Goal: Information Seeking & Learning: Learn about a topic

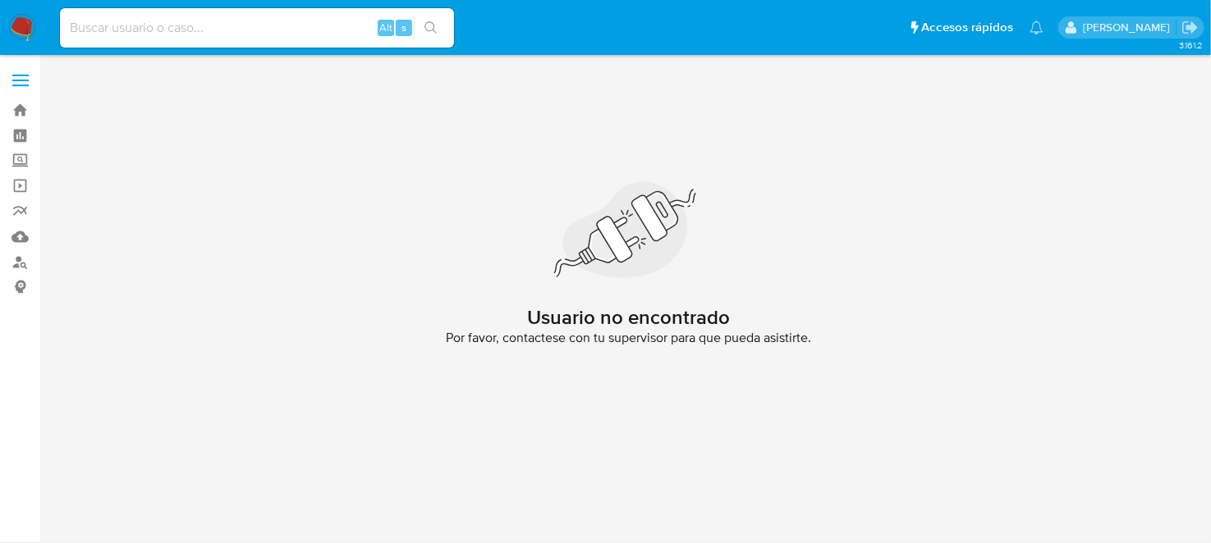
click at [23, 11] on nav "Pausado Ver notificaciones Alt s Accesos rápidos Presiona las siguientes teclas…" at bounding box center [605, 27] width 1211 height 55
click at [23, 22] on img at bounding box center [22, 28] width 28 height 28
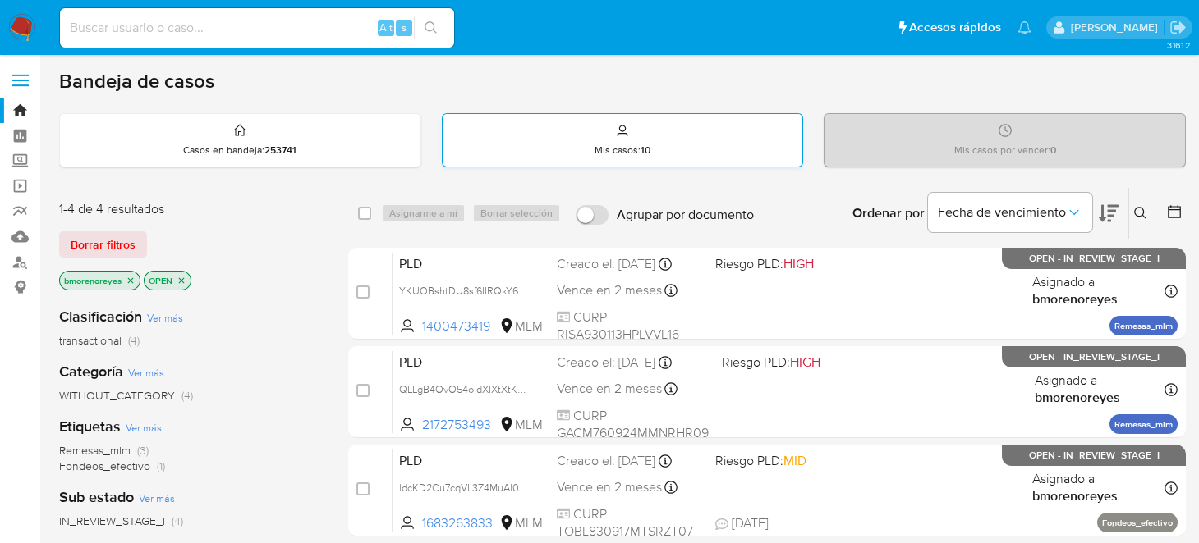
click at [604, 160] on div "Mis casos : 10" at bounding box center [622, 140] width 360 height 53
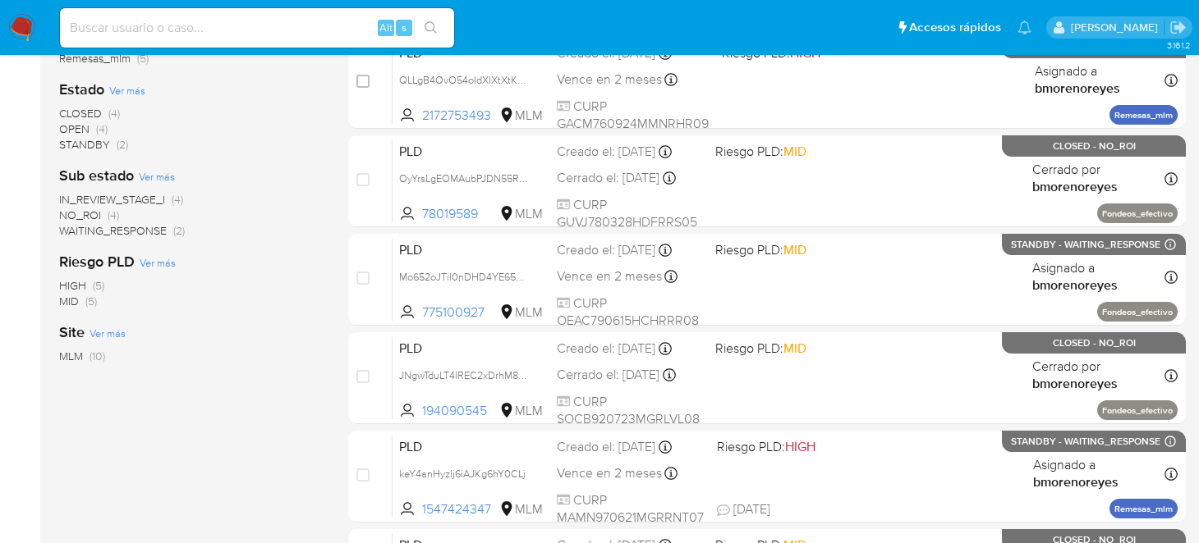
scroll to position [163, 0]
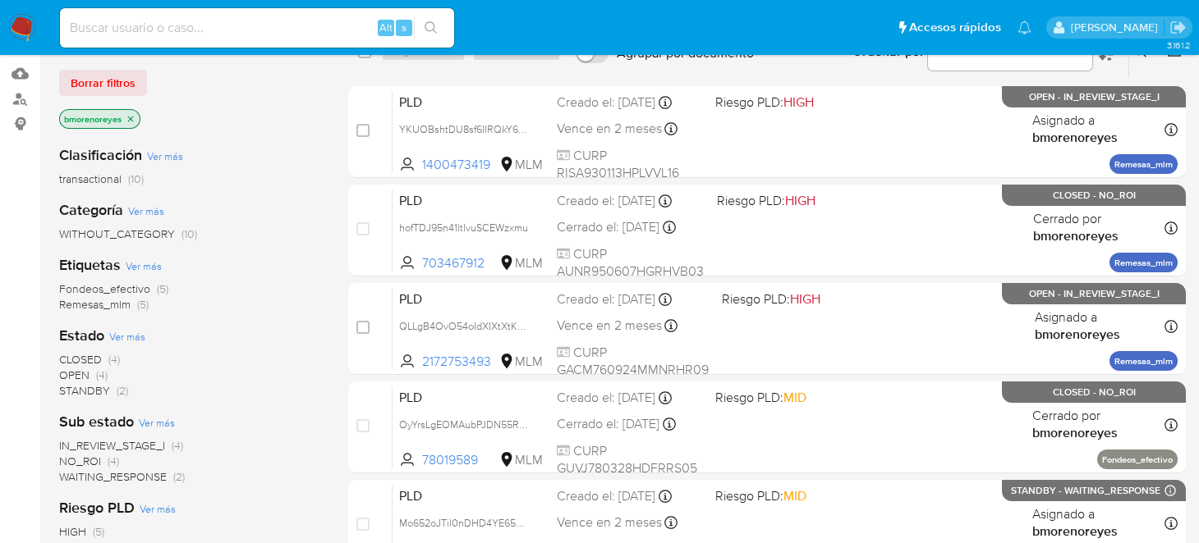
click at [78, 374] on span "OPEN" at bounding box center [74, 375] width 30 height 16
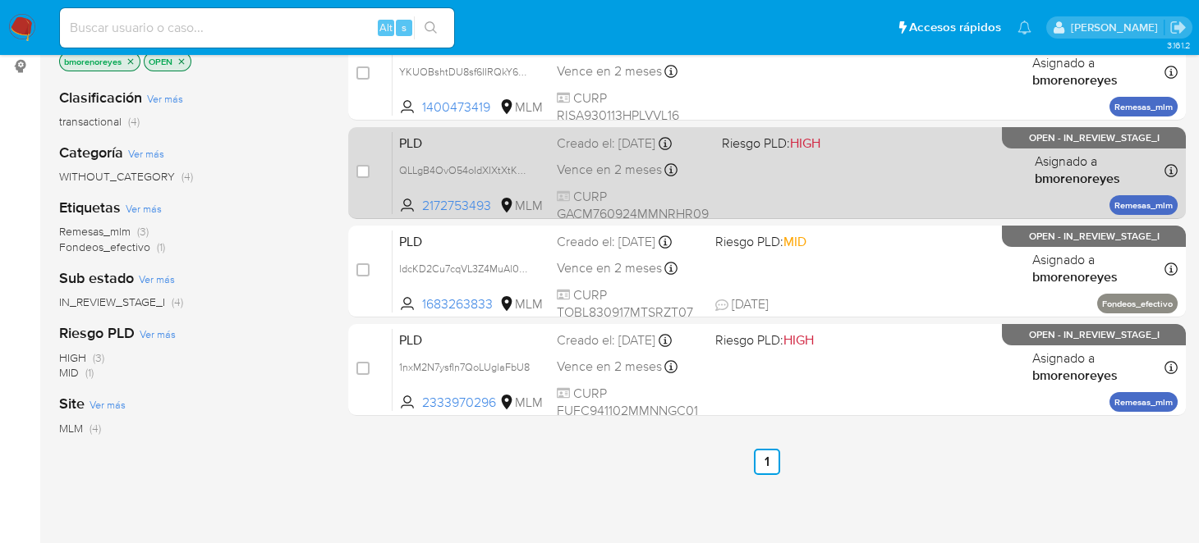
scroll to position [246, 0]
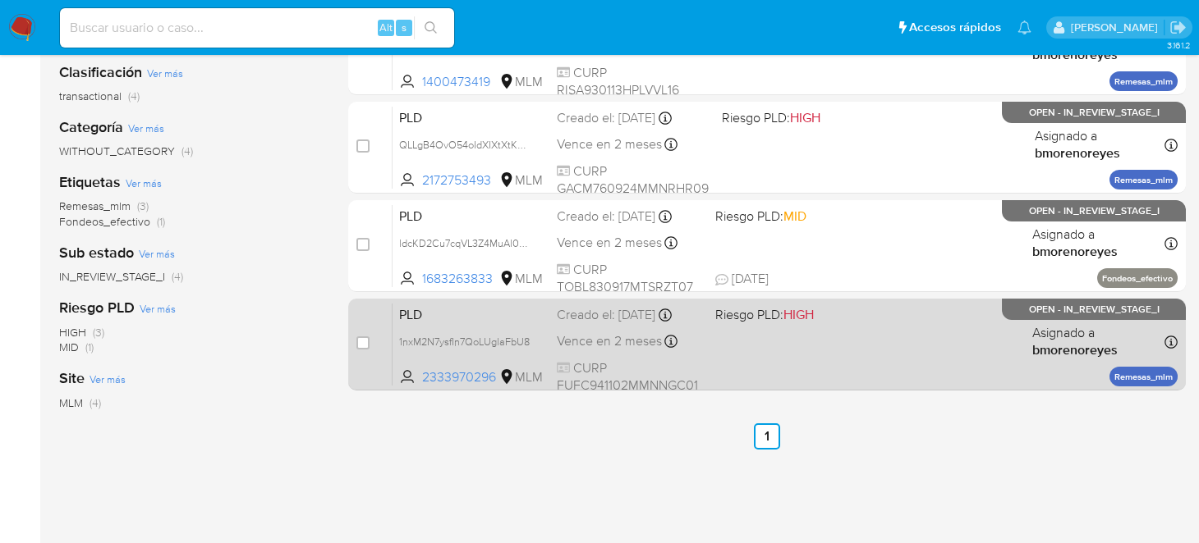
click at [779, 370] on div "PLD 1nxM2N7ysfIn7QoLUglaFbU8 2333970296 MLM Riesgo PLD: HIGH Creado el: 12/09/2…" at bounding box center [784, 344] width 785 height 83
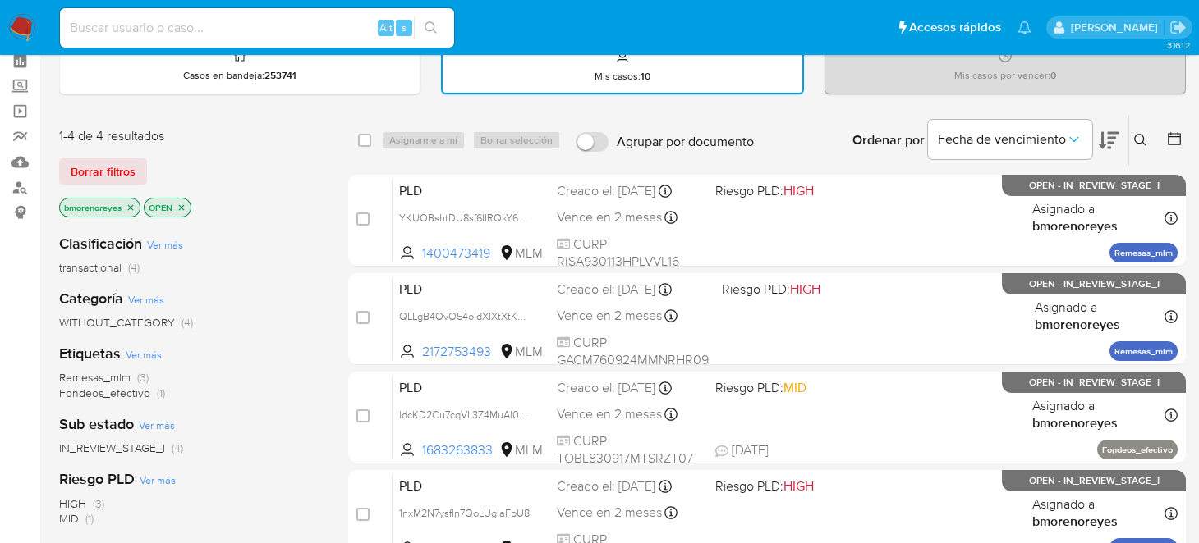
scroll to position [0, 0]
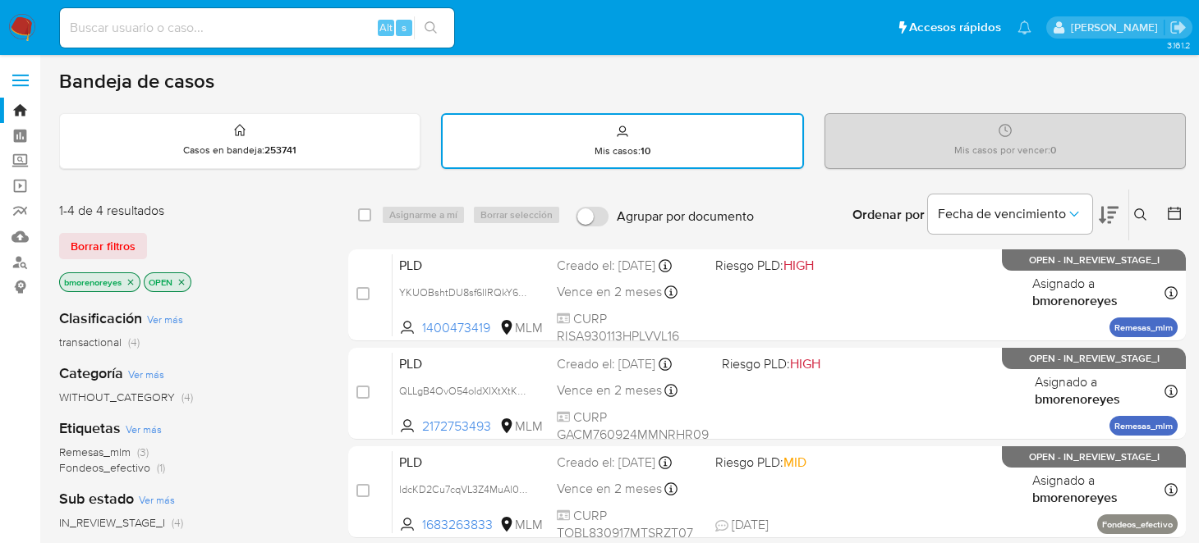
click at [26, 25] on img at bounding box center [22, 28] width 28 height 28
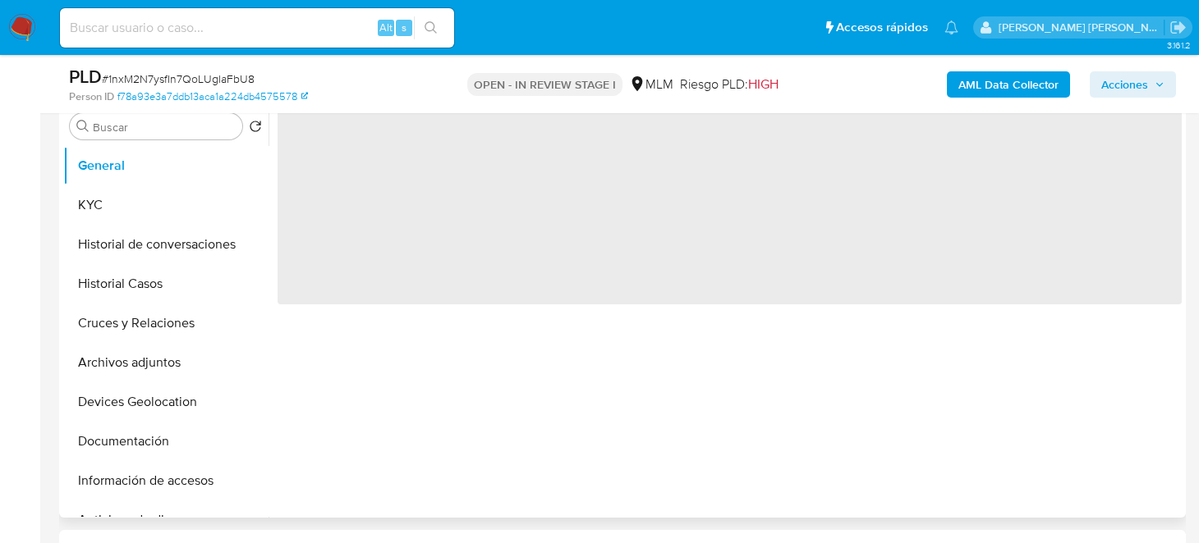
select select "10"
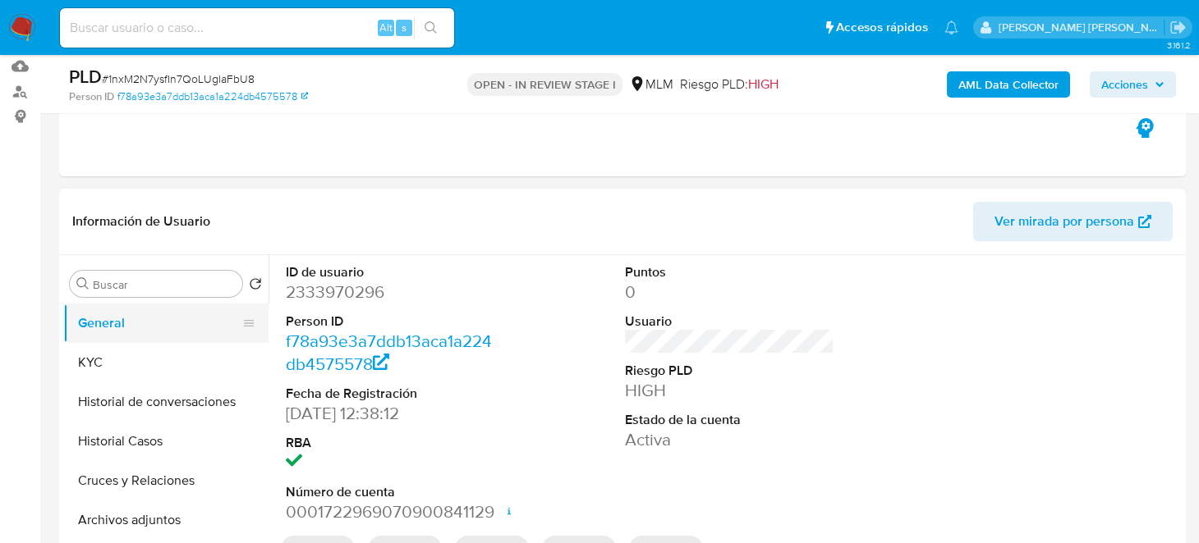
scroll to position [163, 0]
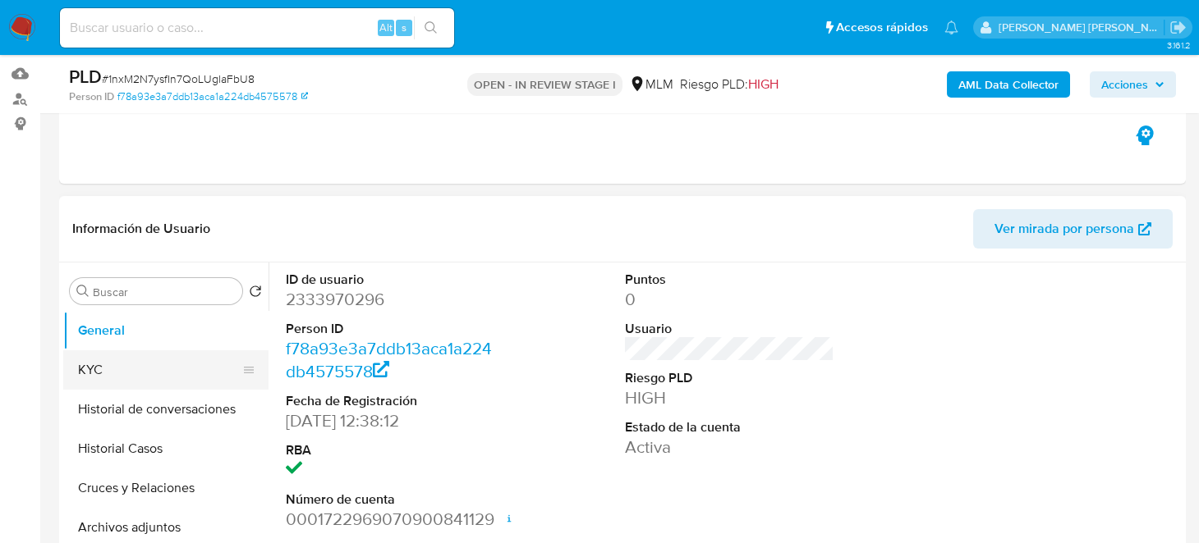
click at [134, 362] on button "KYC" at bounding box center [159, 370] width 192 height 39
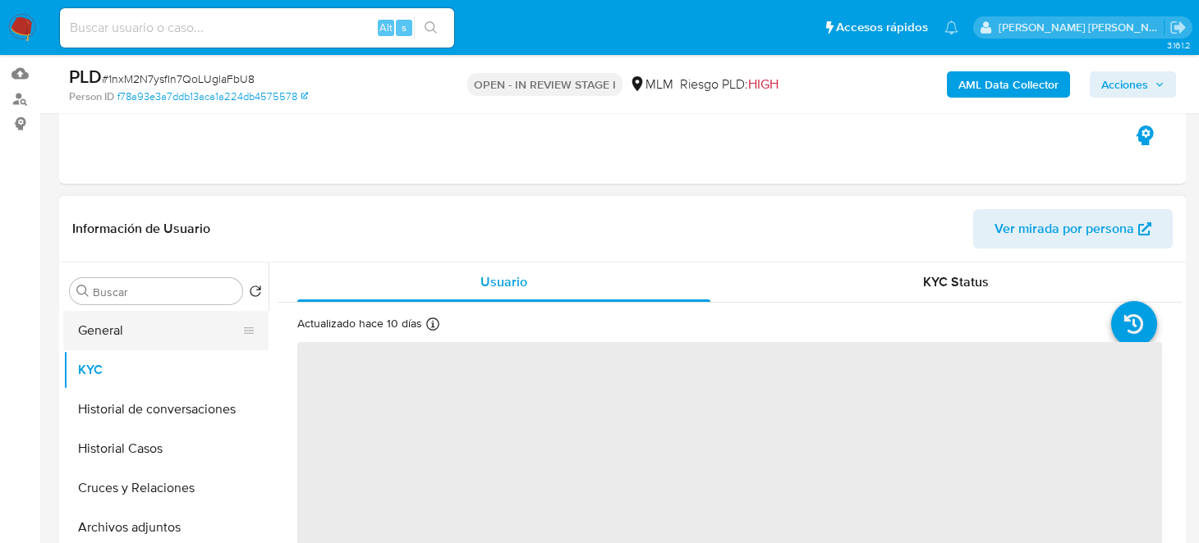
click at [147, 338] on button "General" at bounding box center [159, 330] width 192 height 39
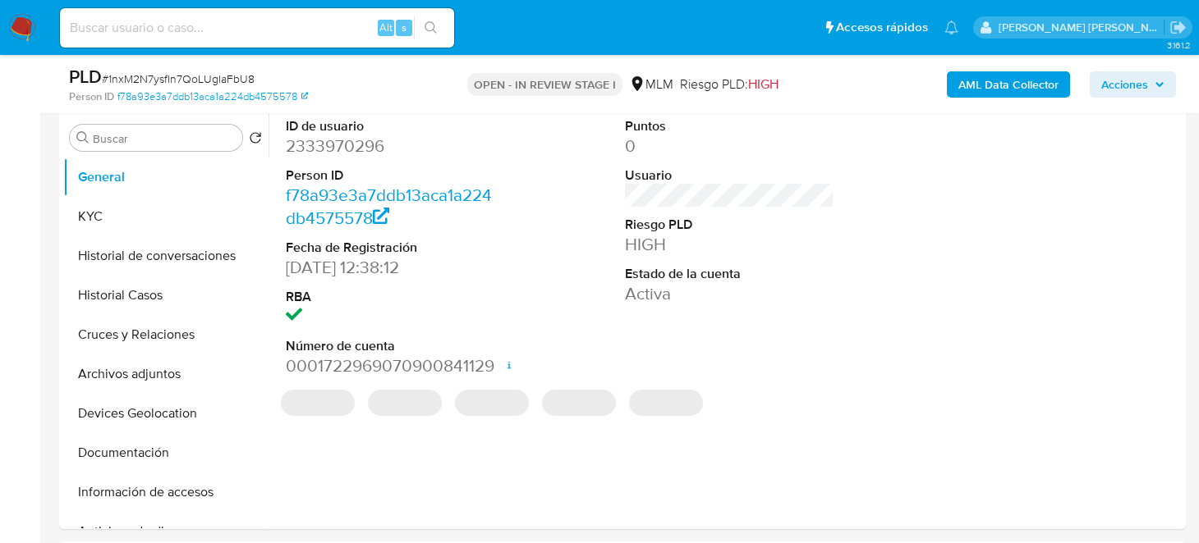
scroll to position [246, 0]
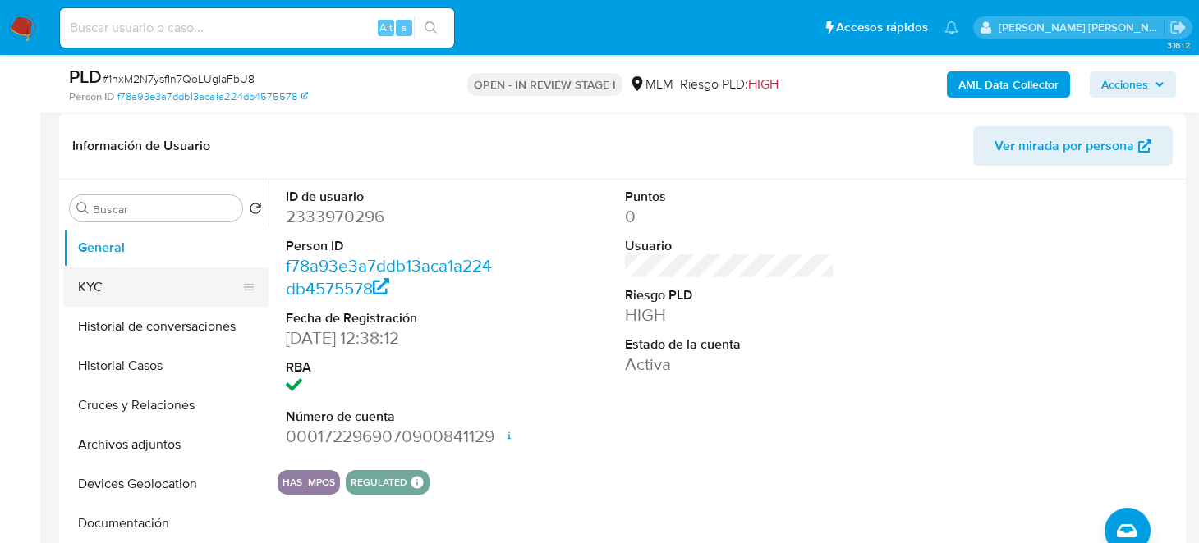
click at [135, 296] on button "KYC" at bounding box center [159, 287] width 192 height 39
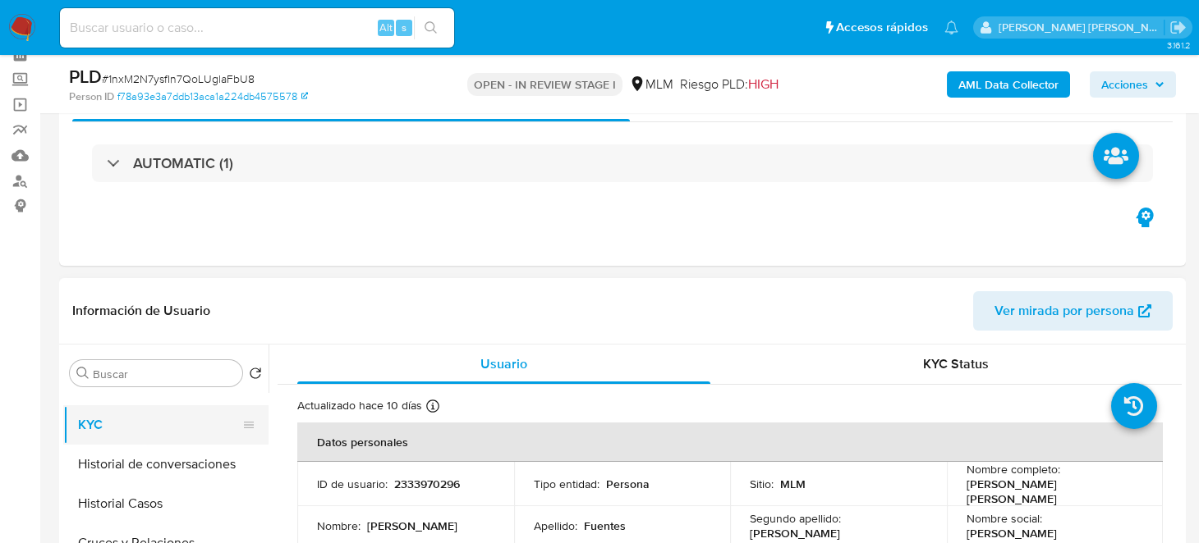
scroll to position [0, 0]
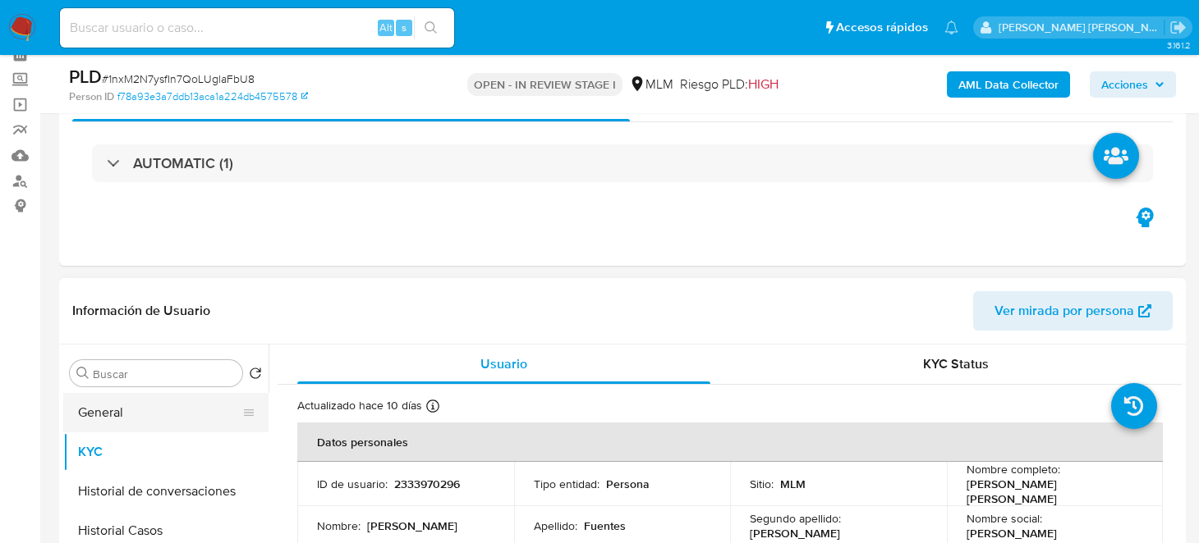
click at [115, 415] on button "General" at bounding box center [159, 412] width 192 height 39
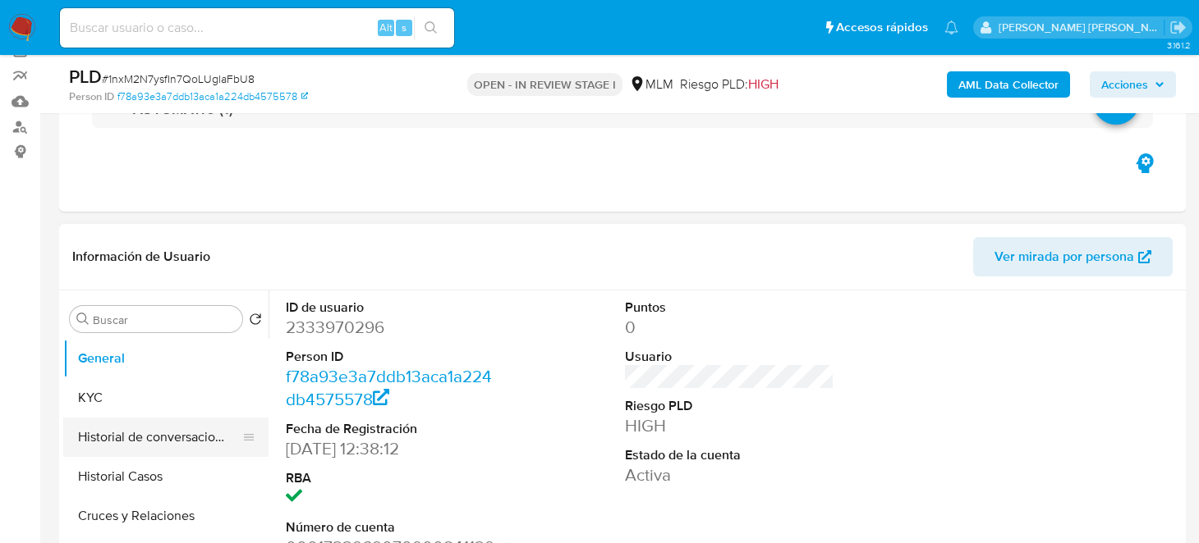
scroll to position [163, 0]
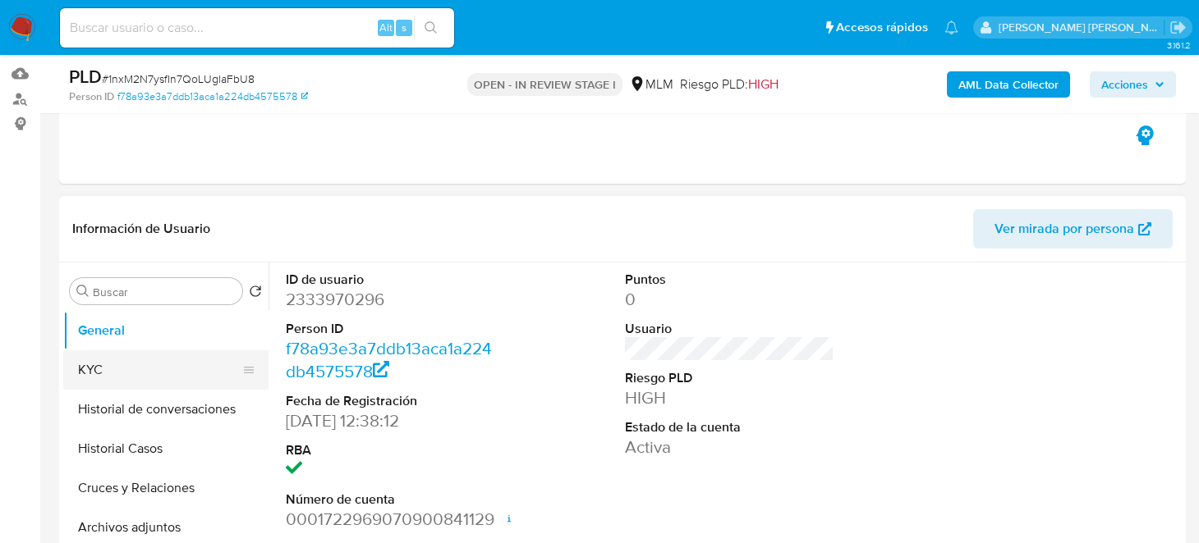
click at [97, 358] on button "KYC" at bounding box center [159, 370] width 192 height 39
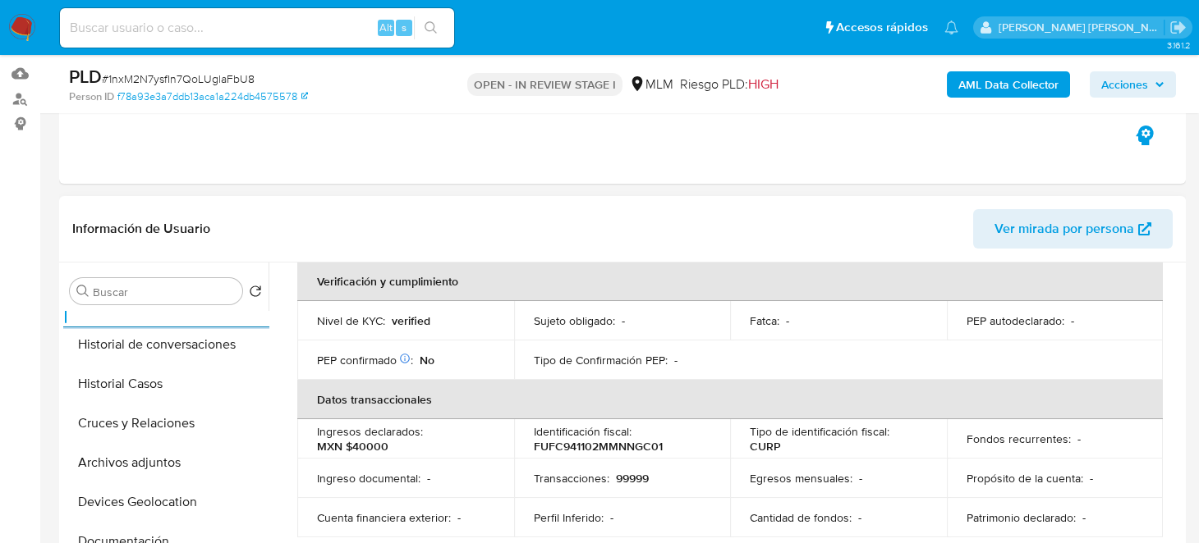
scroll to position [328, 0]
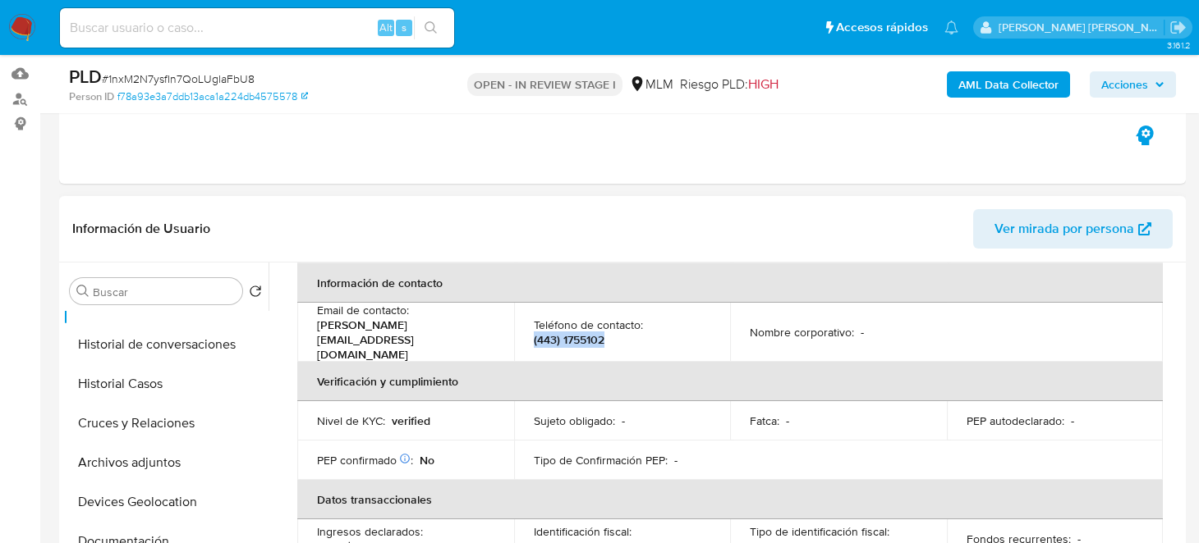
drag, startPoint x: 608, startPoint y: 320, endPoint x: 525, endPoint y: 327, distance: 83.2
click at [525, 327] on td "Teléfono de contacto : (443) 1755102" at bounding box center [622, 332] width 217 height 59
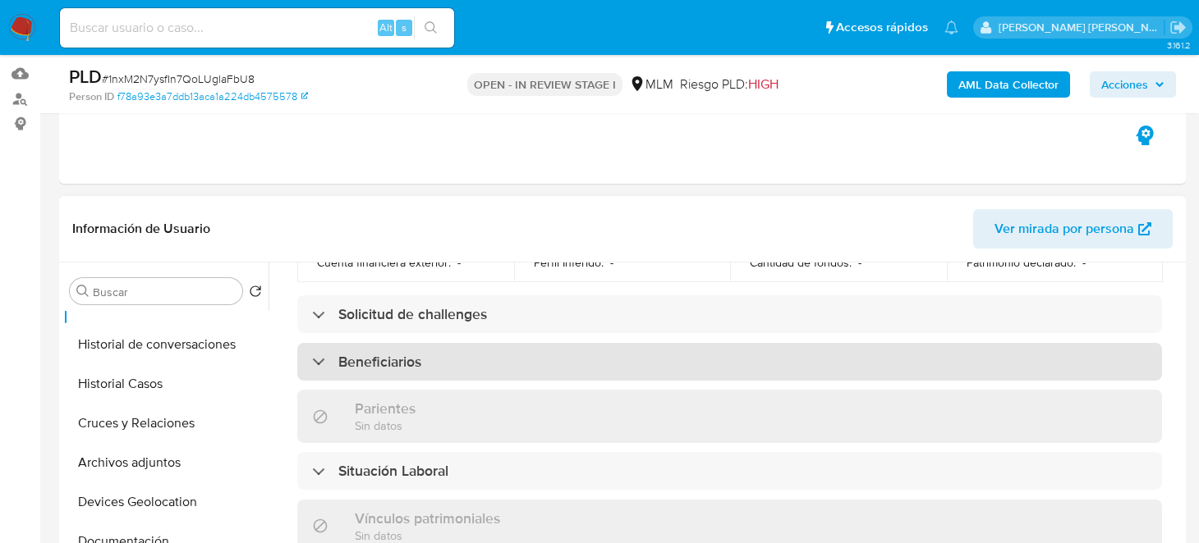
scroll to position [657, 0]
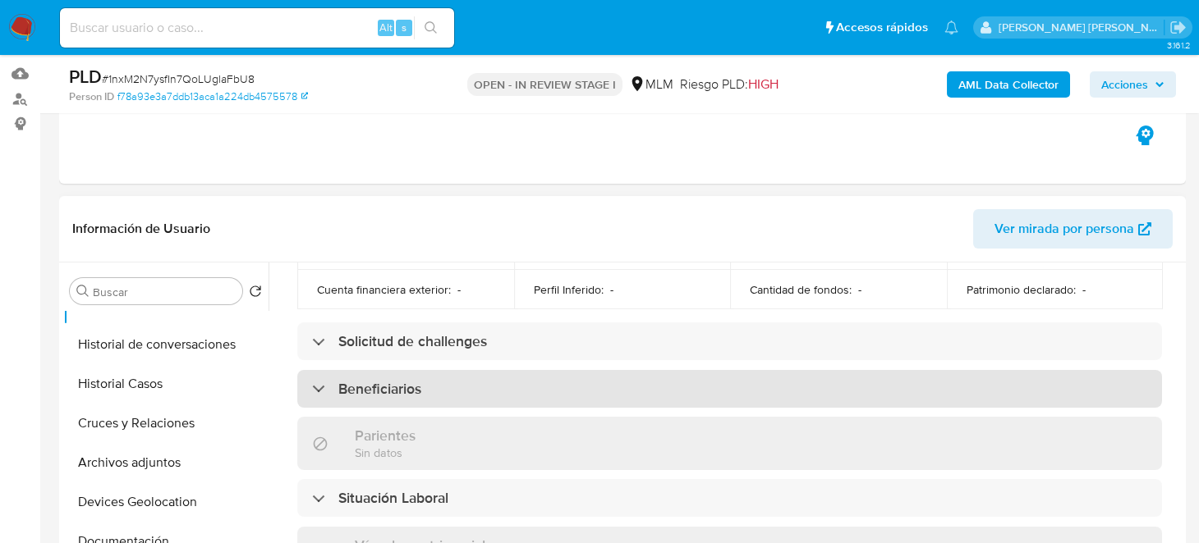
click at [490, 381] on div "Beneficiarios" at bounding box center [729, 389] width 864 height 38
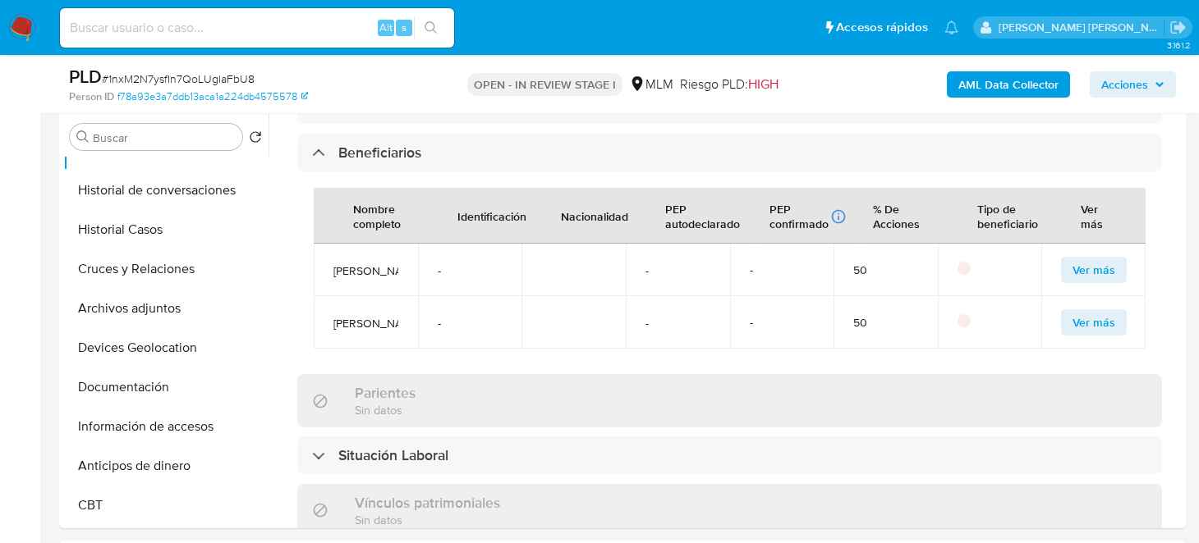
scroll to position [326, 0]
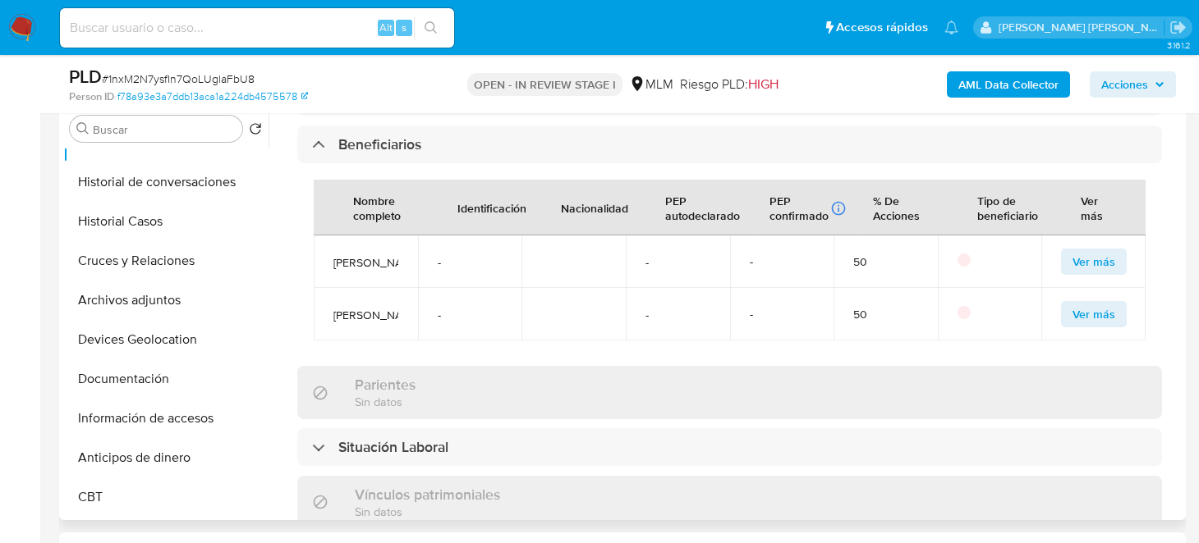
click at [1072, 250] on span "Ver más" at bounding box center [1093, 261] width 43 height 23
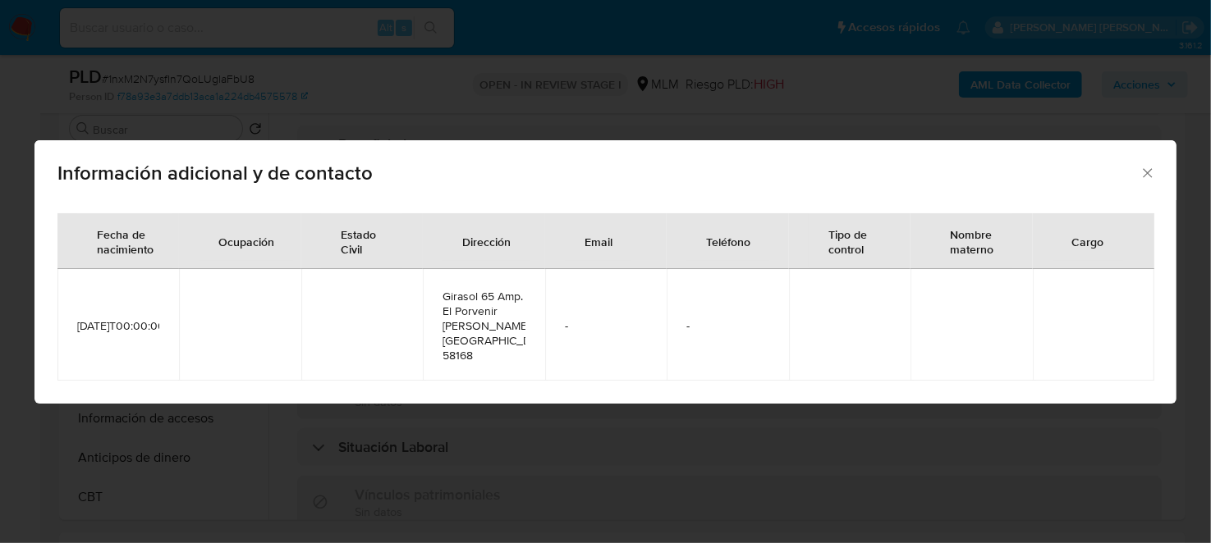
click at [1152, 169] on icon "Cerrar" at bounding box center [1147, 173] width 16 height 16
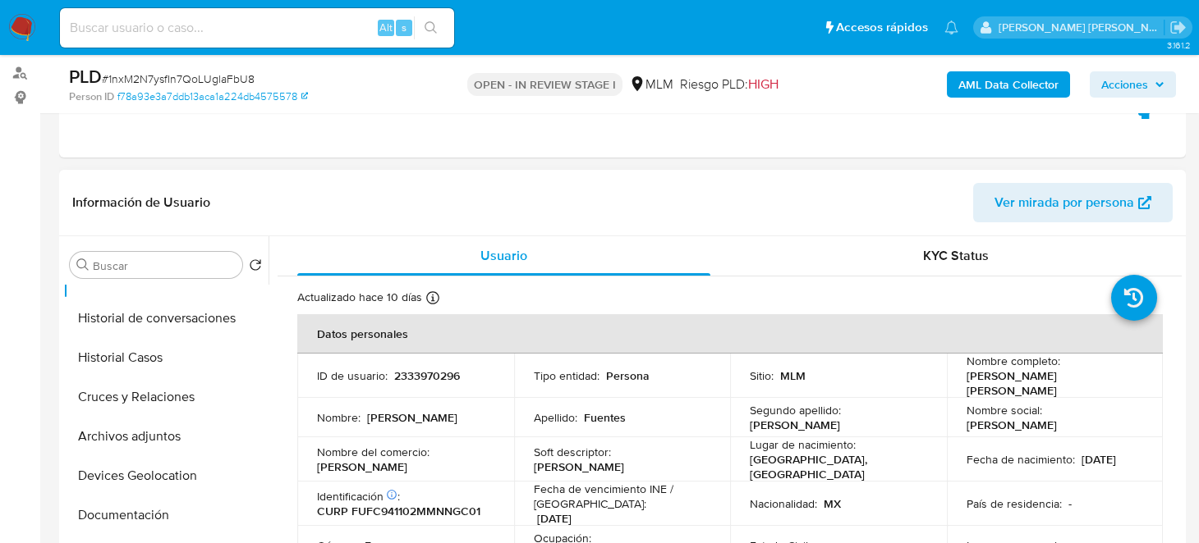
scroll to position [163, 0]
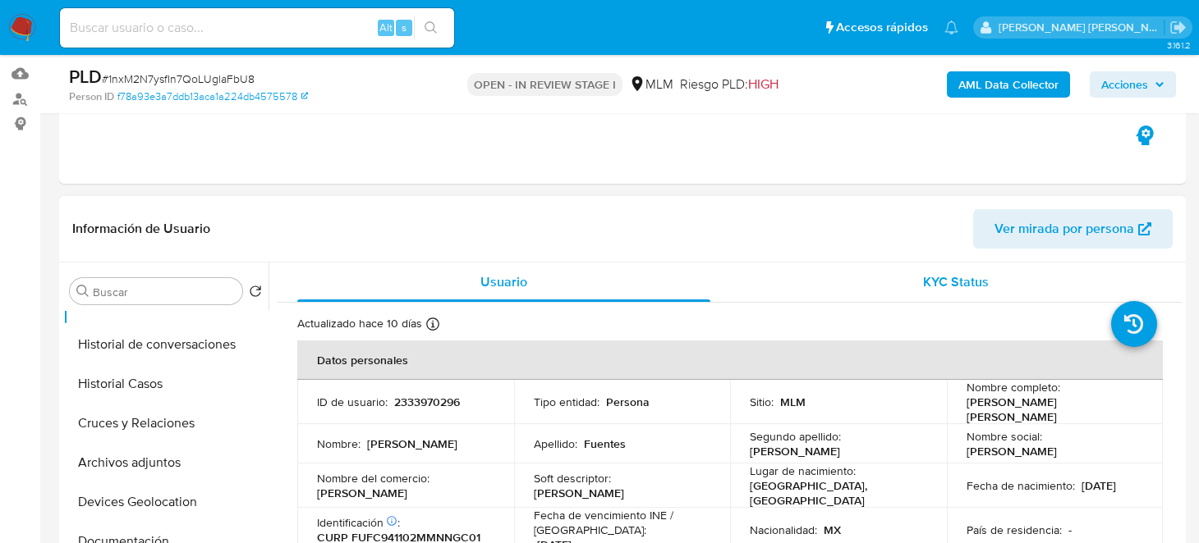
click at [905, 273] on div "KYC Status" at bounding box center [956, 282] width 413 height 39
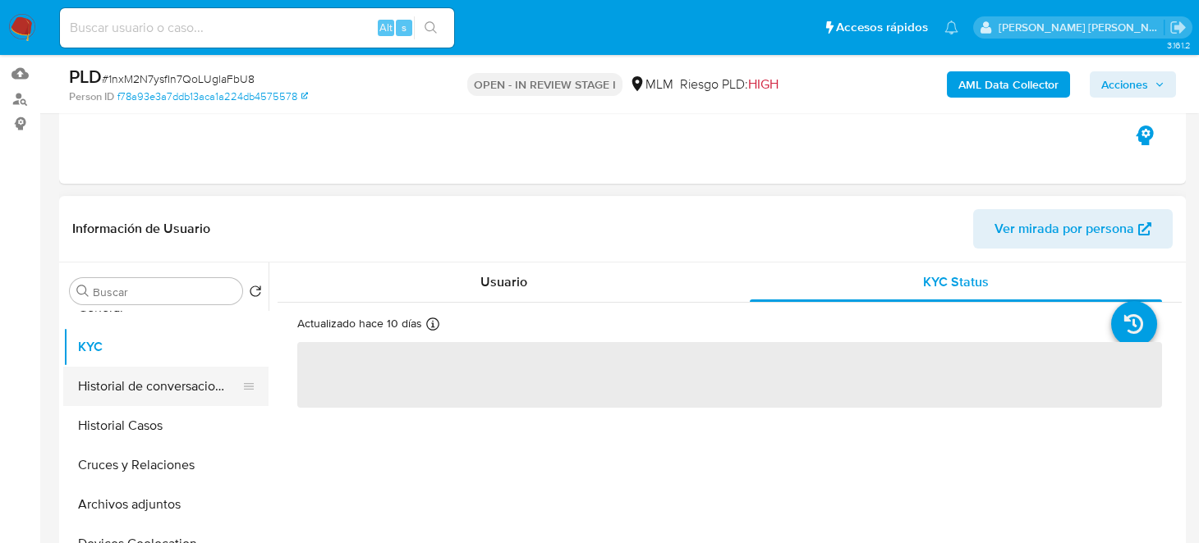
scroll to position [0, 0]
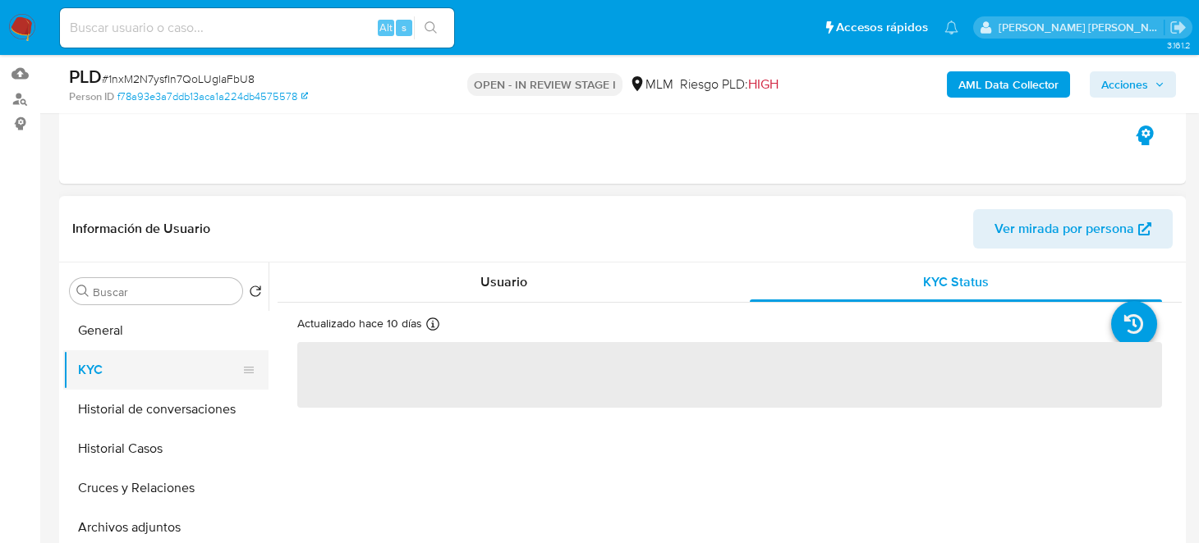
click at [112, 367] on button "KYC" at bounding box center [159, 370] width 192 height 39
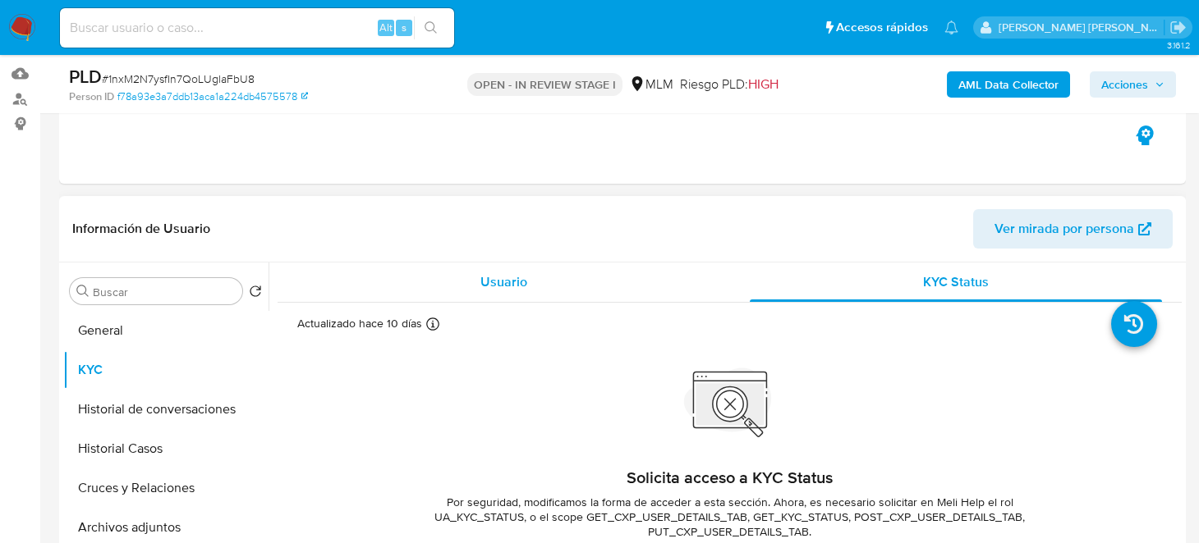
click at [451, 273] on div "Usuario" at bounding box center [503, 282] width 413 height 39
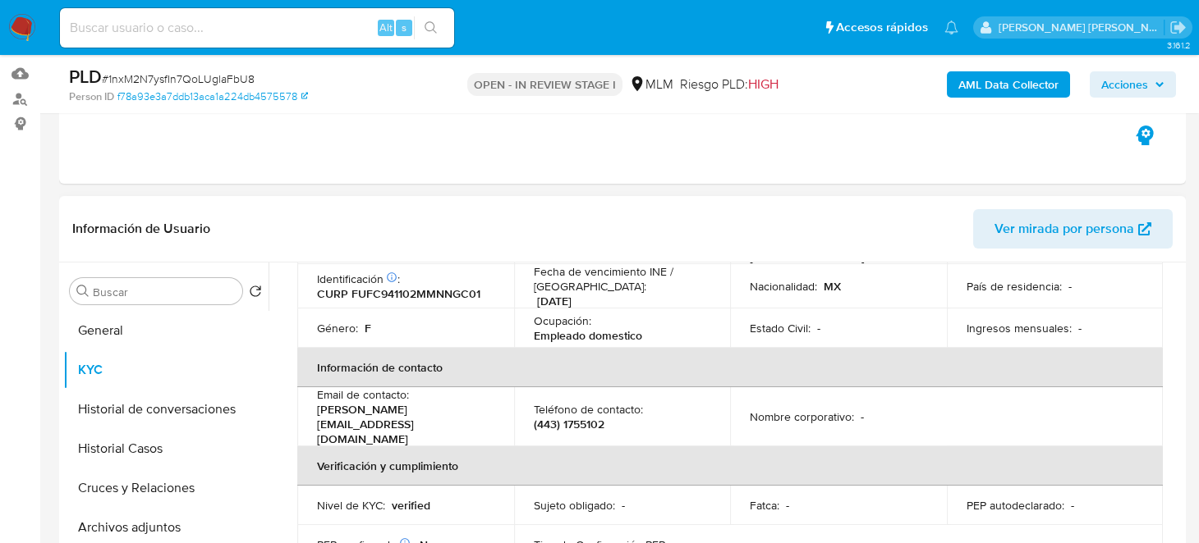
scroll to position [246, 0]
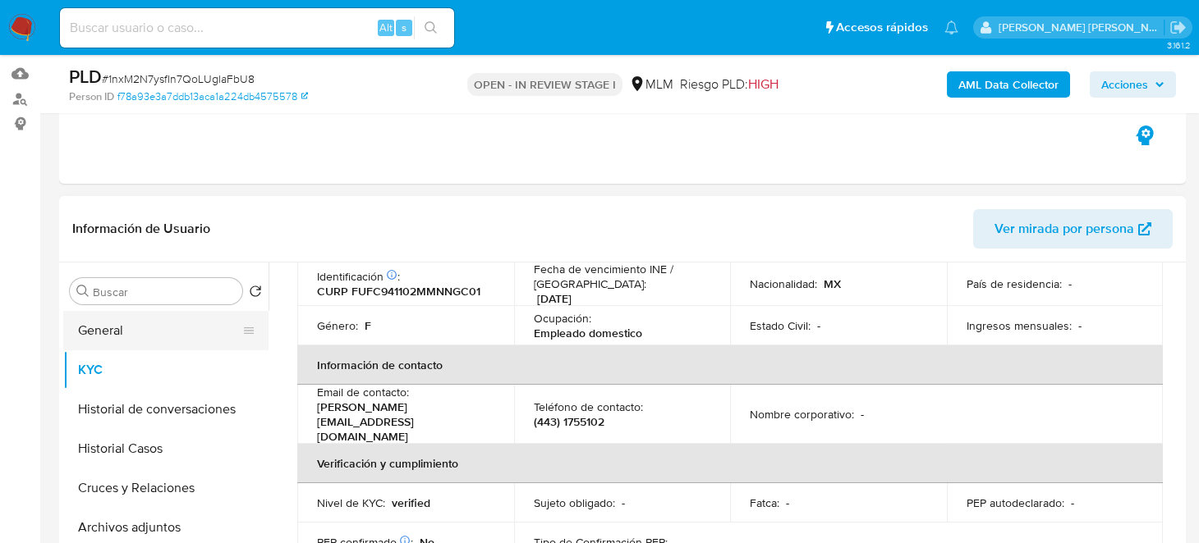
click at [171, 343] on button "General" at bounding box center [159, 330] width 192 height 39
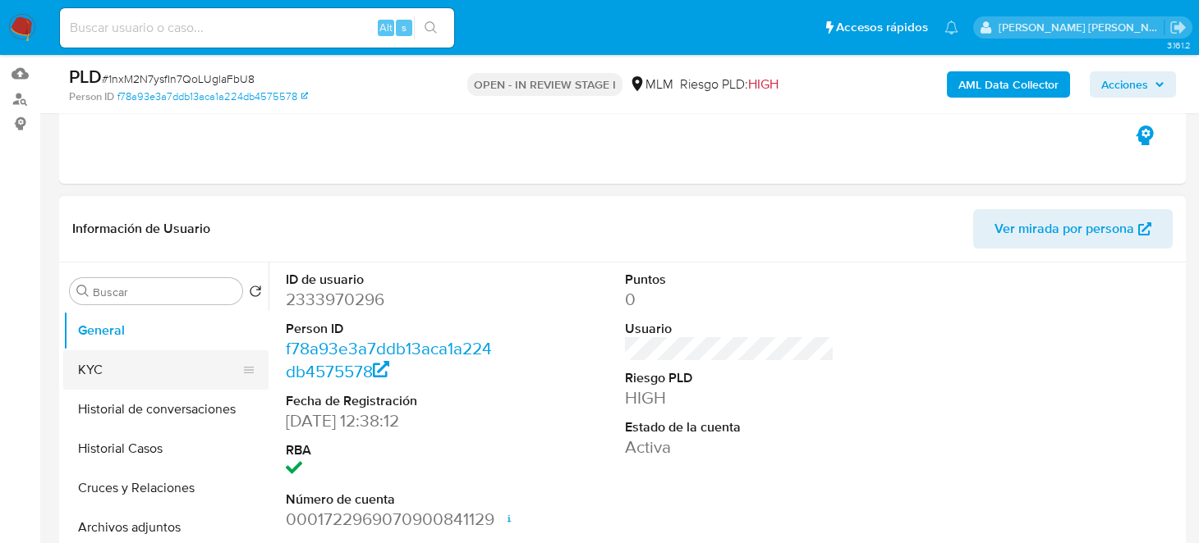
click at [119, 371] on button "KYC" at bounding box center [159, 370] width 192 height 39
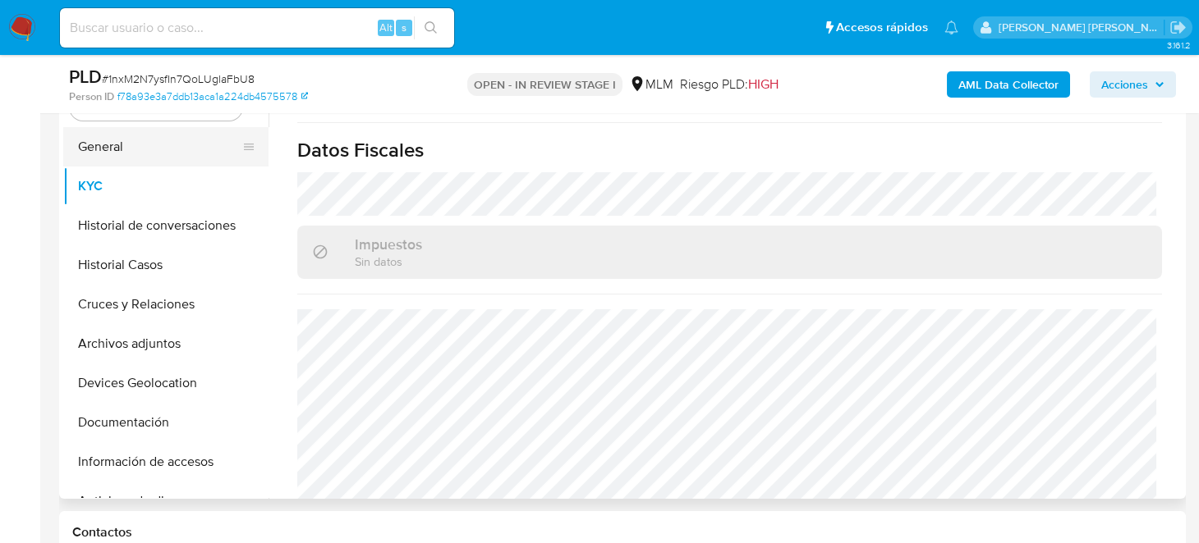
scroll to position [204, 0]
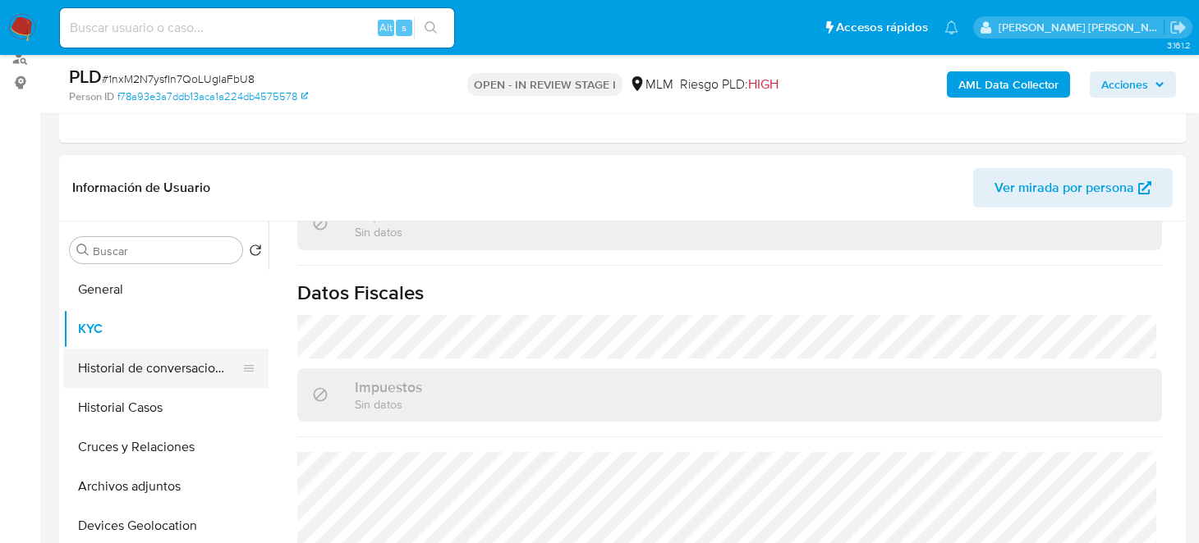
click at [157, 369] on button "Historial de conversaciones" at bounding box center [159, 368] width 192 height 39
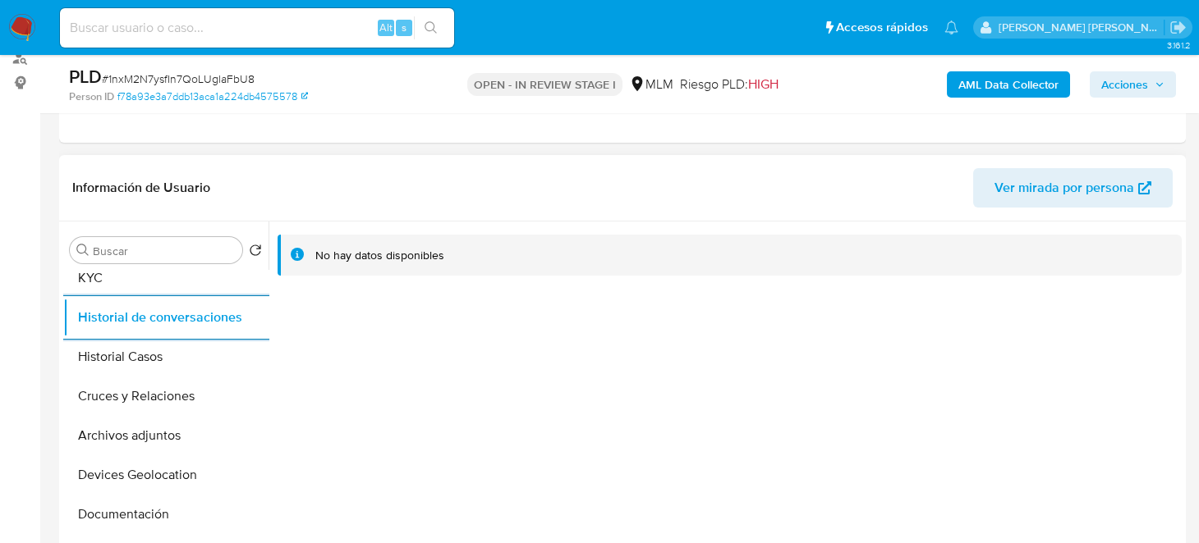
scroll to position [65, 0]
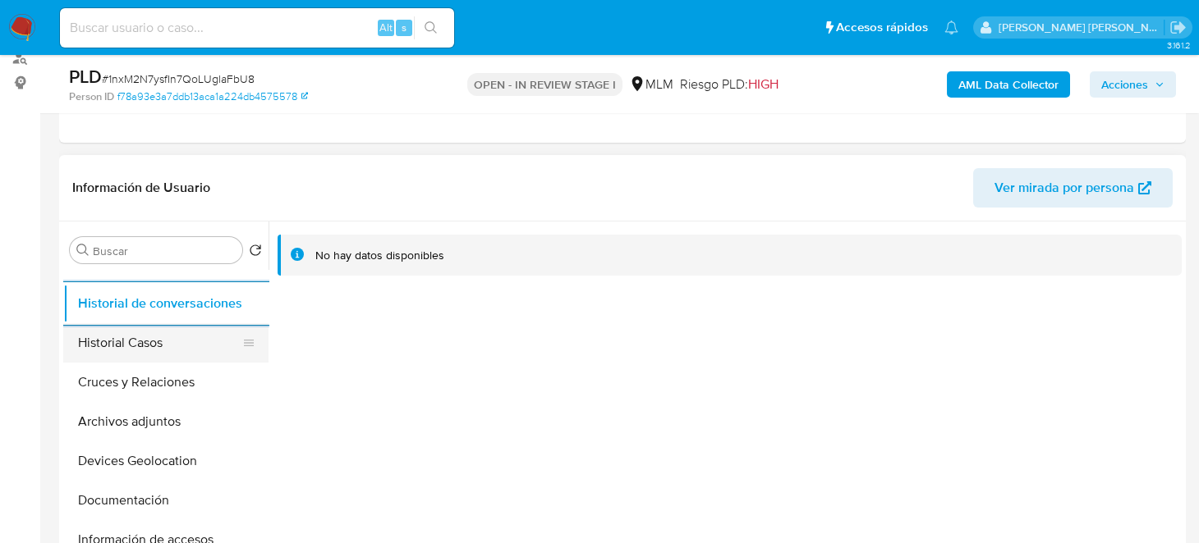
click at [138, 337] on button "Historial Casos" at bounding box center [159, 342] width 192 height 39
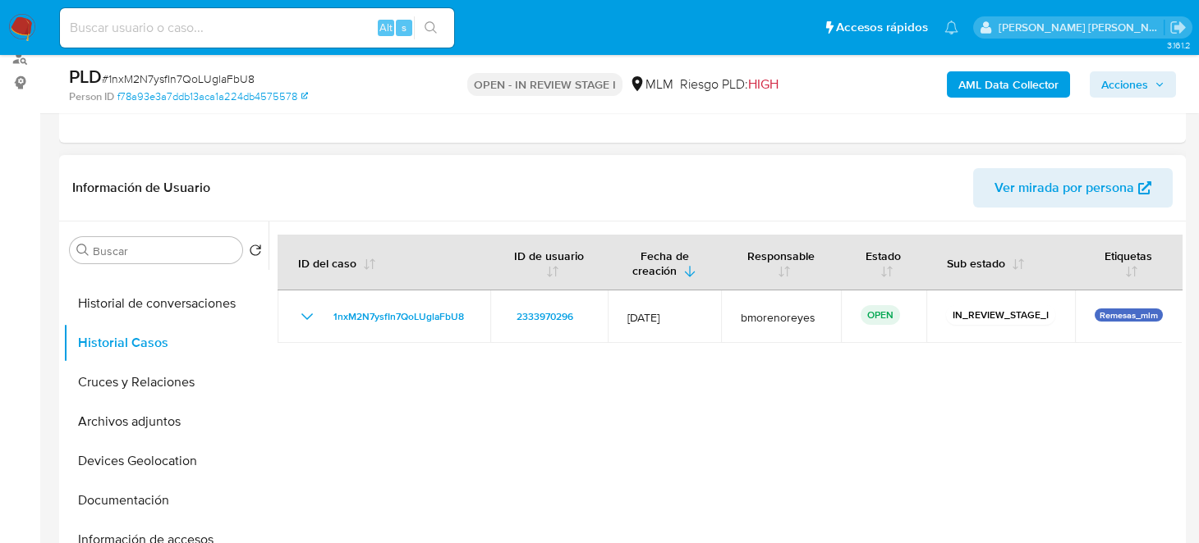
scroll to position [287, 0]
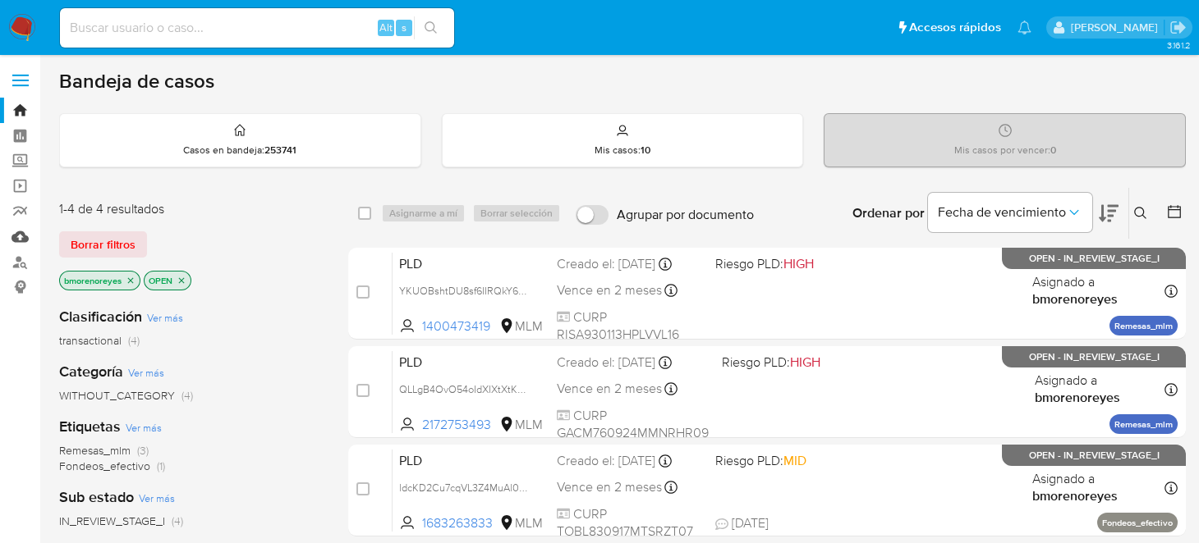
click at [21, 236] on link "Mulan" at bounding box center [97, 236] width 195 height 25
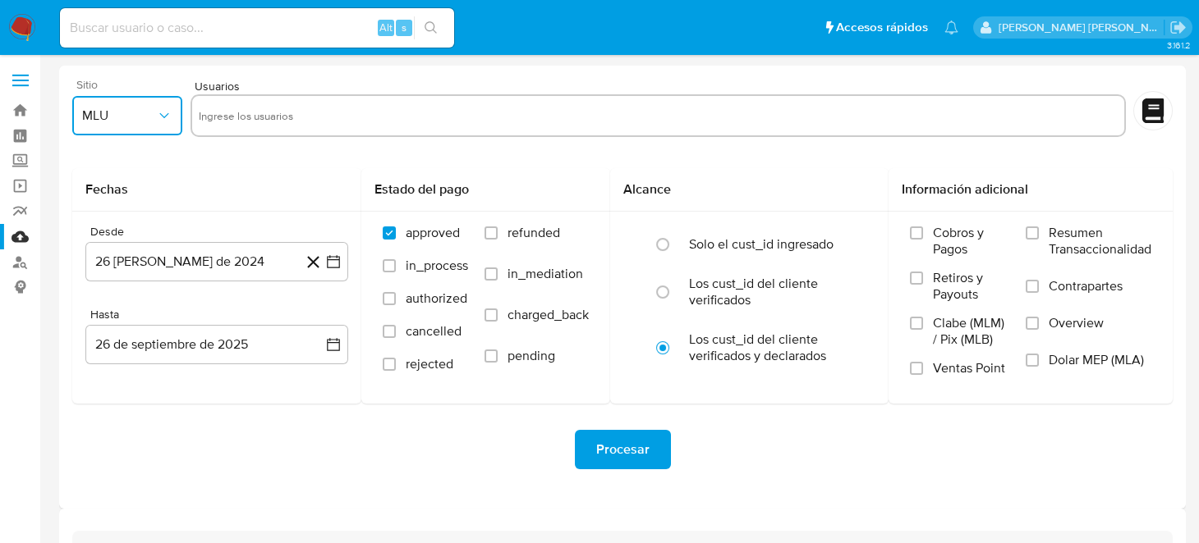
click at [133, 128] on button "MLU" at bounding box center [127, 115] width 110 height 39
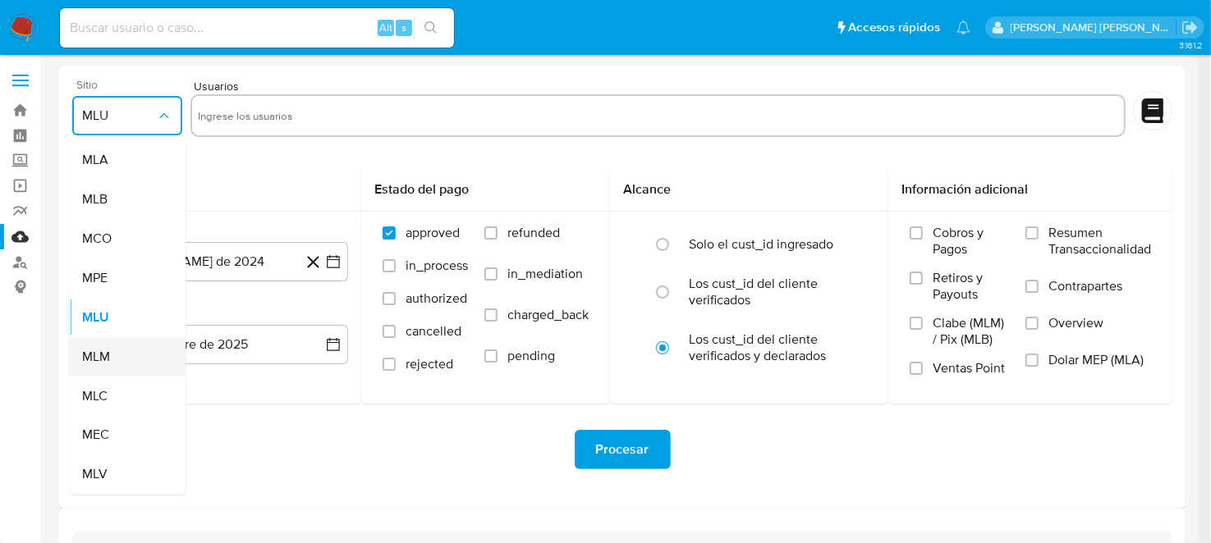
click at [109, 361] on span "MLM" at bounding box center [96, 357] width 28 height 16
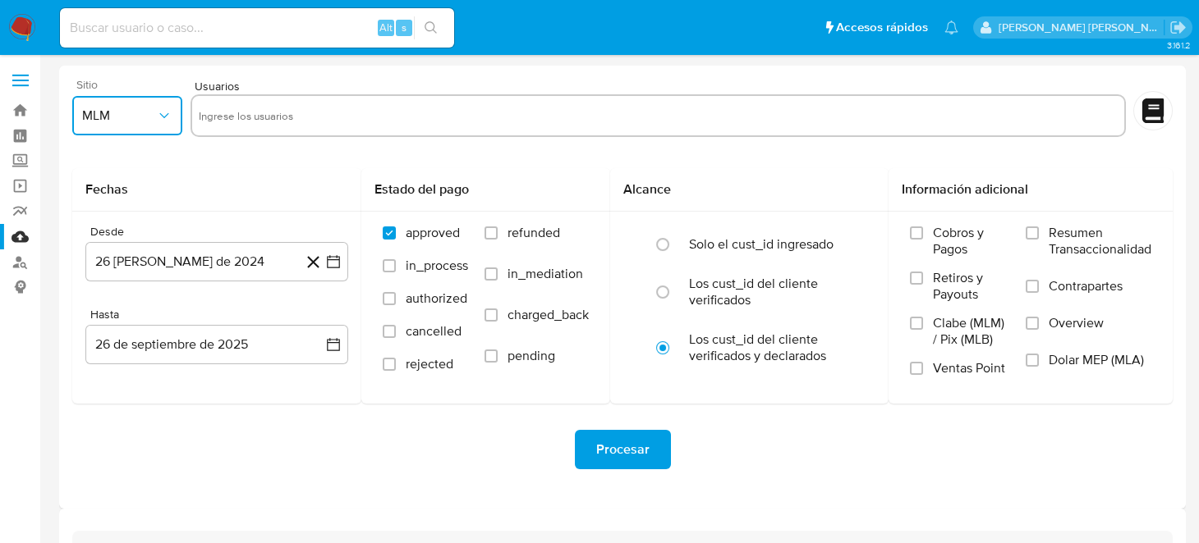
click at [241, 121] on input "text" at bounding box center [658, 116] width 919 height 26
type input "2168034987"
click at [342, 264] on button "26 de agosto de 2024" at bounding box center [216, 261] width 263 height 39
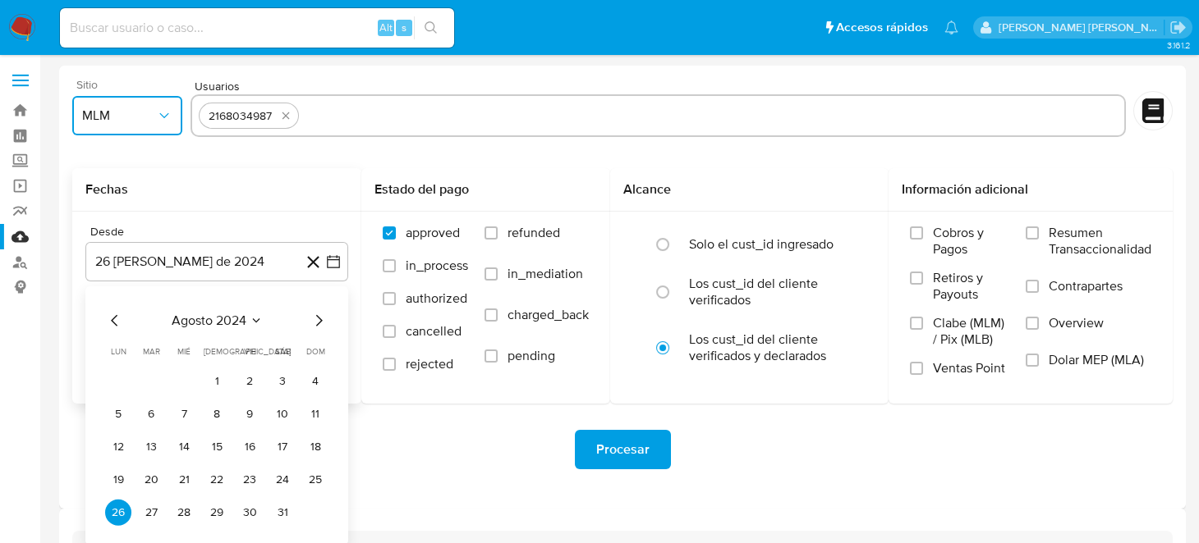
click at [327, 323] on icon "Mes siguiente" at bounding box center [319, 321] width 20 height 20
click at [326, 323] on icon "Mes siguiente" at bounding box center [319, 321] width 20 height 20
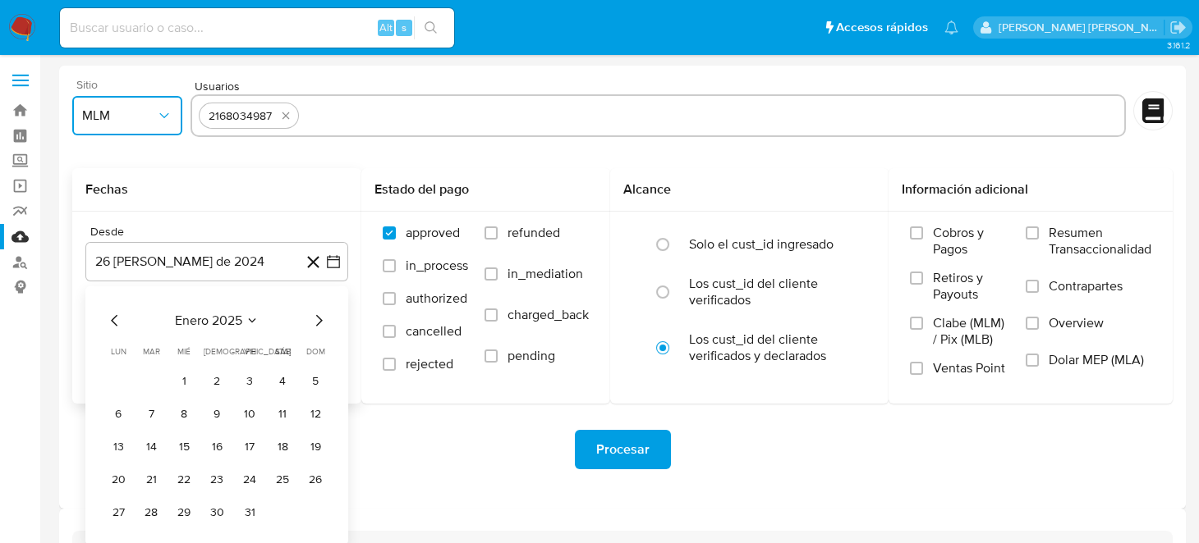
click at [326, 323] on icon "Mes siguiente" at bounding box center [319, 321] width 20 height 20
click at [314, 322] on icon "Mes siguiente" at bounding box center [319, 321] width 20 height 20
click at [218, 382] on button "1" at bounding box center [217, 382] width 26 height 26
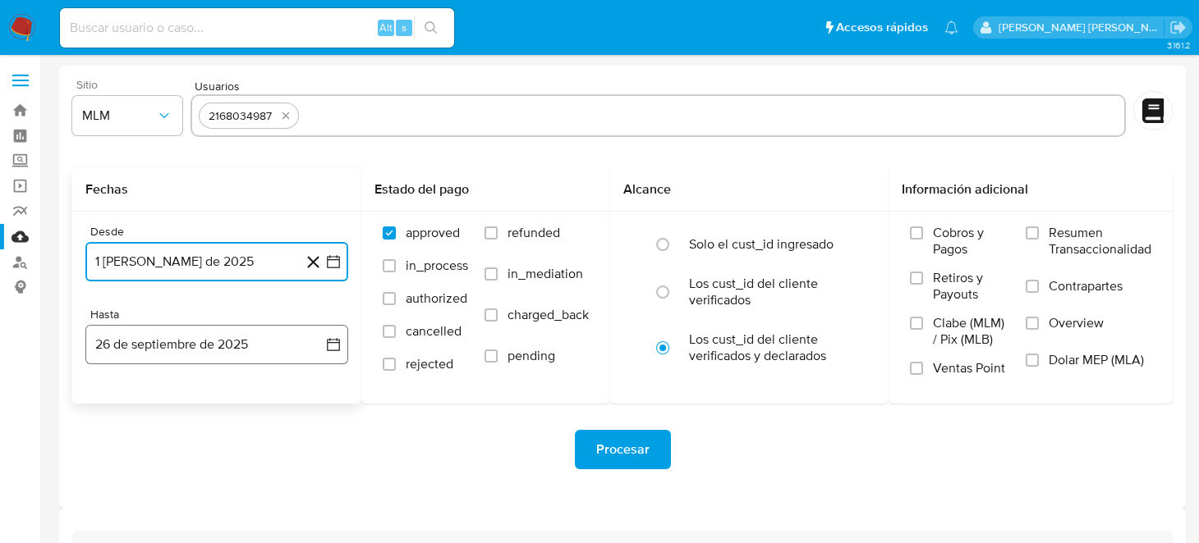
click at [323, 344] on button "26 de septiembre de 2025" at bounding box center [216, 344] width 263 height 39
click at [118, 402] on icon "Mes anterior" at bounding box center [115, 404] width 20 height 20
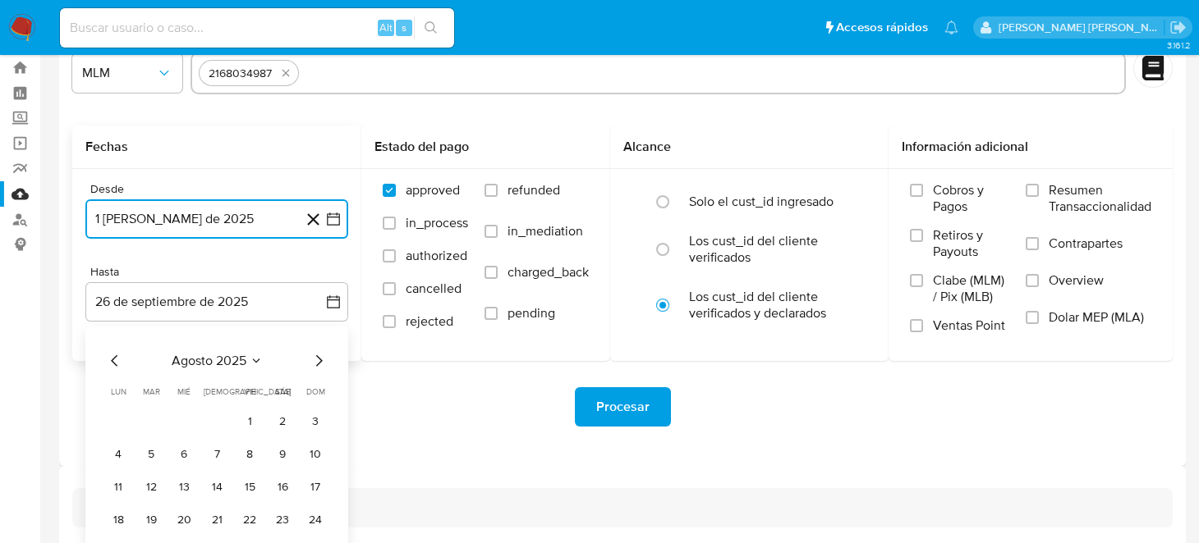
scroll to position [118, 0]
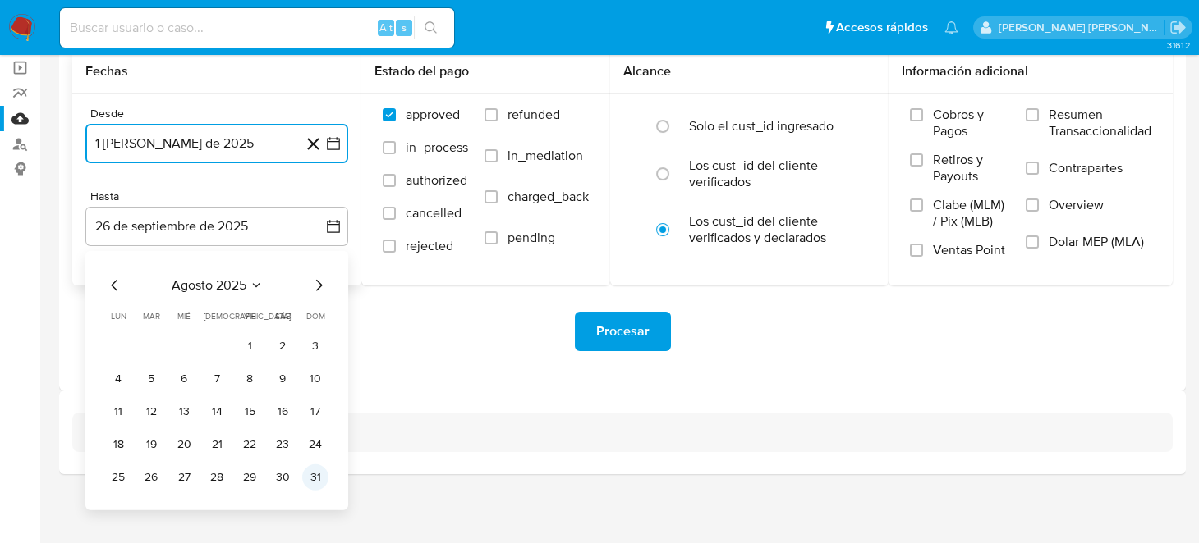
click at [318, 484] on button "31" at bounding box center [315, 478] width 26 height 26
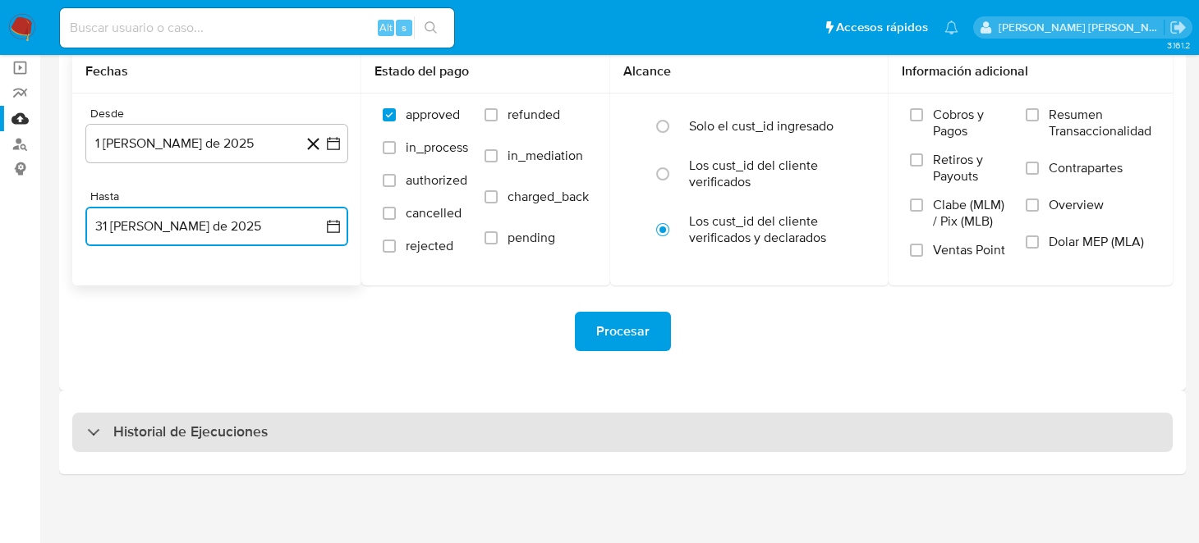
click at [385, 428] on div "Historial de Ejecuciones" at bounding box center [622, 432] width 1100 height 39
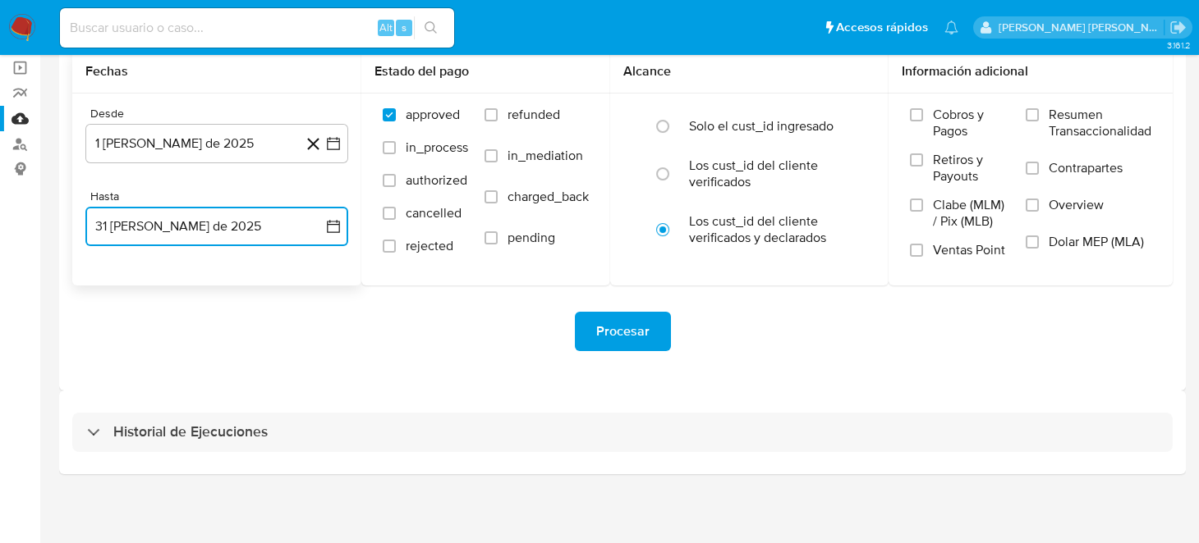
select select "10"
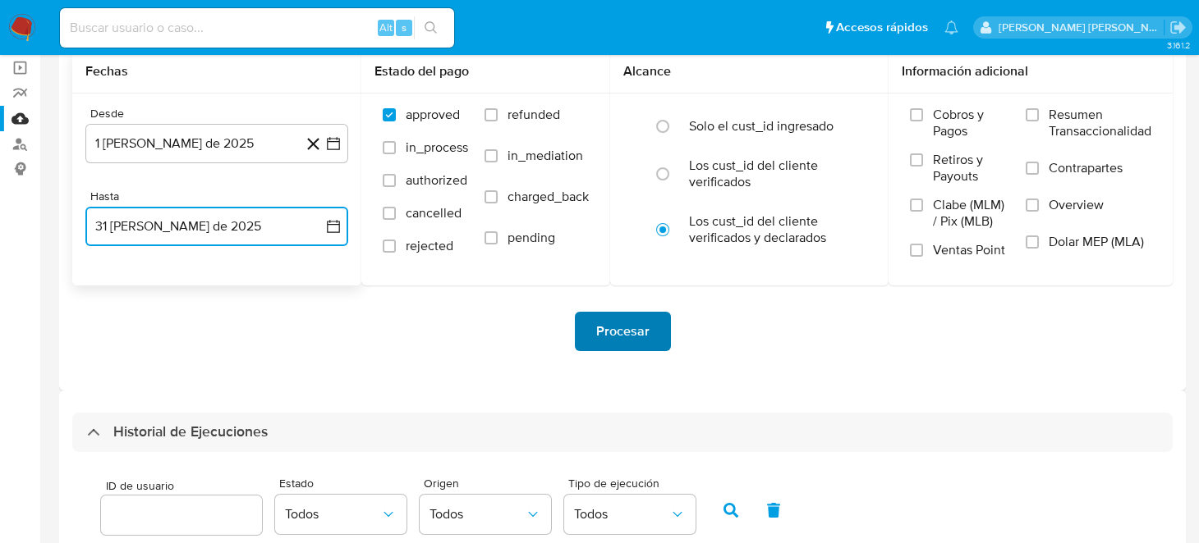
click at [598, 336] on span "Procesar" at bounding box center [622, 332] width 53 height 36
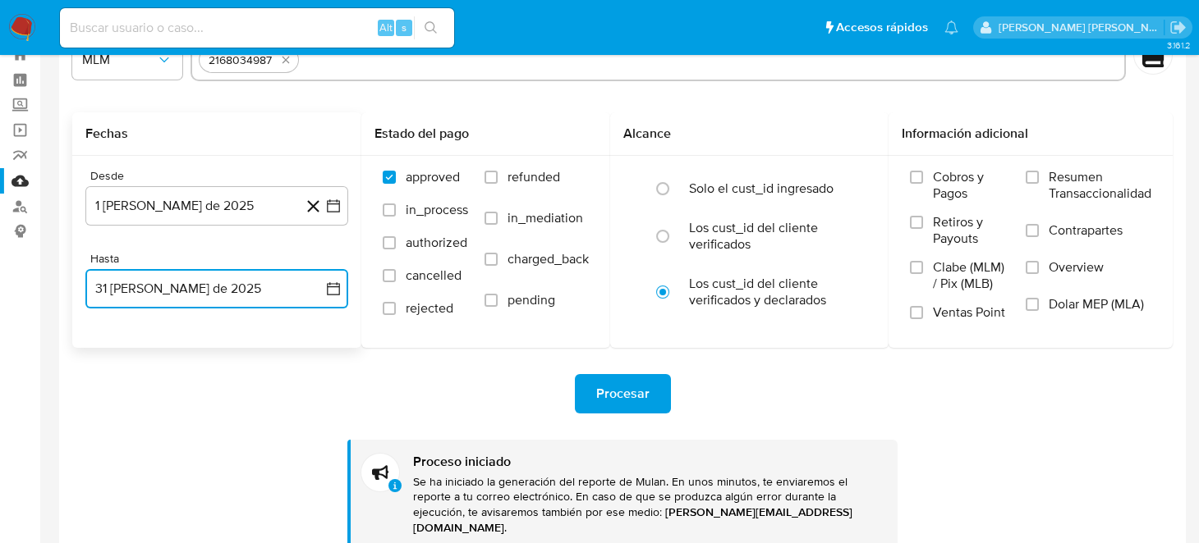
scroll to position [0, 0]
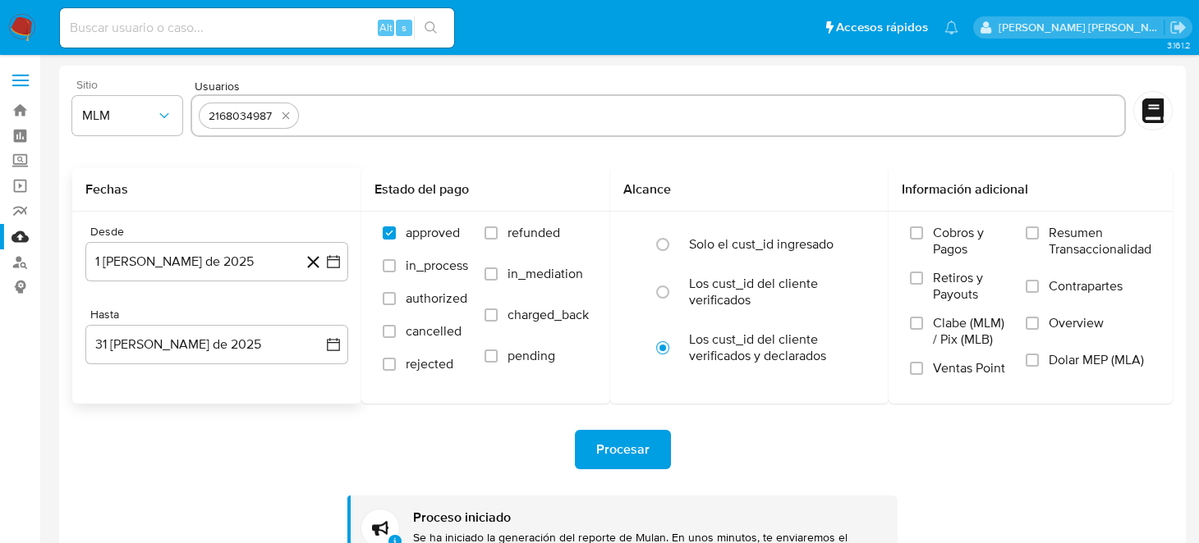
drag, startPoint x: 21, startPoint y: 27, endPoint x: 129, endPoint y: 66, distance: 114.5
click at [21, 27] on img at bounding box center [22, 28] width 28 height 28
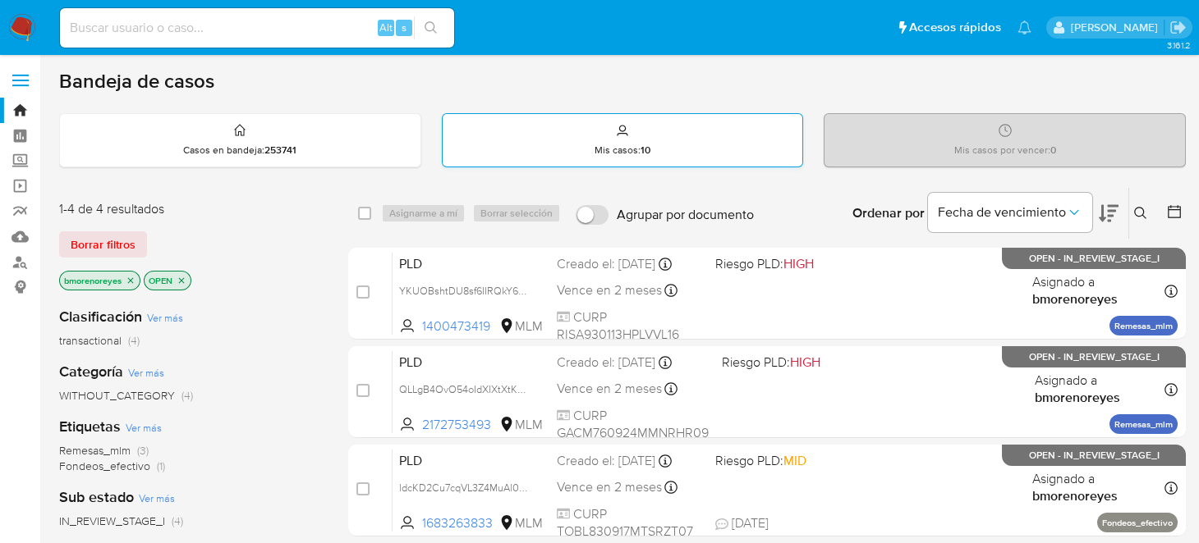
click at [623, 156] on p "Mis casos : 10" at bounding box center [622, 150] width 56 height 13
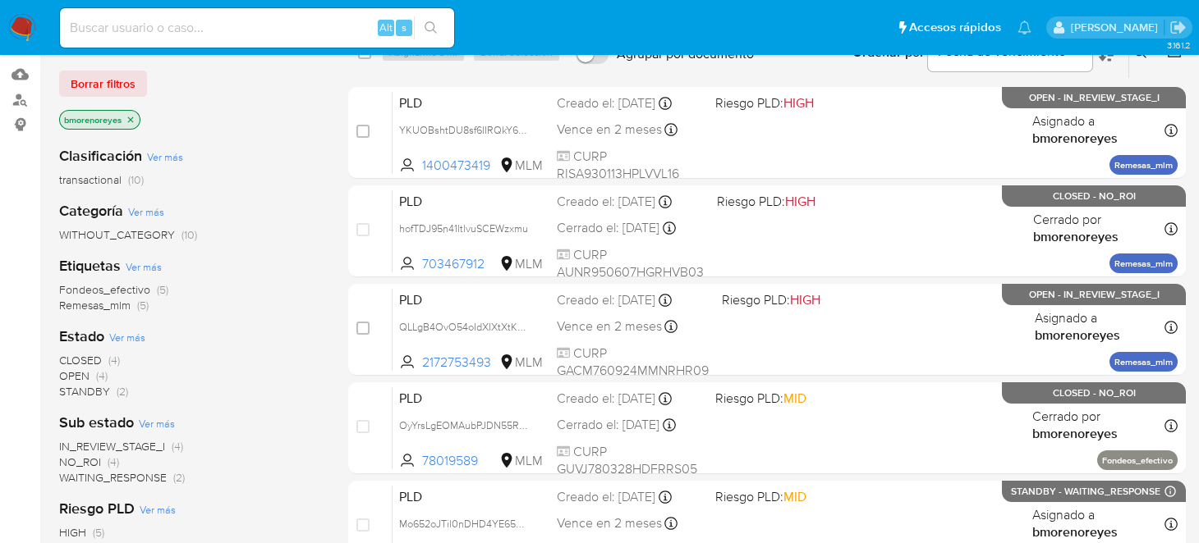
scroll to position [246, 0]
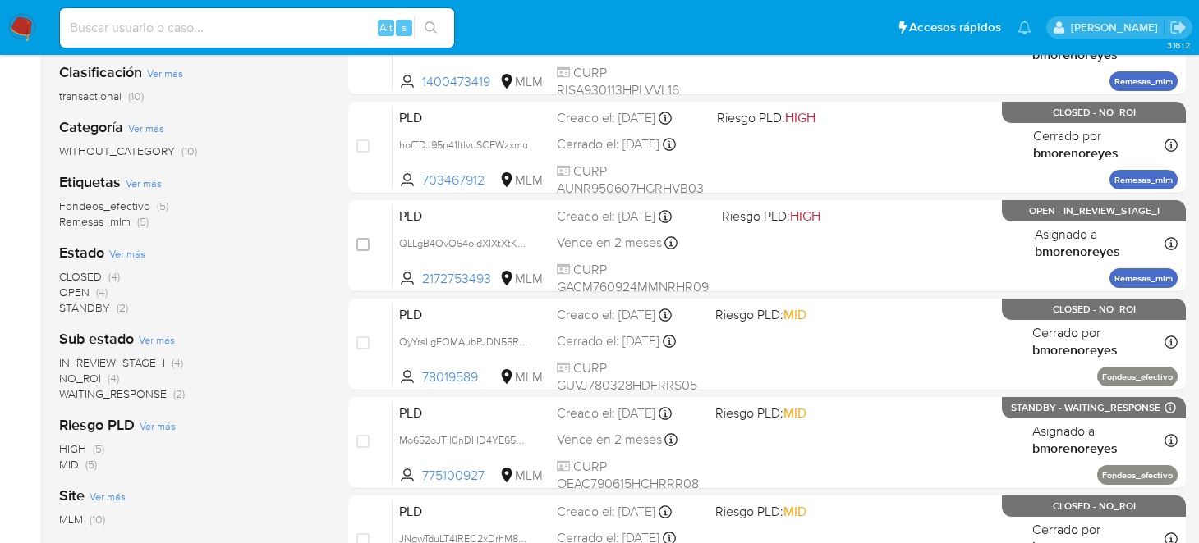
click at [80, 275] on span "CLOSED" at bounding box center [80, 276] width 43 height 16
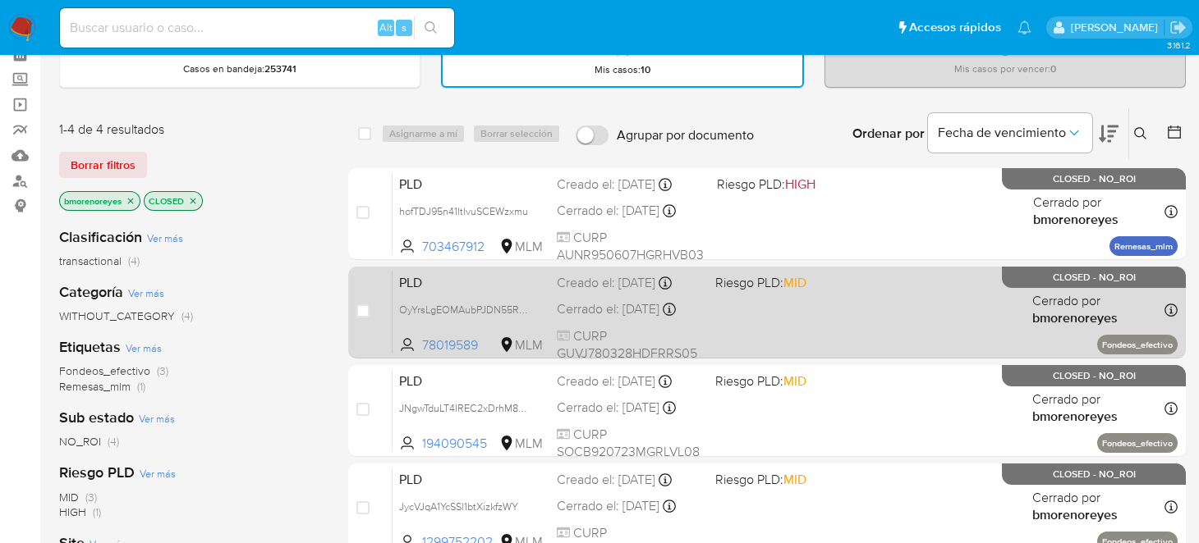
scroll to position [163, 0]
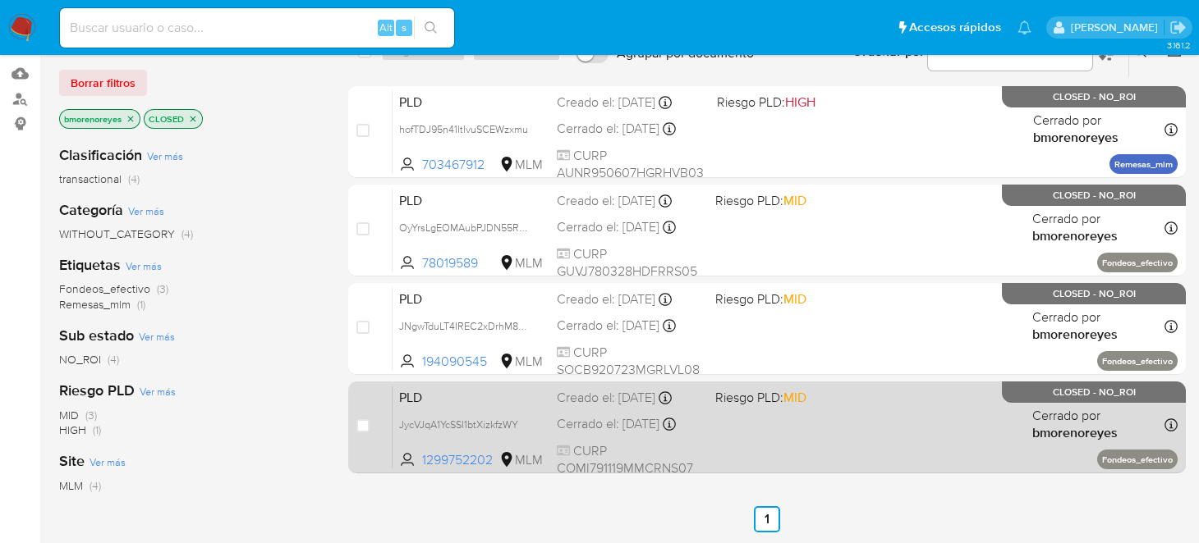
click at [473, 402] on span "PLD" at bounding box center [471, 396] width 144 height 21
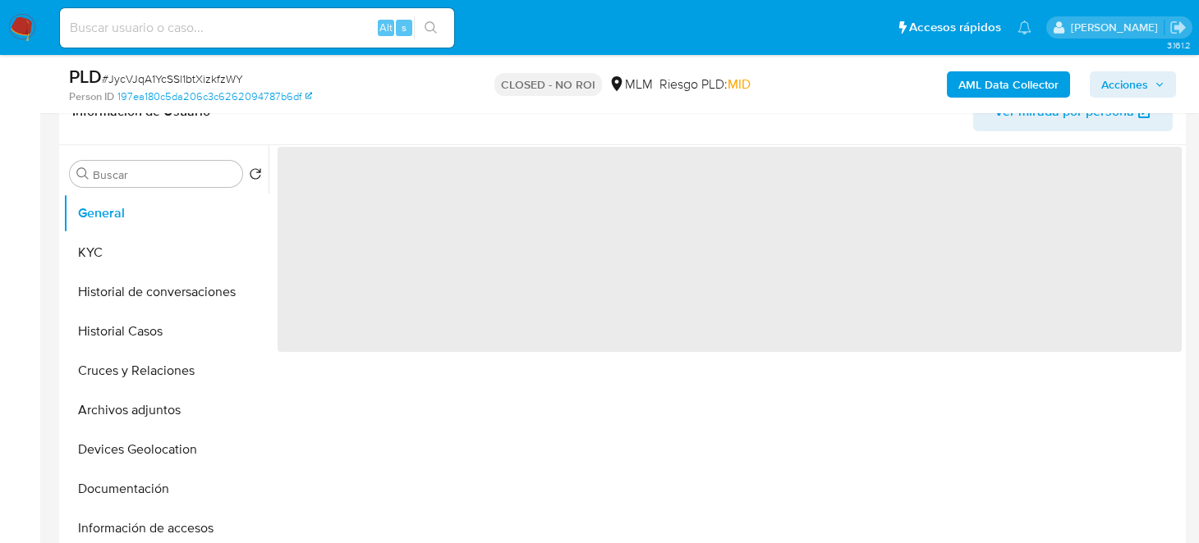
scroll to position [328, 0]
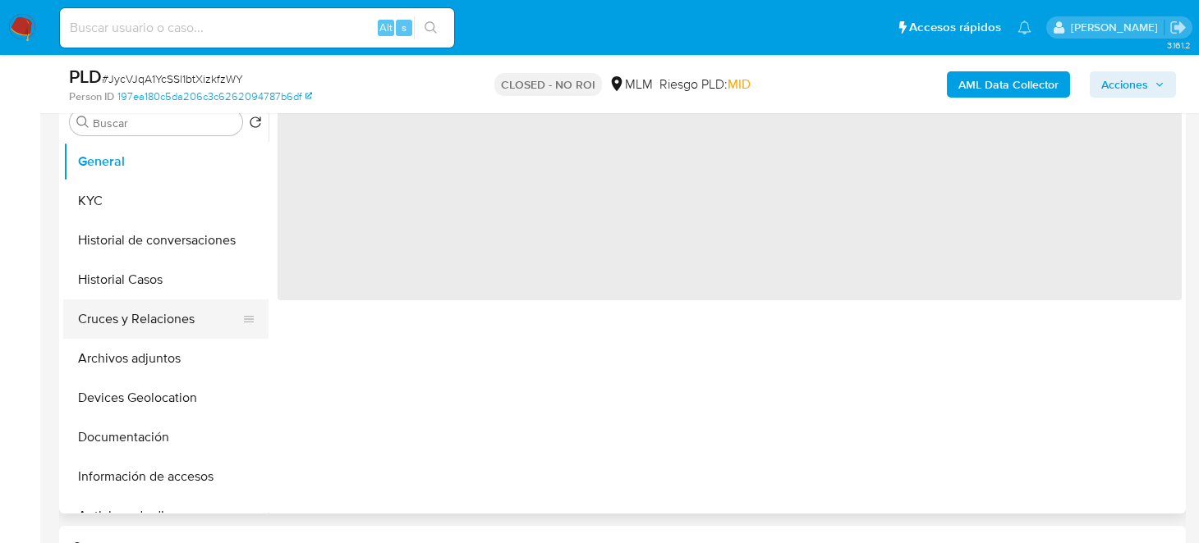
select select "10"
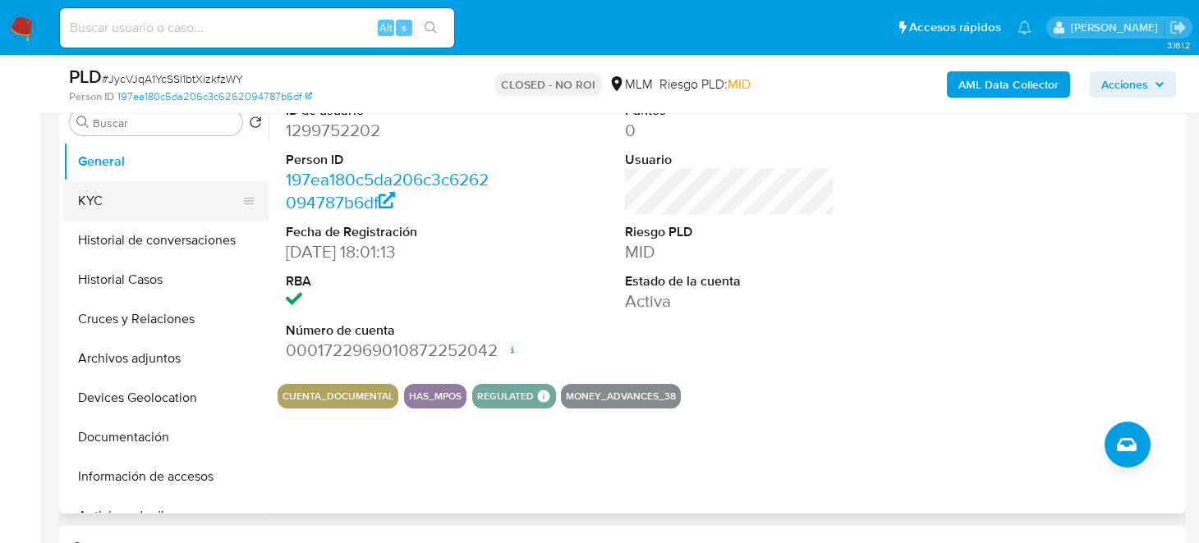
drag, startPoint x: 94, startPoint y: 199, endPoint x: 259, endPoint y: 206, distance: 164.4
click at [94, 199] on button "KYC" at bounding box center [159, 200] width 192 height 39
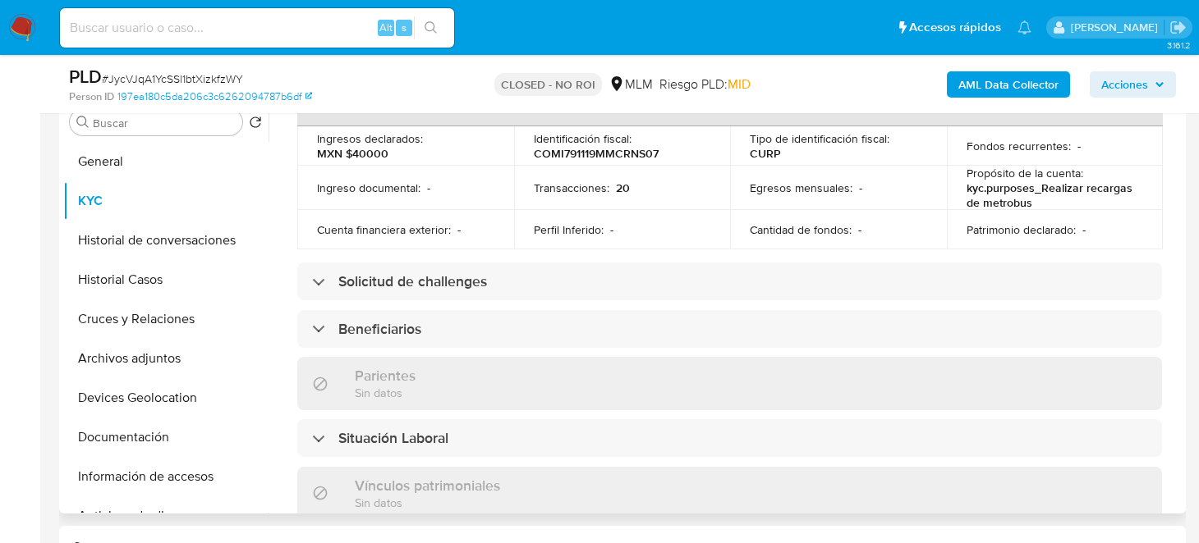
scroll to position [574, 0]
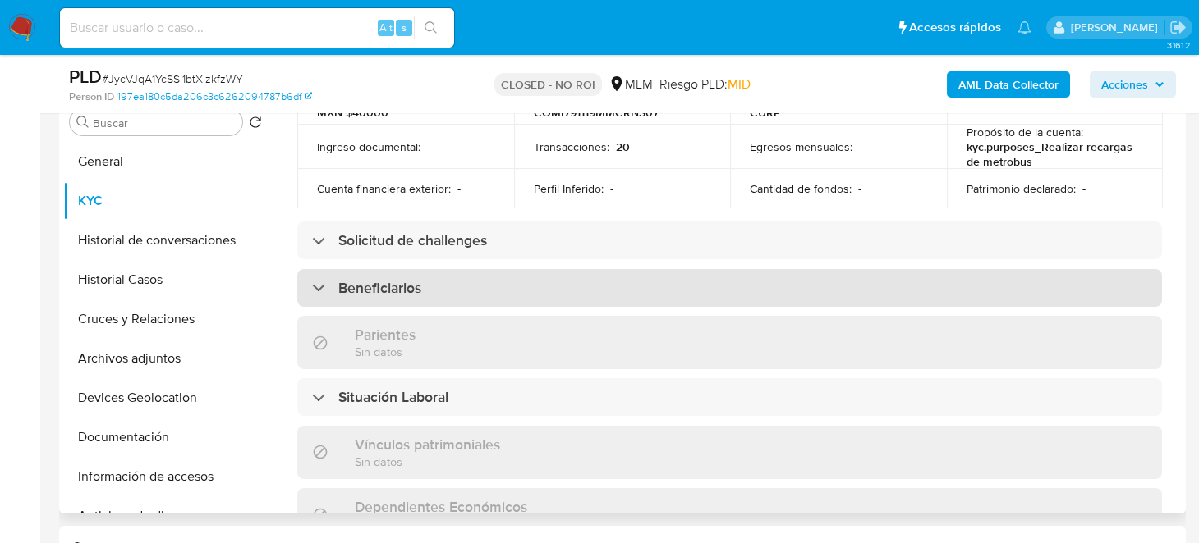
click at [307, 273] on div "Beneficiarios" at bounding box center [729, 288] width 864 height 38
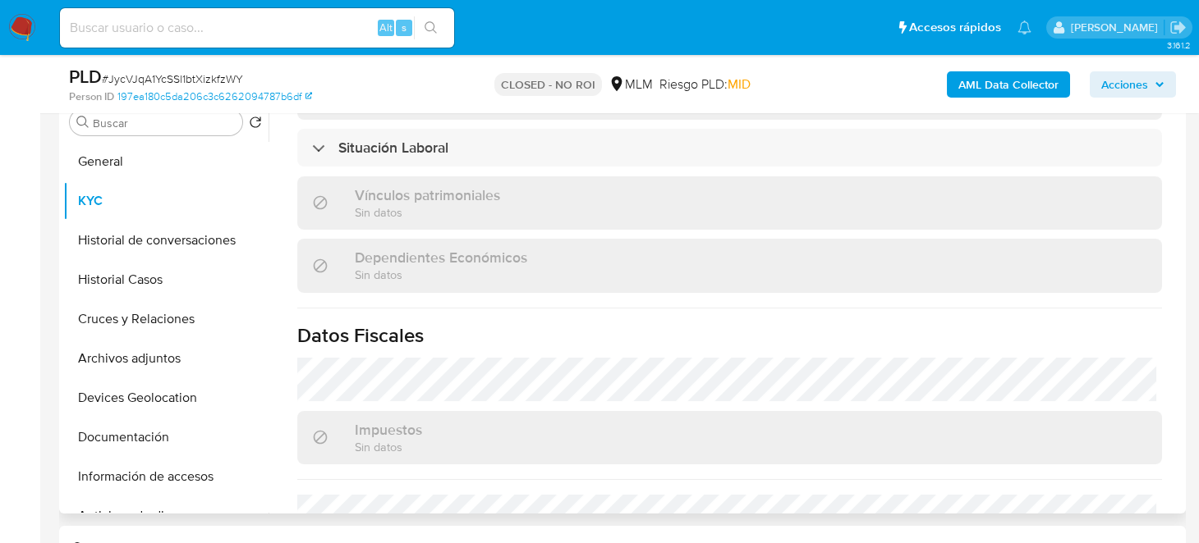
scroll to position [985, 0]
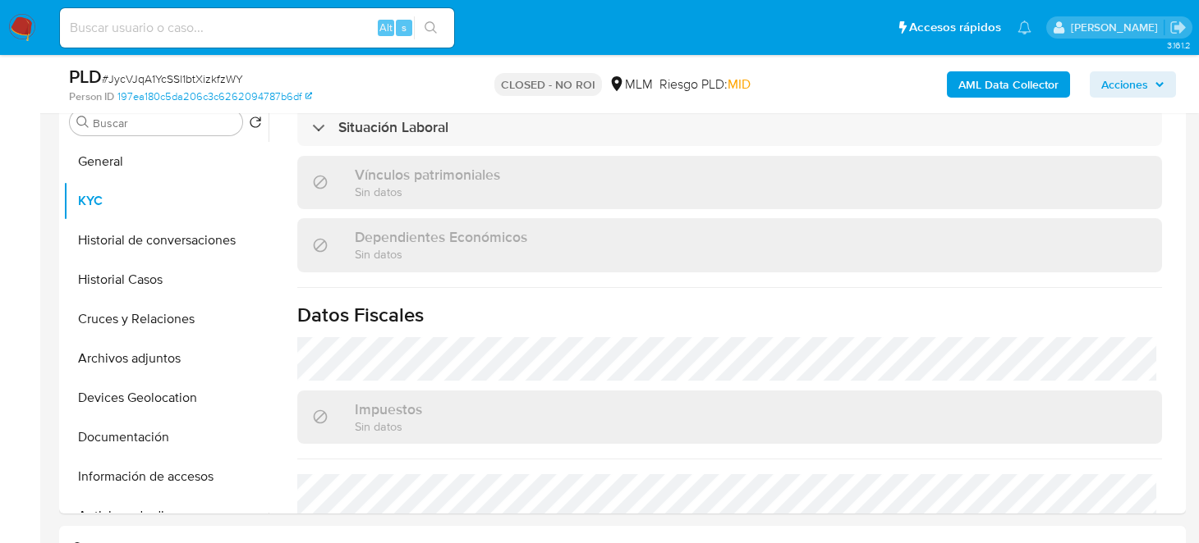
click at [5, 31] on nav "Pausado Ver notificaciones Alt s Accesos rápidos Presiona las siguientes teclas…" at bounding box center [599, 27] width 1199 height 55
click at [28, 22] on img at bounding box center [22, 28] width 28 height 28
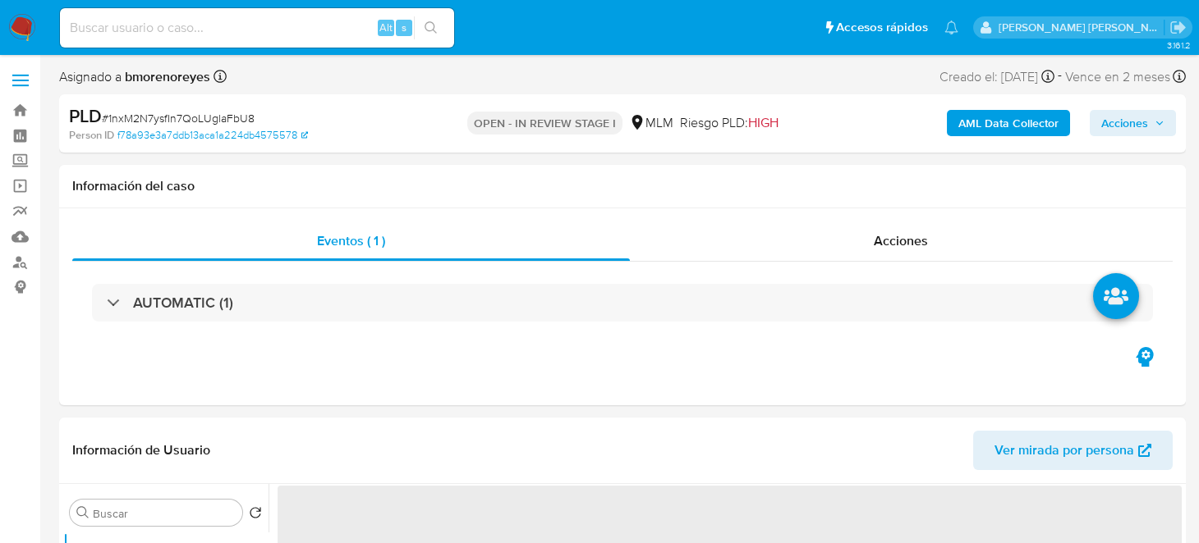
select select "10"
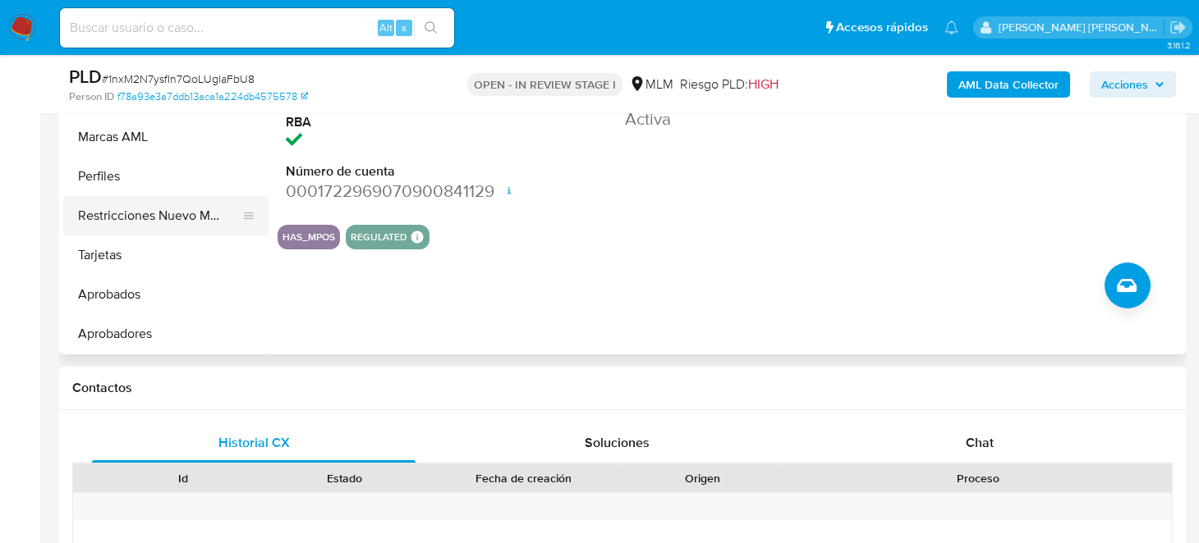
scroll to position [608, 0]
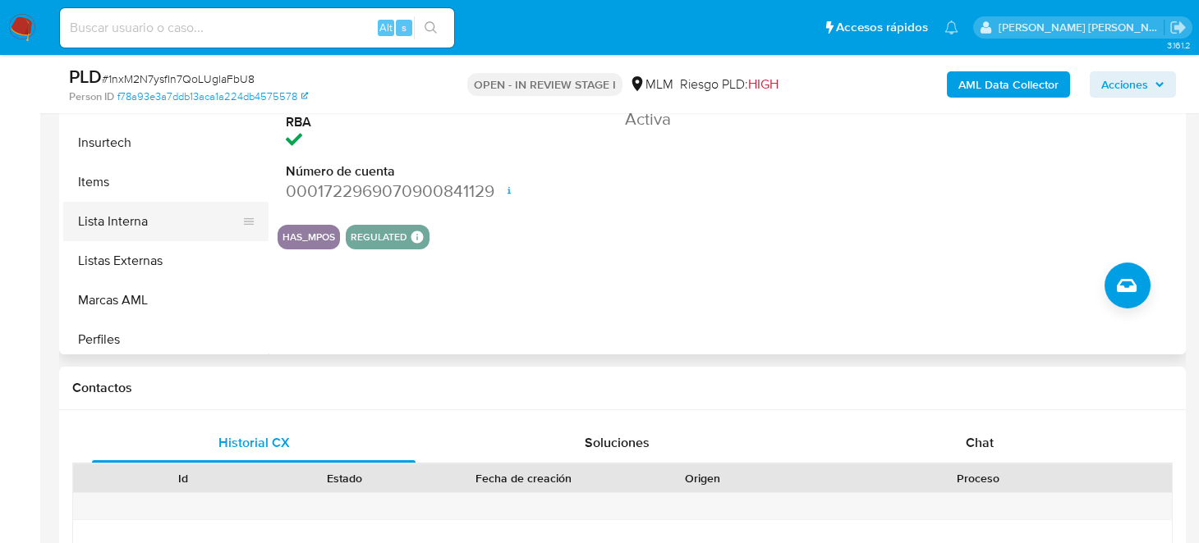
click at [130, 223] on button "Lista Interna" at bounding box center [159, 221] width 192 height 39
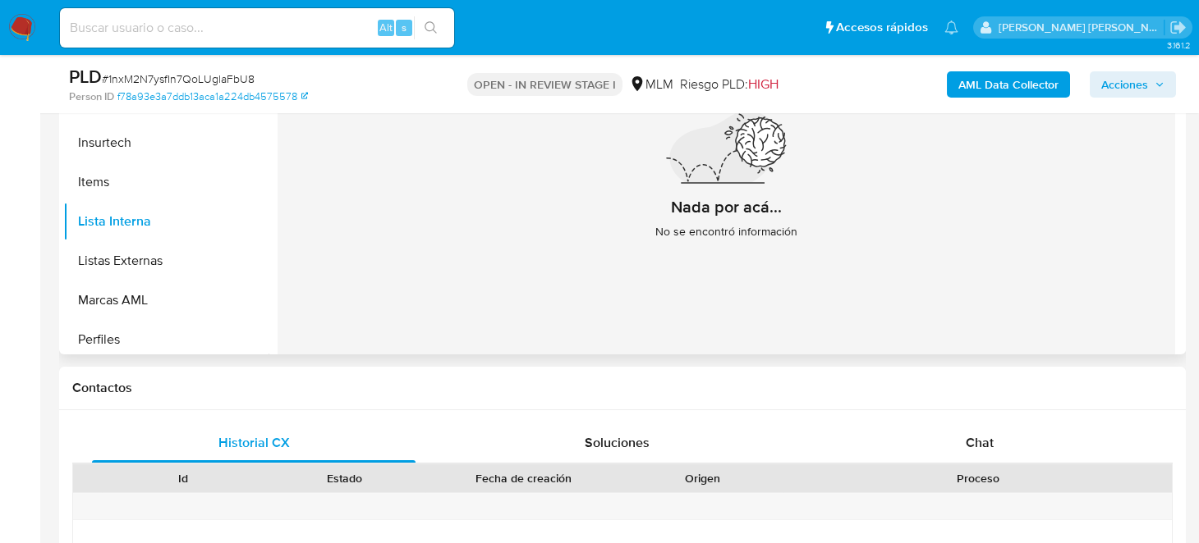
scroll to position [410, 0]
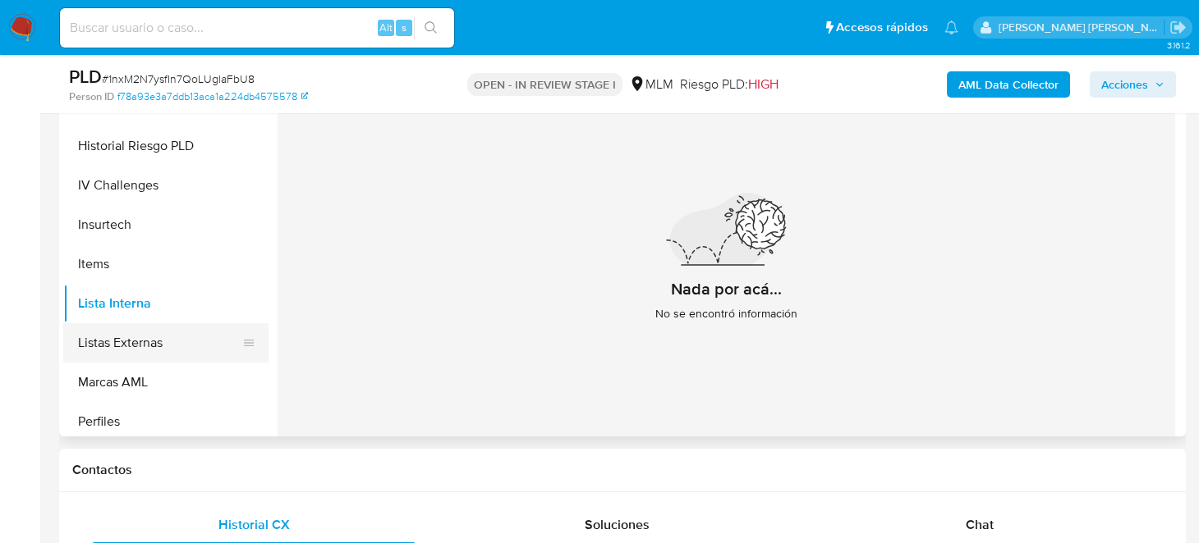
click at [144, 332] on button "Listas Externas" at bounding box center [159, 342] width 192 height 39
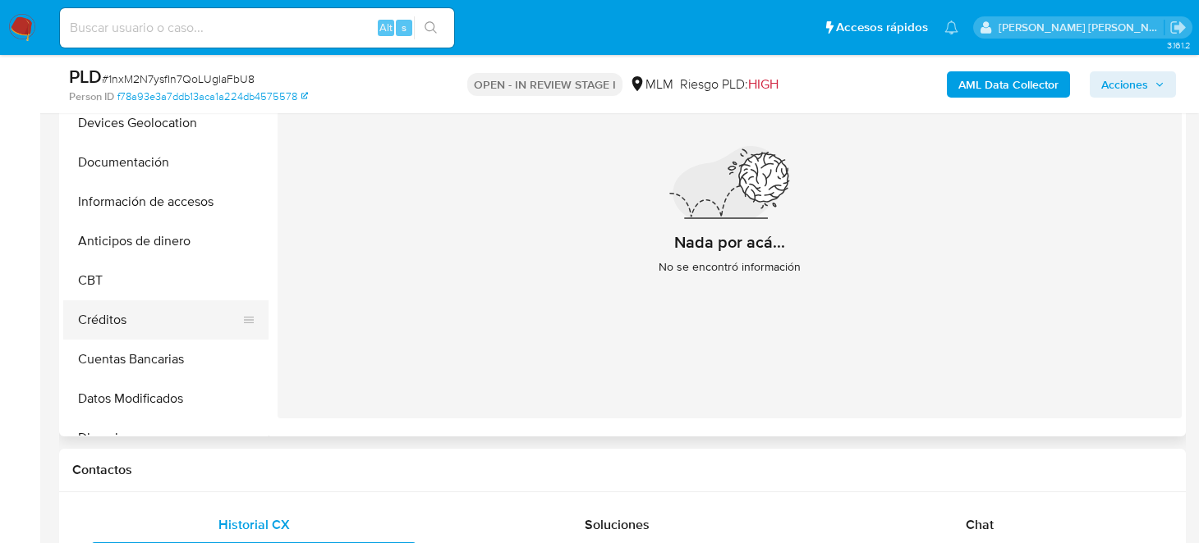
scroll to position [33, 0]
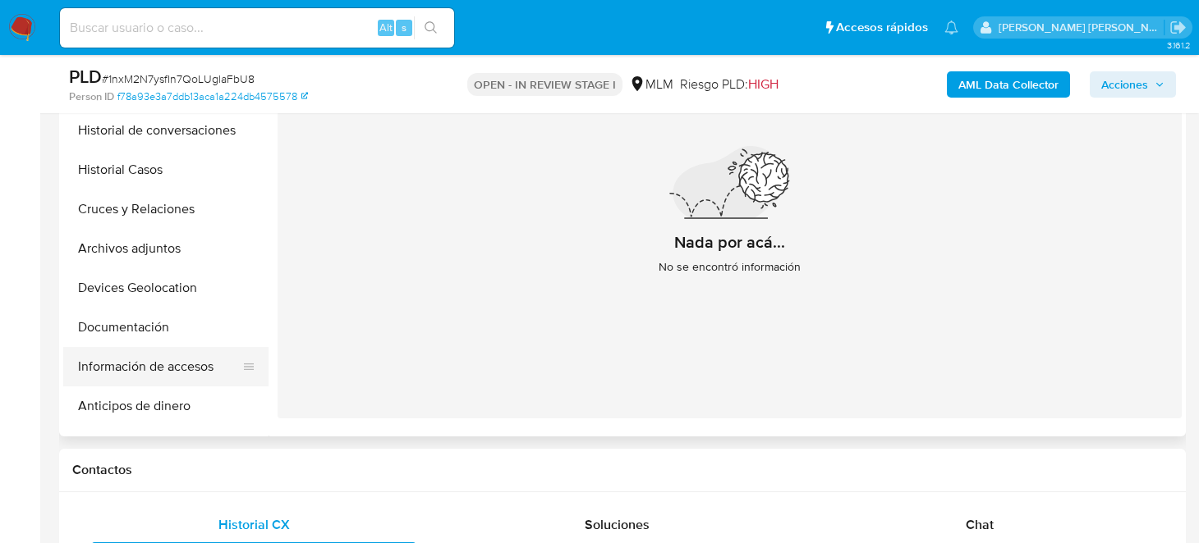
click at [190, 373] on button "Información de accesos" at bounding box center [159, 366] width 192 height 39
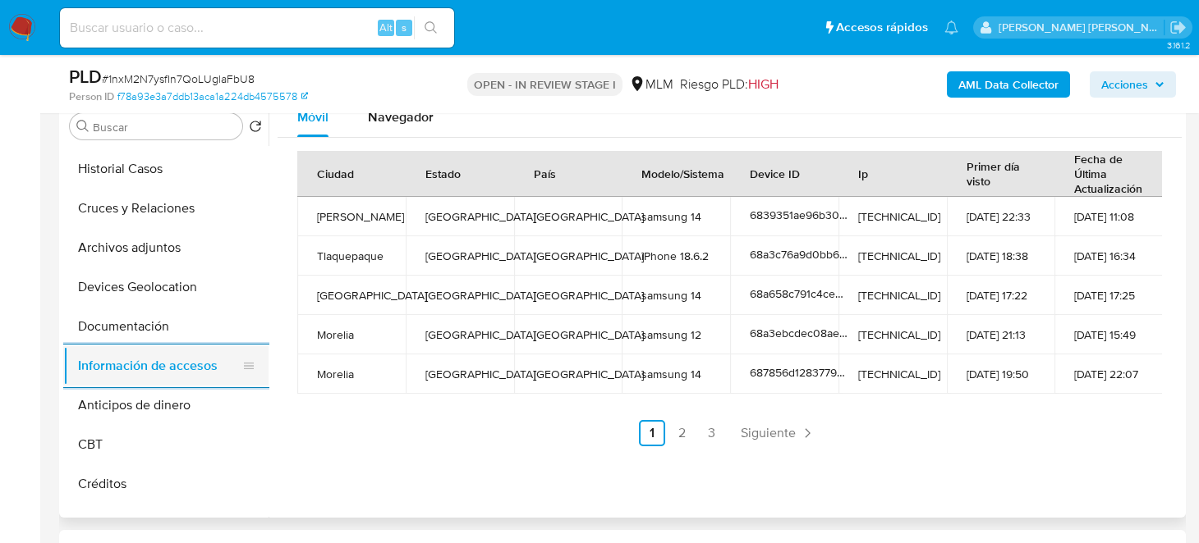
scroll to position [198, 0]
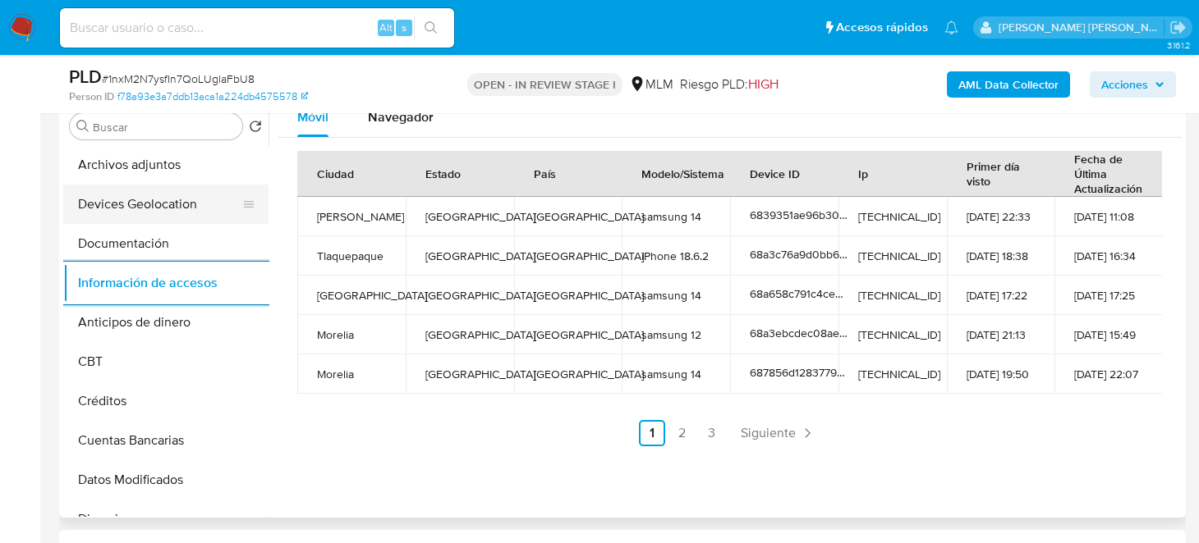
click at [160, 215] on button "Devices Geolocation" at bounding box center [159, 204] width 192 height 39
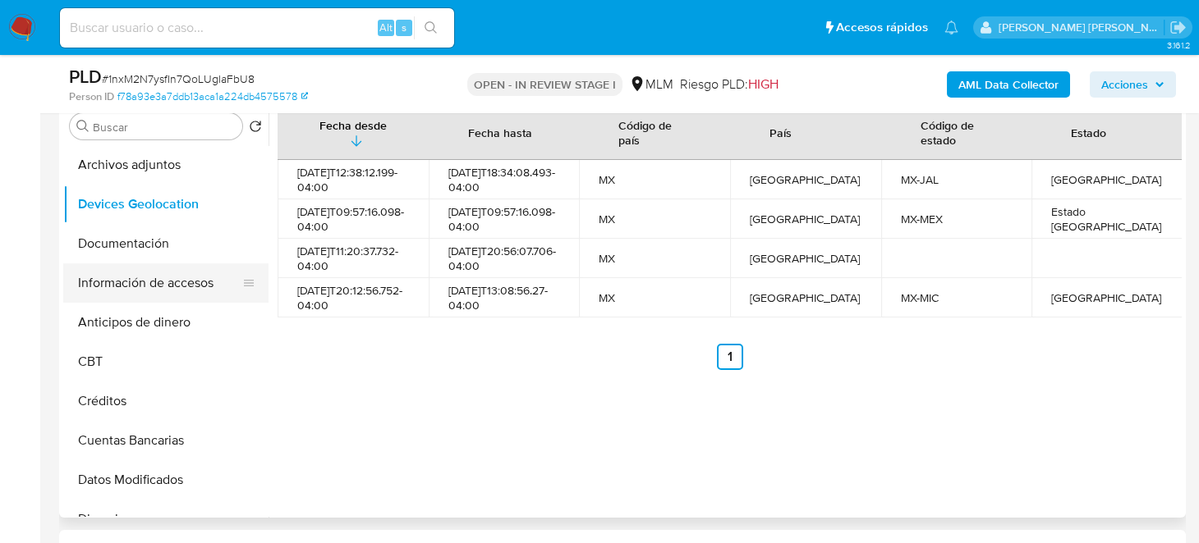
click at [131, 278] on button "Información de accesos" at bounding box center [159, 283] width 192 height 39
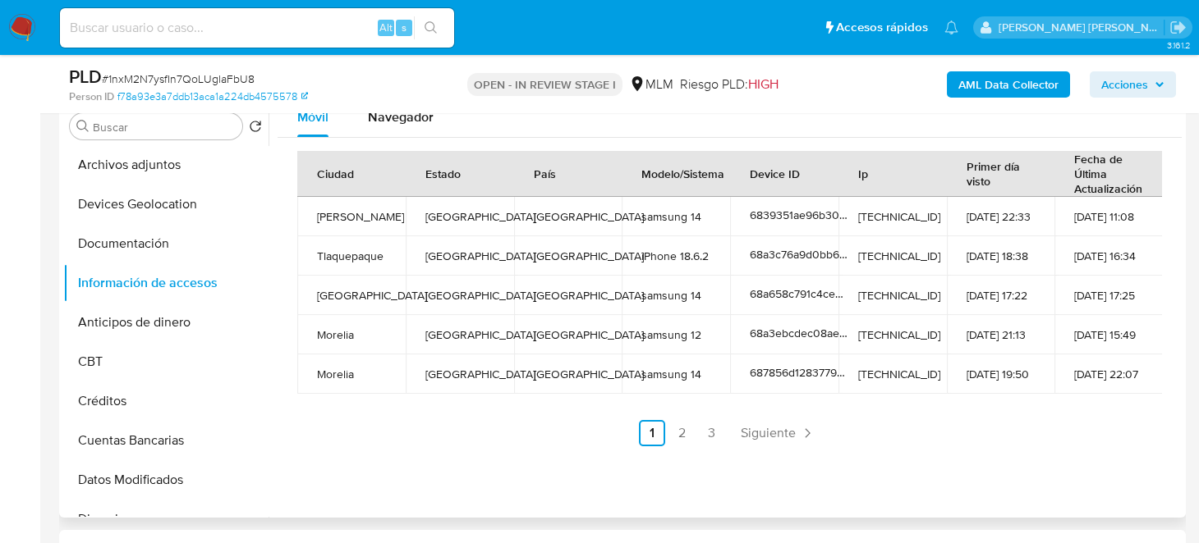
click at [533, 453] on div "Ciudad Estado País Modelo/Sistema Device ID Ip Primer día visto Fecha de Última…" at bounding box center [729, 299] width 904 height 322
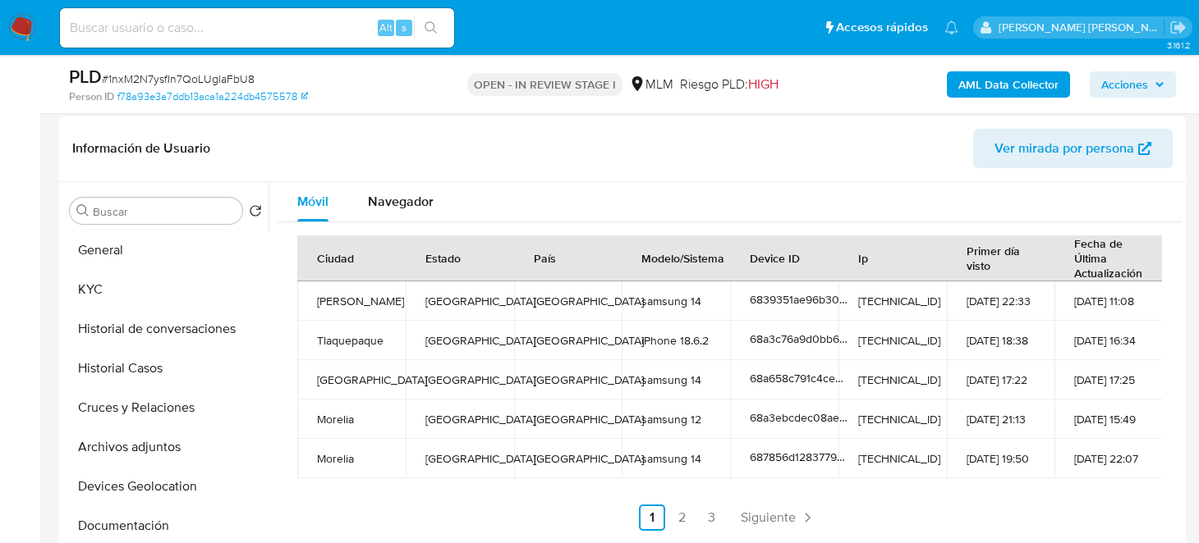
scroll to position [246, 0]
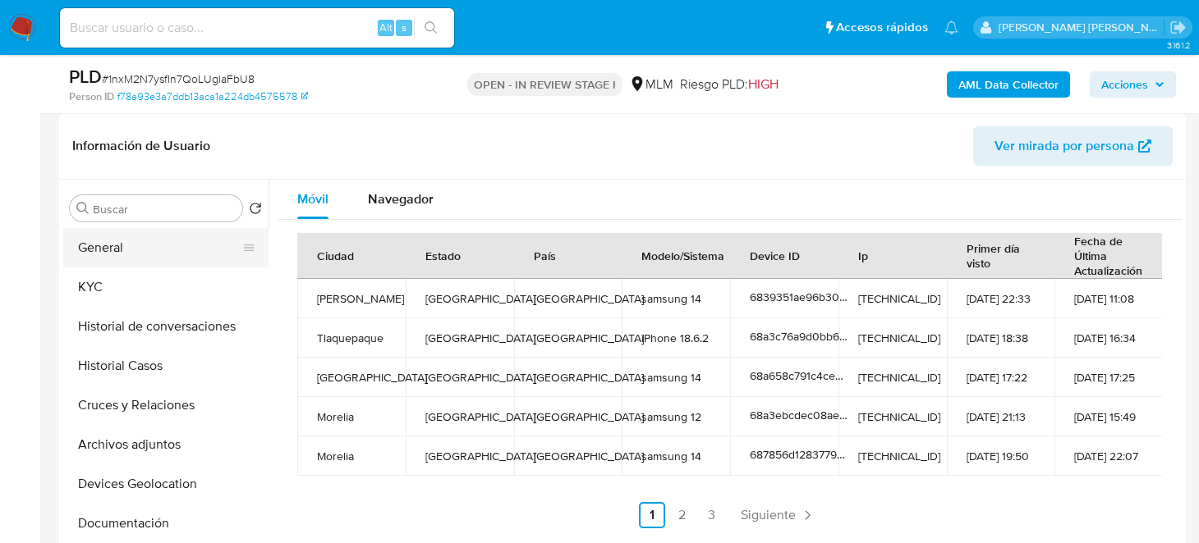
click at [125, 254] on button "General" at bounding box center [159, 247] width 192 height 39
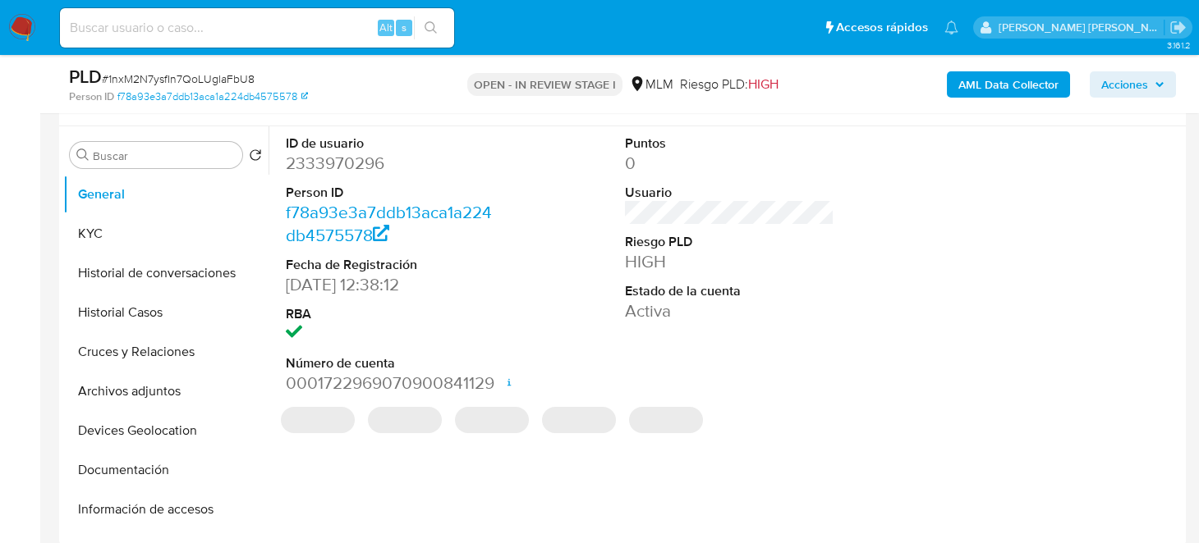
scroll to position [328, 0]
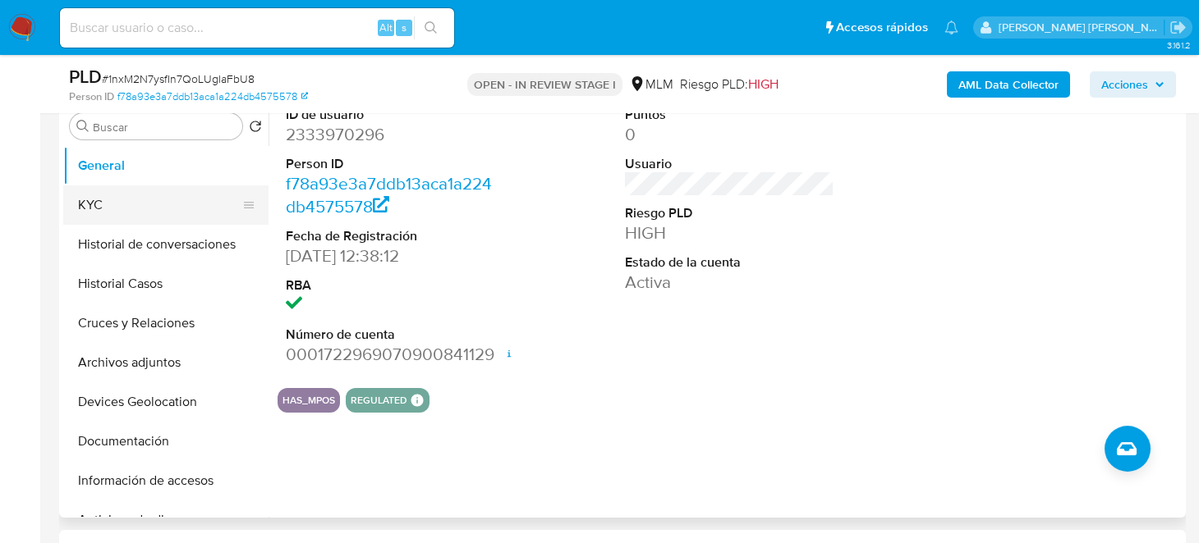
click at [125, 192] on button "KYC" at bounding box center [159, 205] width 192 height 39
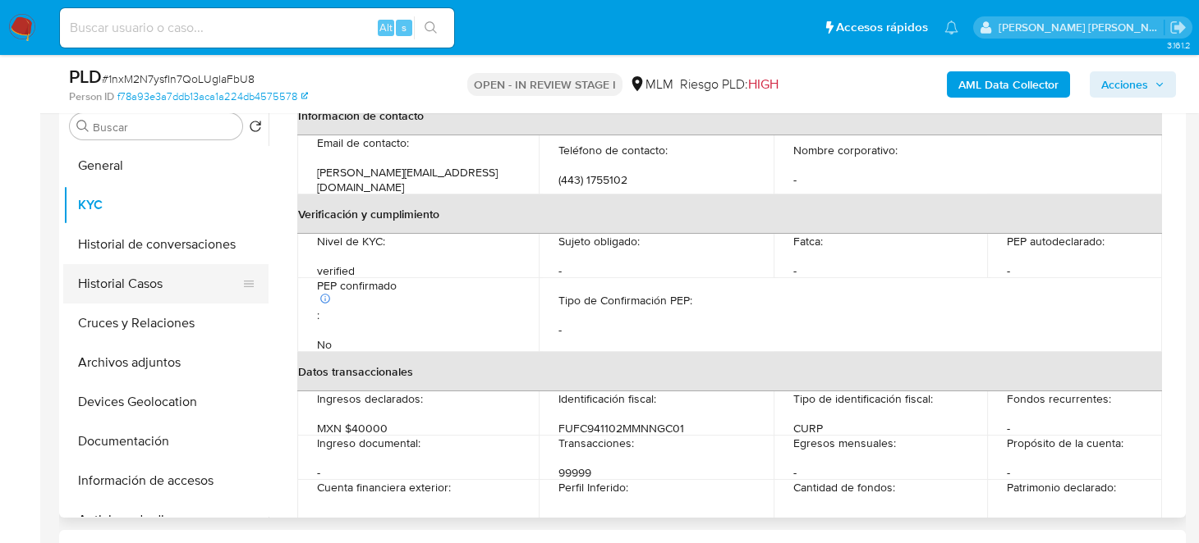
scroll to position [271, 0]
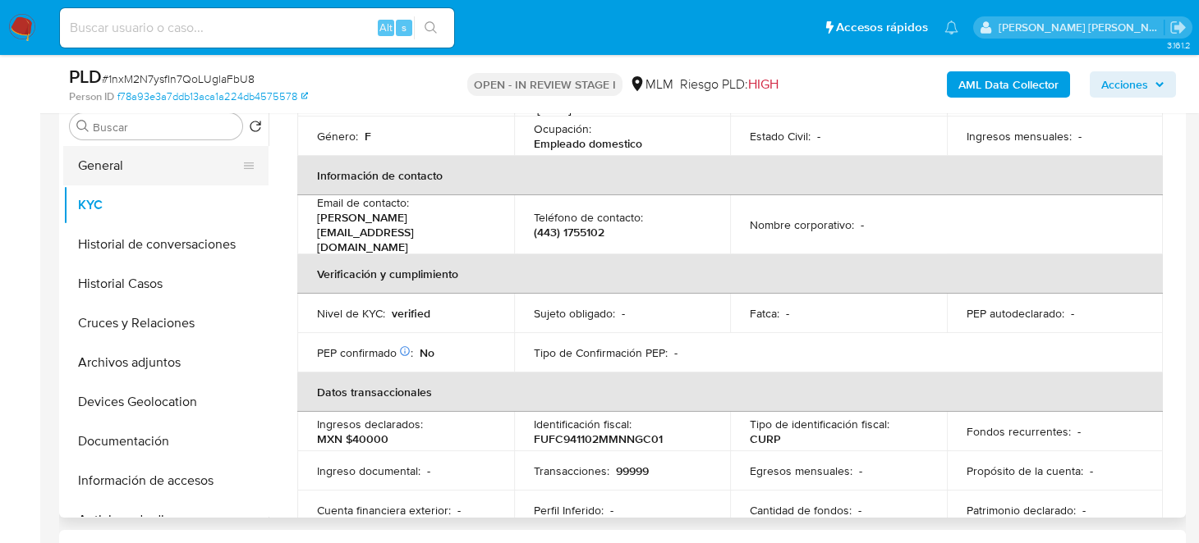
click at [143, 172] on button "General" at bounding box center [159, 165] width 192 height 39
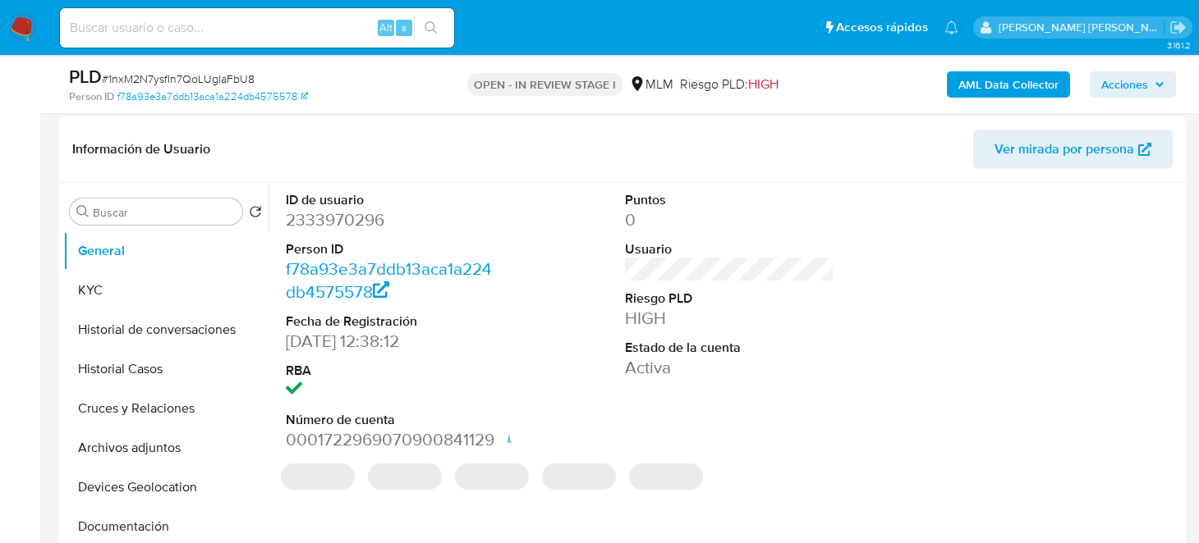
scroll to position [246, 0]
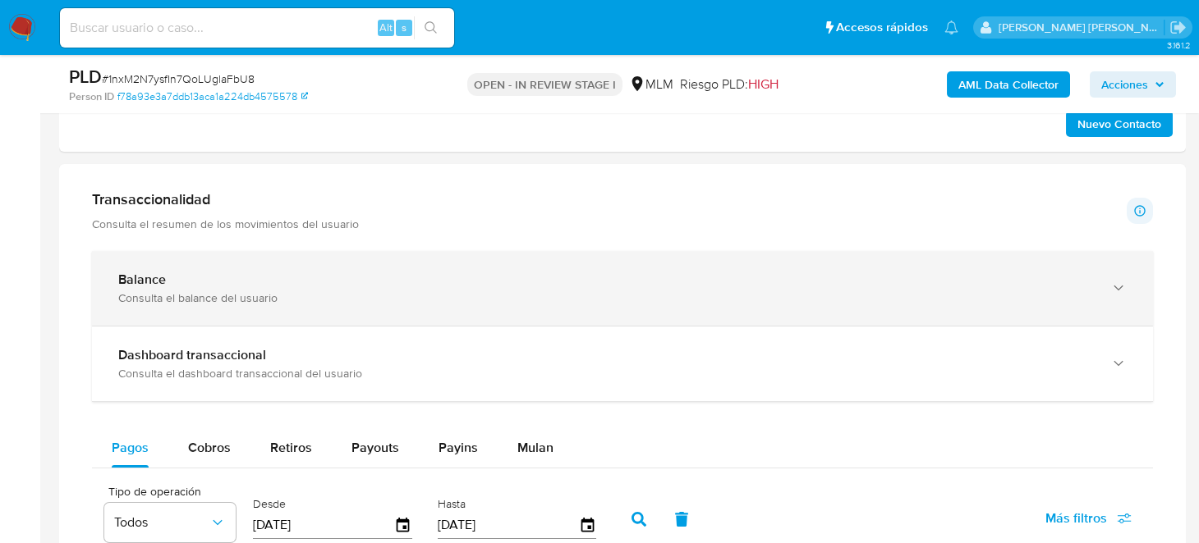
drag, startPoint x: 259, startPoint y: 264, endPoint x: 520, endPoint y: 284, distance: 261.8
click at [259, 267] on div "Balance Consulta el balance del usuario" at bounding box center [622, 288] width 1061 height 75
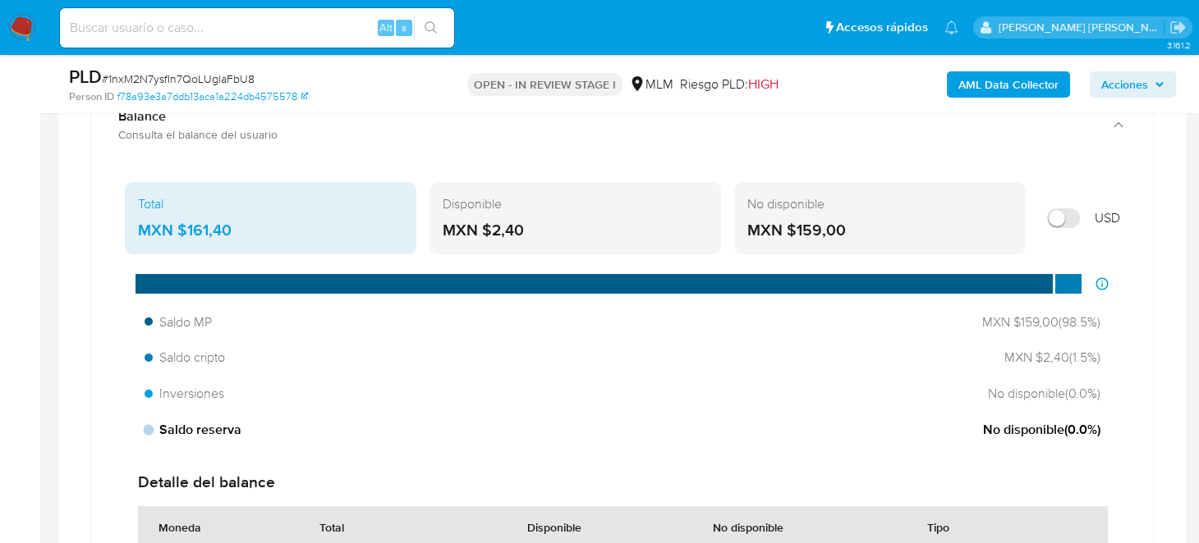
scroll to position [1149, 0]
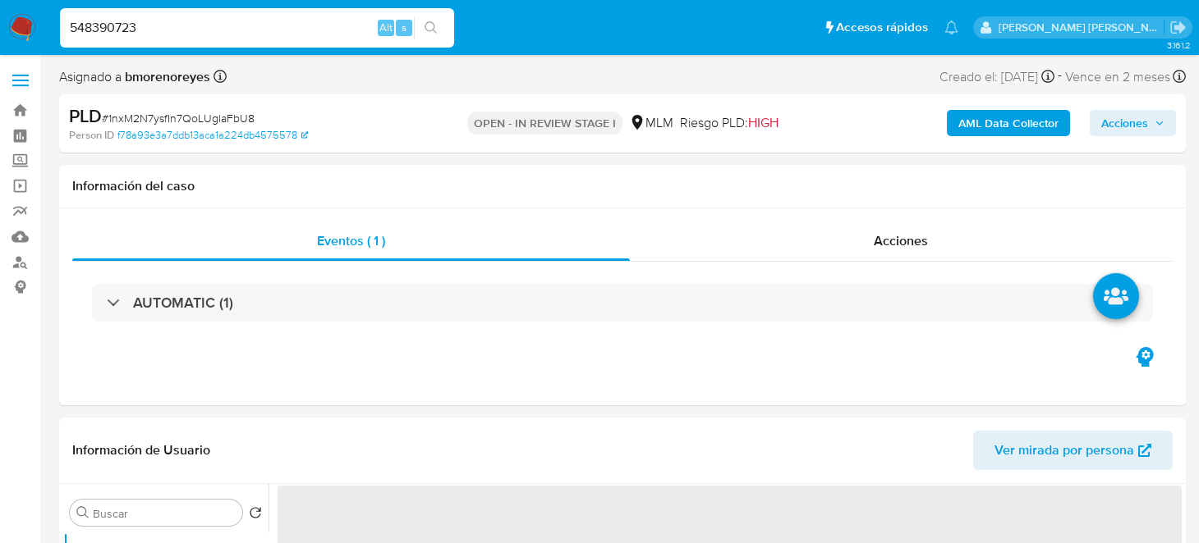
type input "548390723"
select select "10"
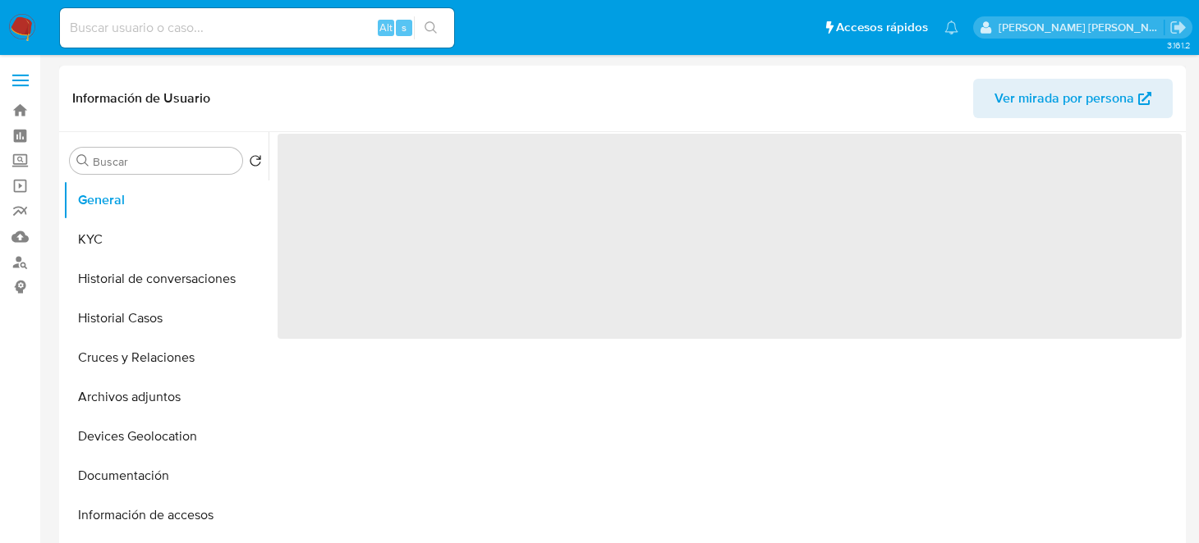
select select "10"
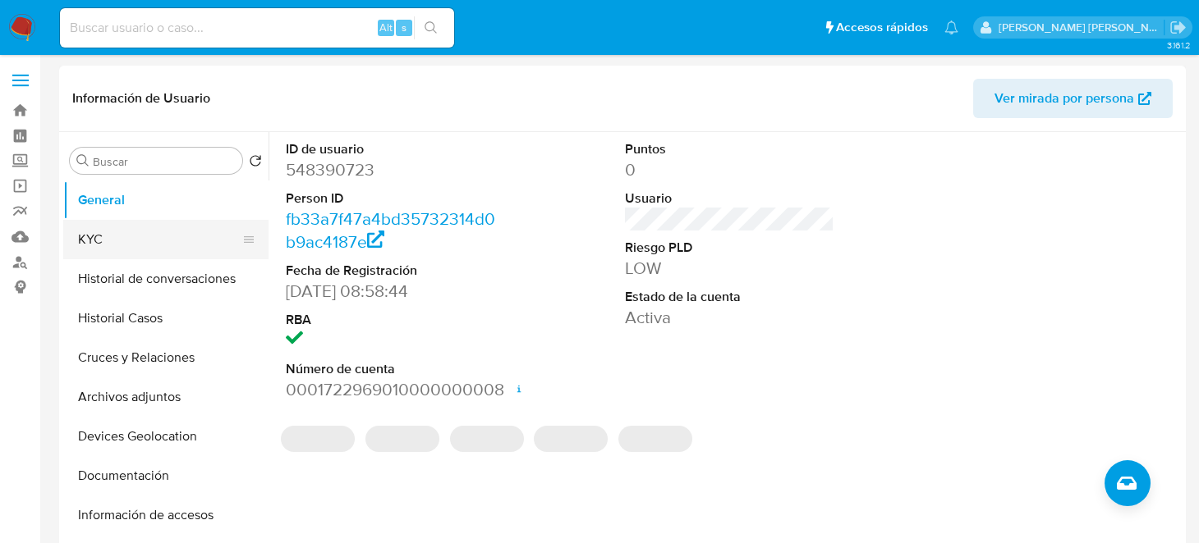
click at [133, 237] on button "KYC" at bounding box center [159, 239] width 192 height 39
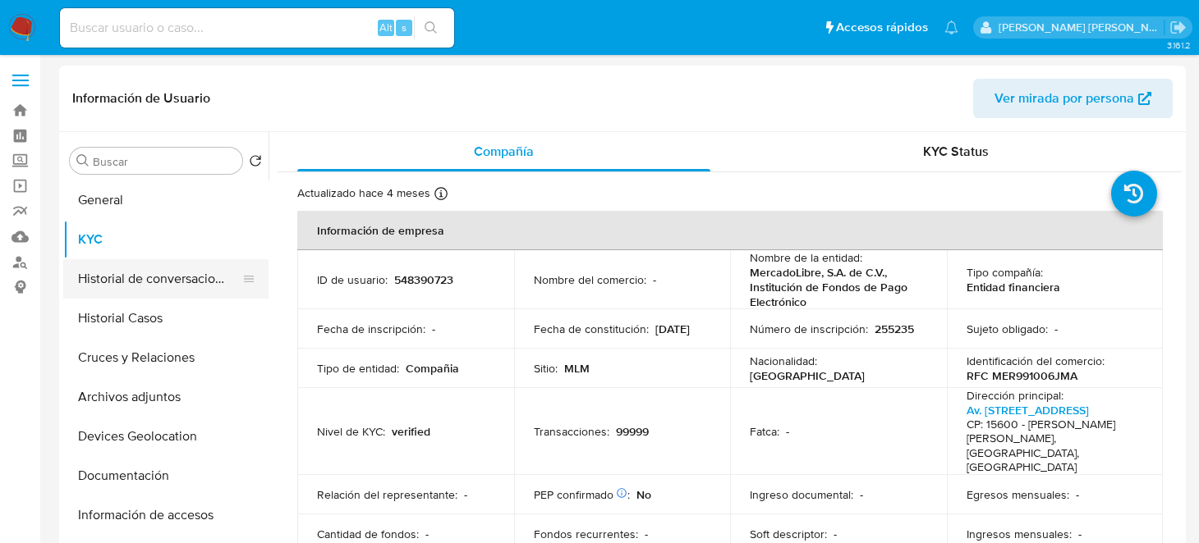
click at [172, 271] on button "Historial de conversaciones" at bounding box center [159, 278] width 192 height 39
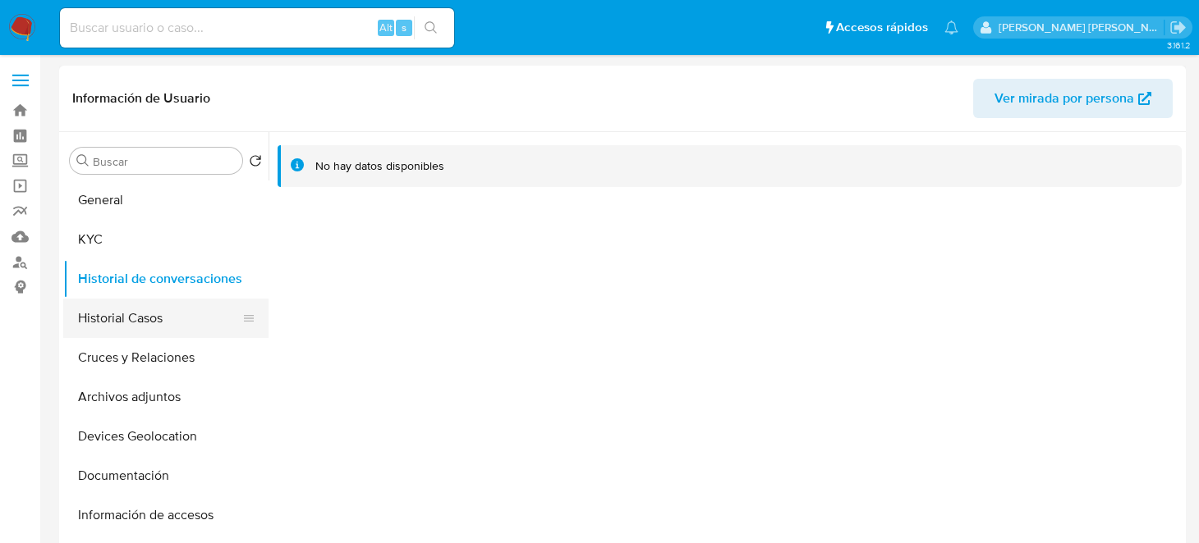
click at [116, 319] on button "Historial Casos" at bounding box center [159, 318] width 192 height 39
click at [24, 28] on img at bounding box center [22, 28] width 28 height 28
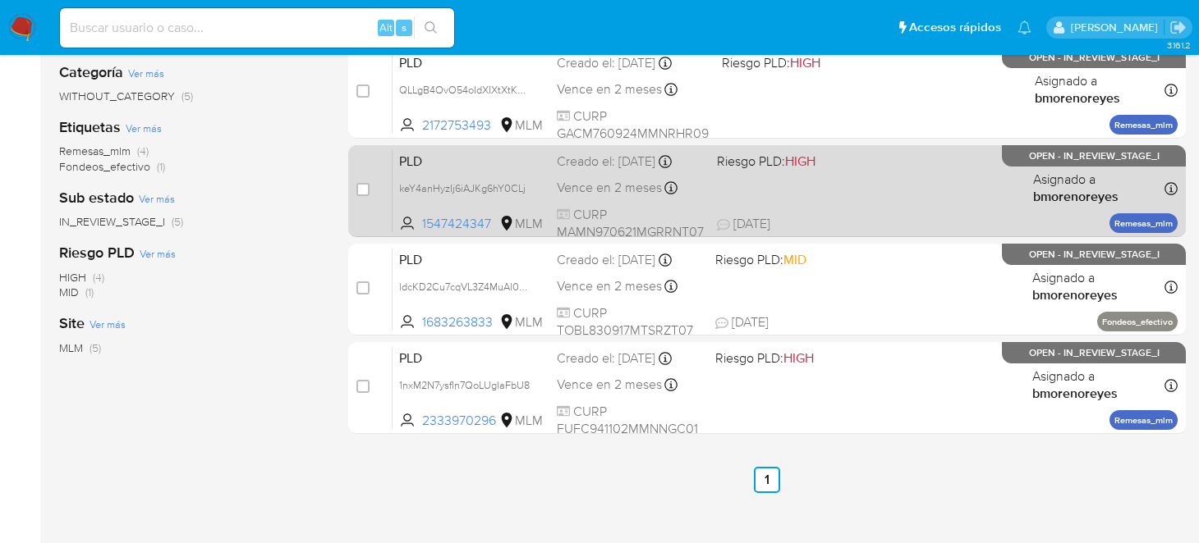
scroll to position [328, 0]
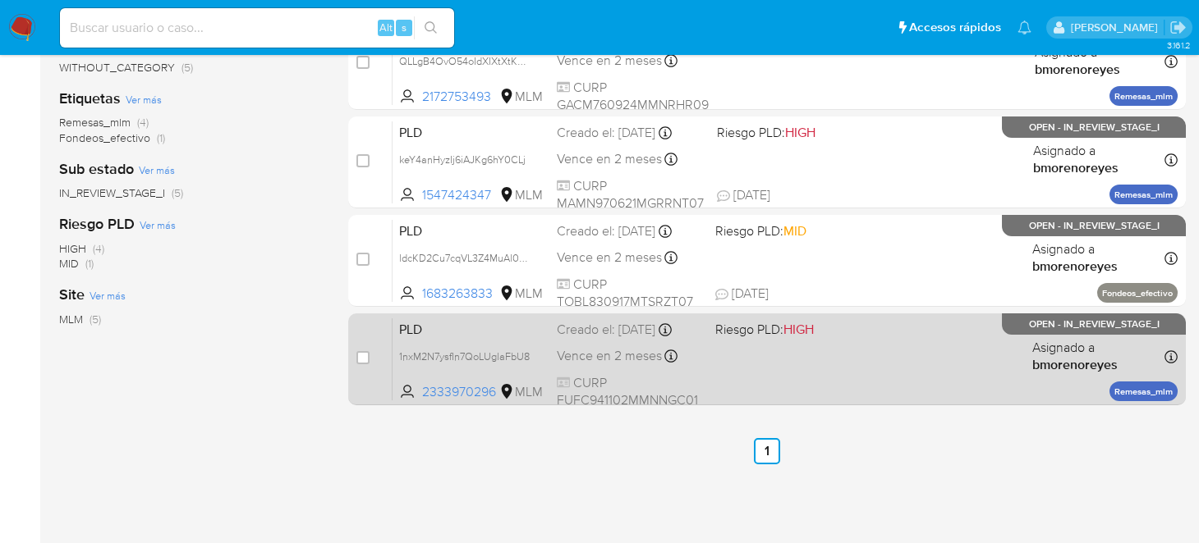
click at [812, 373] on div "PLD 1nxM2N7ysfIn7QoLUglaFbU8 2333970296 MLM Riesgo PLD: HIGH Creado el: [DATE] …" at bounding box center [784, 359] width 785 height 83
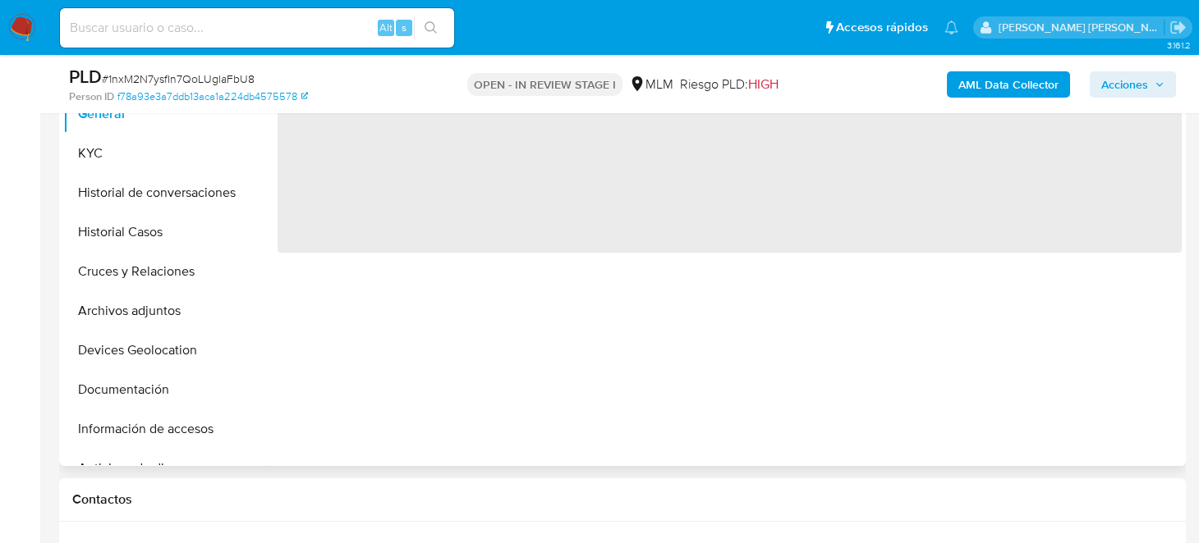
select select "10"
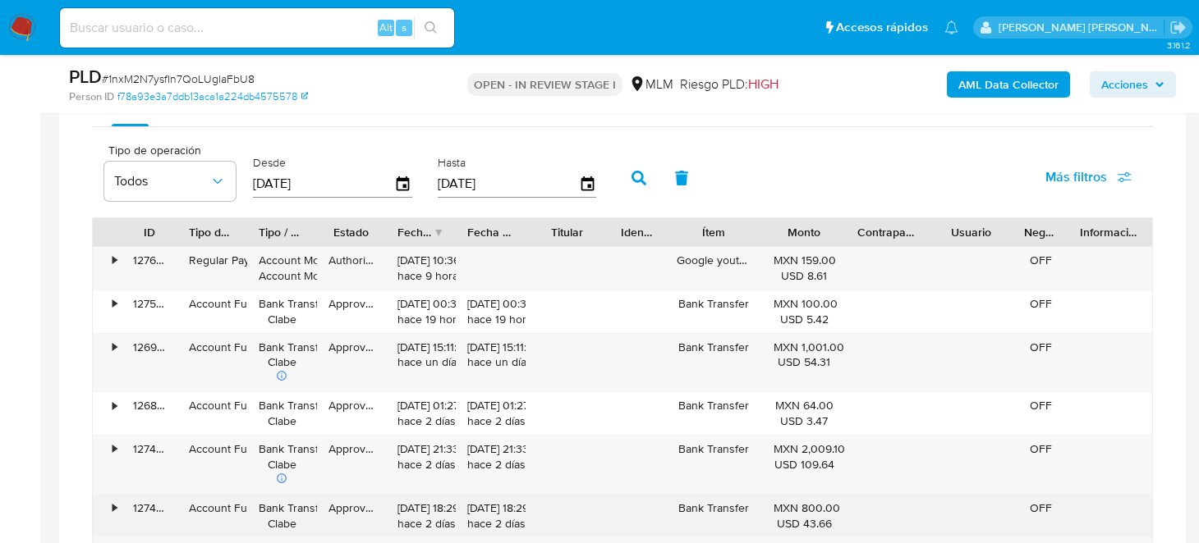
scroll to position [1396, 0]
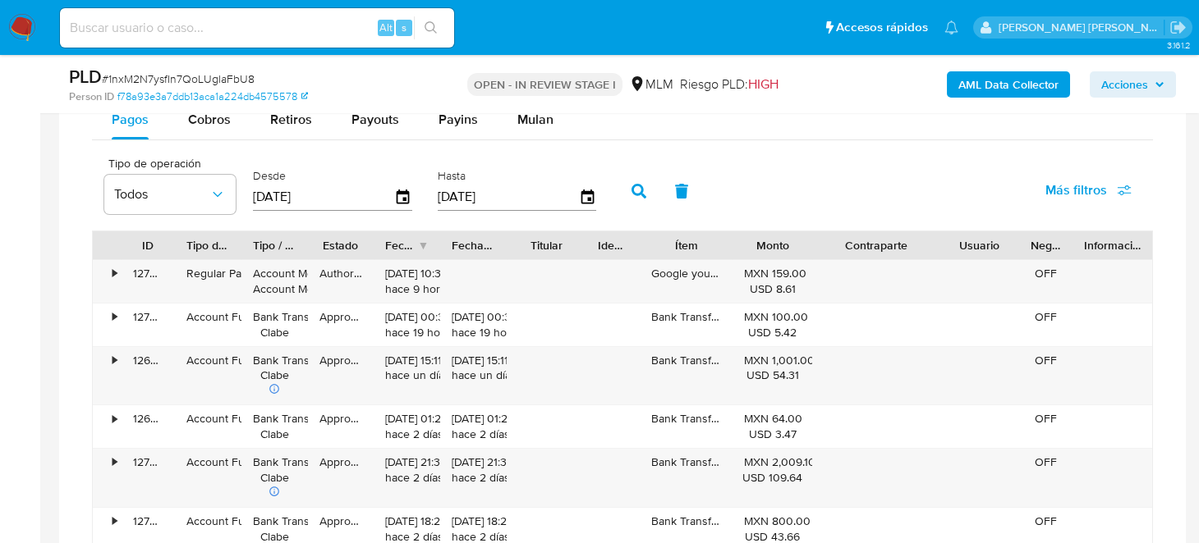
drag, startPoint x: 929, startPoint y: 244, endPoint x: 973, endPoint y: 254, distance: 44.6
click at [973, 254] on div "ID Tipo de operación Tipo / Método Estado Fecha de creación Fecha de aprobación…" at bounding box center [622, 246] width 1059 height 28
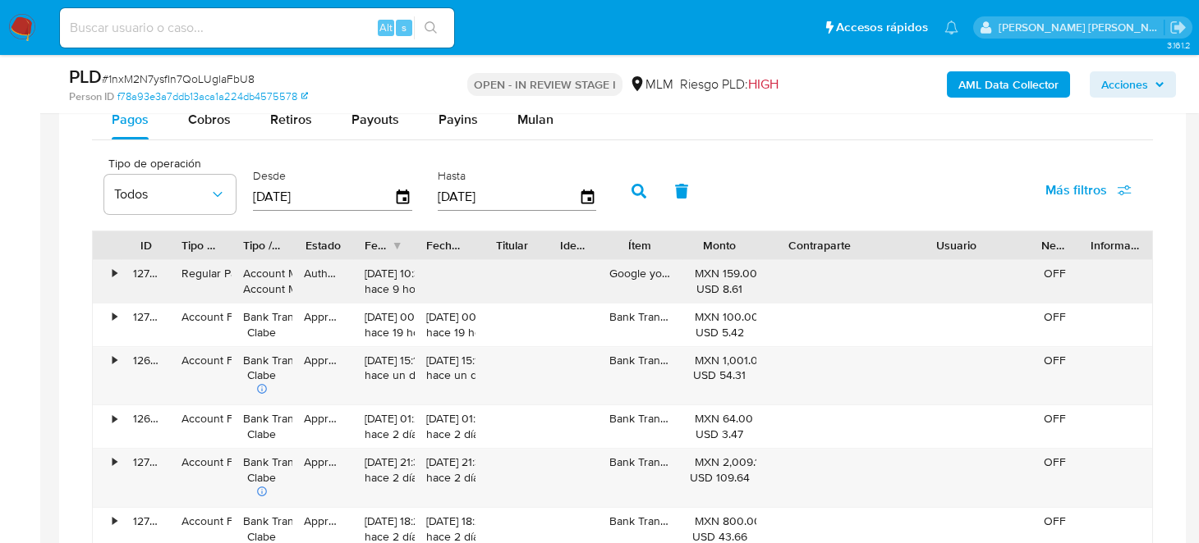
click at [1078, 264] on div "ID Tipo de operación Tipo / Método Estado Fecha de creación Fecha de aprobación…" at bounding box center [622, 485] width 1061 height 509
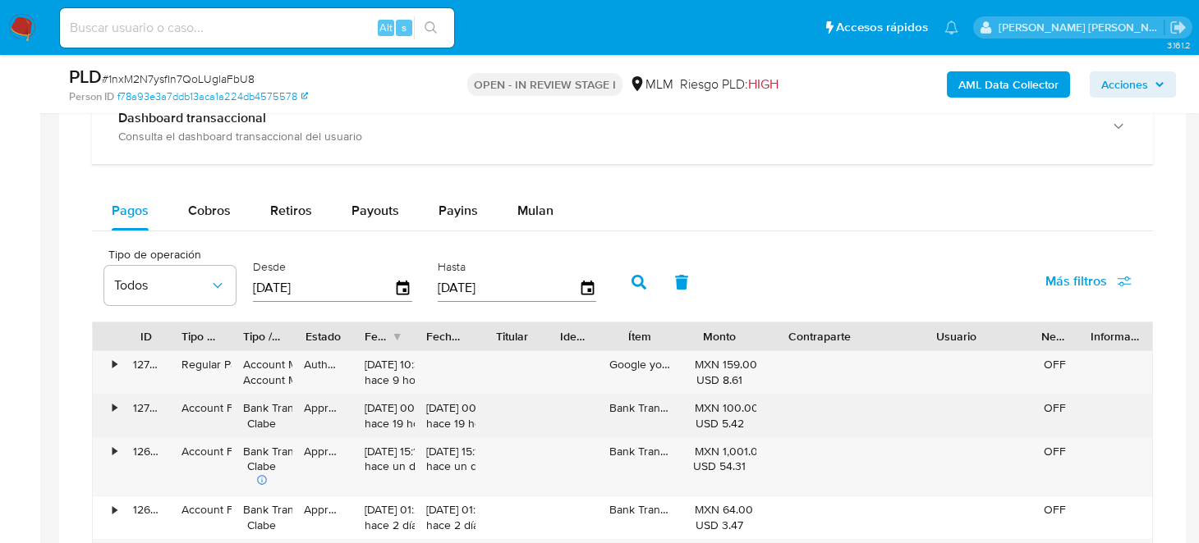
scroll to position [1231, 0]
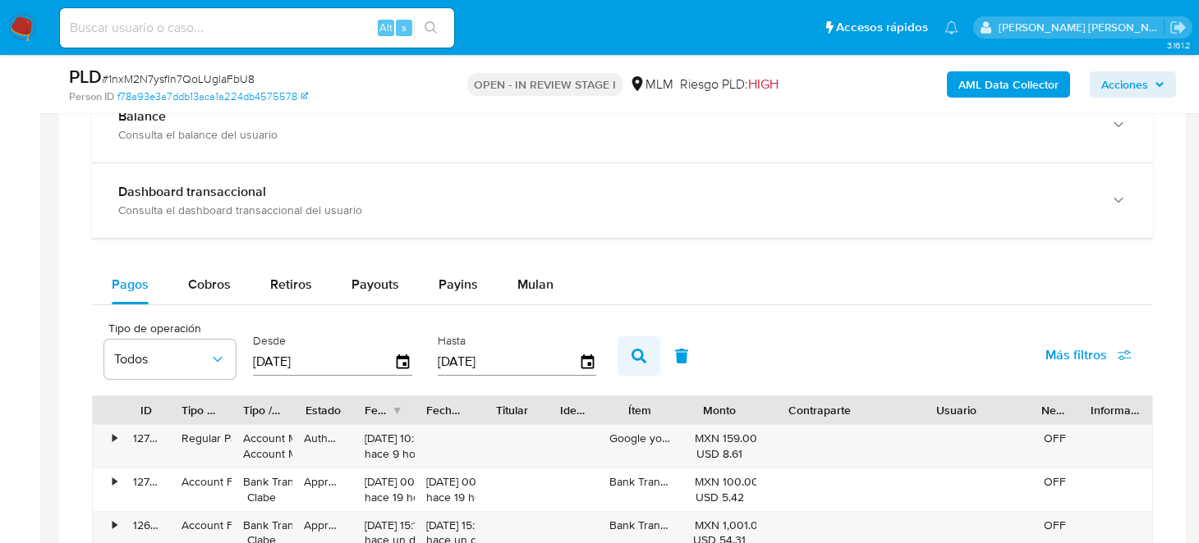
click at [622, 361] on button "button" at bounding box center [638, 356] width 43 height 39
click at [631, 355] on icon "button" at bounding box center [638, 356] width 15 height 15
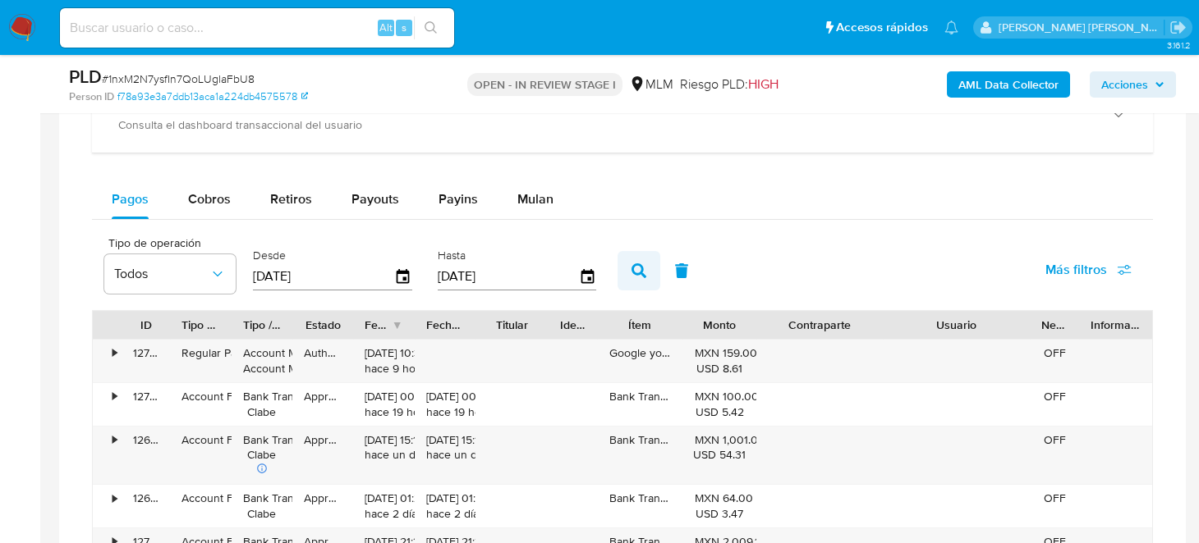
scroll to position [1313, 0]
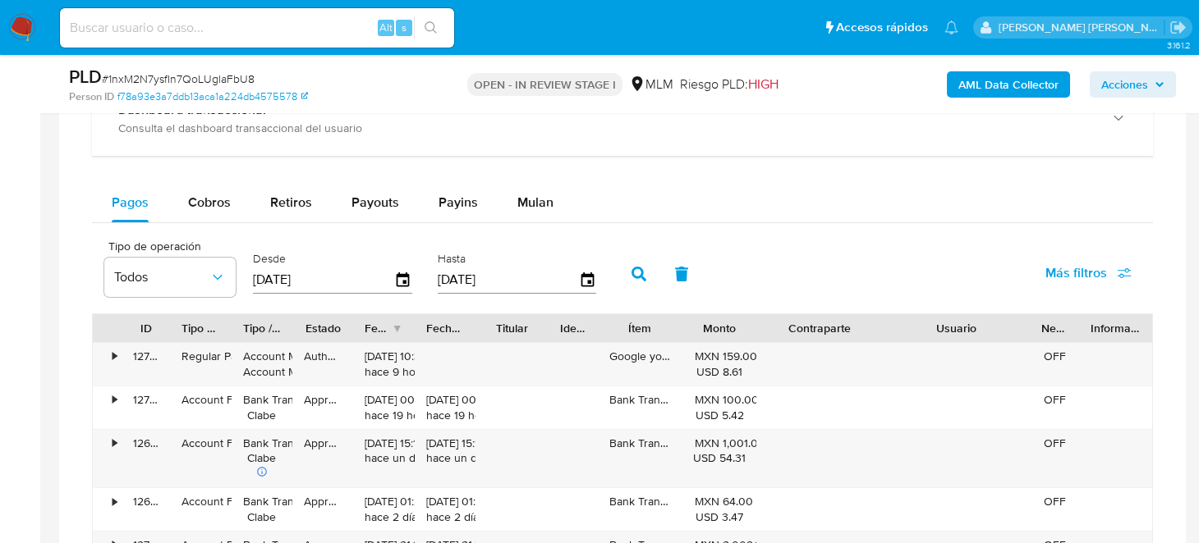
click at [638, 267] on icon "button" at bounding box center [638, 274] width 15 height 15
click at [1137, 275] on button "Más filtros" at bounding box center [1088, 273] width 129 height 39
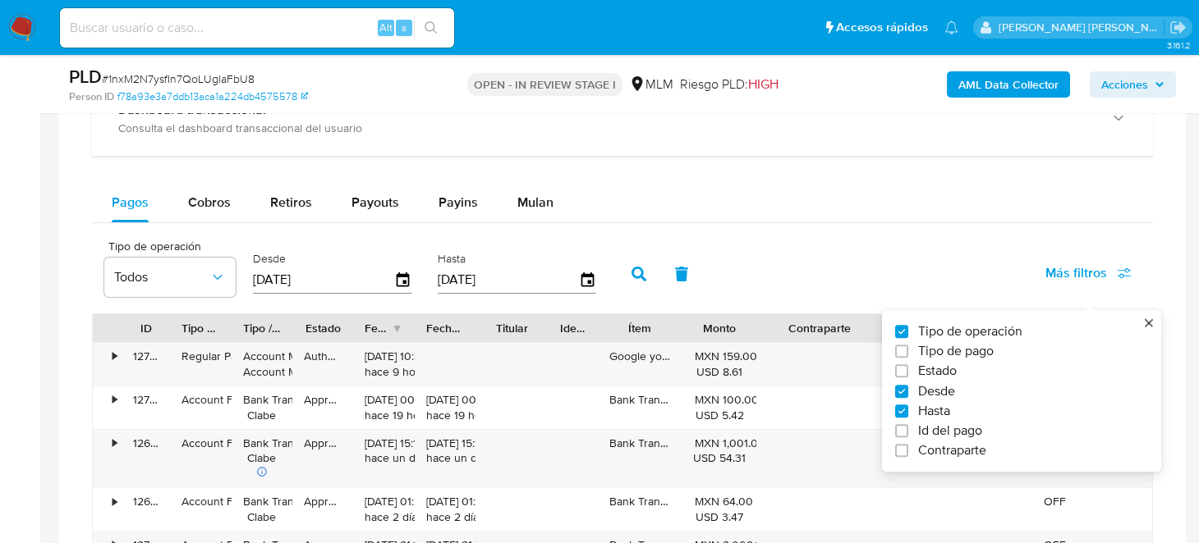
click at [845, 246] on div "Tipo de operación Todos Desde [DATE] Hasta [DATE] Más filtros Tipo de operación…" at bounding box center [622, 273] width 1061 height 82
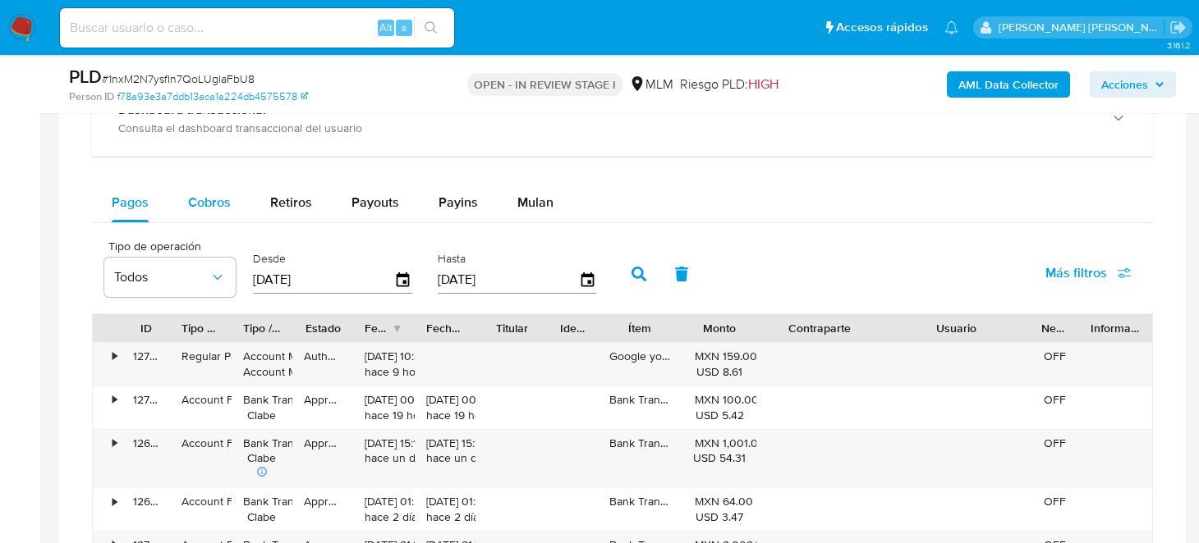
click at [195, 202] on span "Cobros" at bounding box center [209, 202] width 43 height 19
select select "10"
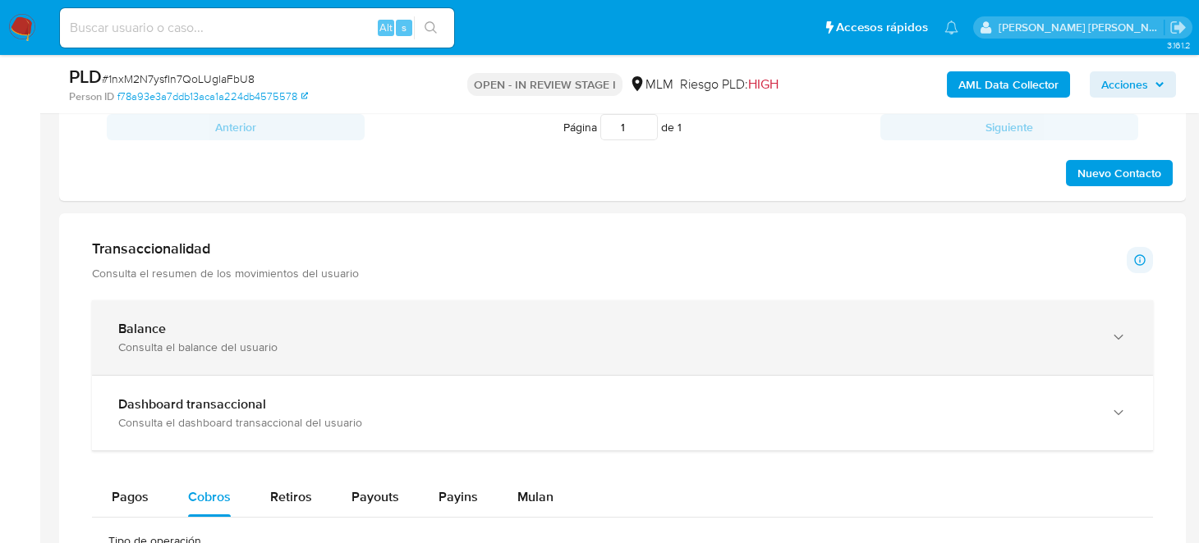
scroll to position [1231, 0]
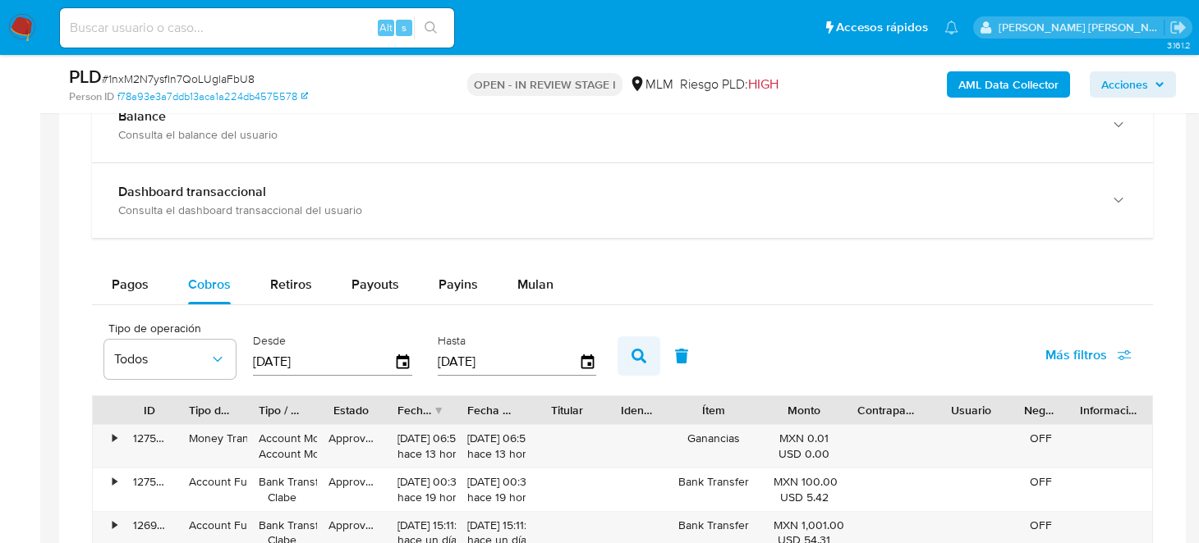
click at [622, 354] on button "button" at bounding box center [638, 356] width 43 height 39
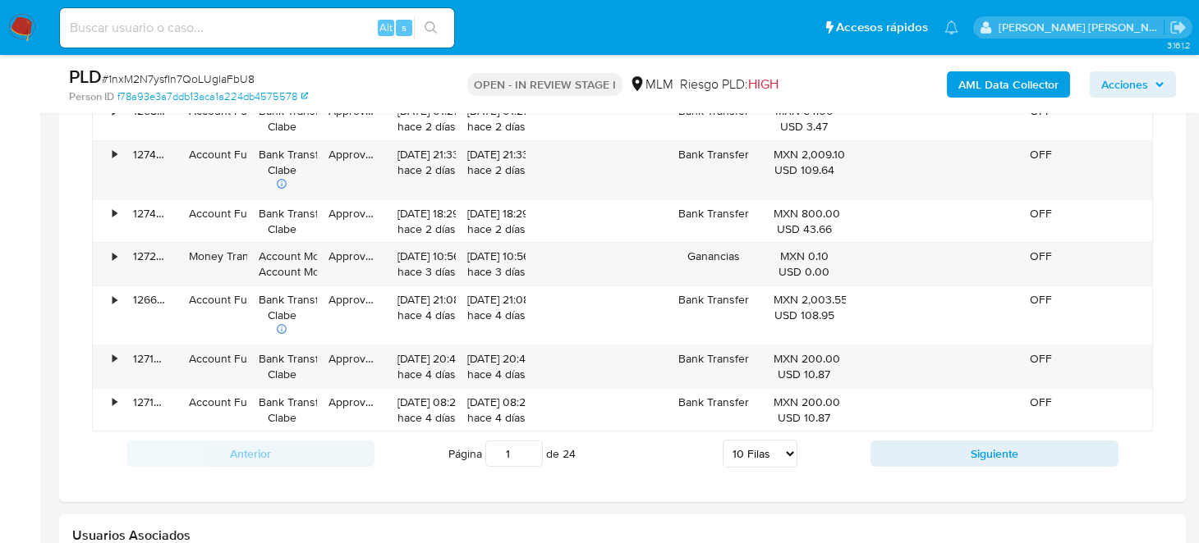
scroll to position [1888, 0]
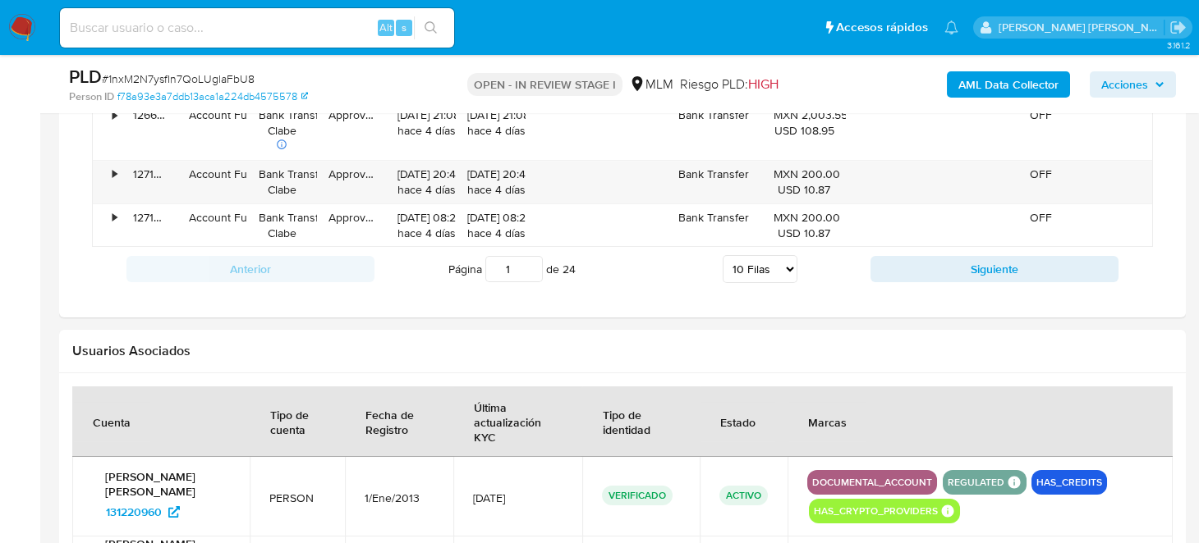
click at [942, 282] on div "Anterior Página 1 de 24 5 [PERSON_NAME] 10 [PERSON_NAME] 20 [PERSON_NAME] 25 [P…" at bounding box center [622, 269] width 1061 height 44
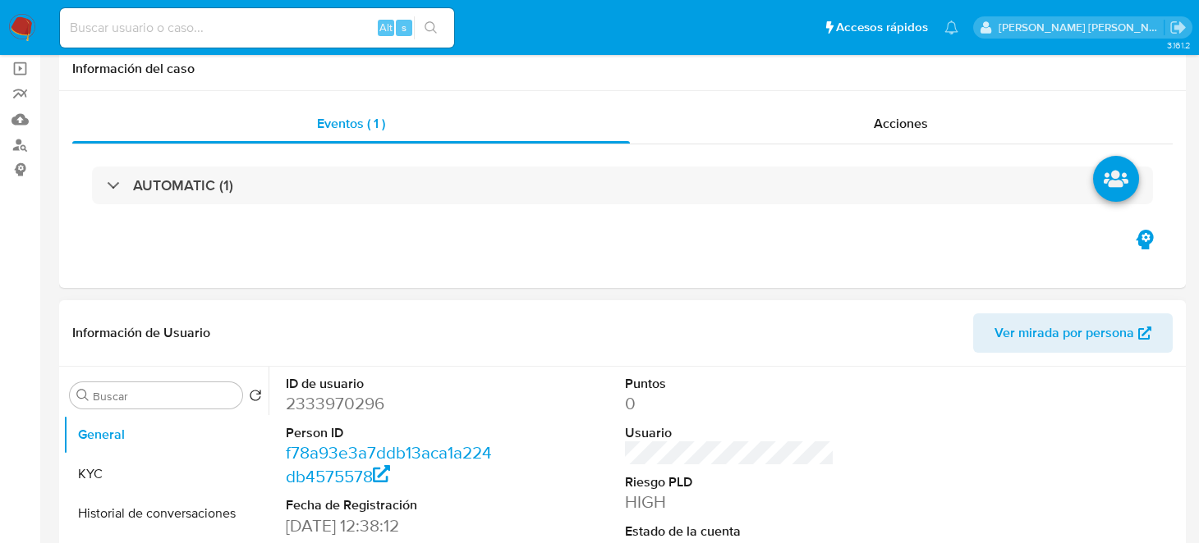
scroll to position [246, 0]
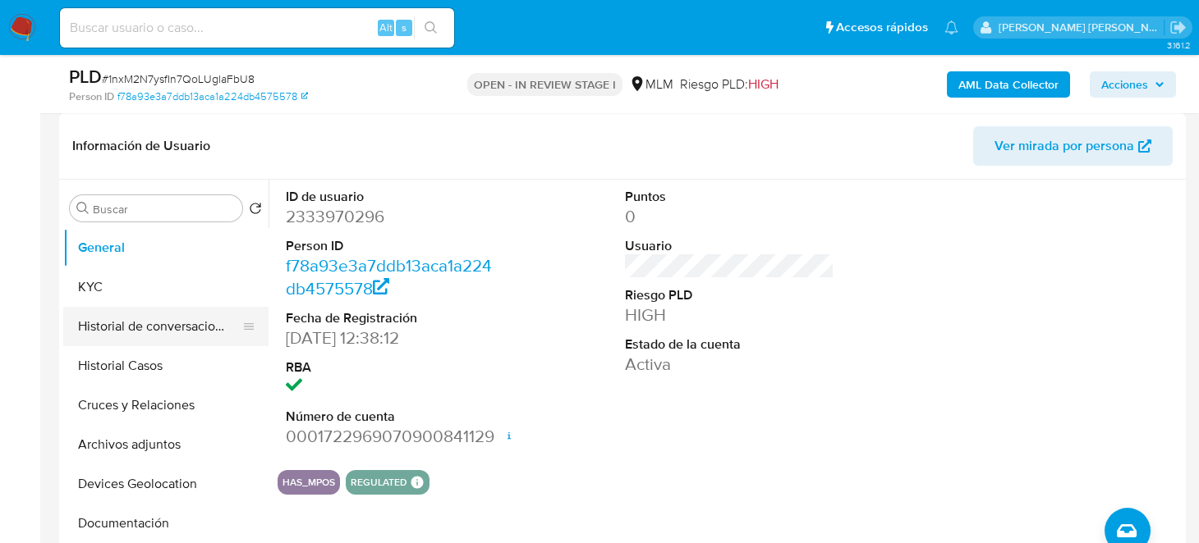
click at [144, 324] on button "Historial de conversaciones" at bounding box center [159, 326] width 192 height 39
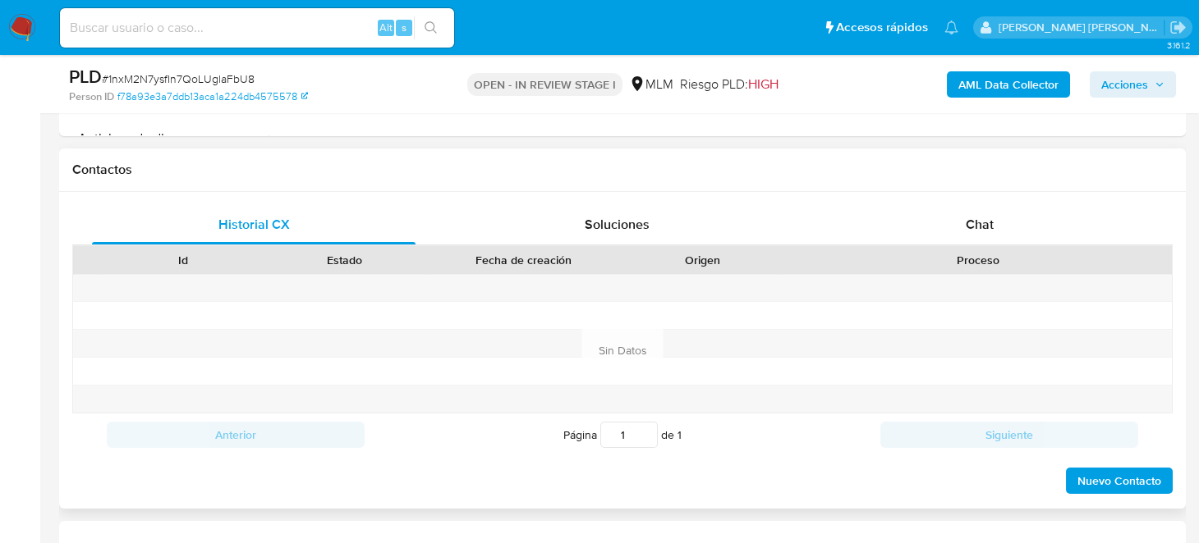
scroll to position [739, 0]
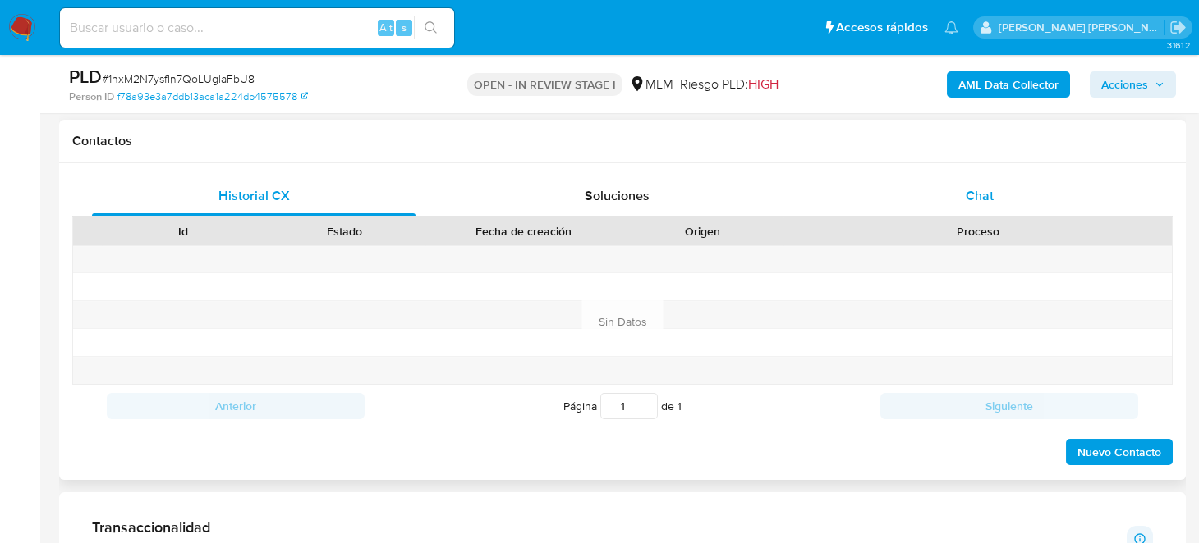
click at [978, 196] on span "Chat" at bounding box center [979, 195] width 28 height 19
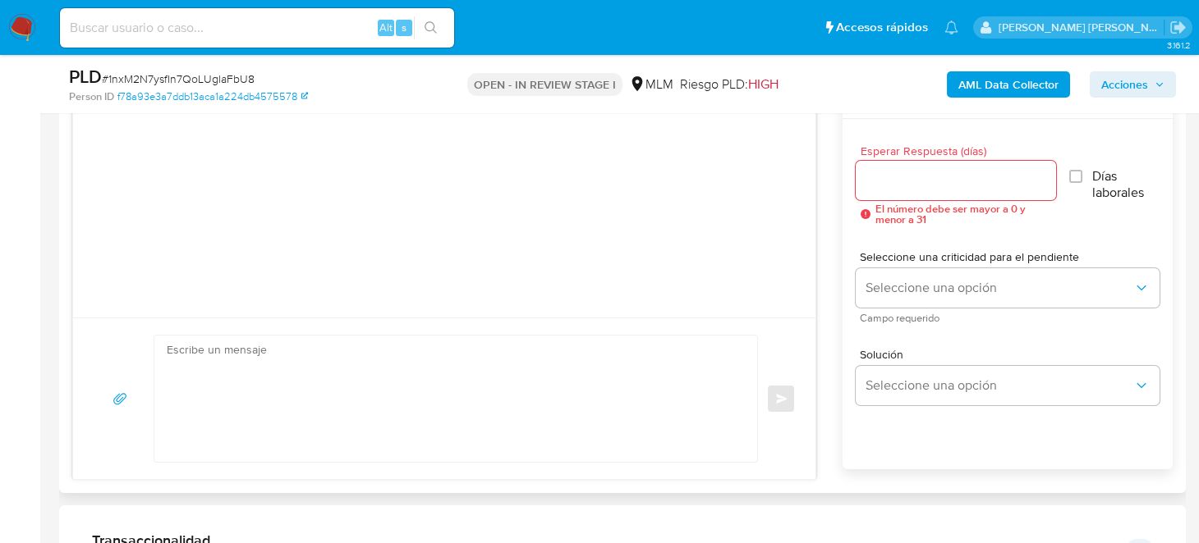
scroll to position [902, 0]
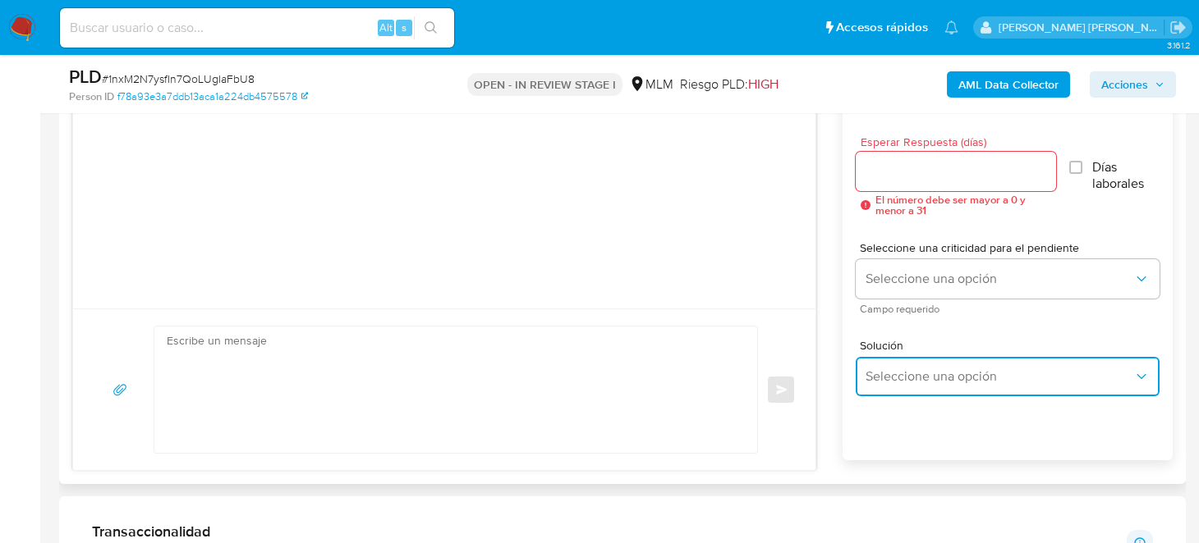
drag, startPoint x: 1029, startPoint y: 392, endPoint x: 961, endPoint y: 388, distance: 68.2
click at [1029, 392] on button "Seleccione una opción" at bounding box center [1007, 376] width 304 height 39
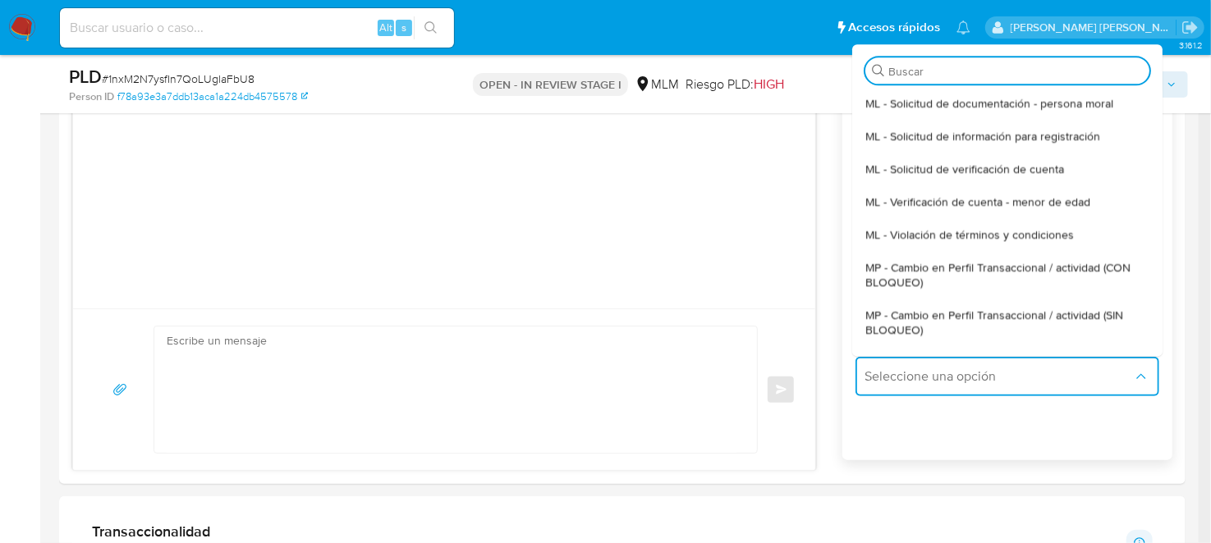
click at [8, 30] on img at bounding box center [22, 28] width 28 height 28
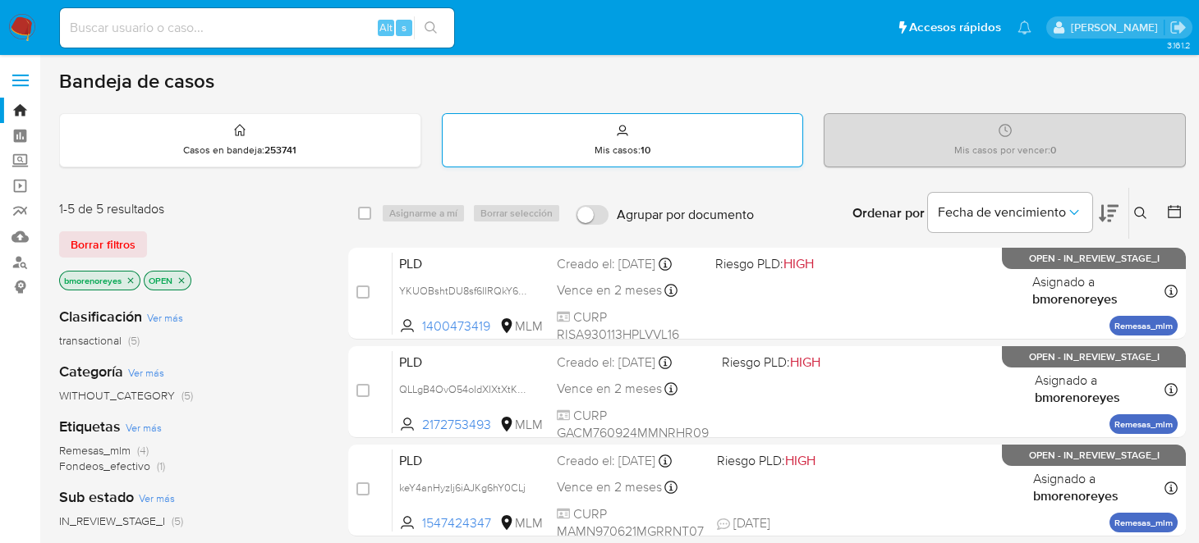
click at [585, 135] on div "Mis casos : 10" at bounding box center [622, 140] width 360 height 53
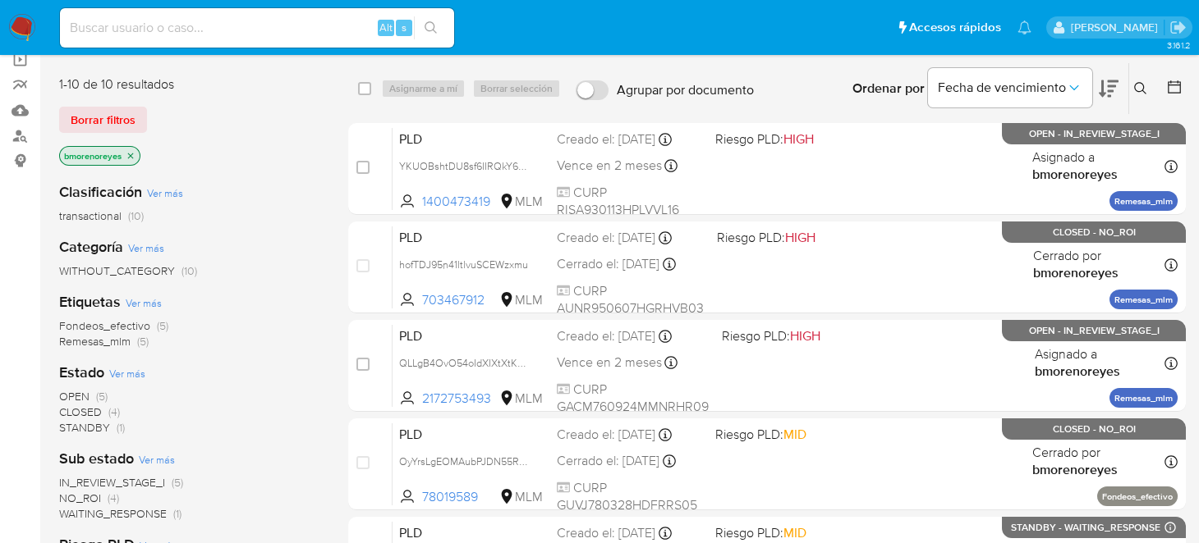
scroll to position [246, 0]
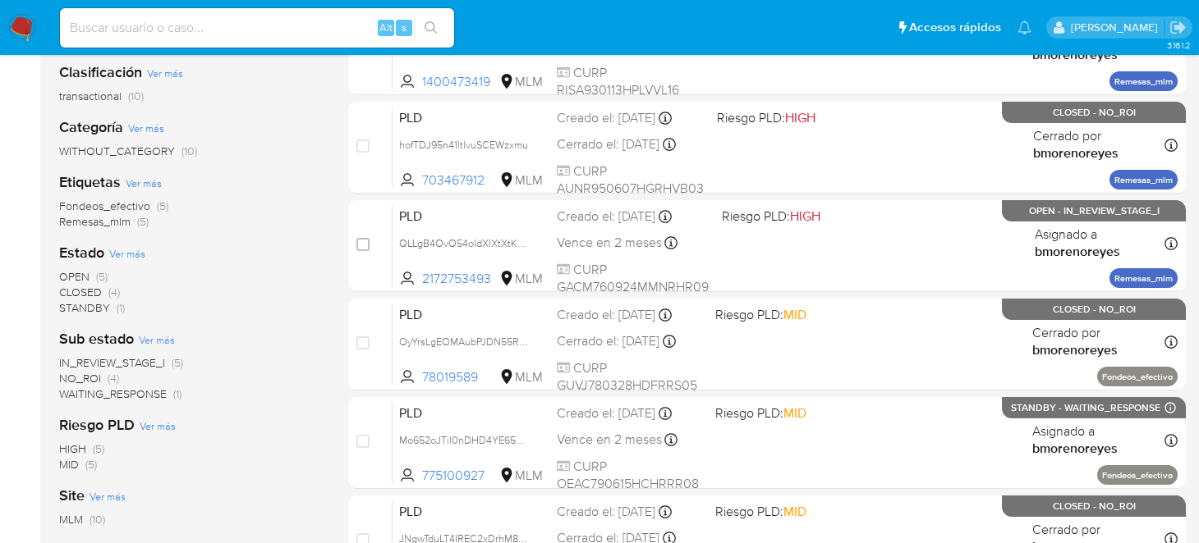
click at [81, 305] on span "STANDBY" at bounding box center [84, 308] width 51 height 16
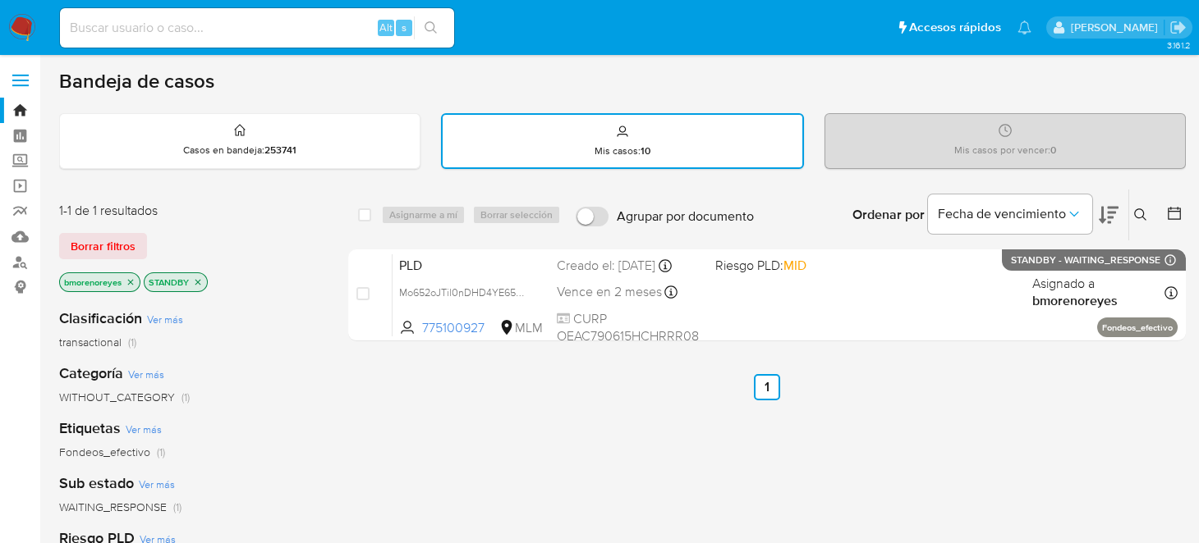
scroll to position [163, 0]
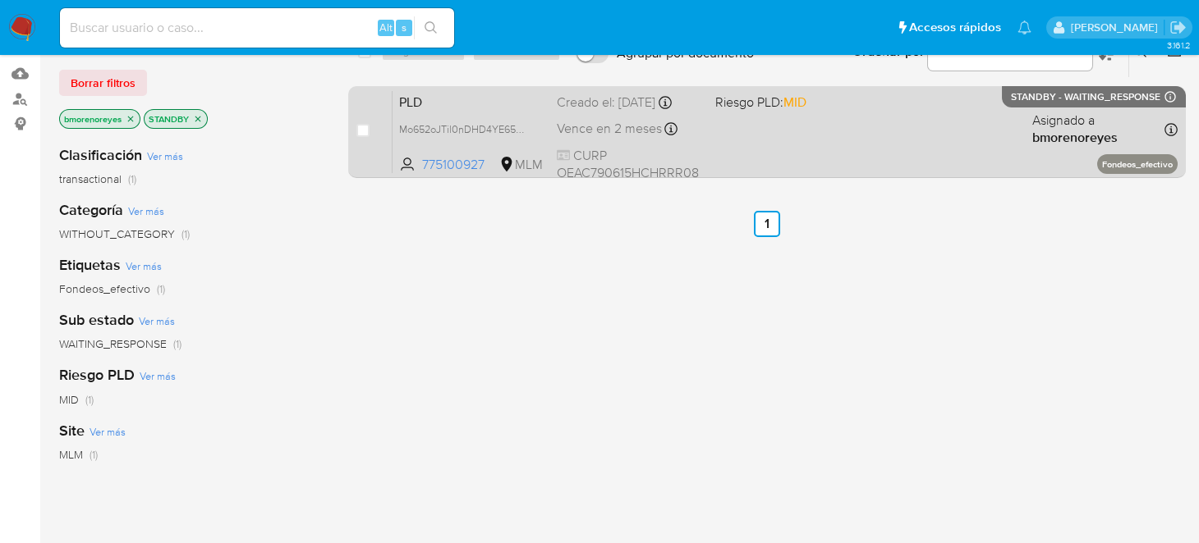
click at [837, 137] on div "PLD Mo652oJTil0nDHD4YE65M9kR 775100927 MLM Riesgo PLD: MID Creado el: 12/09/202…" at bounding box center [784, 131] width 785 height 83
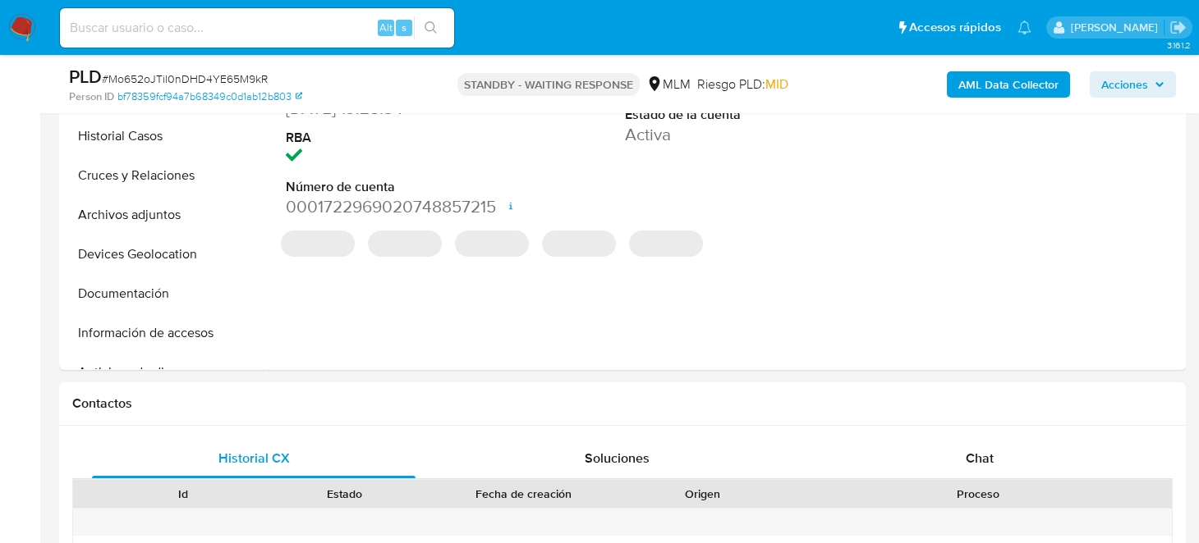
select select "10"
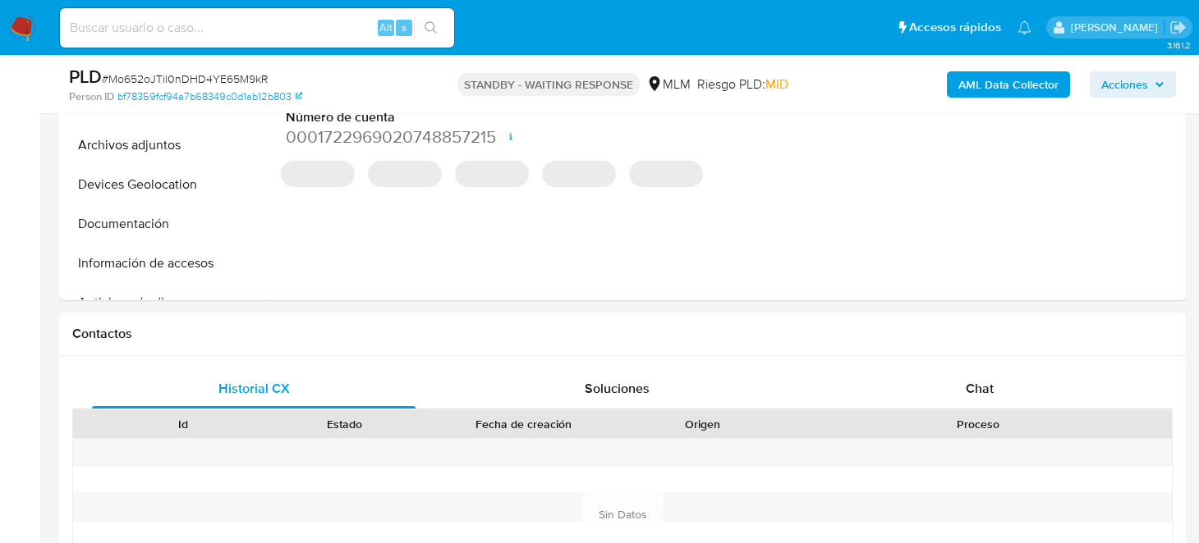
scroll to position [574, 0]
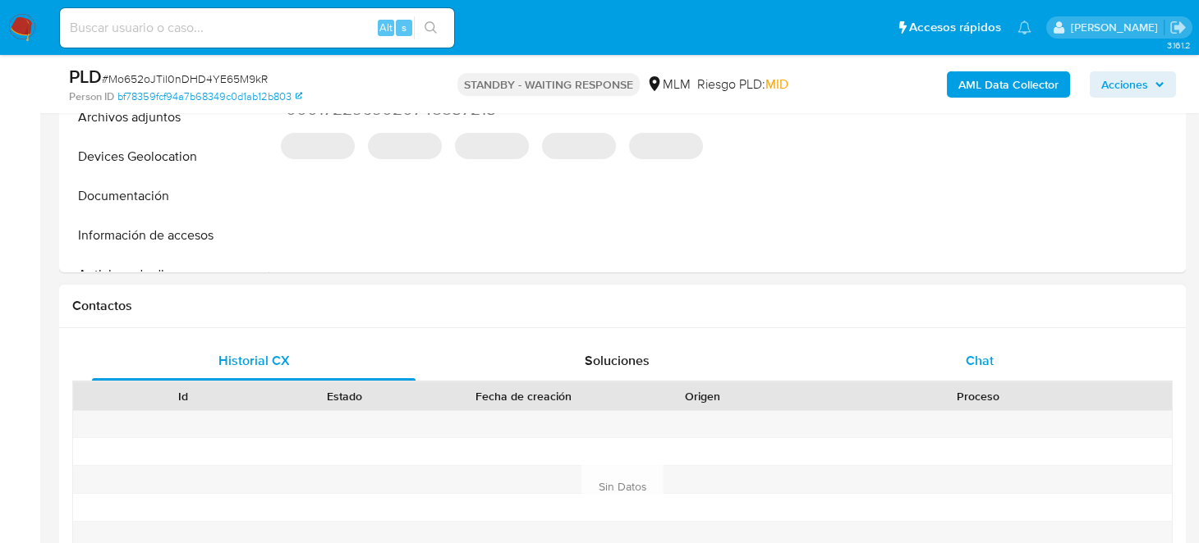
click at [970, 363] on span "Chat" at bounding box center [979, 360] width 28 height 19
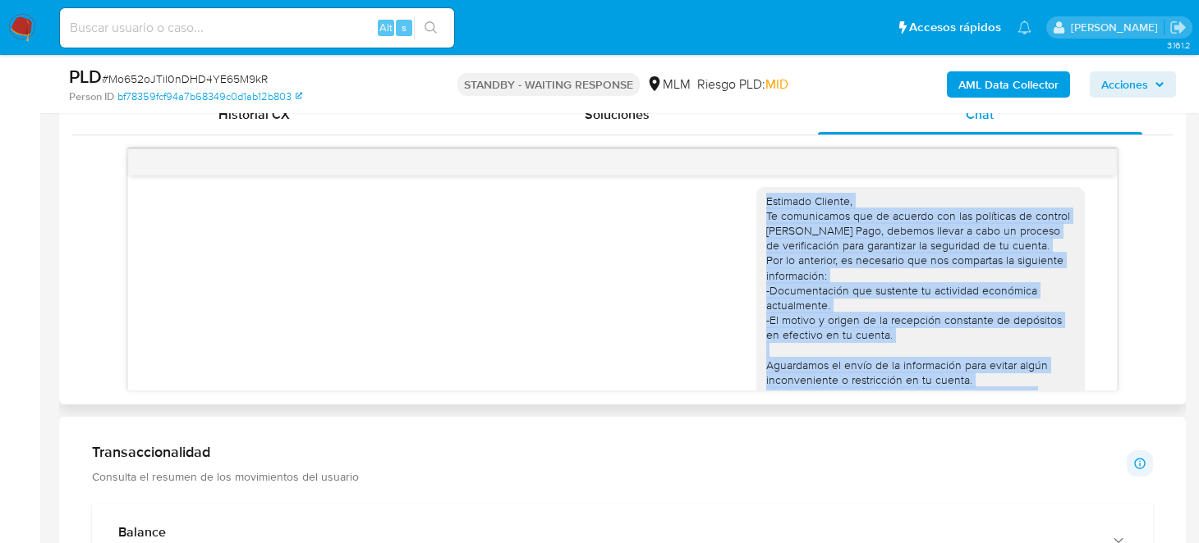
scroll to position [0, 0]
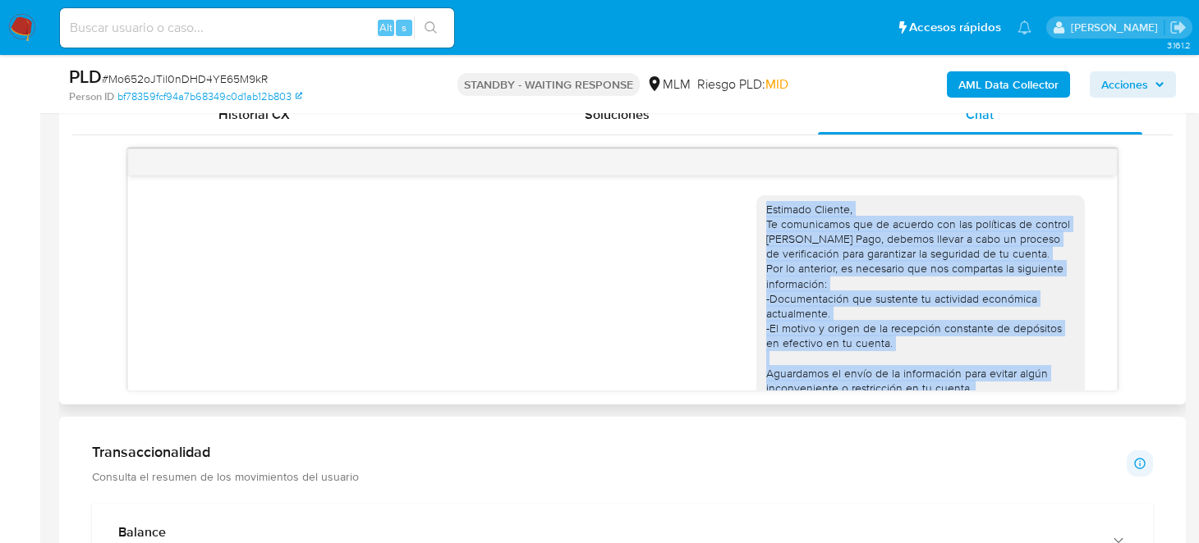
drag, startPoint x: 839, startPoint y: 348, endPoint x: 696, endPoint y: 165, distance: 232.2
click at [696, 165] on div "Estimado Cliente, Te comunicamos que de acuerdo con las políticas de control de…" at bounding box center [622, 270] width 990 height 243
copy div "Estimado Cliente, Te comunicamos que de acuerdo con las políticas de control de…"
click at [483, 368] on div "Estimado Cliente, Te comunicamos que de acuerdo con las políticas de control de…" at bounding box center [622, 342] width 947 height 317
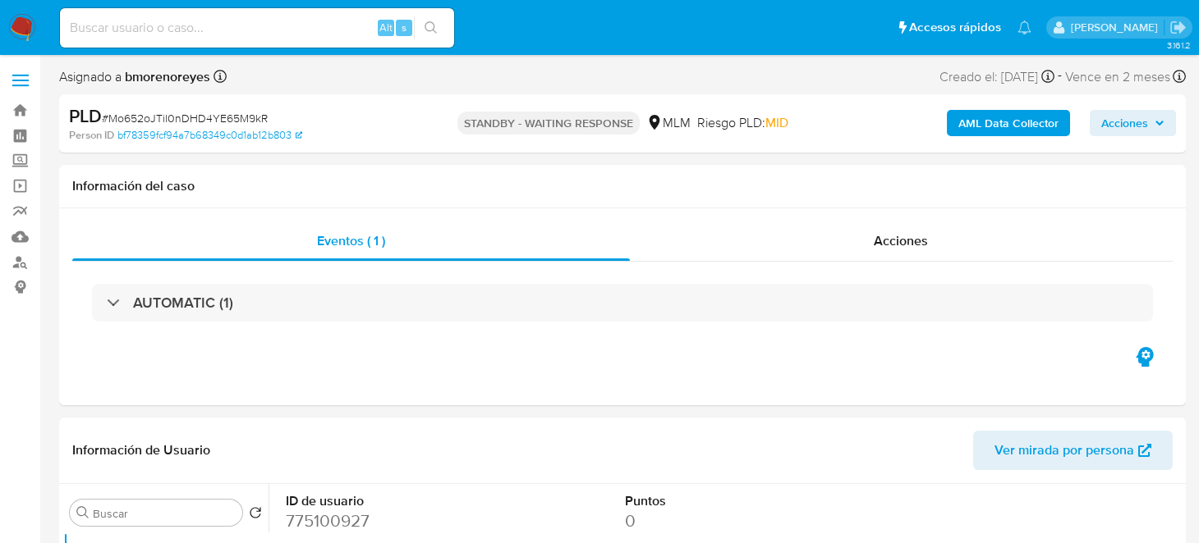
click at [2, 28] on nav "Pausado Ver notificaciones Alt s Accesos rápidos Presiona las siguientes teclas…" at bounding box center [599, 27] width 1199 height 55
click at [21, 30] on img at bounding box center [22, 28] width 28 height 28
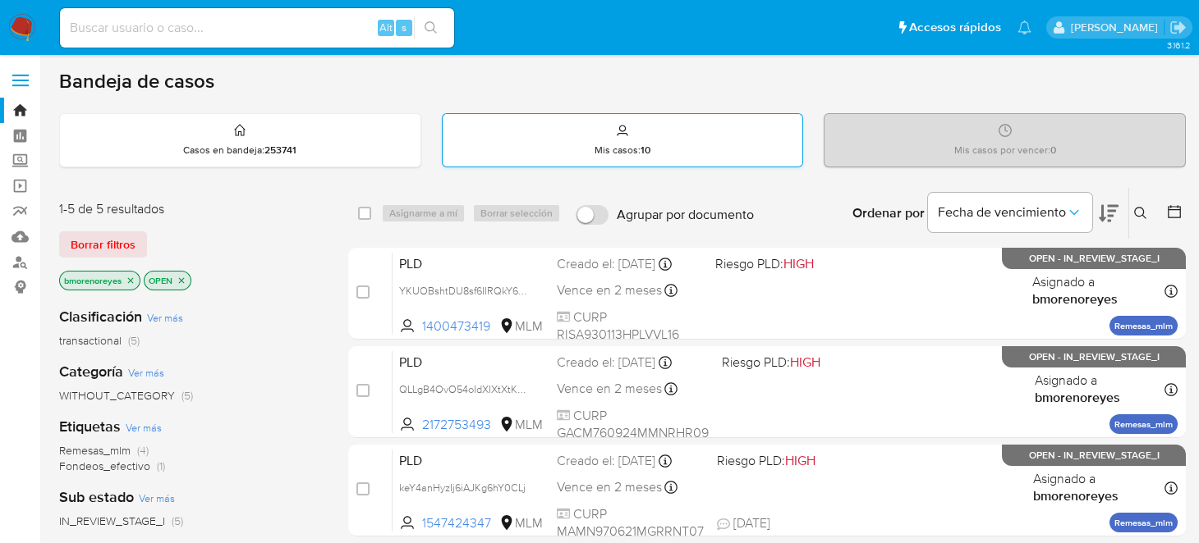
click at [649, 149] on strong "10" at bounding box center [645, 150] width 10 height 15
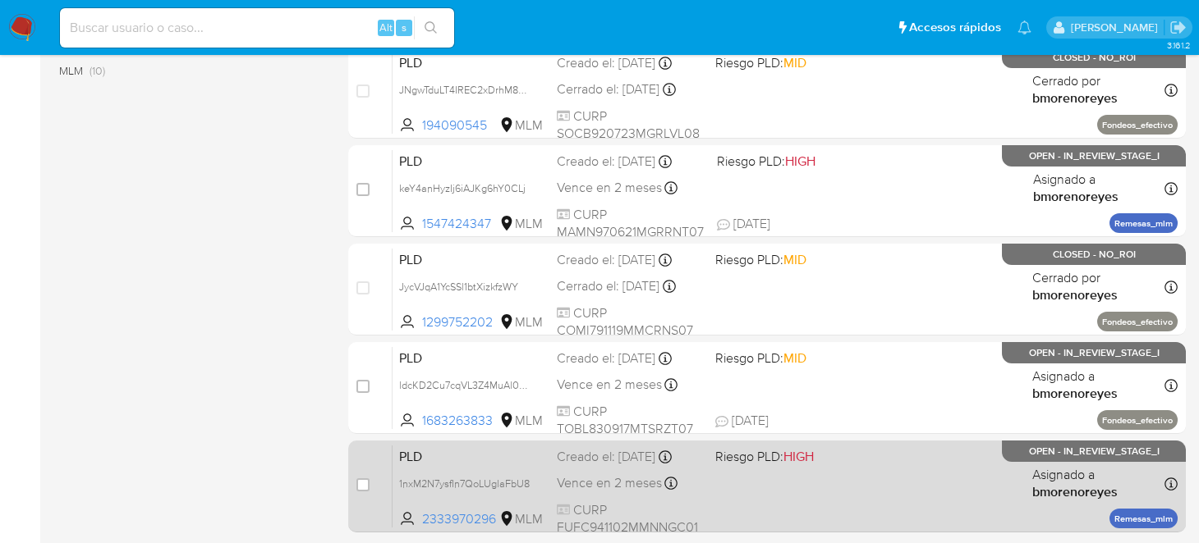
scroll to position [565, 0]
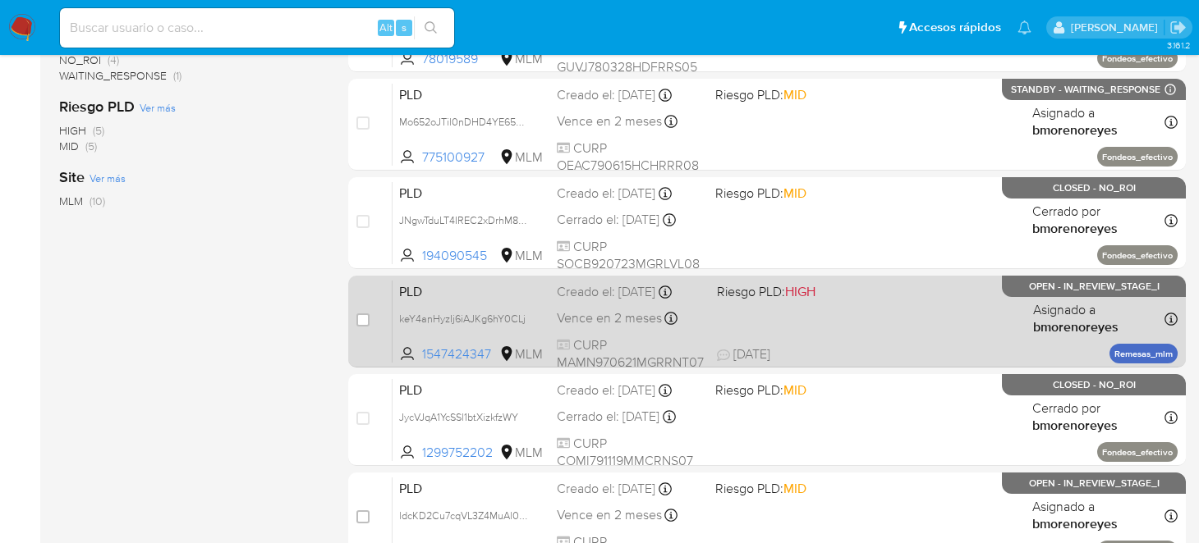
click at [850, 327] on div "PLD keY4anHyzIj6iAJKg6hY0CLj 1547424347 MLM Riesgo PLD: HIGH Creado el: 12/09/2…" at bounding box center [784, 321] width 785 height 83
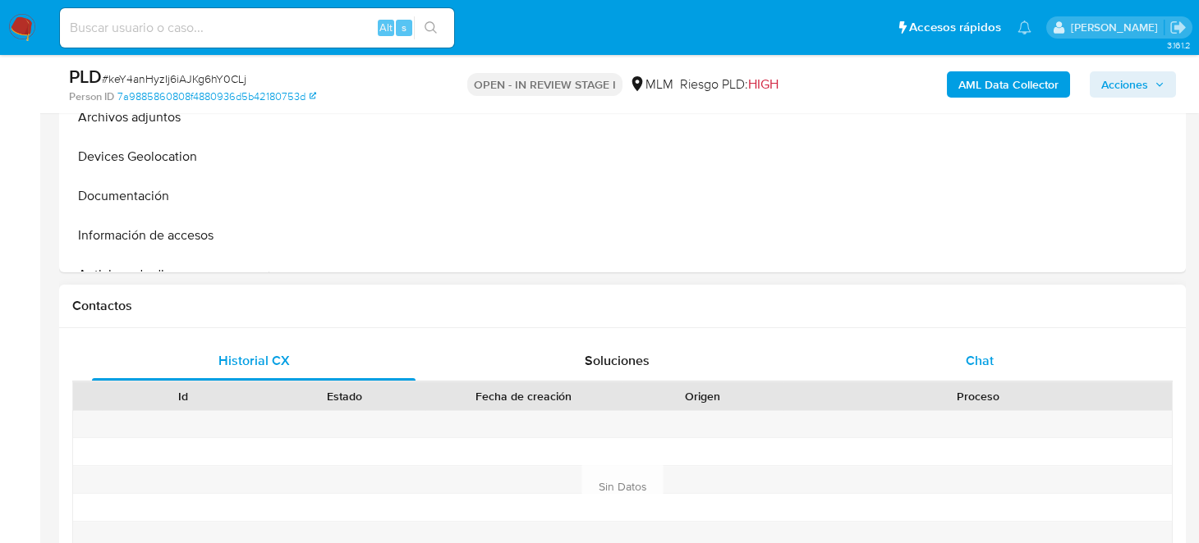
select select "10"
click at [966, 351] on span "Chat" at bounding box center [979, 360] width 28 height 19
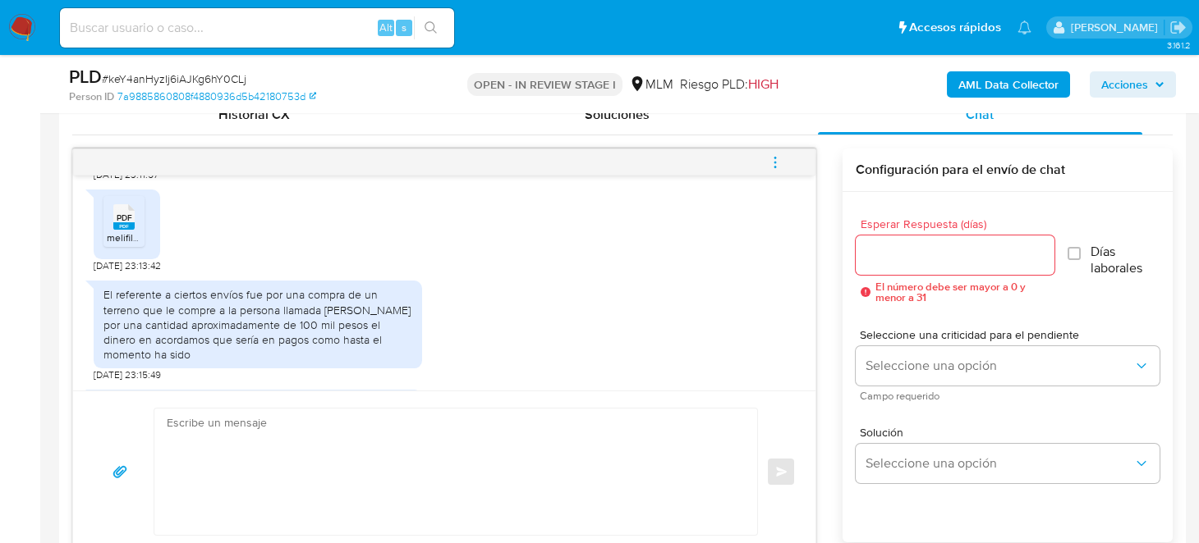
scroll to position [752, 0]
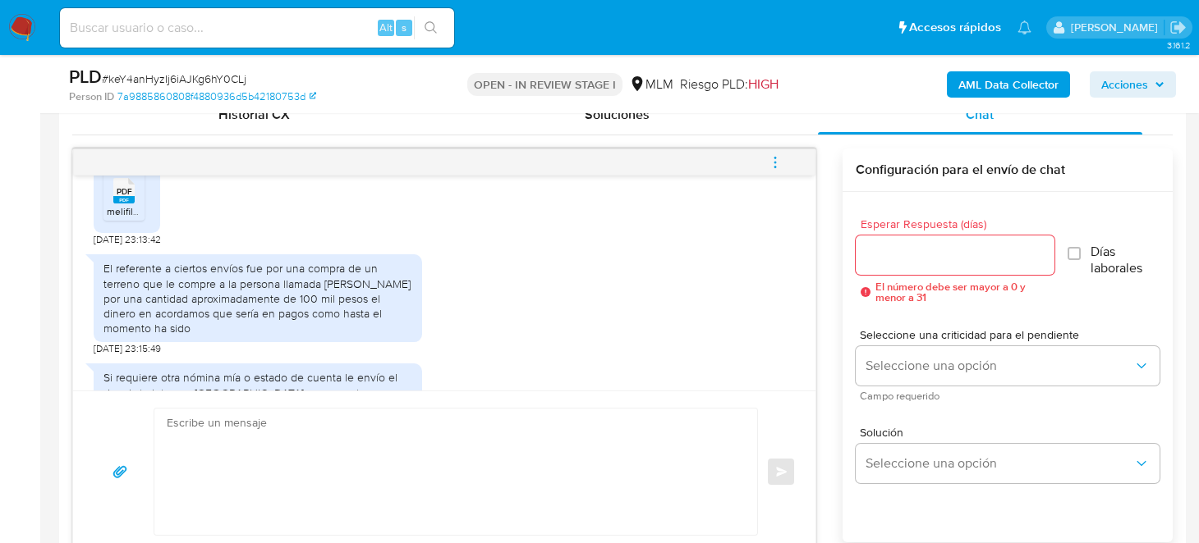
click at [129, 197] on span "PDF" at bounding box center [125, 191] width 16 height 11
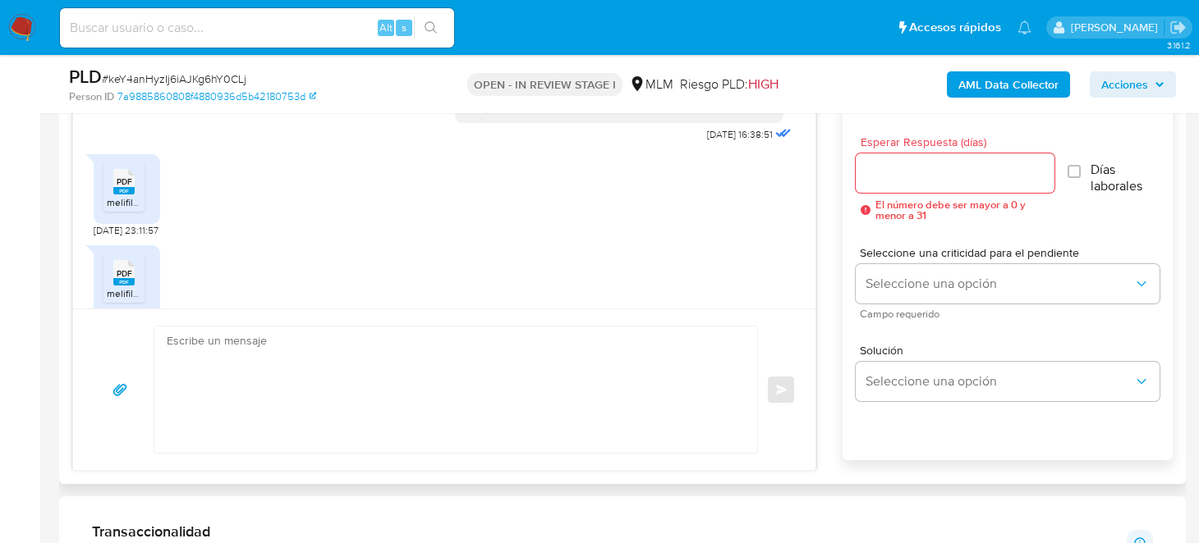
scroll to position [671, 0]
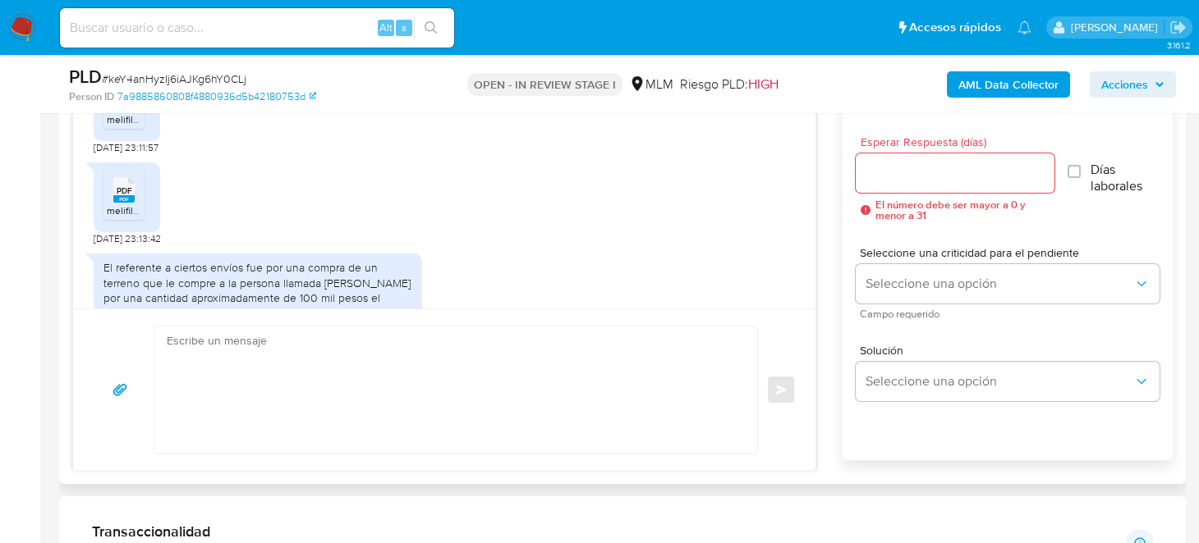
click at [125, 204] on icon "PDF" at bounding box center [123, 190] width 21 height 29
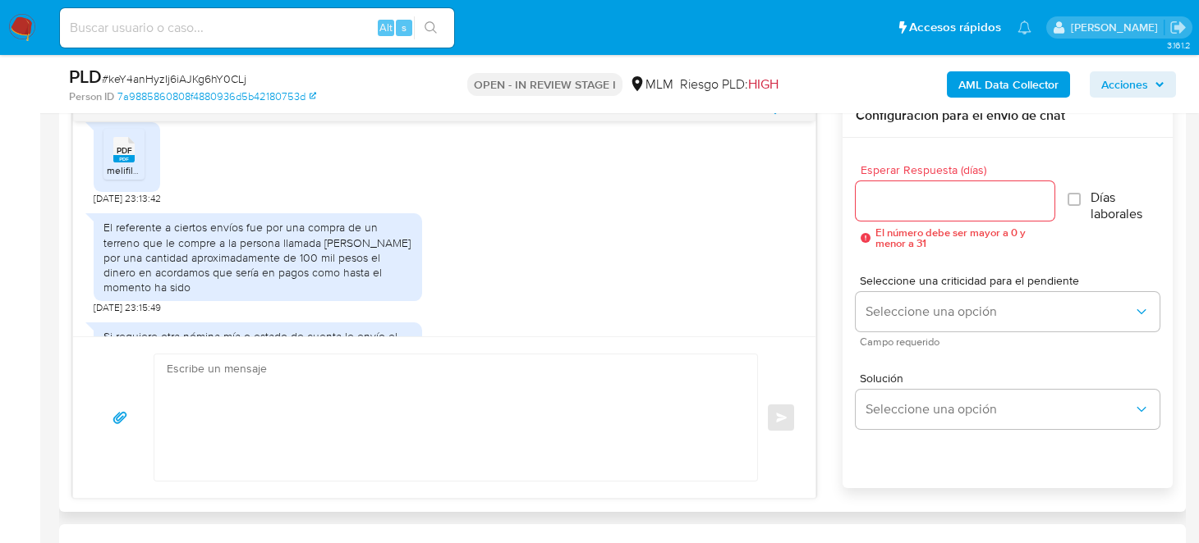
scroll to position [902, 0]
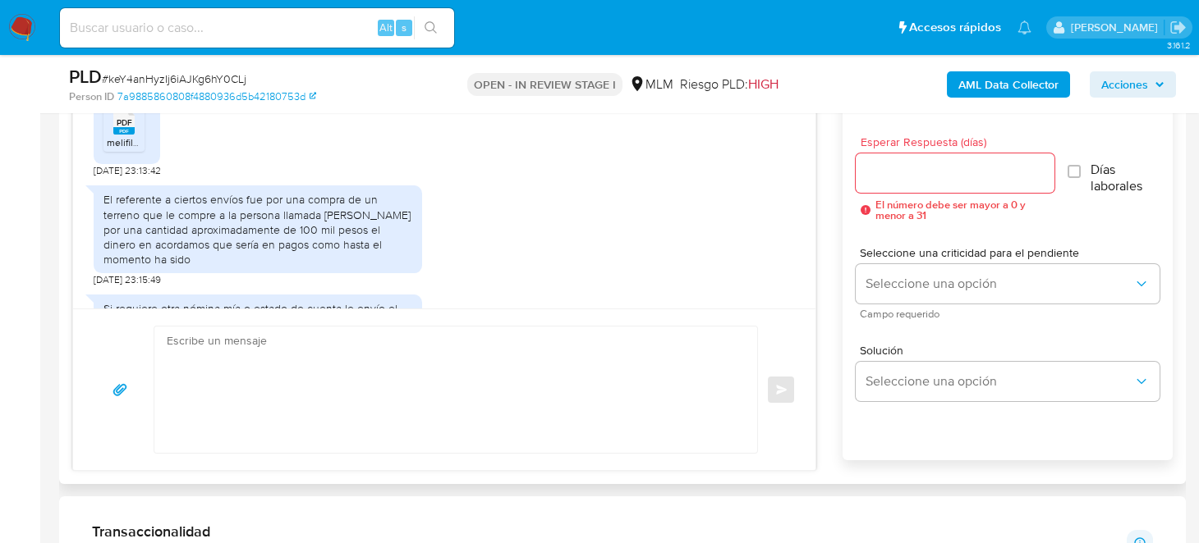
click at [547, 380] on textarea at bounding box center [452, 390] width 570 height 126
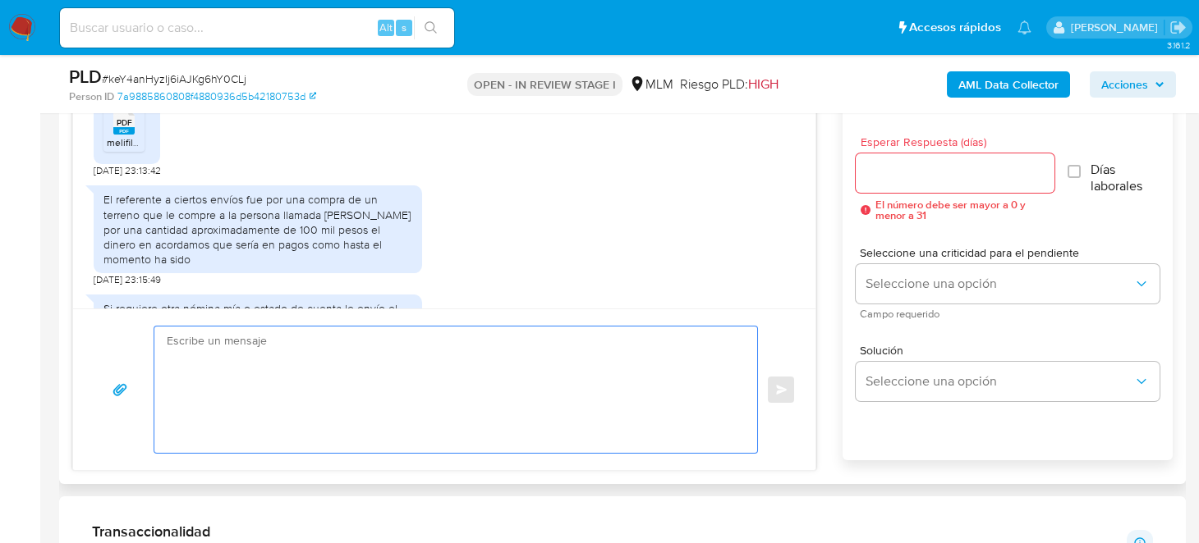
click at [189, 344] on textarea at bounding box center [452, 390] width 570 height 126
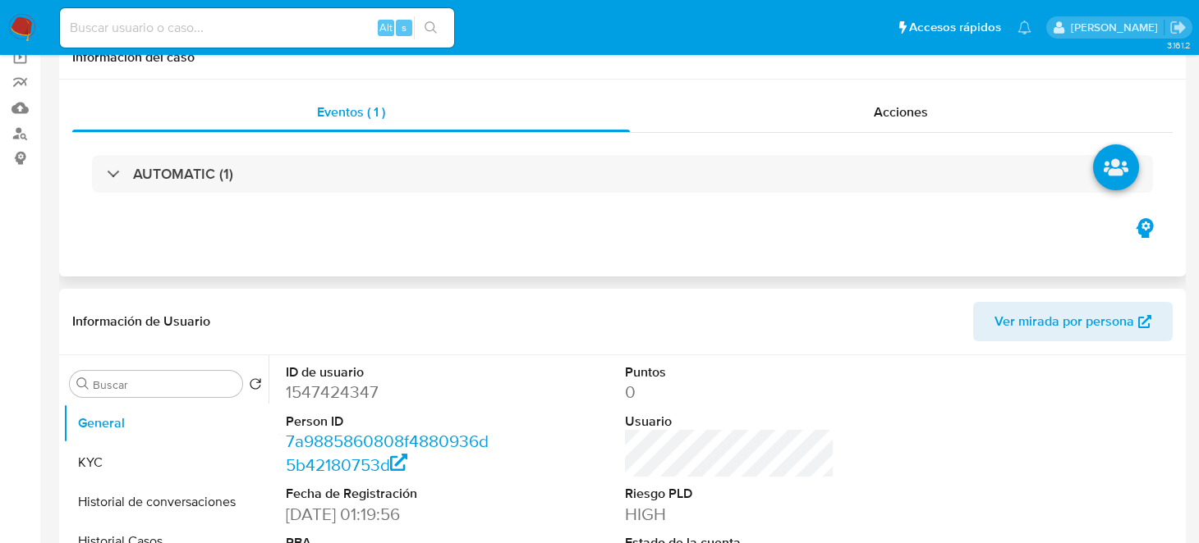
scroll to position [0, 0]
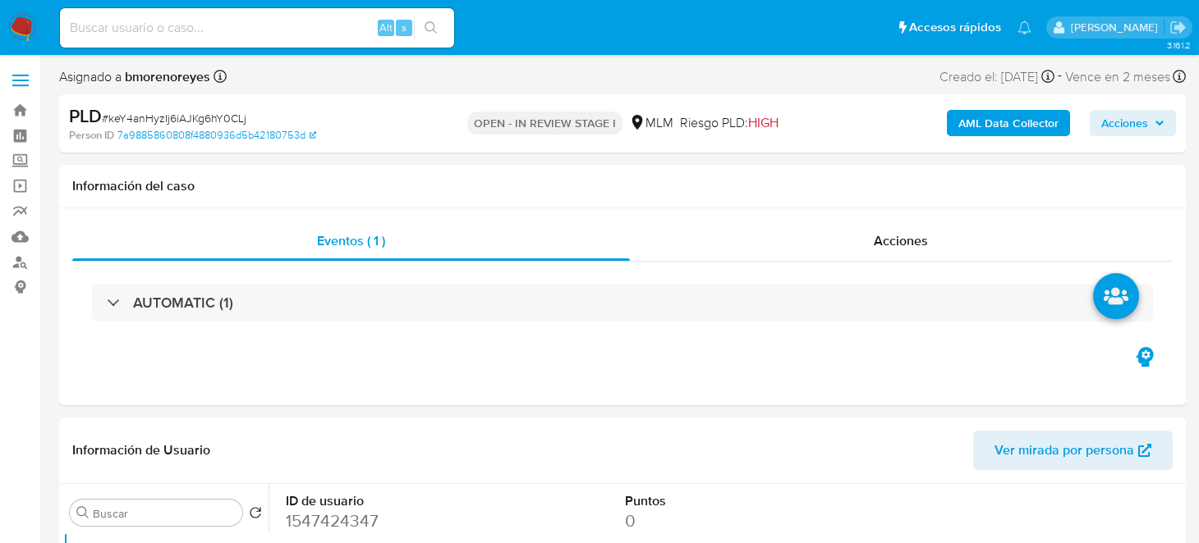
drag, startPoint x: 7, startPoint y: 25, endPoint x: 31, endPoint y: 30, distance: 24.3
click at [7, 25] on nav "Pausado Ver notificaciones Alt s Accesos rápidos Presiona las siguientes teclas…" at bounding box center [599, 27] width 1199 height 55
click at [9, 20] on img at bounding box center [22, 28] width 28 height 28
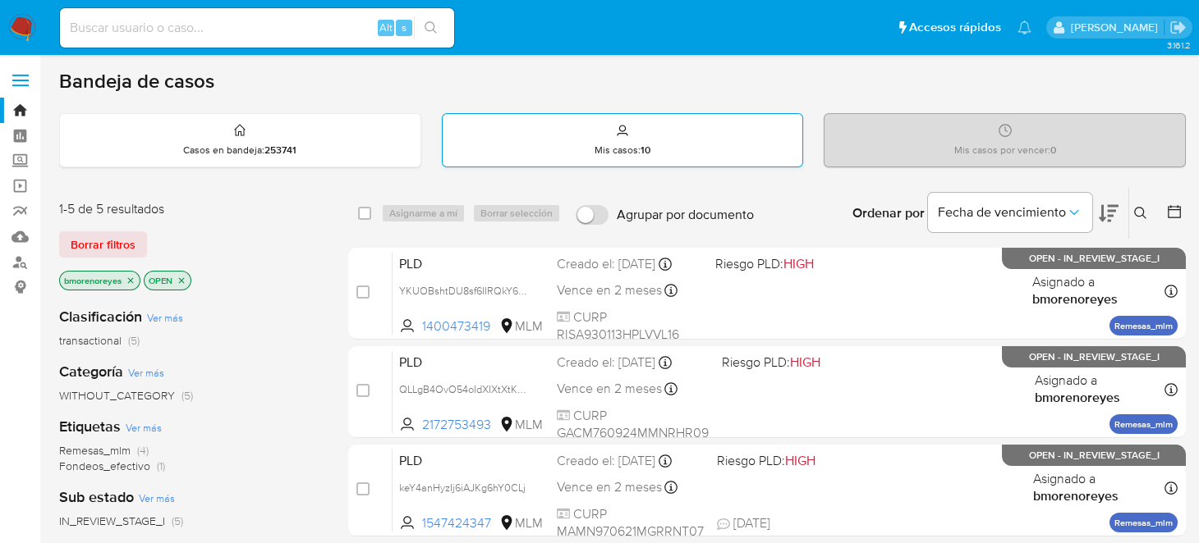
click at [582, 149] on div "Mis casos : 10" at bounding box center [622, 140] width 360 height 53
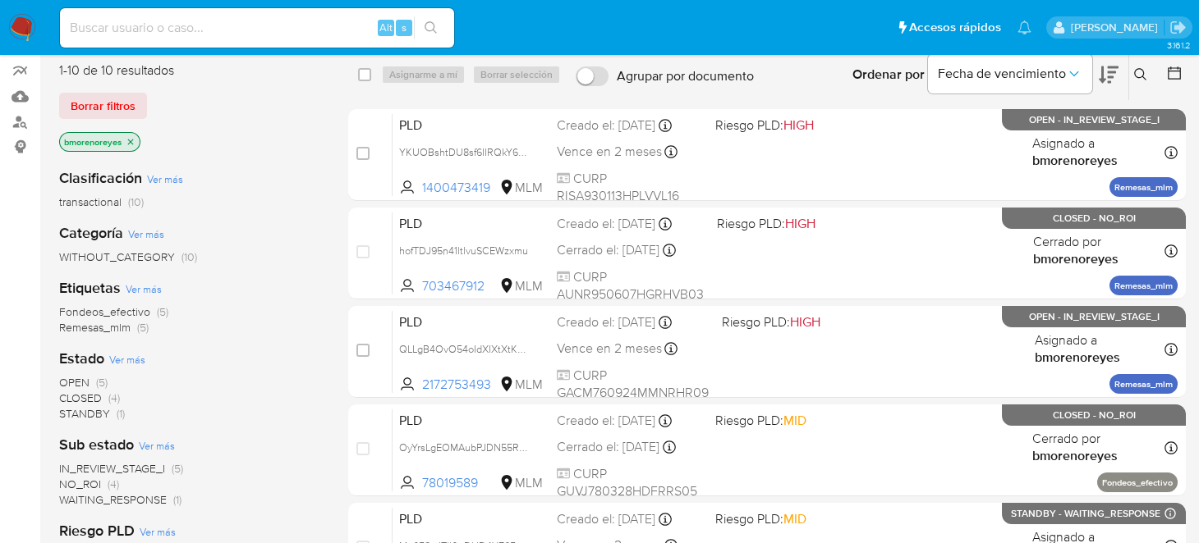
scroll to position [163, 0]
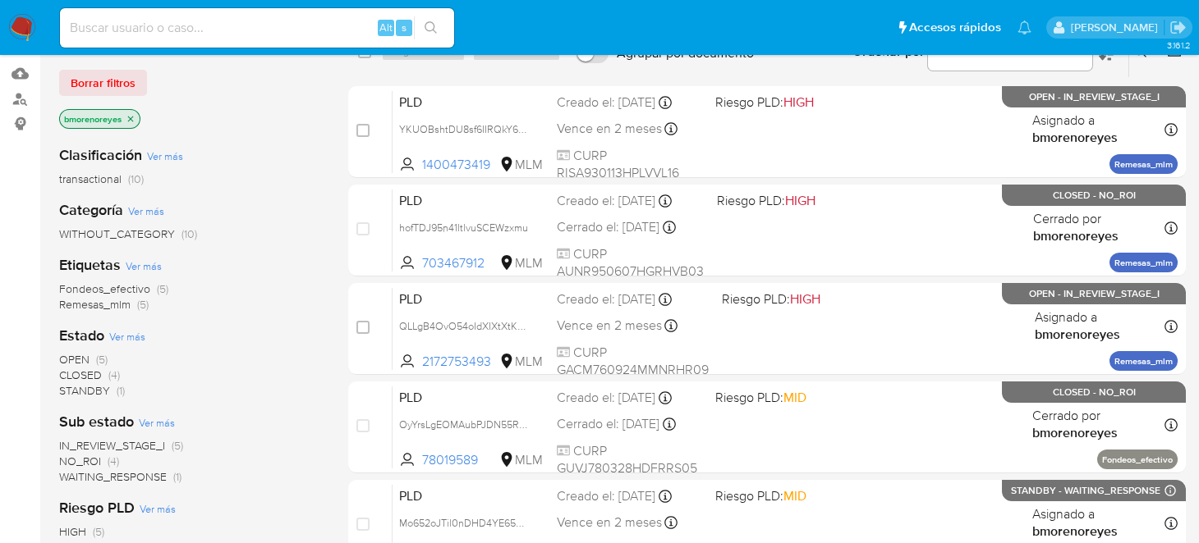
click at [93, 360] on span "OPEN (5)" at bounding box center [83, 360] width 48 height 16
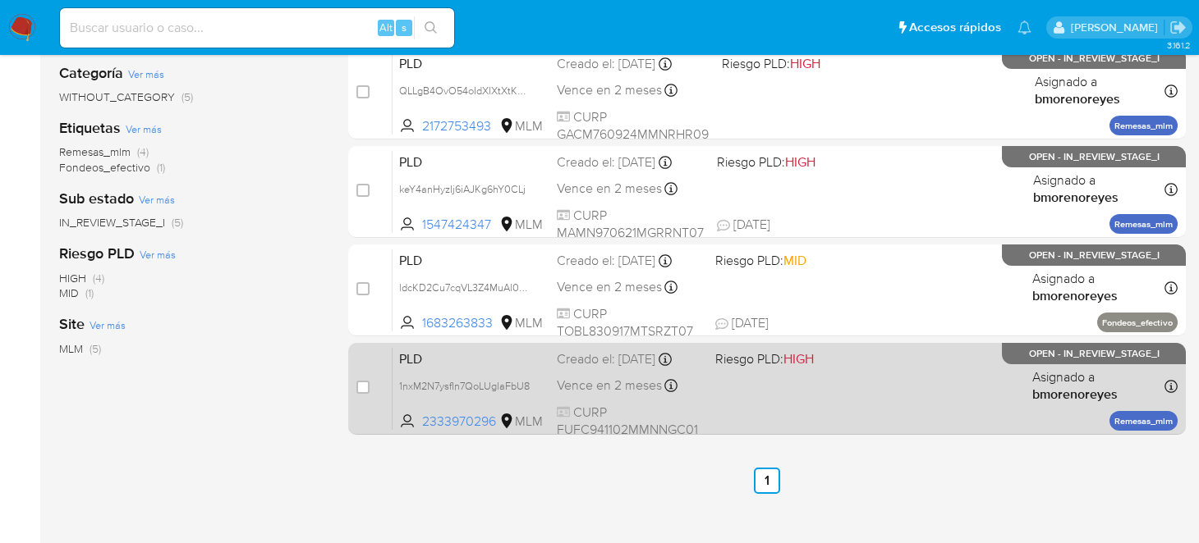
scroll to position [328, 0]
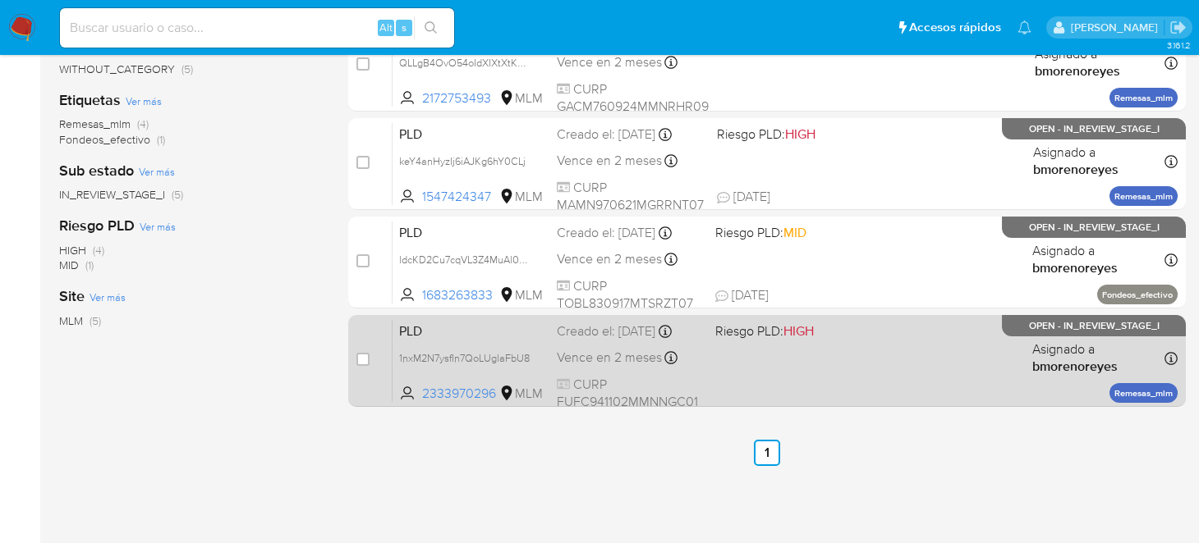
click at [837, 378] on div "PLD 1nxM2N7ysfIn7QoLUglaFbU8 2333970296 MLM Riesgo PLD: HIGH Creado el: [DATE] …" at bounding box center [784, 360] width 785 height 83
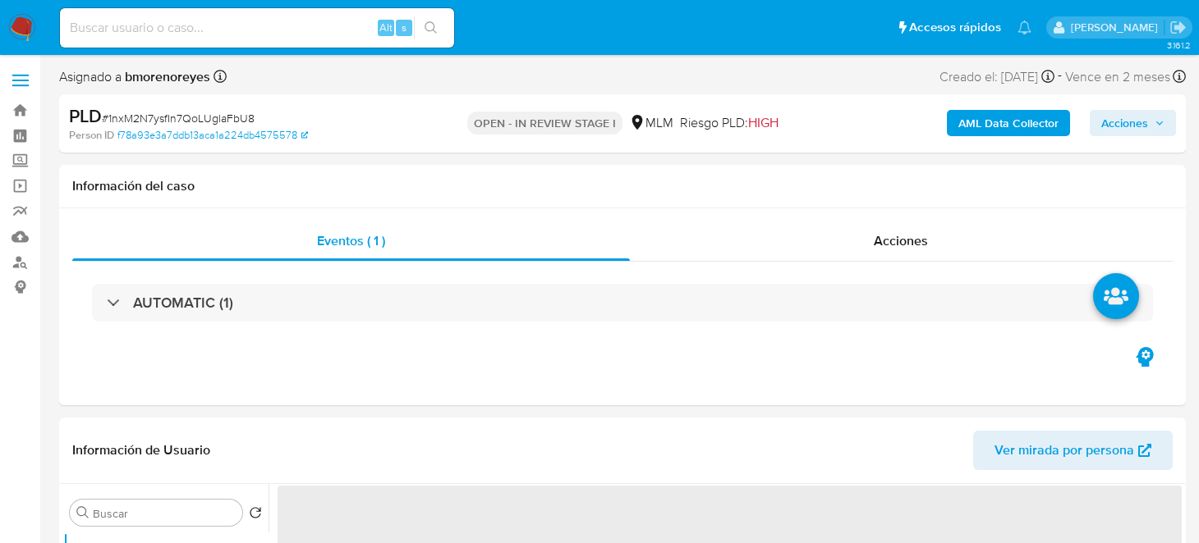
select select "10"
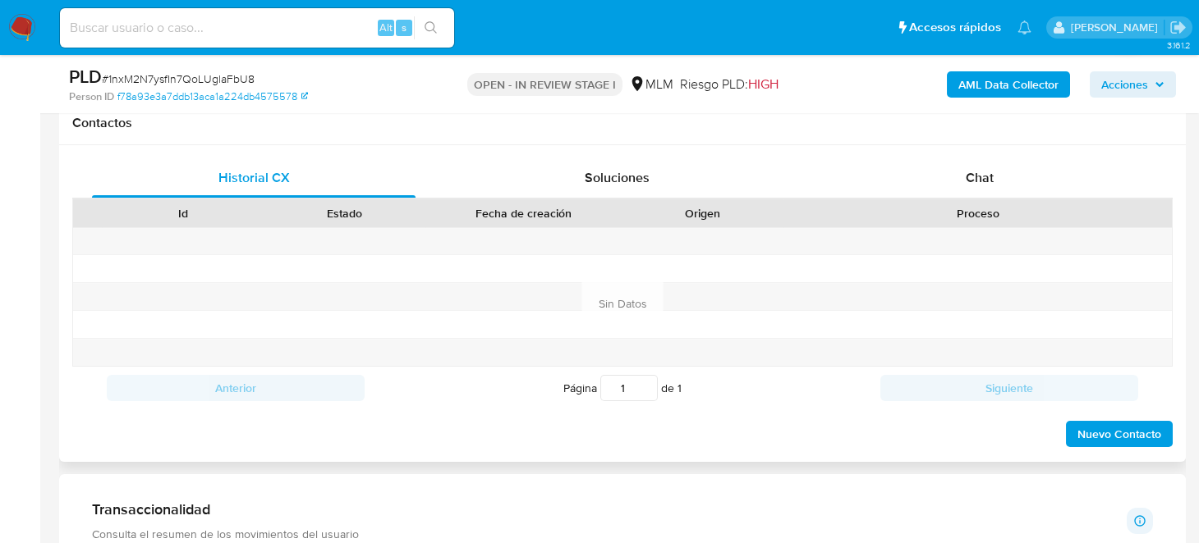
scroll to position [739, 0]
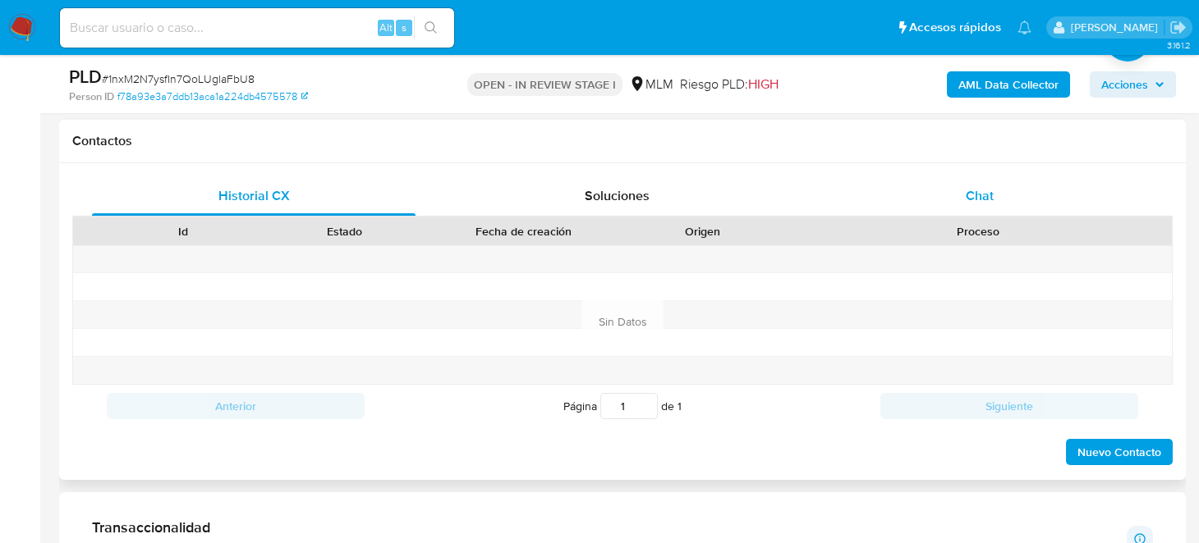
click at [982, 182] on div "Chat" at bounding box center [979, 196] width 323 height 39
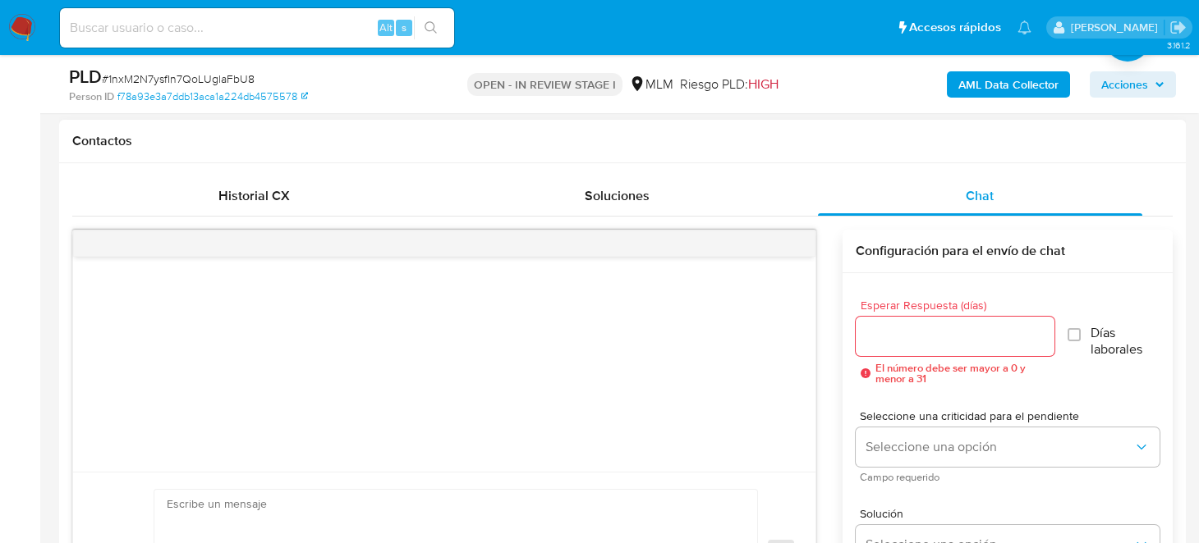
click at [992, 330] on input "Esperar Respuesta (días)" at bounding box center [954, 336] width 199 height 21
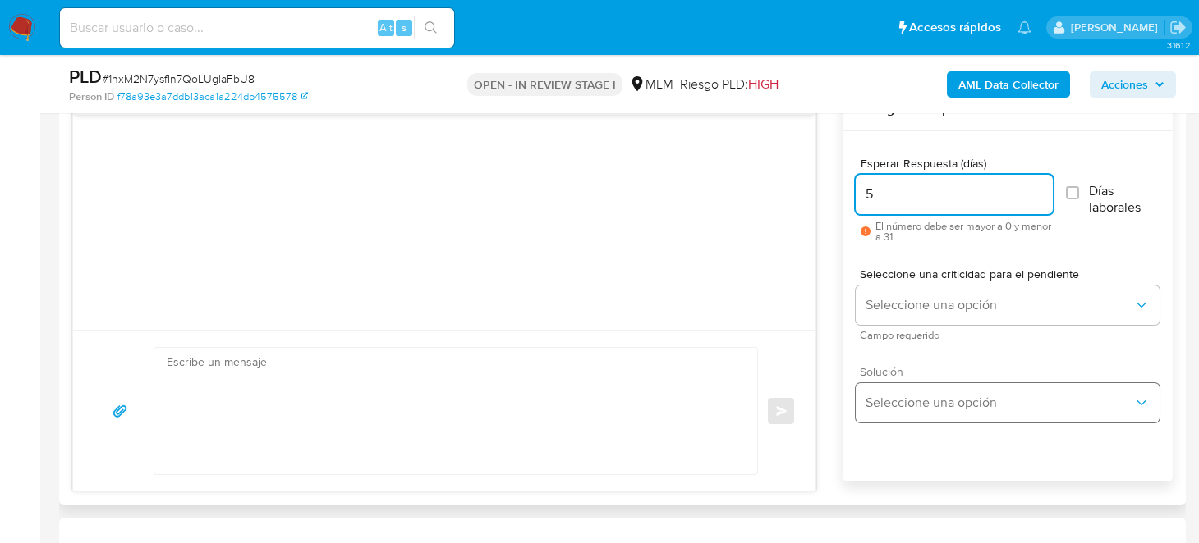
scroll to position [902, 0]
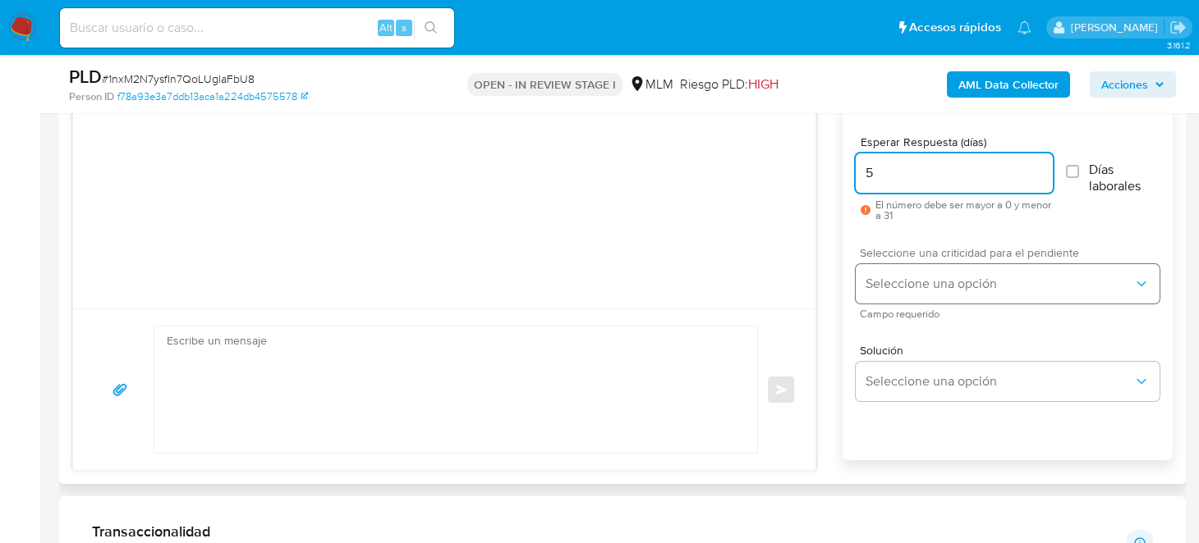
type input "5"
click at [956, 294] on button "Seleccione una opción" at bounding box center [1007, 283] width 304 height 39
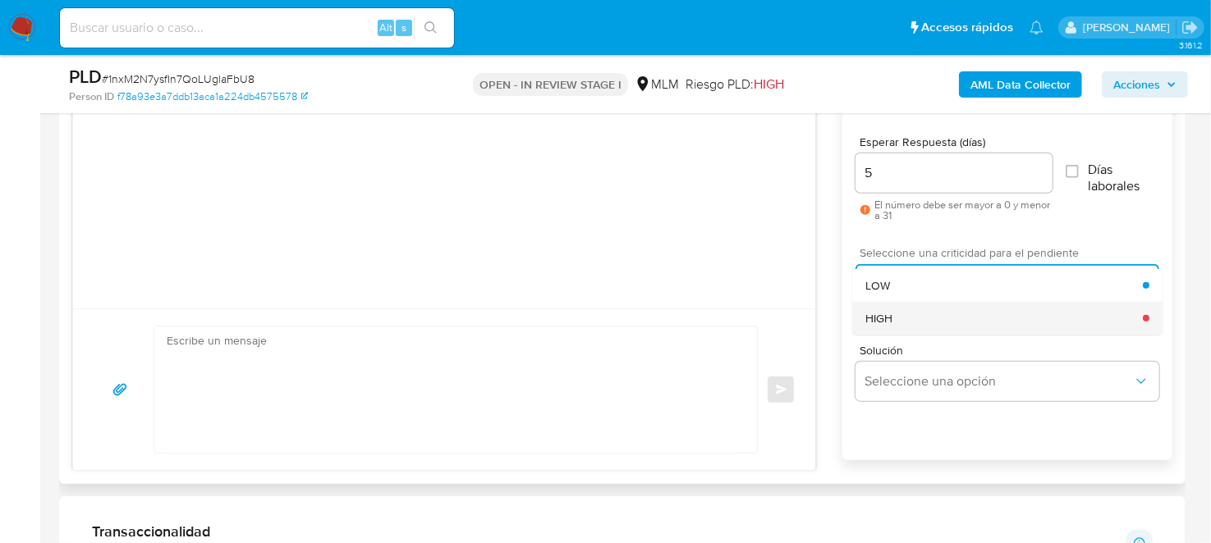
click at [904, 317] on div "HIGH" at bounding box center [1003, 318] width 277 height 33
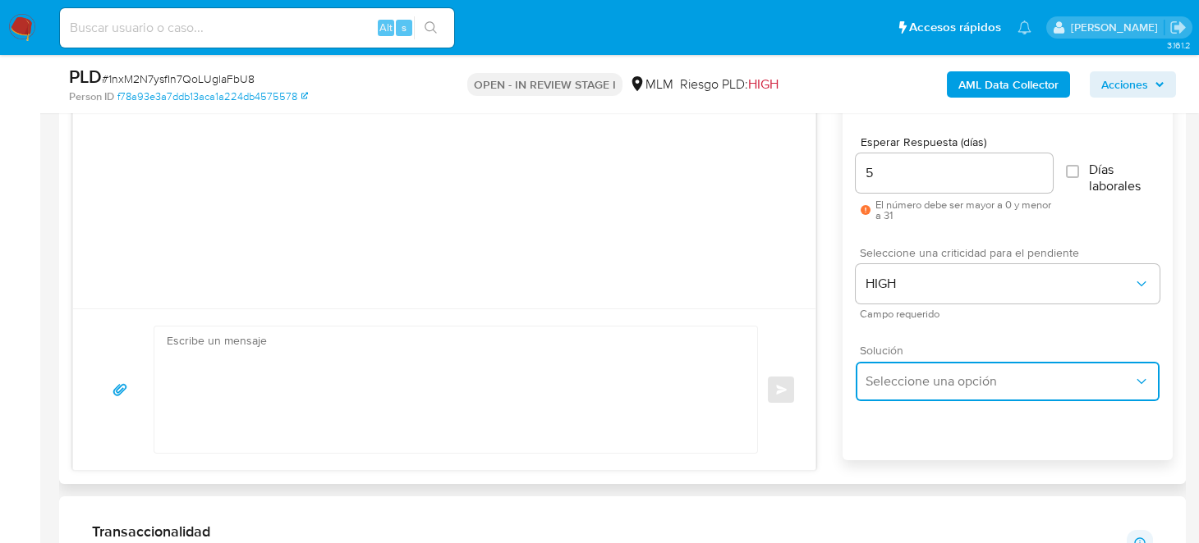
click at [924, 374] on span "Seleccione una opción" at bounding box center [999, 382] width 268 height 16
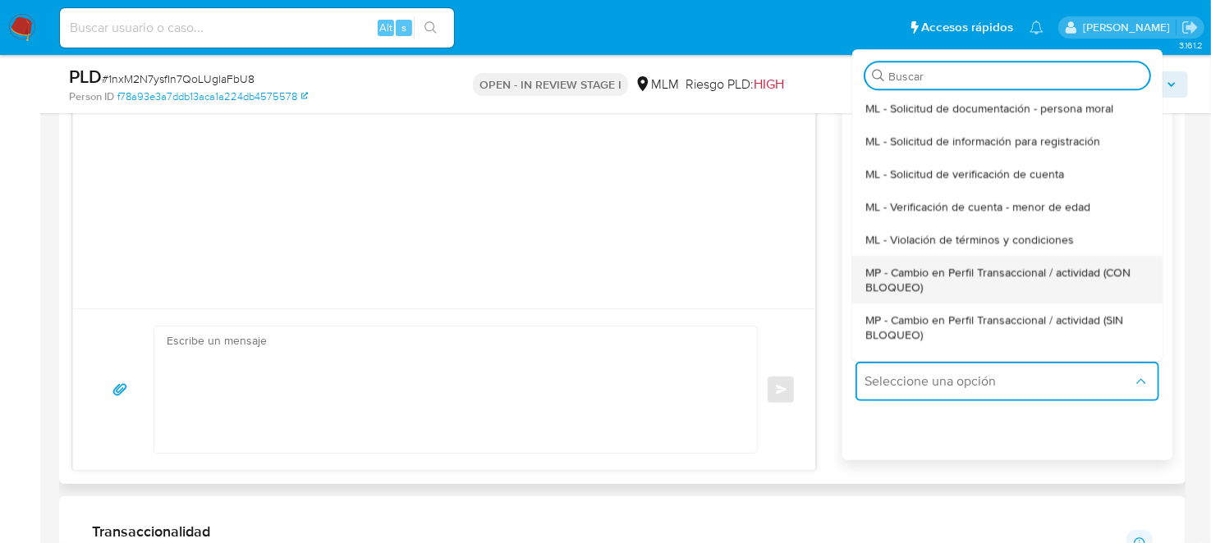
click at [965, 277] on span "MP - Cambio en Perfil Transaccional / actividad (CON BLOQUEO)" at bounding box center [1007, 280] width 284 height 30
type textarea "Estimado ,Te comunicamos que se ha identificado un cambio en el uso habitual de…"
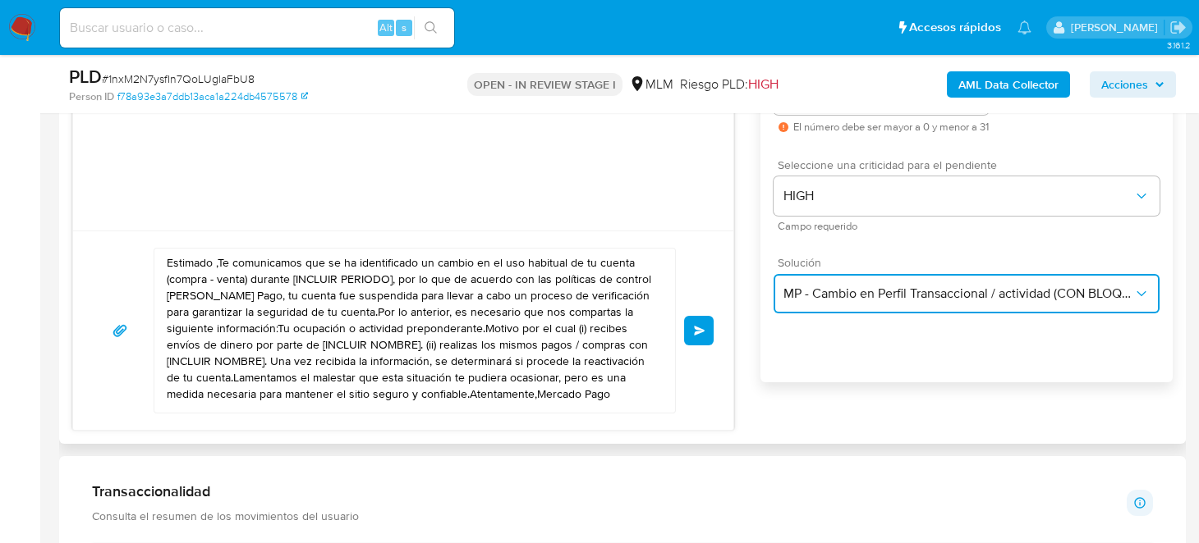
scroll to position [1067, 0]
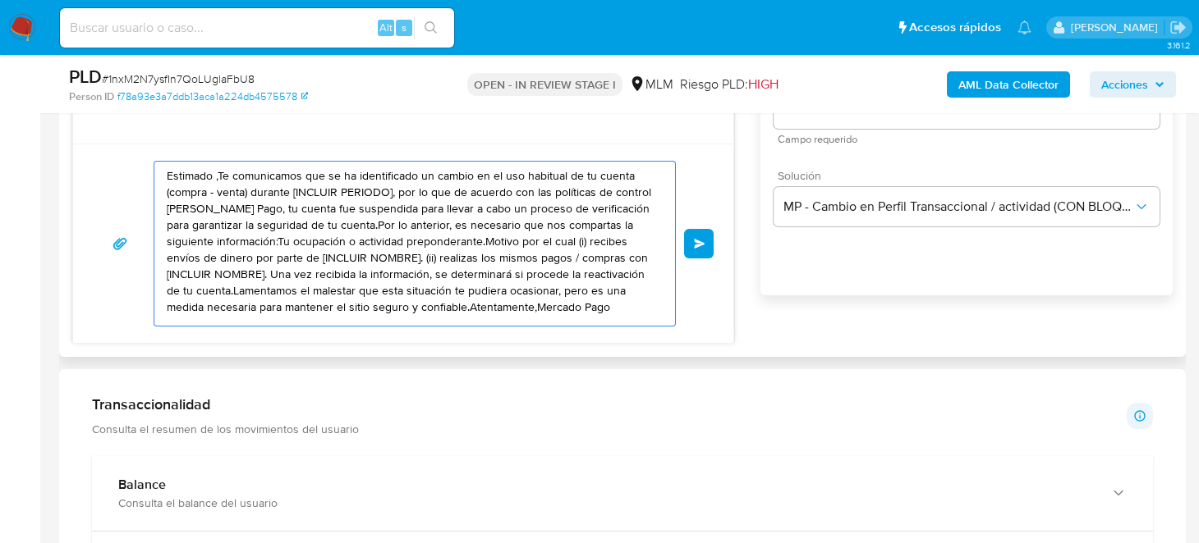
drag, startPoint x: 207, startPoint y: 319, endPoint x: 142, endPoint y: 155, distance: 176.5
click at [142, 155] on div "Estimado ,Te comunicamos que se ha identificado un cambio en el uso habitual de…" at bounding box center [403, 243] width 660 height 199
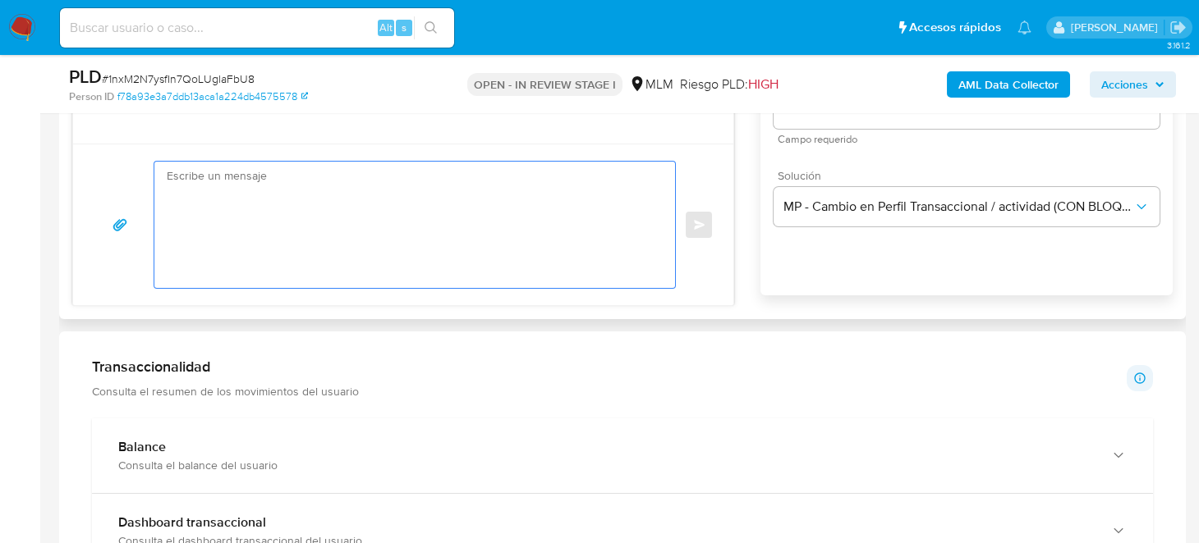
paste textarea "Estimado Cliente, Te comunicamos que de acuerdo con las políticas de control de…"
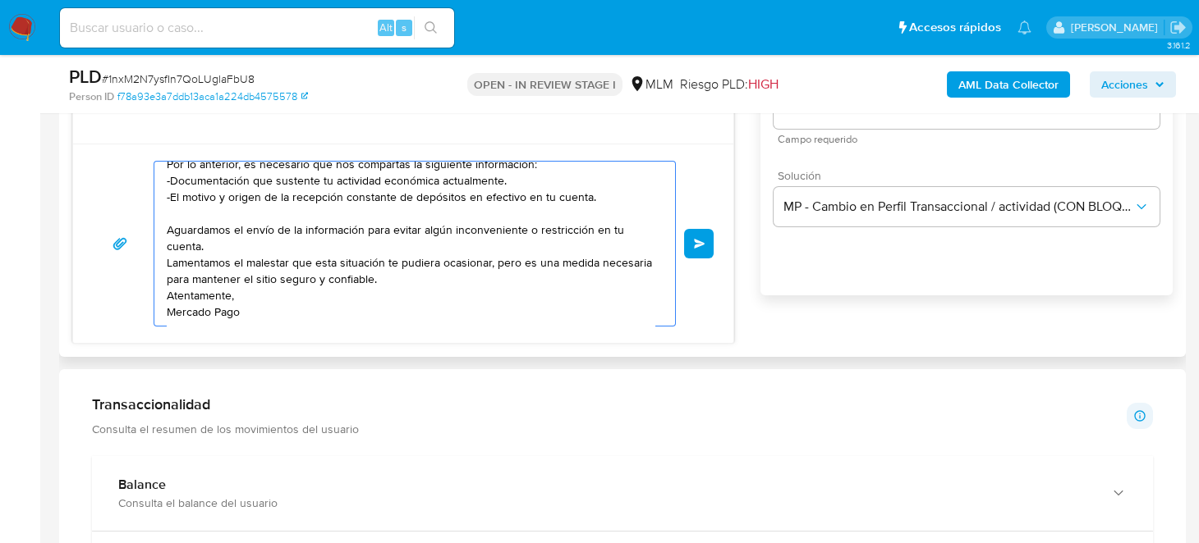
scroll to position [0, 0]
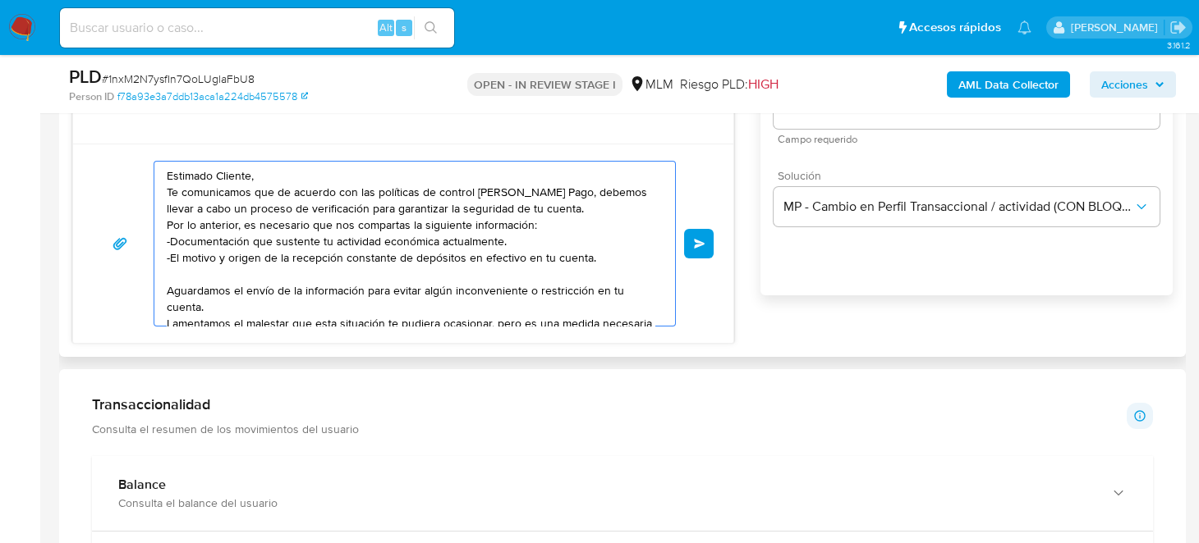
click at [170, 208] on textarea "Estimado Cliente, Te comunicamos que de acuerdo con las políticas de control de…" at bounding box center [411, 244] width 488 height 164
click at [385, 228] on textarea "Estimado Cliente, Te comunicamos que de acuerdo con las políticas de control de…" at bounding box center [411, 244] width 488 height 164
drag, startPoint x: 593, startPoint y: 259, endPoint x: 170, endPoint y: 239, distance: 423.2
click at [170, 239] on textarea "Estimado Cliente, Te comunicamos que de acuerdo con las políticas de control de…" at bounding box center [411, 244] width 488 height 164
paste textarea "Tu ocupación o actividad preponderante. Es necesario nos envíes documentos que …"
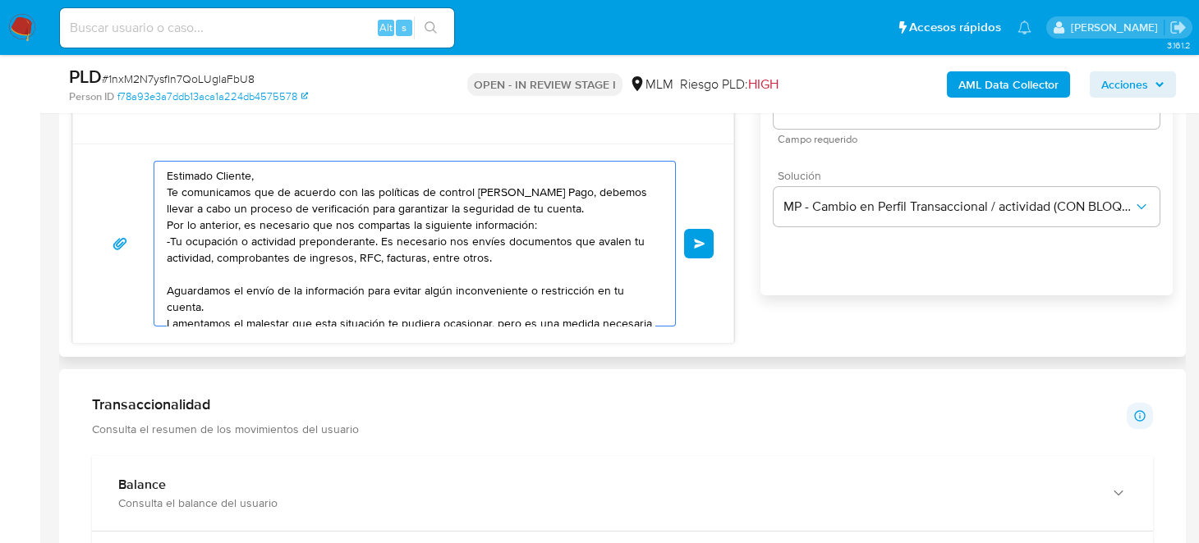
click at [213, 254] on textarea "Estimado Cliente, Te comunicamos que de acuerdo con las políticas de control de…" at bounding box center [411, 244] width 488 height 164
click at [272, 244] on textarea "Estimado Cliente, Te comunicamos que de acuerdo con las políticas de control de…" at bounding box center [411, 244] width 488 height 164
click at [200, 256] on textarea "Estimado Cliente, Te comunicamos que de acuerdo con las políticas de control de…" at bounding box center [411, 244] width 488 height 164
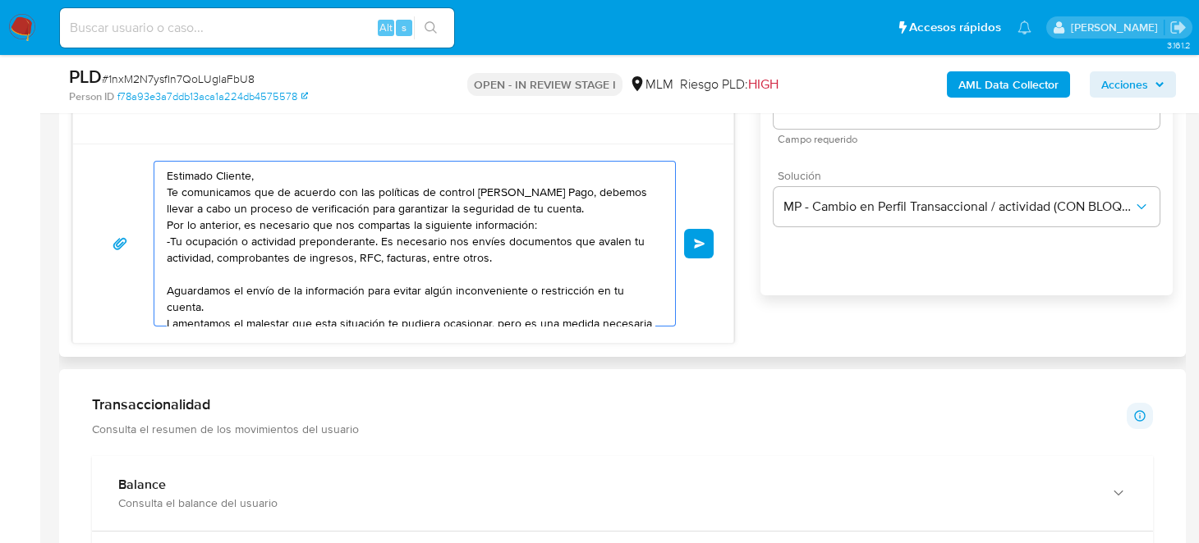
click at [212, 256] on textarea "Estimado Cliente, Te comunicamos que de acuerdo con las políticas de control de…" at bounding box center [411, 244] width 488 height 164
click at [304, 258] on textarea "Estimado Cliente, Te comunicamos que de acuerdo con las políticas de control de…" at bounding box center [411, 244] width 488 height 164
click at [351, 269] on textarea "Estimado Cliente, Te comunicamos que de acuerdo con las políticas de control de…" at bounding box center [411, 244] width 488 height 164
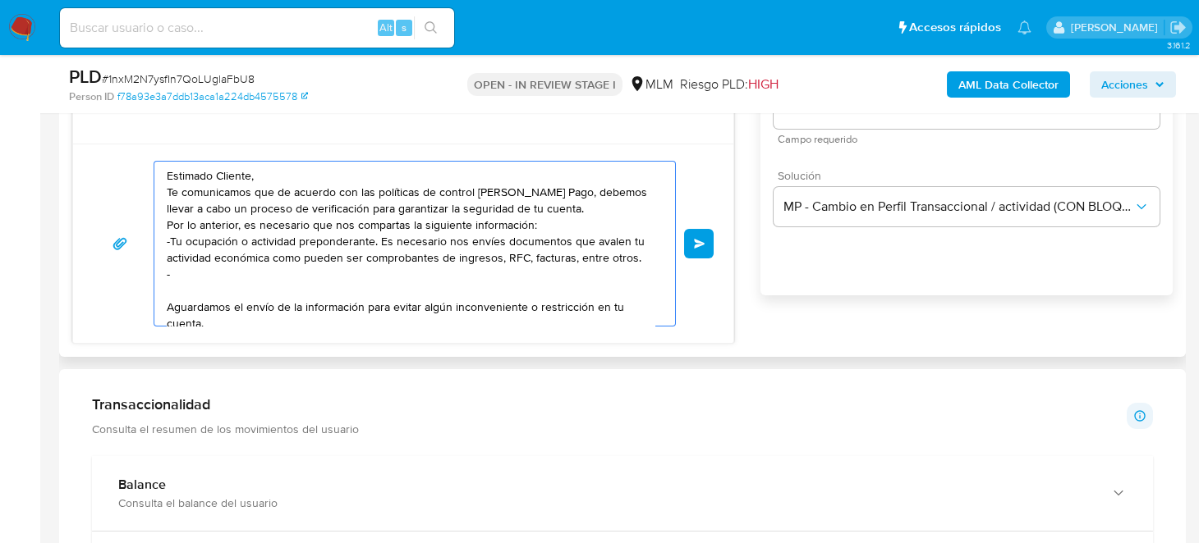
click at [292, 273] on textarea "Estimado Cliente, Te comunicamos que de acuerdo con las políticas de control de…" at bounding box center [411, 244] width 488 height 164
paste textarea "GREGORIO ARTEAGA"
click at [172, 270] on textarea "Estimado Cliente, Te comunicamos que de acuerdo con las políticas de control de…" at bounding box center [411, 244] width 488 height 164
paste textarea "Motivo por el cual (i) recibes múltiples depósitos en efectivo en tu cuenta:"
drag, startPoint x: 268, startPoint y: 273, endPoint x: 543, endPoint y: 268, distance: 274.2
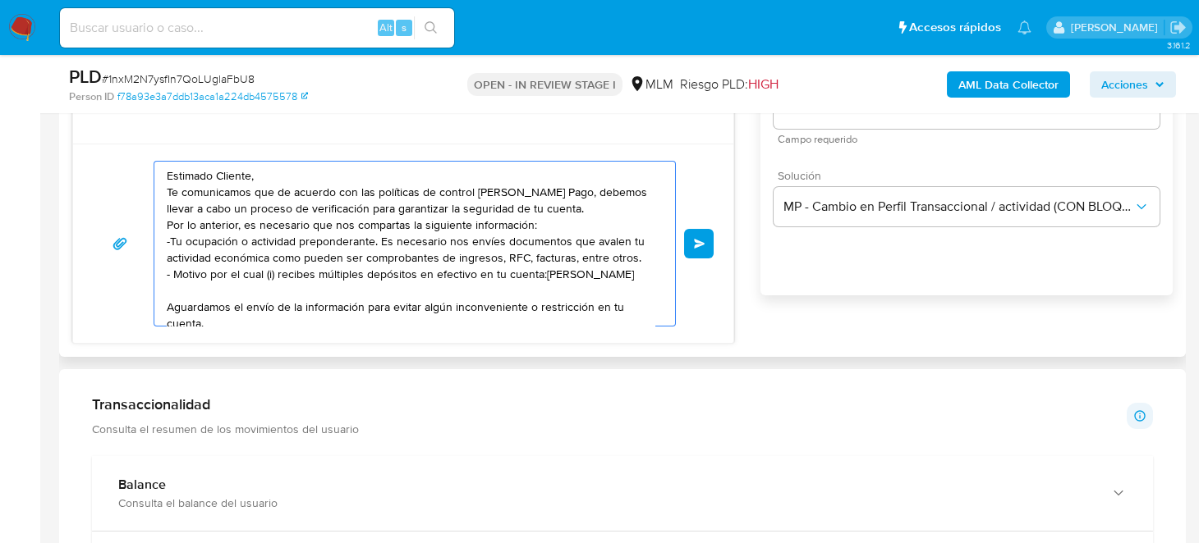
click at [543, 268] on textarea "Estimado Cliente, Te comunicamos que de acuerdo con las políticas de control de…" at bounding box center [411, 244] width 488 height 164
click at [611, 272] on textarea "Estimado Cliente, Te comunicamos que de acuerdo con las políticas de control de…" at bounding box center [411, 244] width 488 height 164
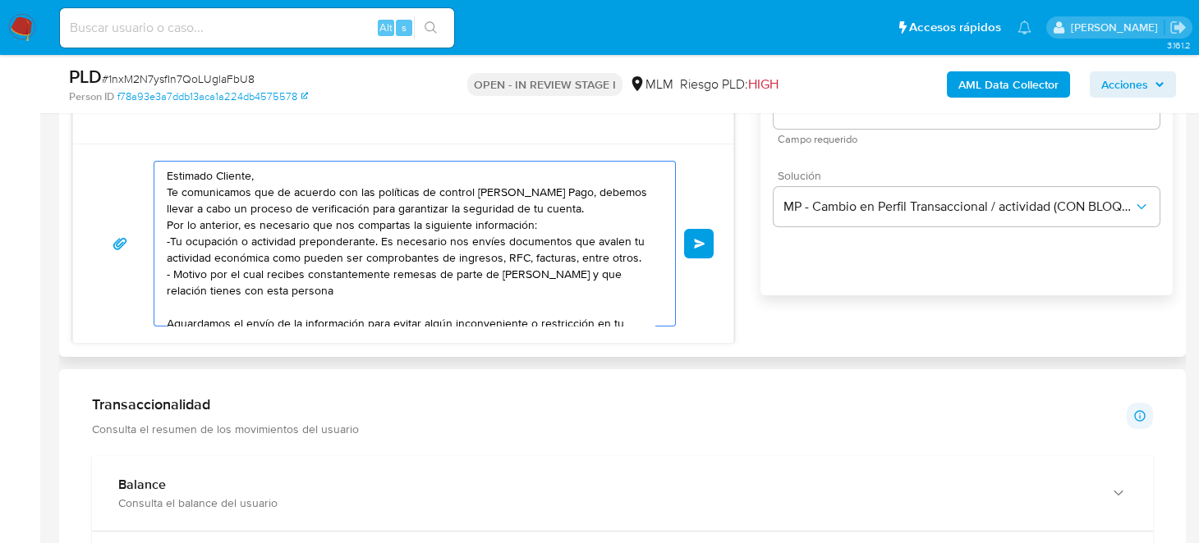
click at [209, 270] on textarea "Estimado Cliente, Te comunicamos que de acuerdo con las políticas de control de…" at bounding box center [411, 244] width 488 height 164
drag, startPoint x: 287, startPoint y: 273, endPoint x: 451, endPoint y: 264, distance: 163.6
click at [451, 264] on textarea "Estimado Cliente, Te comunicamos que de acuerdo con las políticas de control de…" at bounding box center [411, 244] width 488 height 164
drag, startPoint x: 461, startPoint y: 273, endPoint x: 285, endPoint y: 271, distance: 176.5
click at [285, 271] on textarea "Estimado Cliente, Te comunicamos que de acuerdo con las políticas de control de…" at bounding box center [411, 244] width 488 height 164
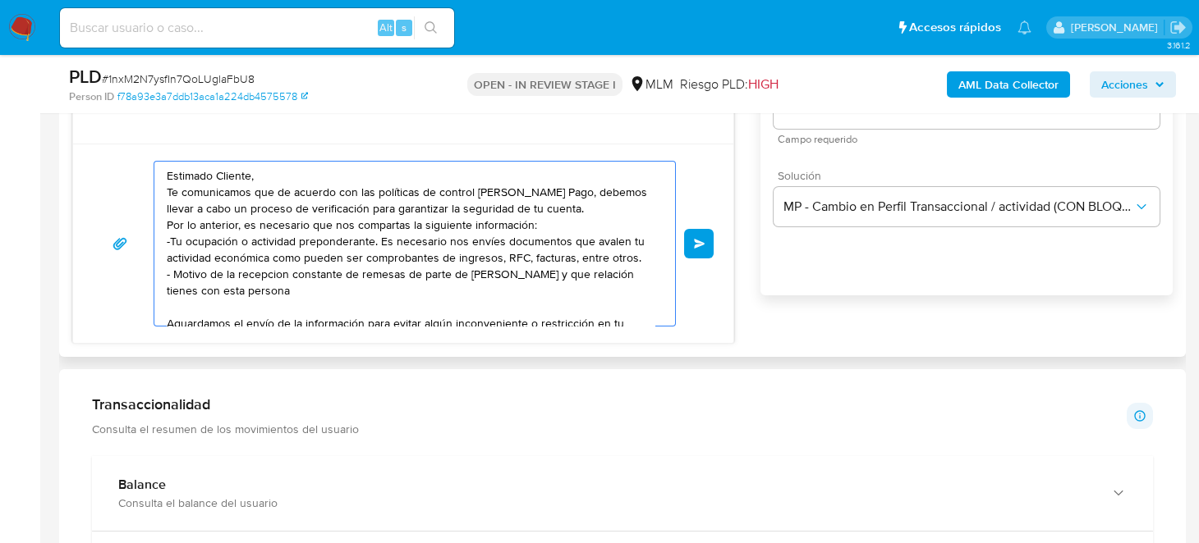
click at [415, 273] on textarea "Estimado Cliente, Te comunicamos que de acuerdo con las políticas de control de…" at bounding box center [411, 244] width 488 height 164
drag, startPoint x: 419, startPoint y: 287, endPoint x: 221, endPoint y: 286, distance: 197.9
click at [221, 286] on textarea "Estimado Cliente, Te comunicamos que de acuerdo con las políticas de control de…" at bounding box center [411, 244] width 488 height 164
click at [272, 289] on textarea "Estimado Cliente, Te comunicamos que de acuerdo con las políticas de control de…" at bounding box center [411, 244] width 488 height 164
click at [297, 314] on textarea "Estimado Cliente, Te comunicamos que de acuerdo con las políticas de control de…" at bounding box center [411, 244] width 488 height 164
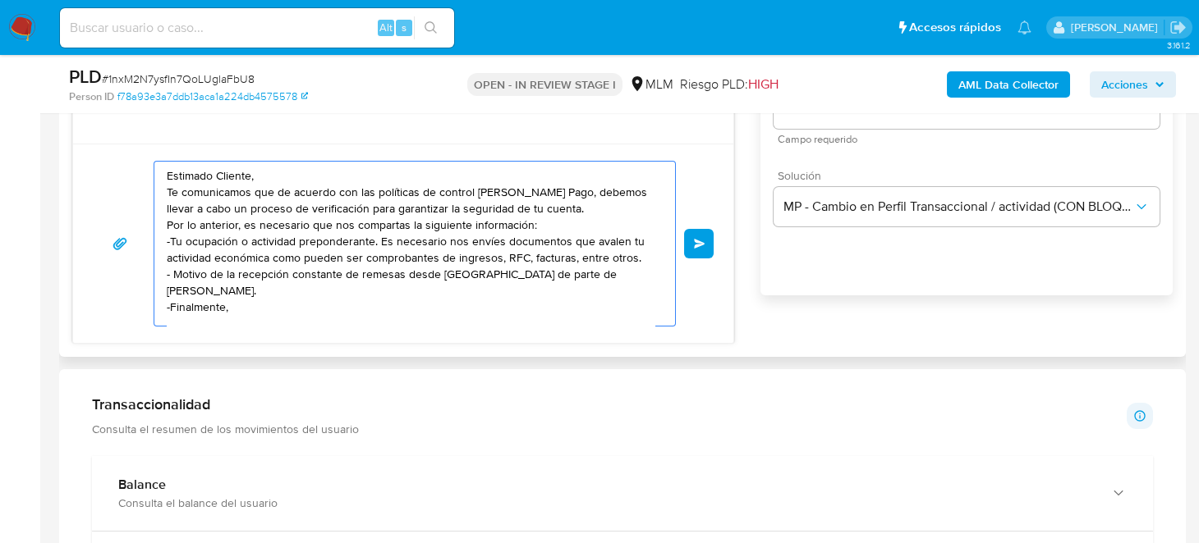
click at [267, 305] on textarea "Estimado Cliente, Te comunicamos que de acuerdo con las políticas de control de…" at bounding box center [411, 244] width 488 height 164
click at [988, 307] on div "Esperar Respuesta (días) 5 El número debe ser mayor a 0 y menor a 31 Días labor…" at bounding box center [966, 142] width 412 height 394
click at [383, 284] on textarea "Estimado Cliente, Te comunicamos que de acuerdo con las políticas de control de…" at bounding box center [411, 244] width 488 height 164
click at [230, 268] on textarea "Estimado Cliente, Te comunicamos que de acuerdo con las políticas de control de…" at bounding box center [411, 244] width 488 height 164
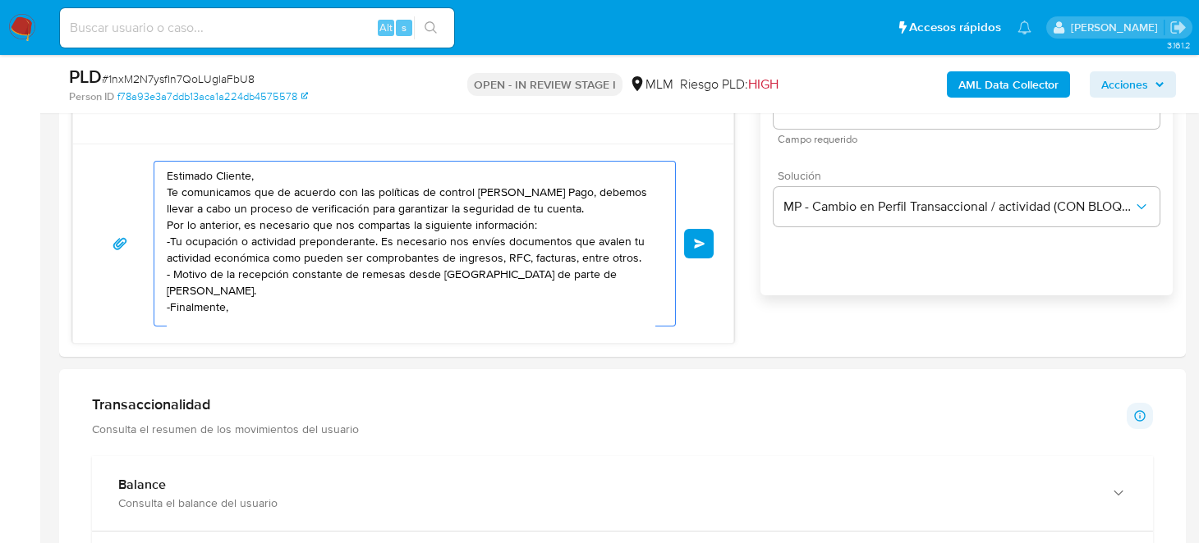
drag, startPoint x: 521, startPoint y: 273, endPoint x: 530, endPoint y: 286, distance: 15.5
click at [530, 286] on textarea "Estimado Cliente, Te comunicamos que de acuerdo con las políticas de control de…" at bounding box center [411, 244] width 488 height 164
drag, startPoint x: 588, startPoint y: 273, endPoint x: 604, endPoint y: 284, distance: 20.0
click at [604, 284] on textarea "Estimado Cliente, Te comunicamos que de acuerdo con las políticas de control de…" at bounding box center [411, 244] width 488 height 164
drag, startPoint x: 589, startPoint y: 273, endPoint x: 600, endPoint y: 281, distance: 14.1
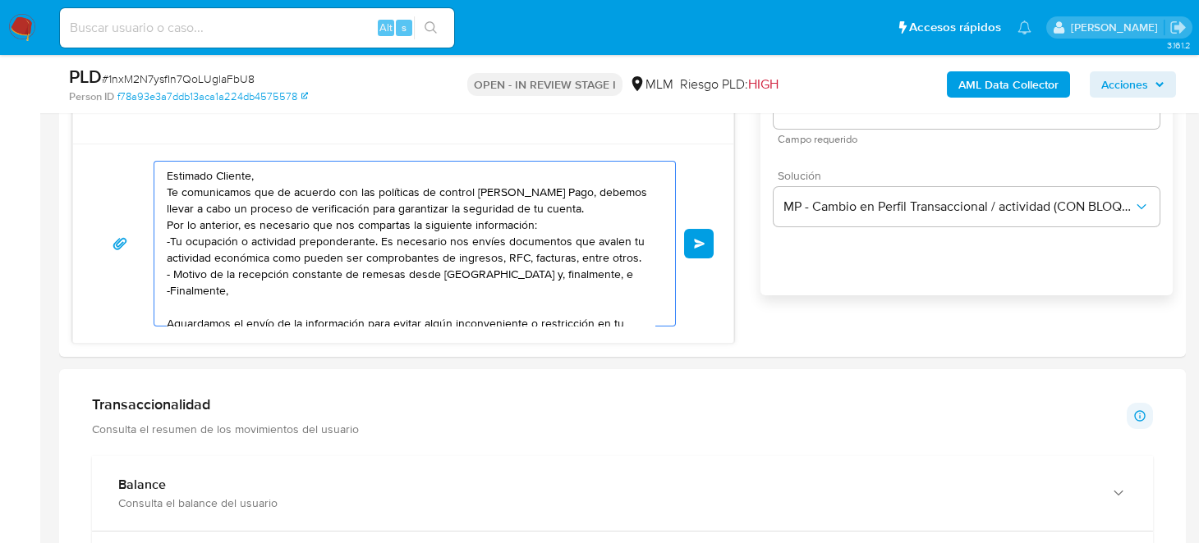
click at [600, 281] on textarea "Estimado Cliente, Te comunicamos que de acuerdo con las políticas de control de…" at bounding box center [411, 244] width 488 height 164
click at [529, 277] on textarea "Estimado Cliente, Te comunicamos que de acuerdo con las políticas de control de…" at bounding box center [411, 244] width 488 height 164
drag, startPoint x: 533, startPoint y: 272, endPoint x: 602, endPoint y: 271, distance: 69.0
click at [608, 273] on textarea "Estimado Cliente, Te comunicamos que de acuerdo con las políticas de control de…" at bounding box center [411, 244] width 488 height 164
drag, startPoint x: 602, startPoint y: 271, endPoint x: 530, endPoint y: 273, distance: 72.3
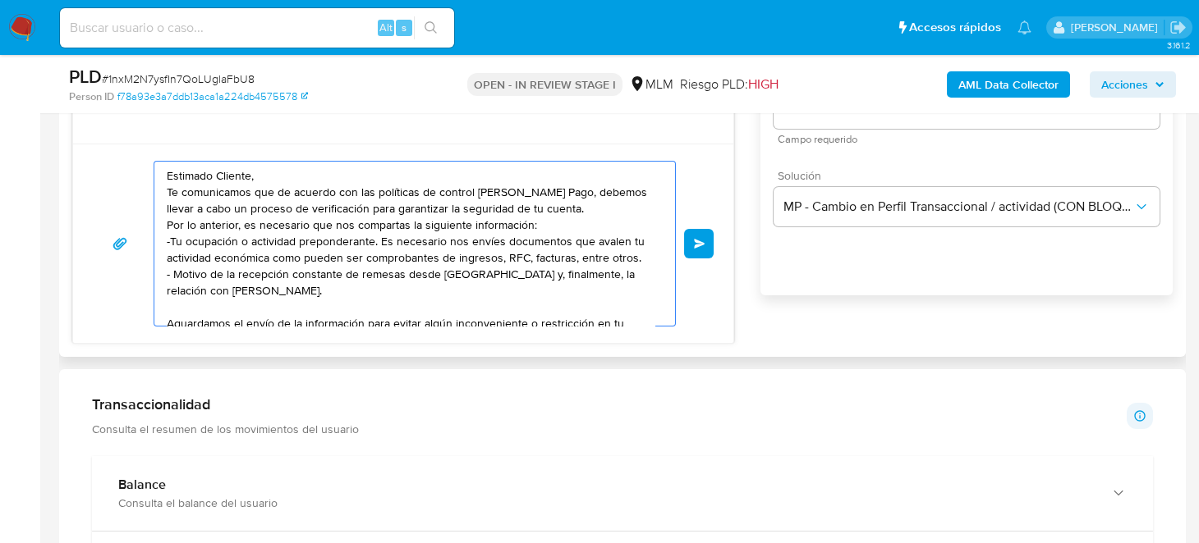
click at [530, 273] on textarea "Estimado Cliente, Te comunicamos que de acuerdo con las políticas de control de…" at bounding box center [411, 244] width 488 height 164
click at [337, 298] on textarea "Estimado Cliente, Te comunicamos que de acuerdo con las políticas de control de…" at bounding box center [411, 244] width 488 height 164
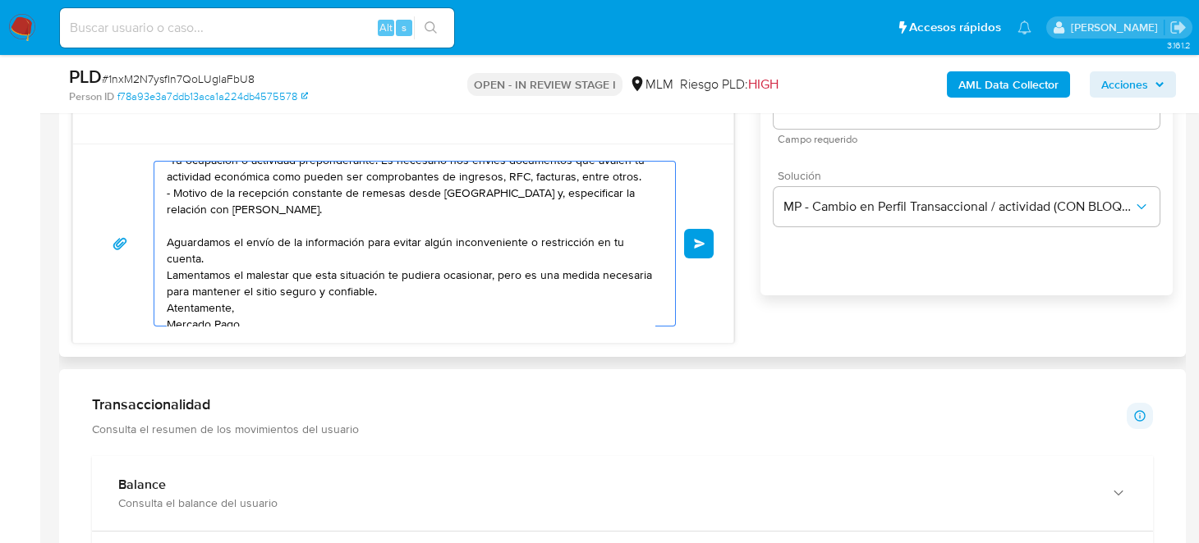
click at [163, 285] on div "Estimado Cliente, Te comunicamos que de acuerdo con las políticas de control de…" at bounding box center [410, 244] width 512 height 164
click at [169, 288] on textarea "Estimado Cliente, Te comunicamos que de acuerdo con las políticas de control de…" at bounding box center [411, 244] width 488 height 164
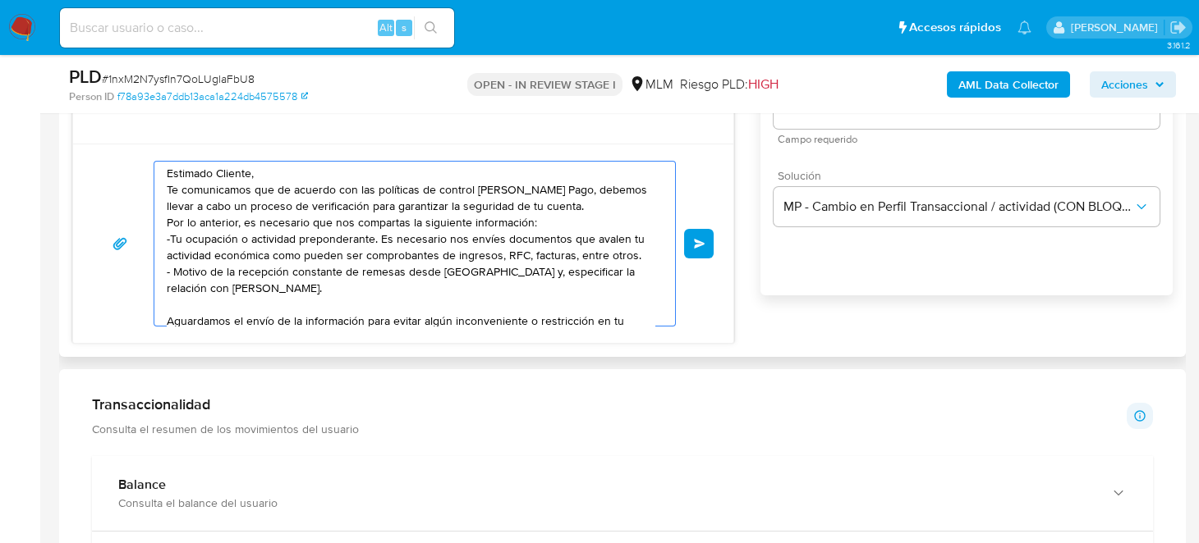
scroll to position [0, 0]
drag, startPoint x: 316, startPoint y: 303, endPoint x: 164, endPoint y: 238, distance: 165.1
click at [164, 238] on div "Estimado Cliente, Te comunicamos que de acuerdo con las políticas de control de…" at bounding box center [410, 244] width 512 height 164
click at [374, 277] on textarea "Estimado Cliente, Te comunicamos que de acuerdo con las políticas de control de…" at bounding box center [411, 244] width 488 height 164
click at [594, 237] on textarea "Estimado Cliente, Te comunicamos que de acuerdo con las políticas de control de…" at bounding box center [411, 244] width 488 height 164
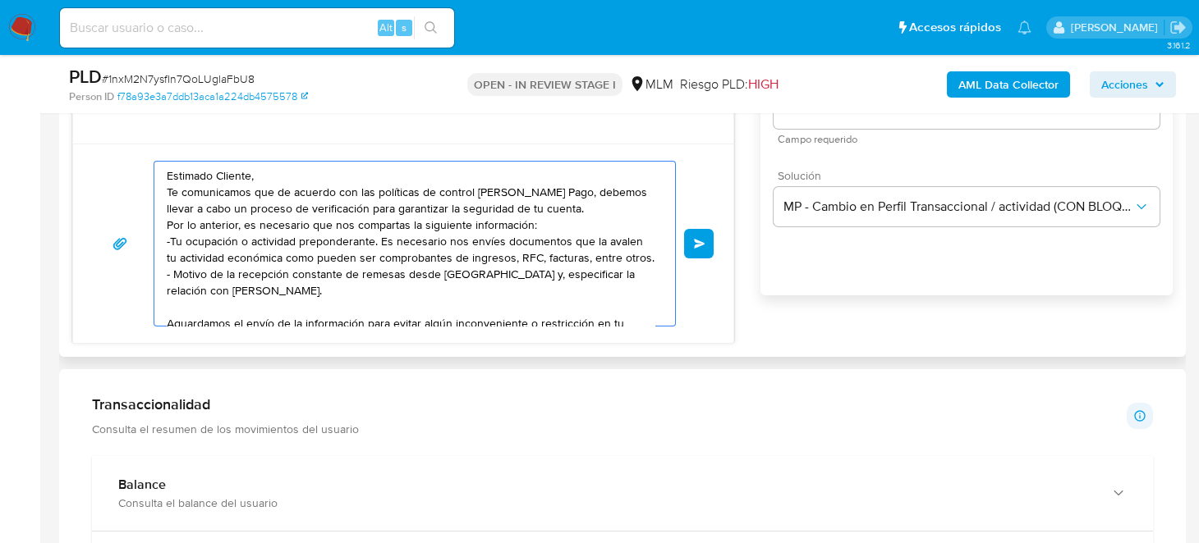
click at [168, 259] on div "Estimado Cliente, Te comunicamos que de acuerdo con las políticas de control de…" at bounding box center [410, 244] width 512 height 164
drag, startPoint x: 167, startPoint y: 253, endPoint x: 378, endPoint y: 254, distance: 211.0
click at [378, 254] on textarea "Estimado Cliente, Te comunicamos que de acuerdo con las políticas de control de…" at bounding box center [411, 244] width 488 height 164
click at [383, 287] on textarea "Estimado Cliente, Te comunicamos que de acuerdo con las políticas de control de…" at bounding box center [411, 244] width 488 height 164
click at [362, 300] on textarea "Estimado Cliente, Te comunicamos que de acuerdo con las políticas de control de…" at bounding box center [411, 244] width 488 height 164
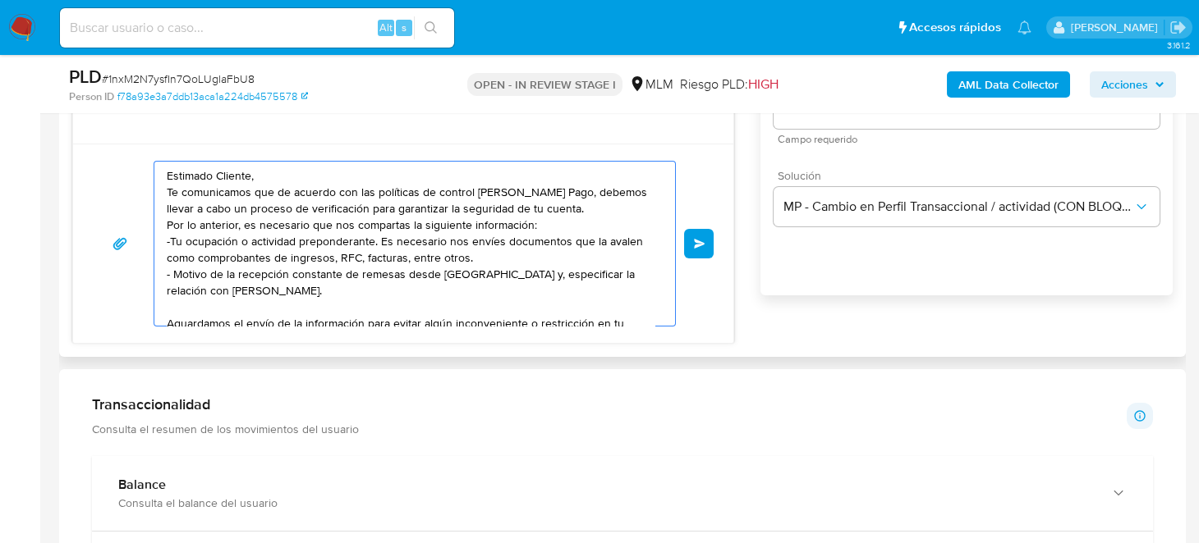
click at [226, 272] on textarea "Estimado Cliente, Te comunicamos que de acuerdo con las políticas de control de…" at bounding box center [411, 244] width 488 height 164
click at [542, 227] on textarea "Estimado Cliente, Te comunicamos que de acuerdo con las políticas de control de…" at bounding box center [411, 244] width 488 height 164
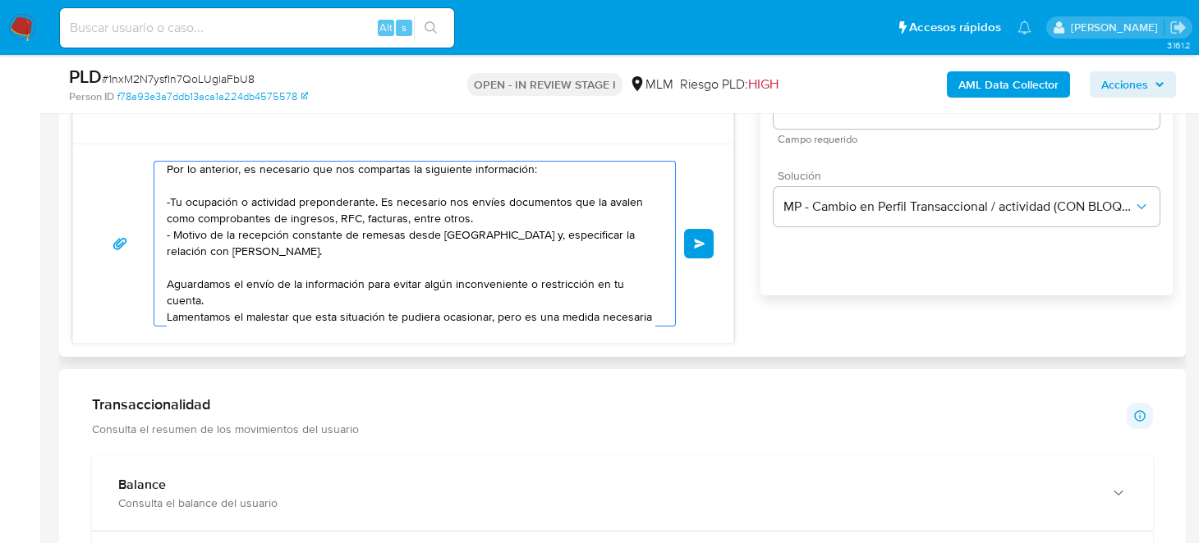
scroll to position [81, 0]
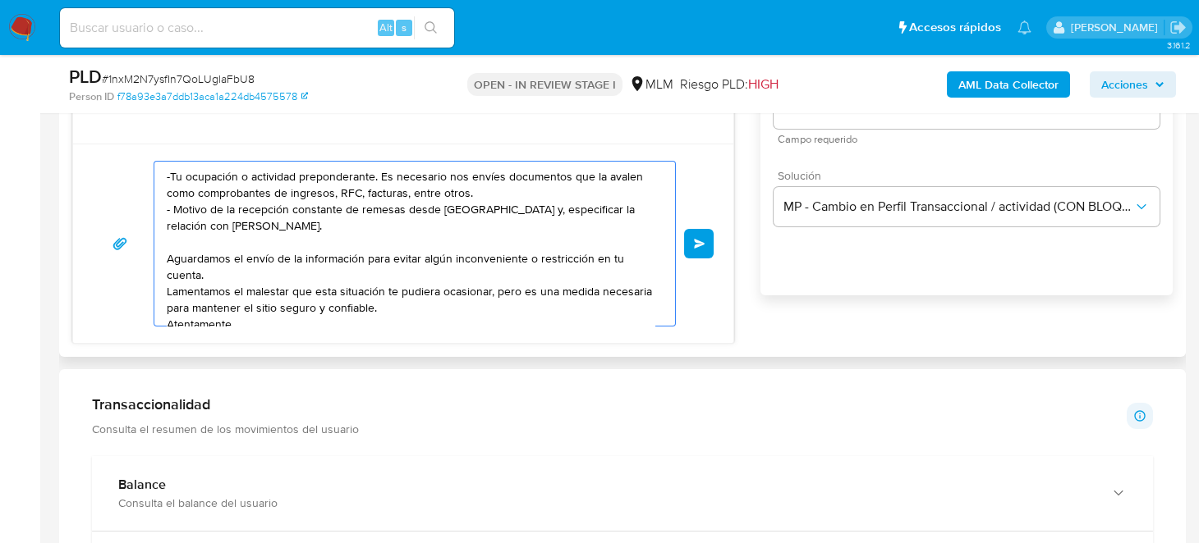
click at [347, 229] on textarea "Estimado Cliente, Te comunicamos que de acuerdo con las políticas de control de…" at bounding box center [411, 244] width 488 height 164
click at [532, 207] on textarea "Estimado Cliente, Te comunicamos que de acuerdo con las políticas de control de…" at bounding box center [411, 244] width 488 height 164
click at [543, 210] on textarea "Estimado Cliente, Te comunicamos que de acuerdo con las políticas de control de…" at bounding box center [411, 244] width 488 height 164
click at [532, 204] on textarea "Estimado Cliente, Te comunicamos que de acuerdo con las políticas de control de…" at bounding box center [411, 244] width 488 height 164
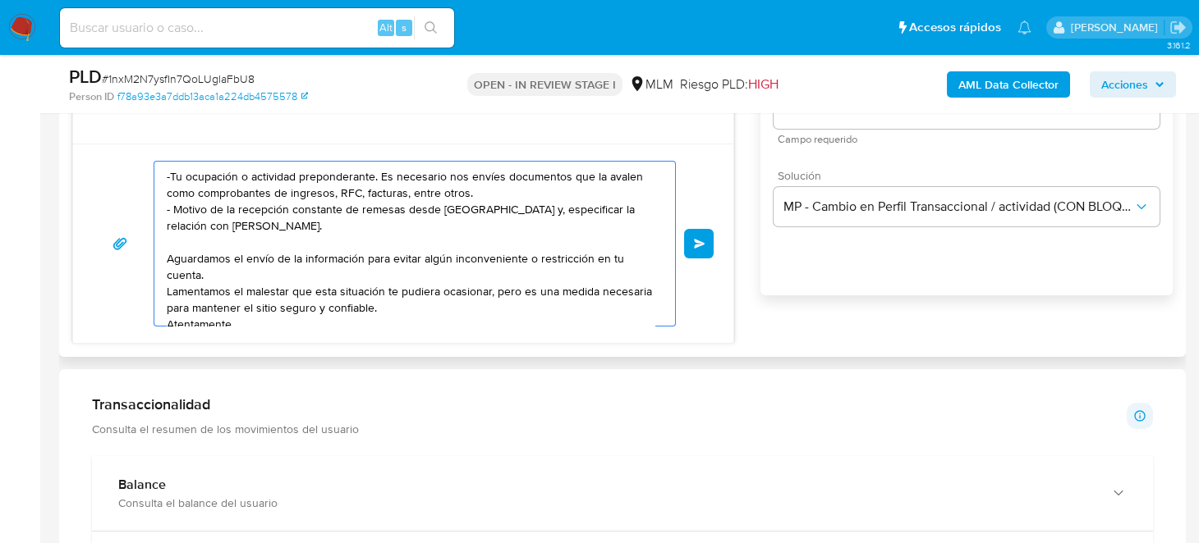
click at [537, 205] on textarea "Estimado Cliente, Te comunicamos que de acuerdo con las políticas de control de…" at bounding box center [411, 244] width 488 height 164
click at [527, 208] on textarea "Estimado Cliente, Te comunicamos que de acuerdo con las políticas de control de…" at bounding box center [411, 244] width 488 height 164
click at [557, 210] on textarea "Estimado Cliente, Te comunicamos que de acuerdo con las políticas de control de…" at bounding box center [411, 244] width 488 height 164
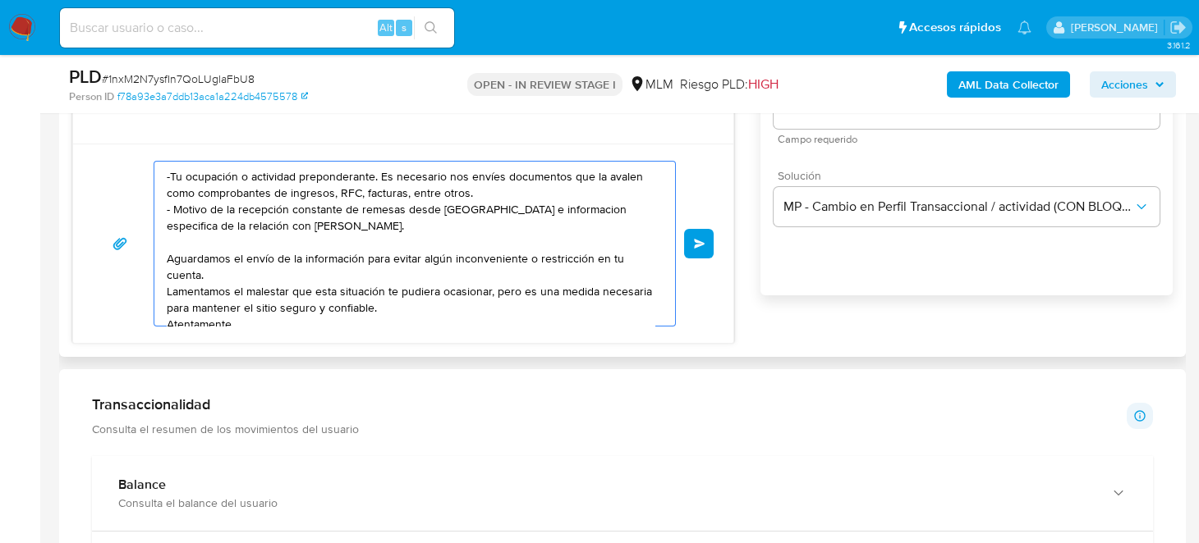
drag, startPoint x: 554, startPoint y: 216, endPoint x: 535, endPoint y: 204, distance: 22.1
click at [535, 204] on textarea "Estimado Cliente, Te comunicamos que de acuerdo con las políticas de control de…" at bounding box center [411, 244] width 488 height 164
click at [509, 248] on textarea "Estimado Cliente, Te comunicamos que de acuerdo con las políticas de control de…" at bounding box center [411, 244] width 488 height 164
click at [529, 199] on textarea "Estimado Cliente, Te comunicamos que de acuerdo con las políticas de control de…" at bounding box center [411, 244] width 488 height 164
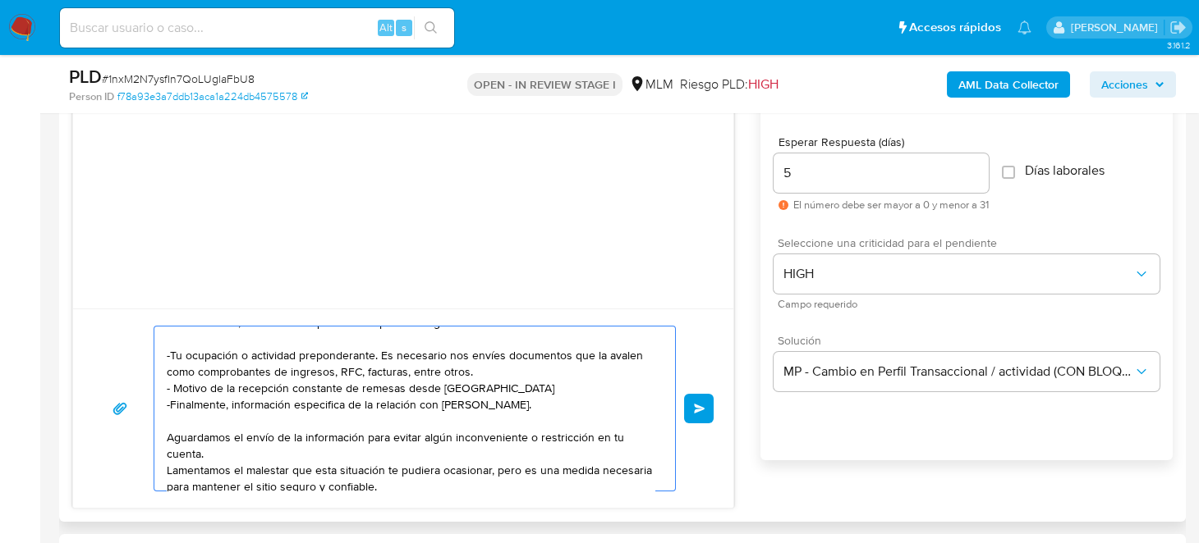
scroll to position [43, 0]
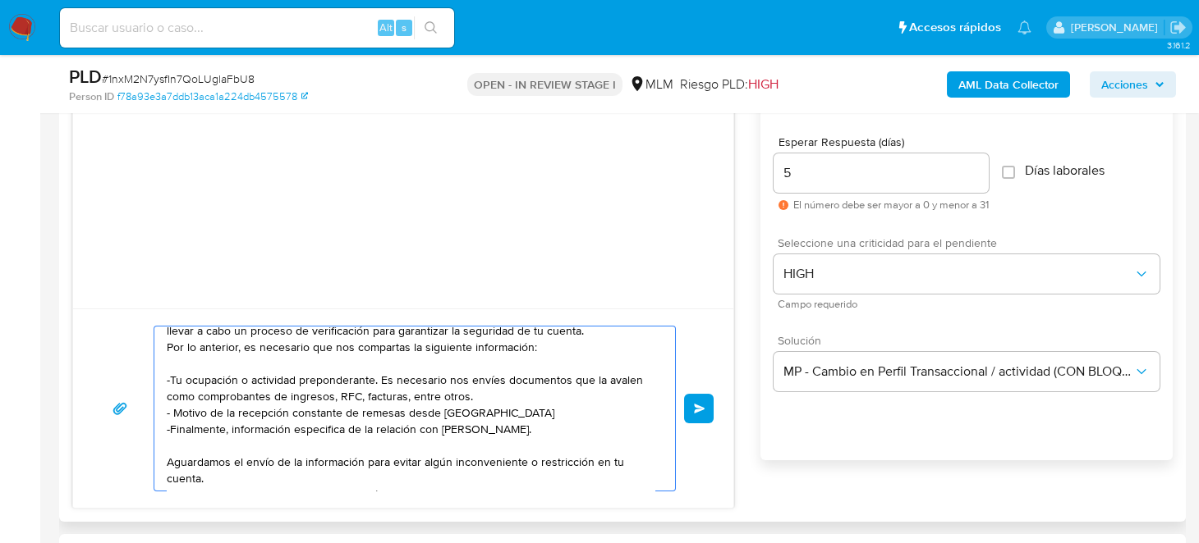
click at [329, 443] on textarea "Estimado Cliente, Te comunicamos que de acuerdo con las políticas de control de…" at bounding box center [411, 409] width 488 height 164
click at [319, 429] on textarea "Estimado Cliente, Te comunicamos que de acuerdo con las políticas de control de…" at bounding box center [411, 409] width 488 height 164
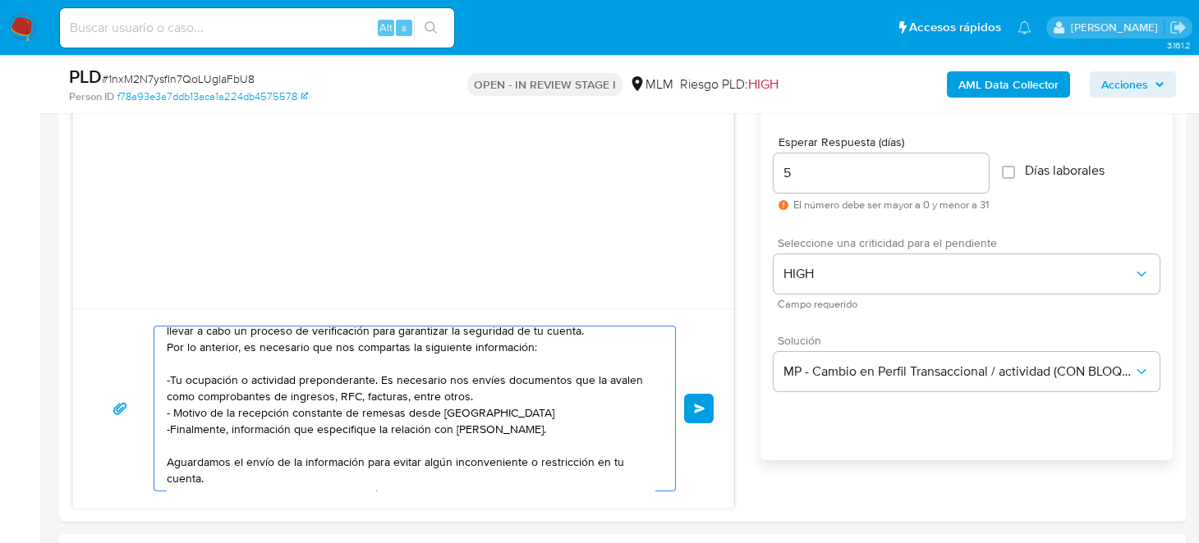
type textarea "Estimado Cliente, Te comunicamos que de acuerdo con las políticas de control de…"
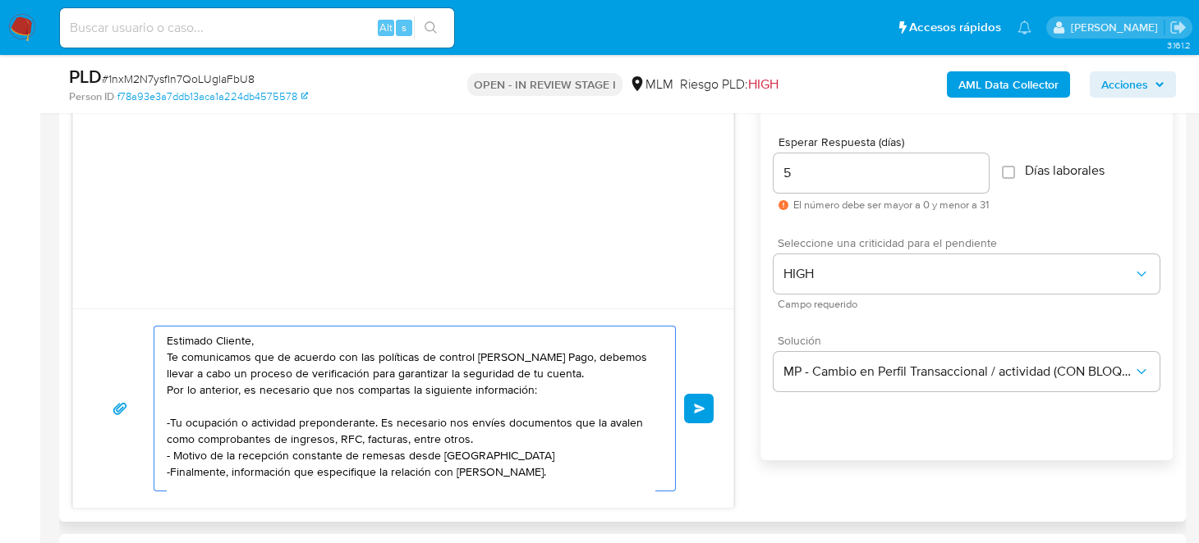
scroll to position [81, 0]
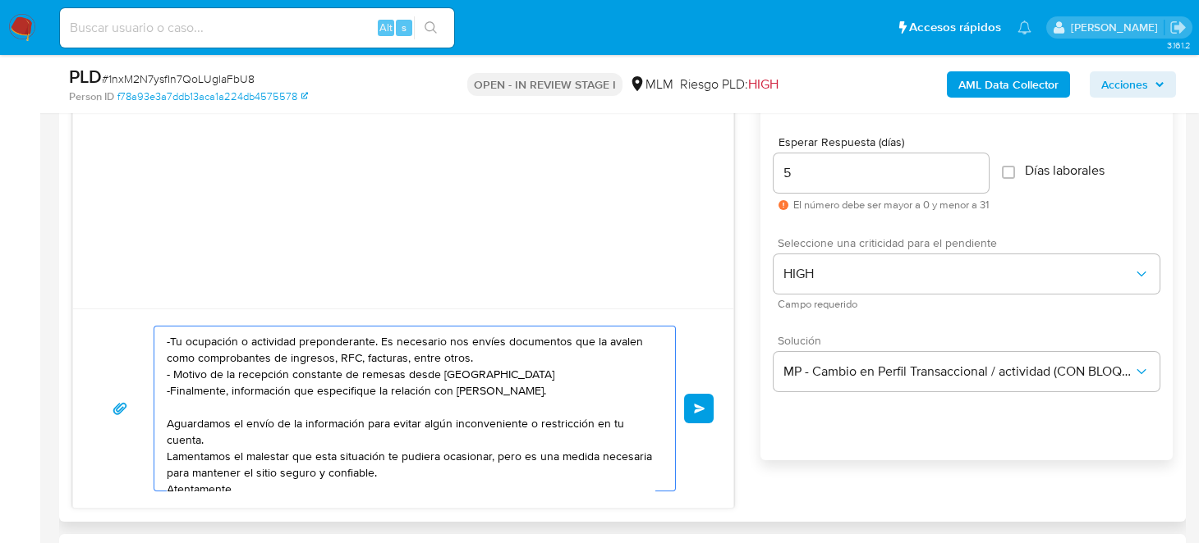
click at [694, 411] on span "Enviar" at bounding box center [699, 409] width 11 height 10
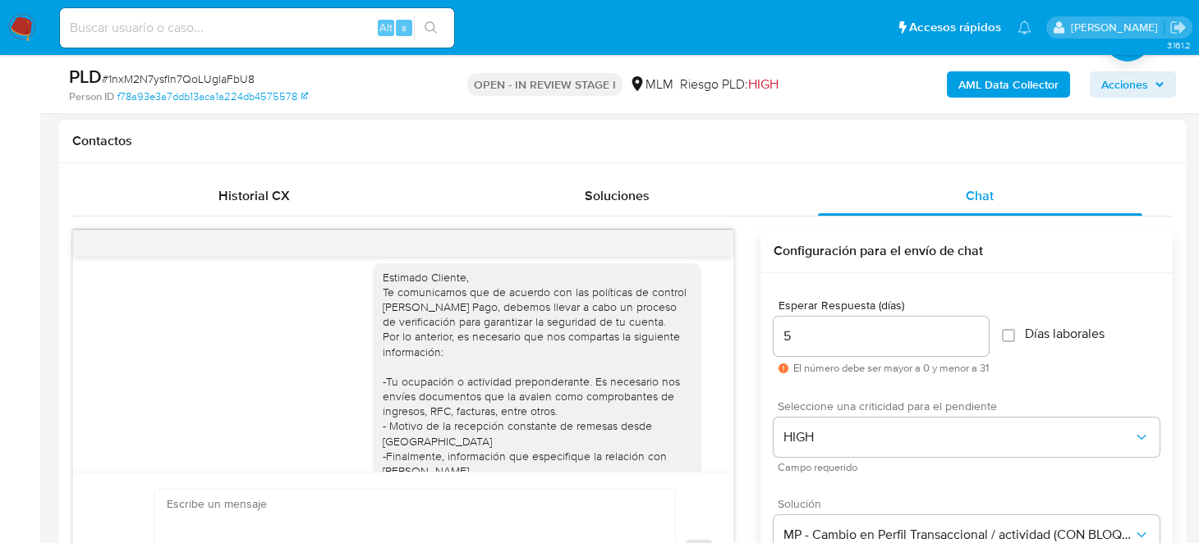
scroll to position [67, 0]
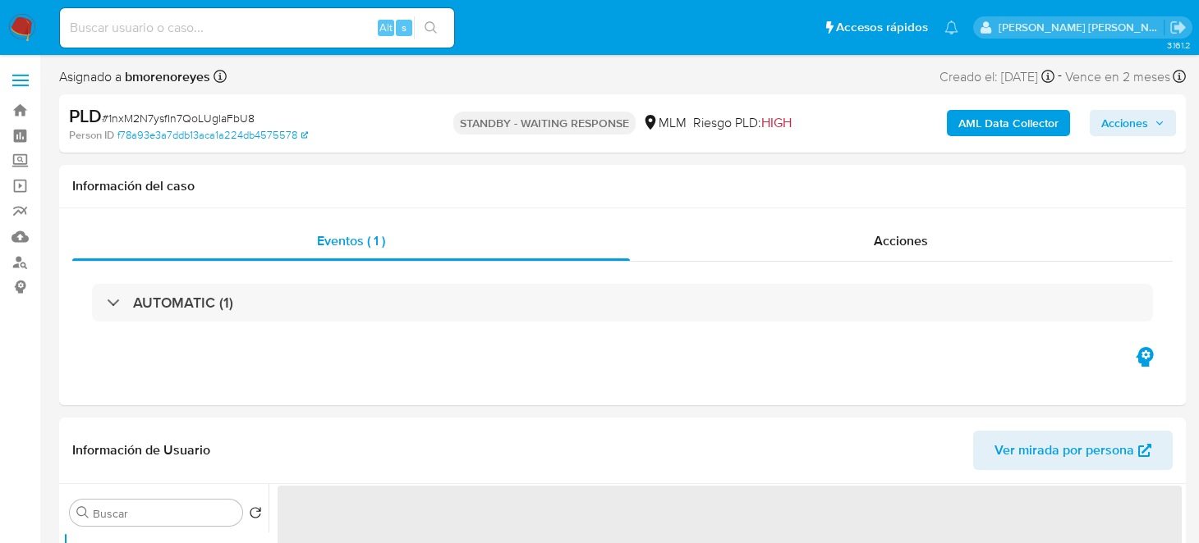
select select "10"
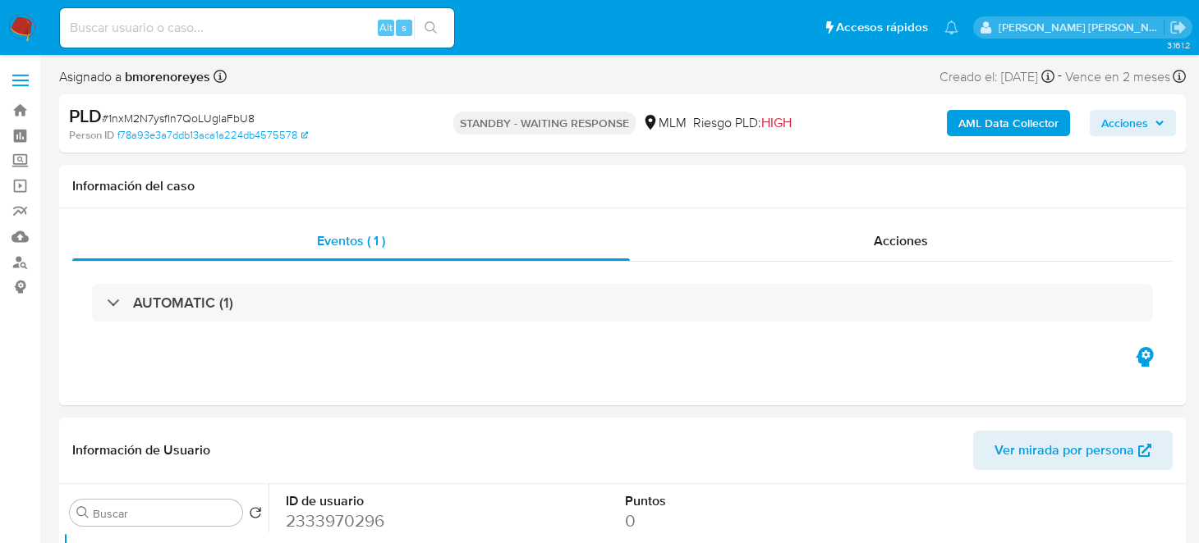
click at [32, 34] on img at bounding box center [22, 28] width 28 height 28
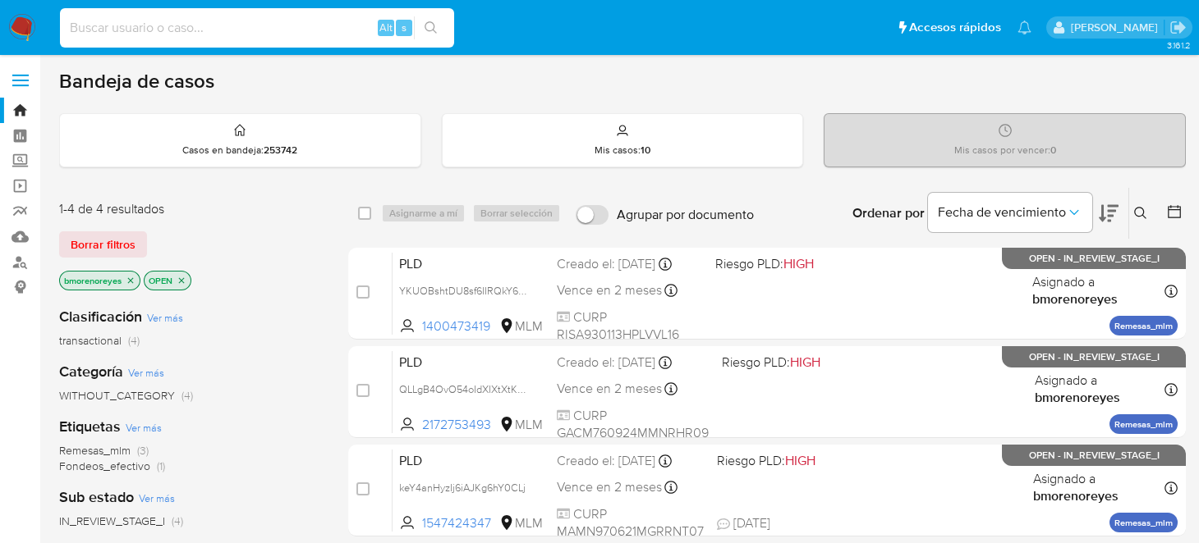
click at [106, 23] on input at bounding box center [257, 27] width 394 height 21
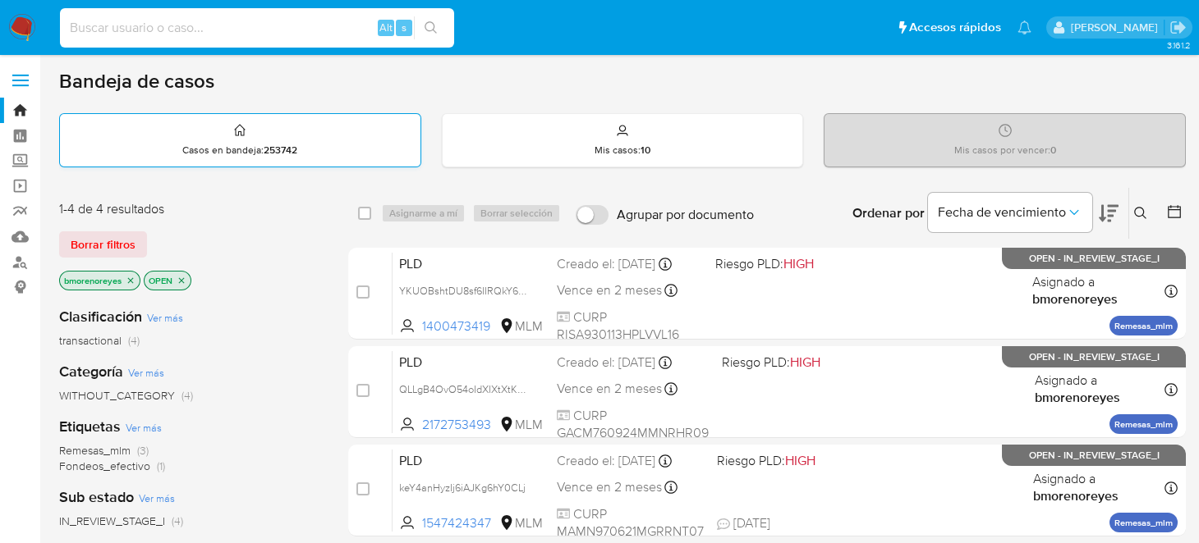
click at [185, 135] on div "Casos en bandeja : 253742" at bounding box center [240, 140] width 360 height 53
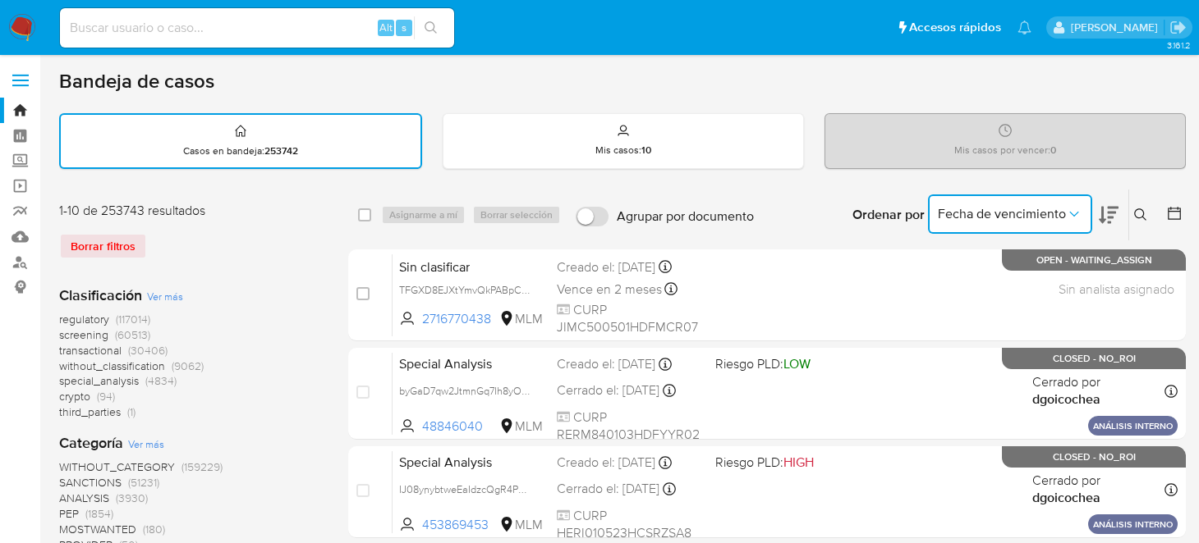
click at [956, 207] on span "Fecha de vencimiento" at bounding box center [1002, 214] width 128 height 16
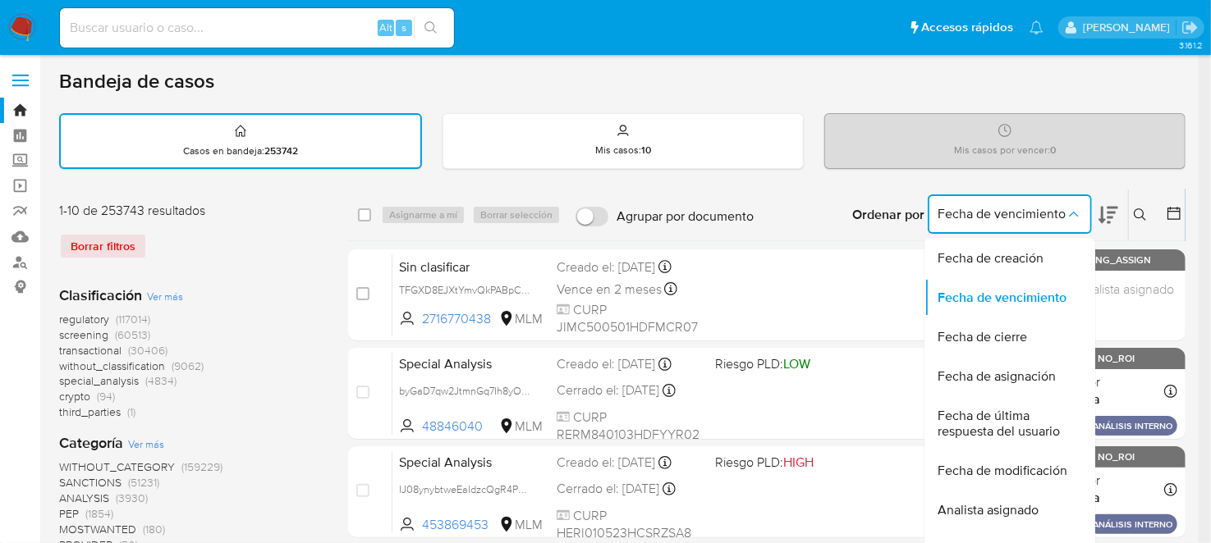
click at [1135, 212] on icon at bounding box center [1140, 215] width 13 height 13
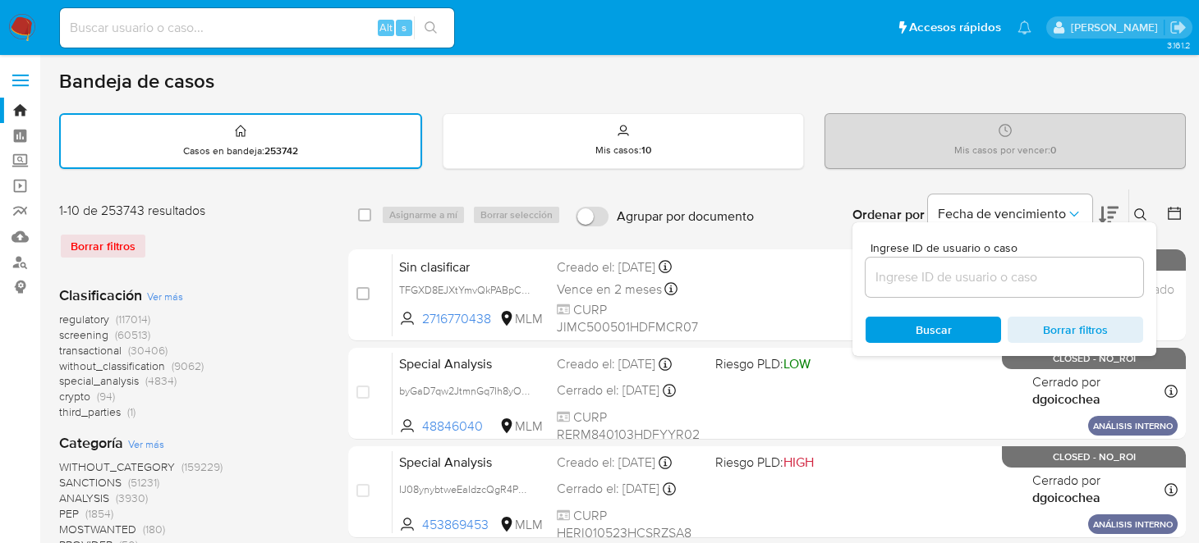
click at [1025, 270] on input at bounding box center [1003, 277] width 277 height 21
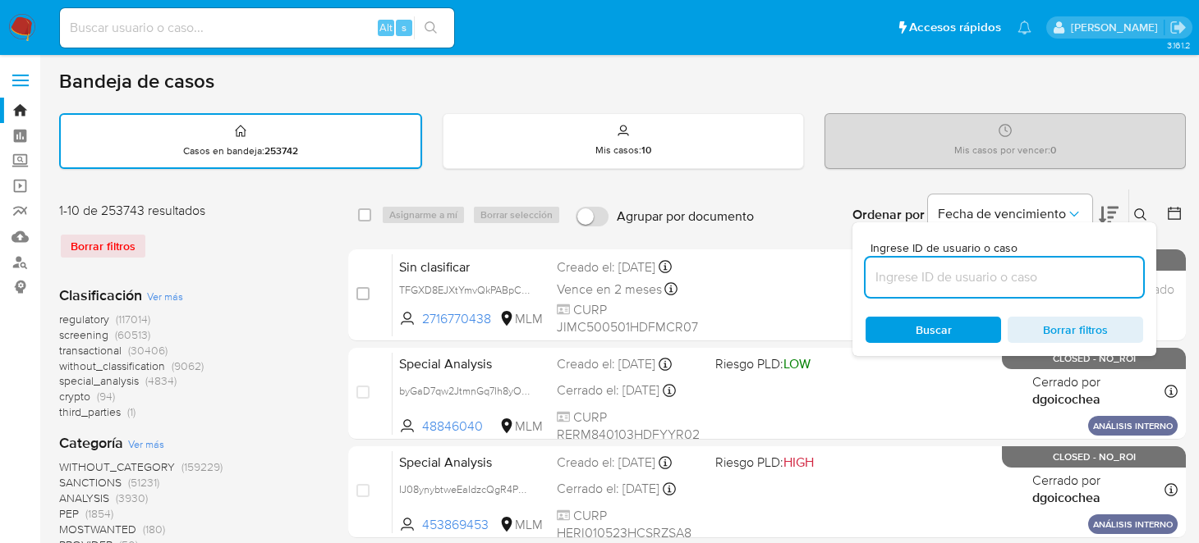
paste input "2168034987"
type input "2168034987"
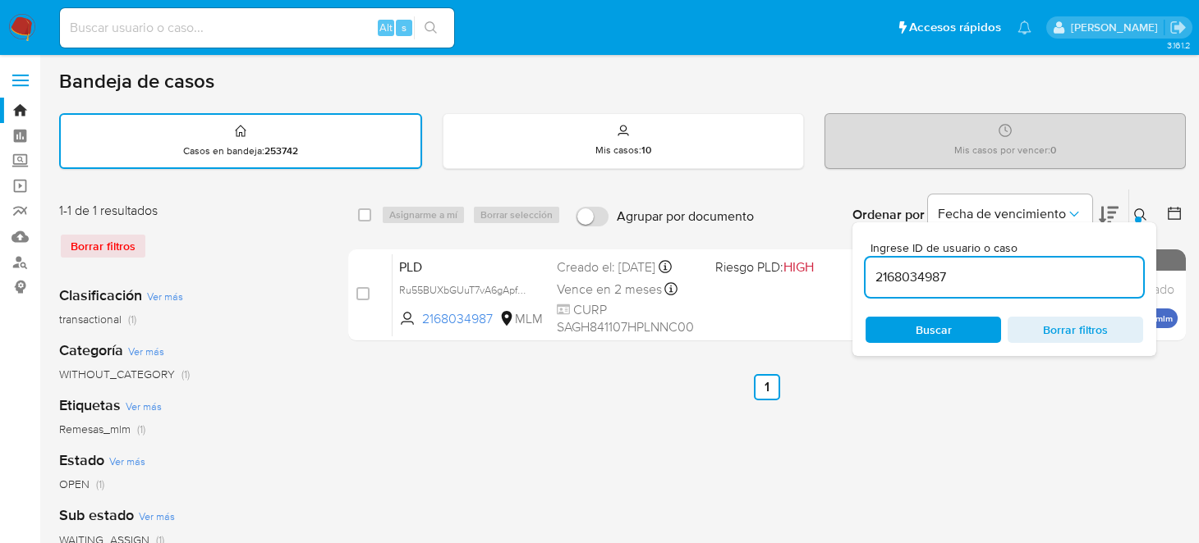
click at [614, 417] on div "select-all-cases-checkbox Asignarme a mí Borrar selección Agrupar por documento…" at bounding box center [766, 549] width 837 height 721
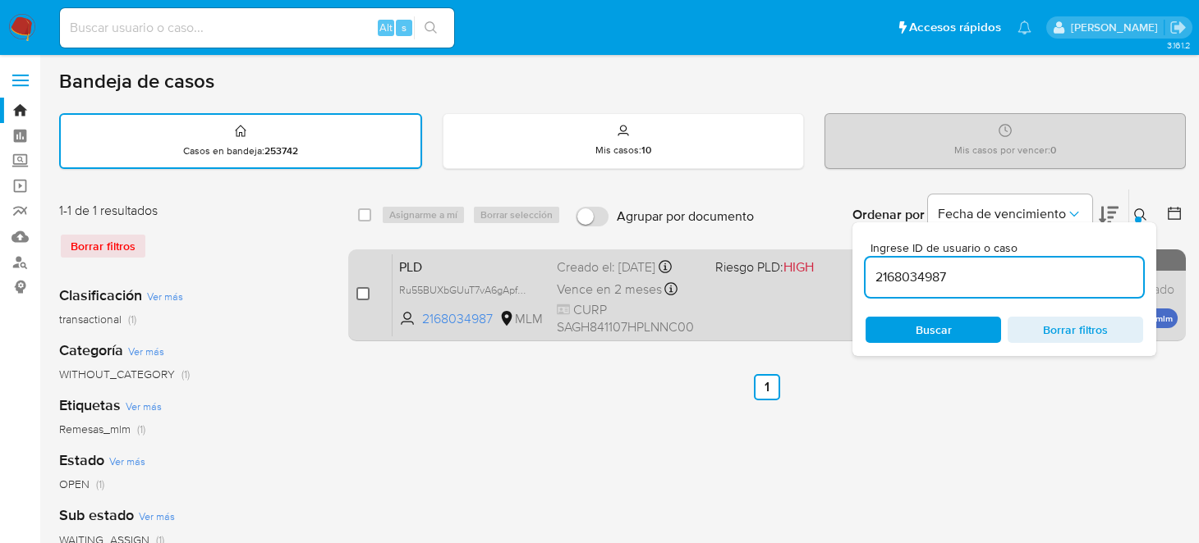
click at [362, 290] on input "checkbox" at bounding box center [362, 293] width 13 height 13
checkbox input "true"
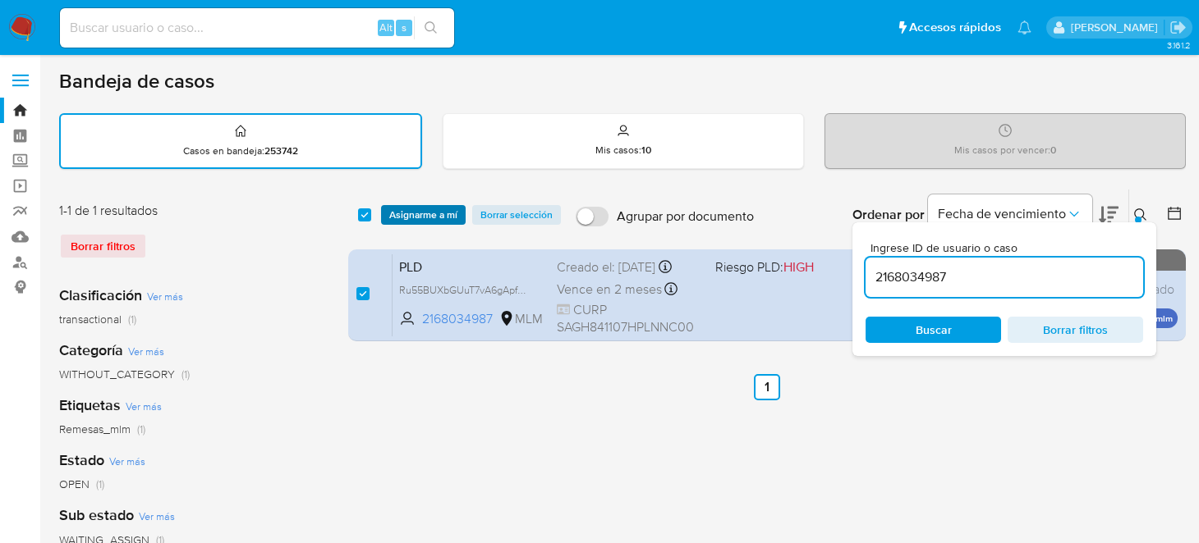
click at [424, 214] on span "Asignarme a mí" at bounding box center [423, 215] width 68 height 16
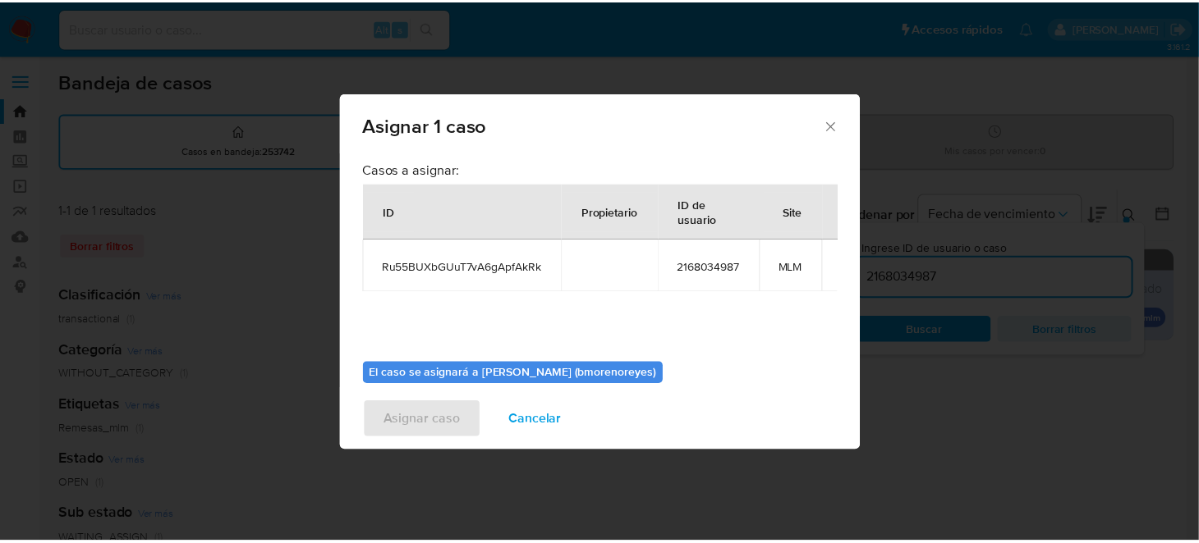
scroll to position [84, 0]
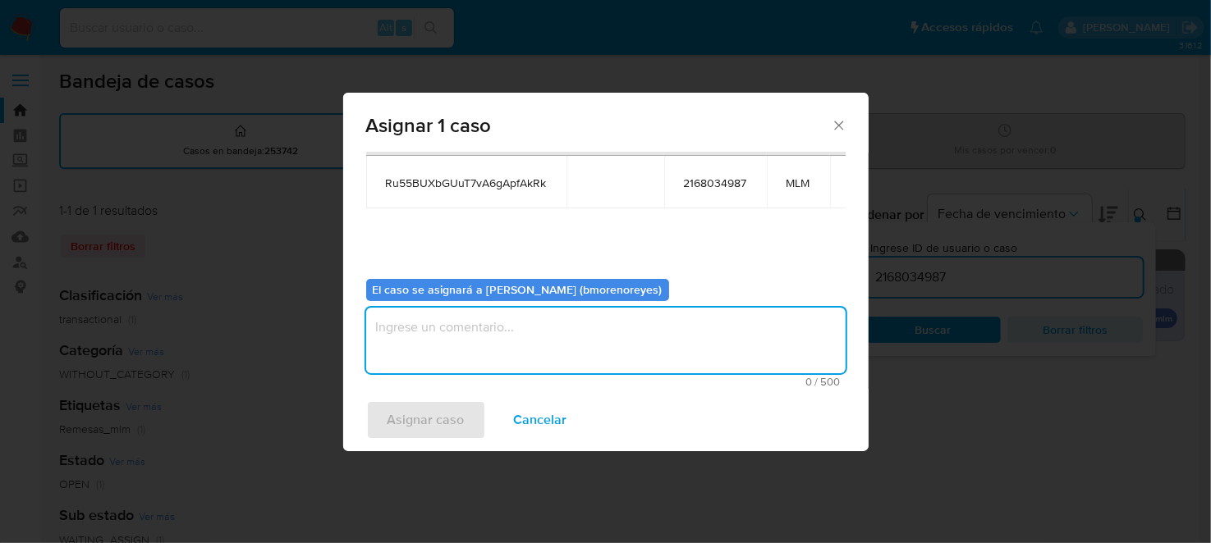
click at [495, 328] on textarea "assign-modal" at bounding box center [605, 341] width 479 height 66
type textarea "BMMR"
click at [410, 422] on span "Asignar caso" at bounding box center [425, 420] width 77 height 36
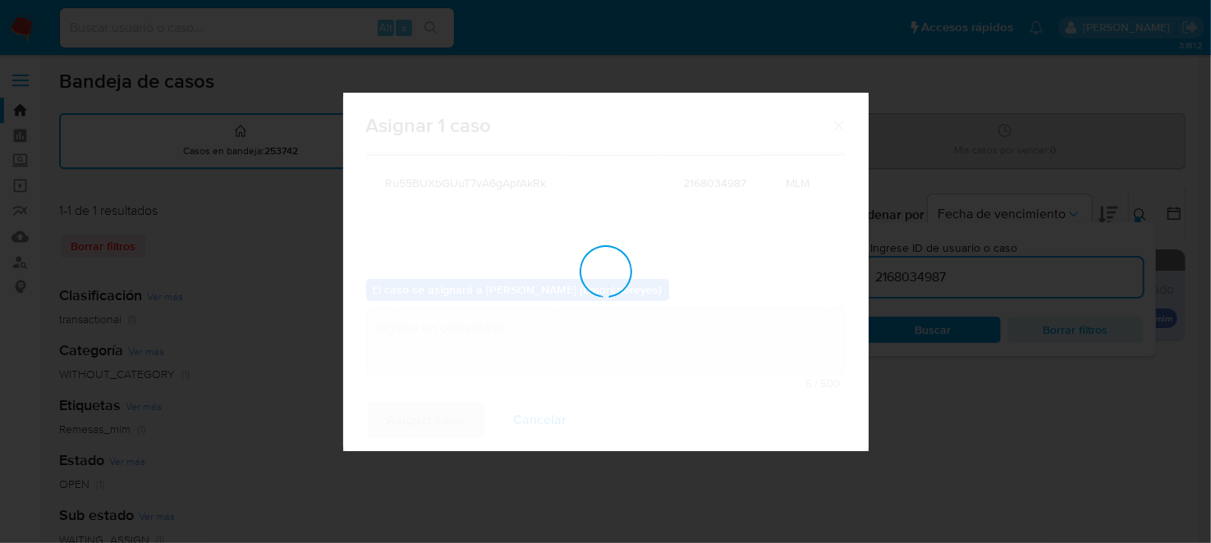
checkbox input "false"
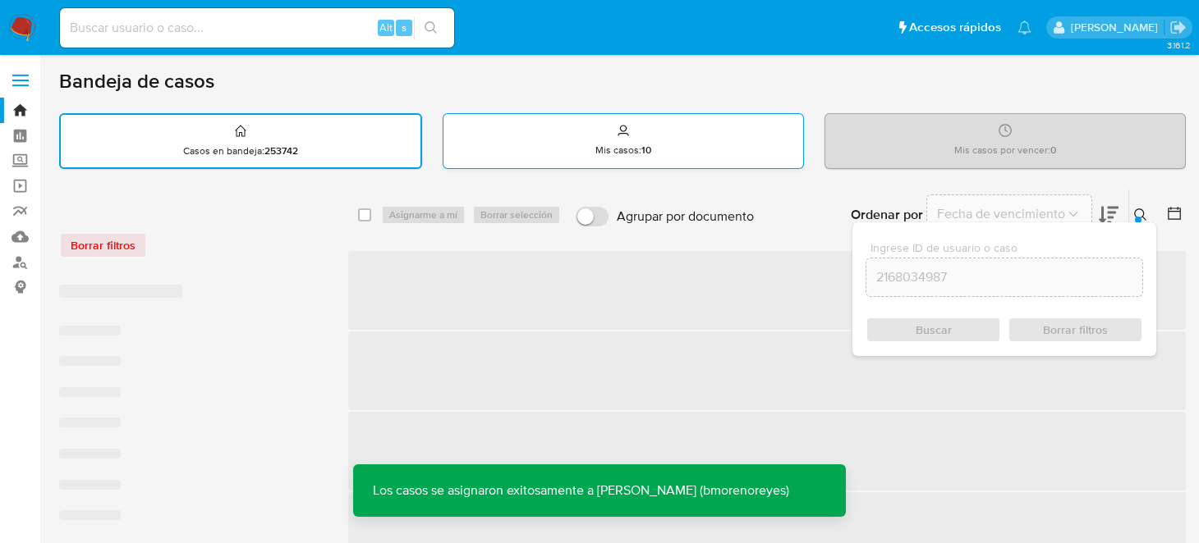
click at [598, 131] on div "Mis casos : 10" at bounding box center [623, 140] width 360 height 53
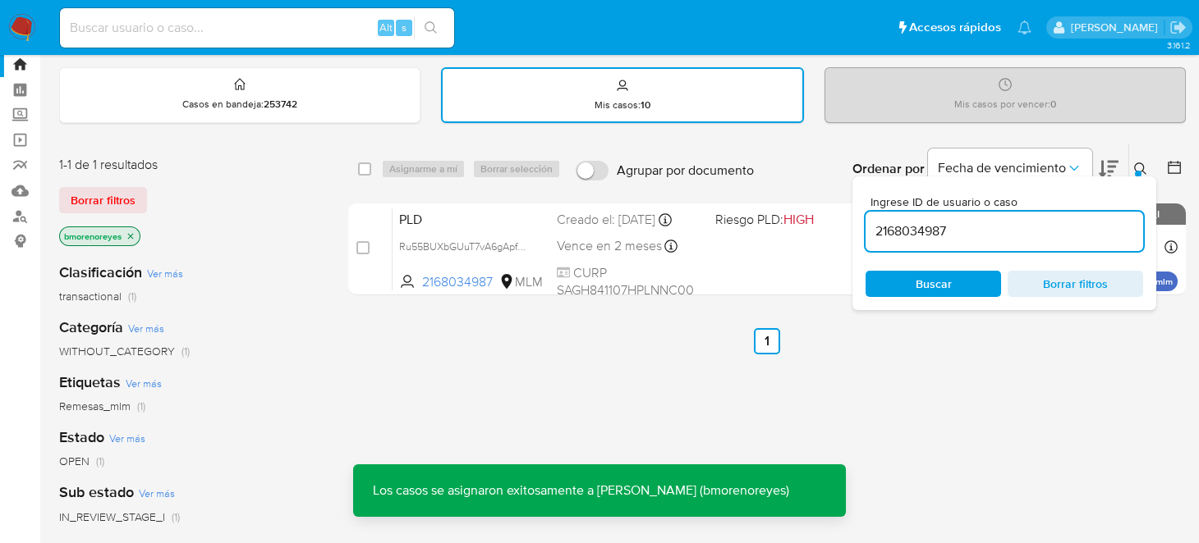
scroll to position [0, 0]
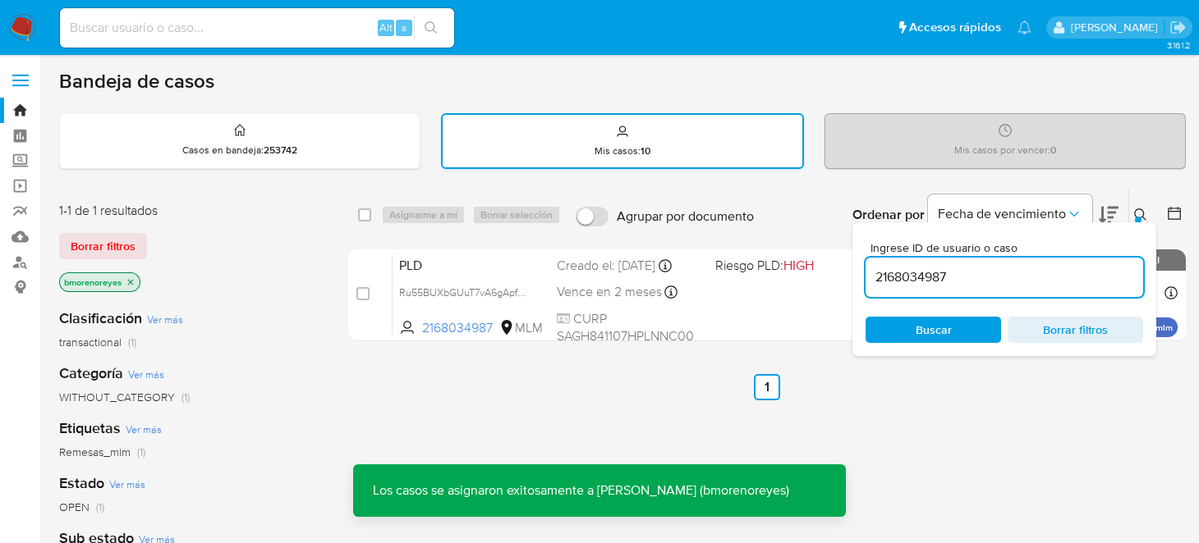
click at [634, 126] on div "Mis casos : 10" at bounding box center [622, 141] width 360 height 53
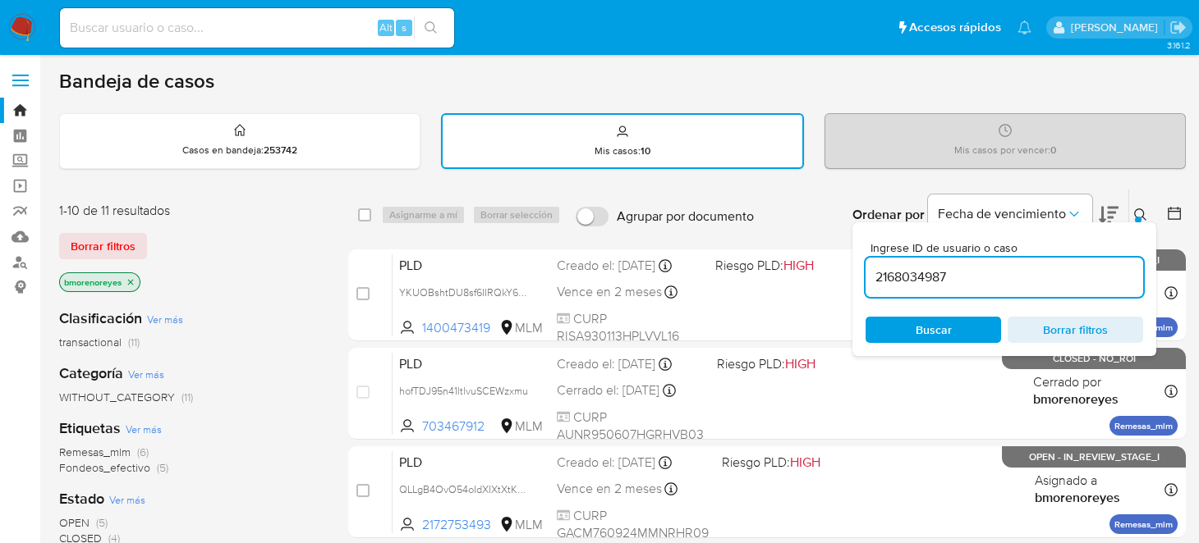
click at [1140, 214] on icon at bounding box center [1140, 215] width 13 height 13
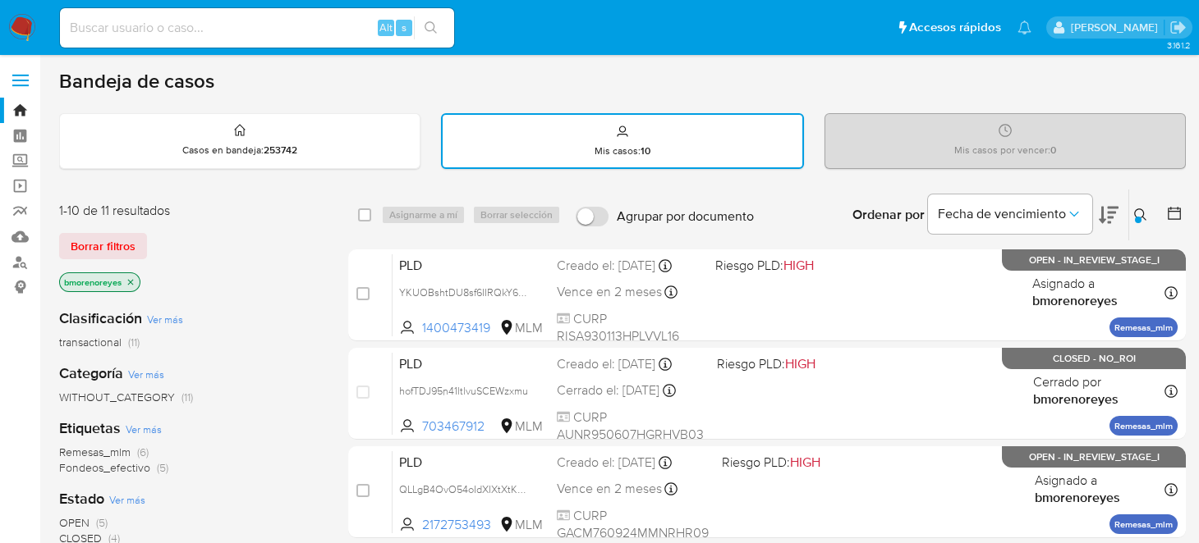
click at [1135, 209] on icon at bounding box center [1140, 215] width 13 height 13
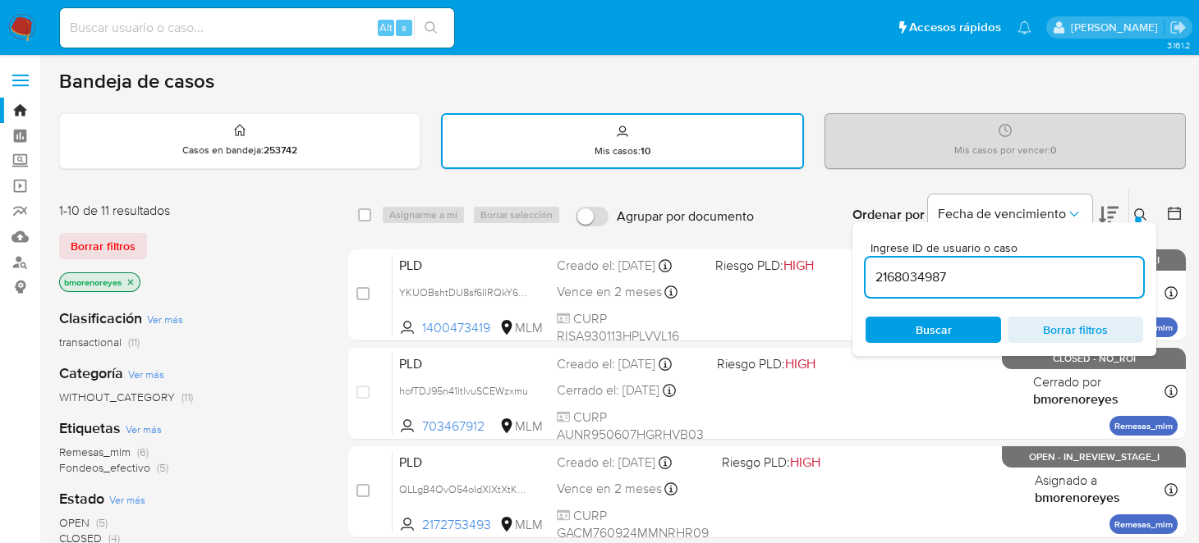
click at [942, 277] on input "2168034987" at bounding box center [1003, 277] width 277 height 21
click at [964, 292] on div "2168034987" at bounding box center [1003, 277] width 277 height 39
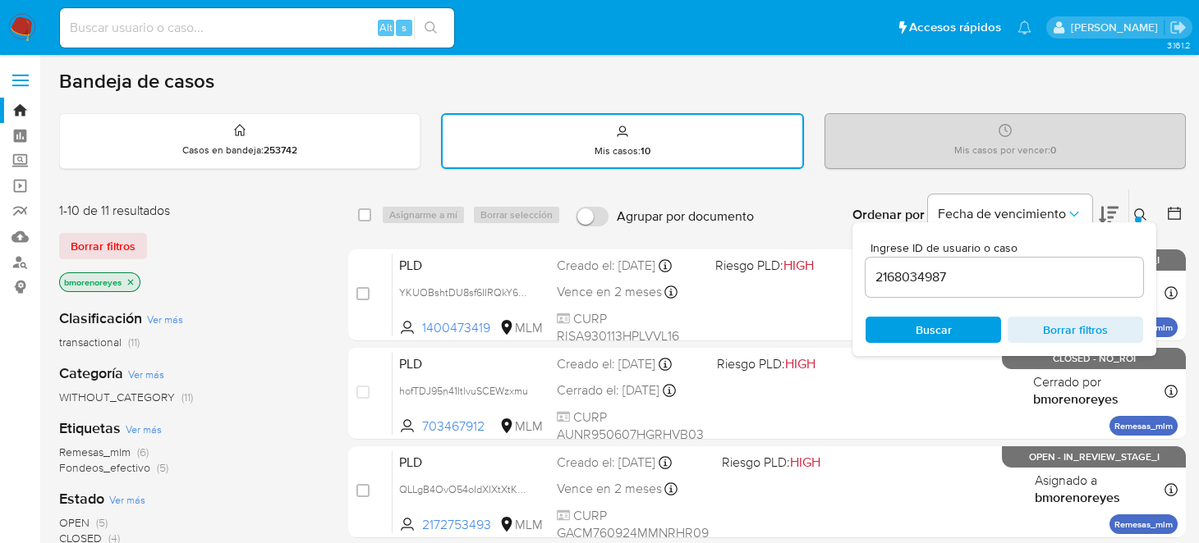
click at [953, 320] on span "Buscar" at bounding box center [933, 330] width 112 height 23
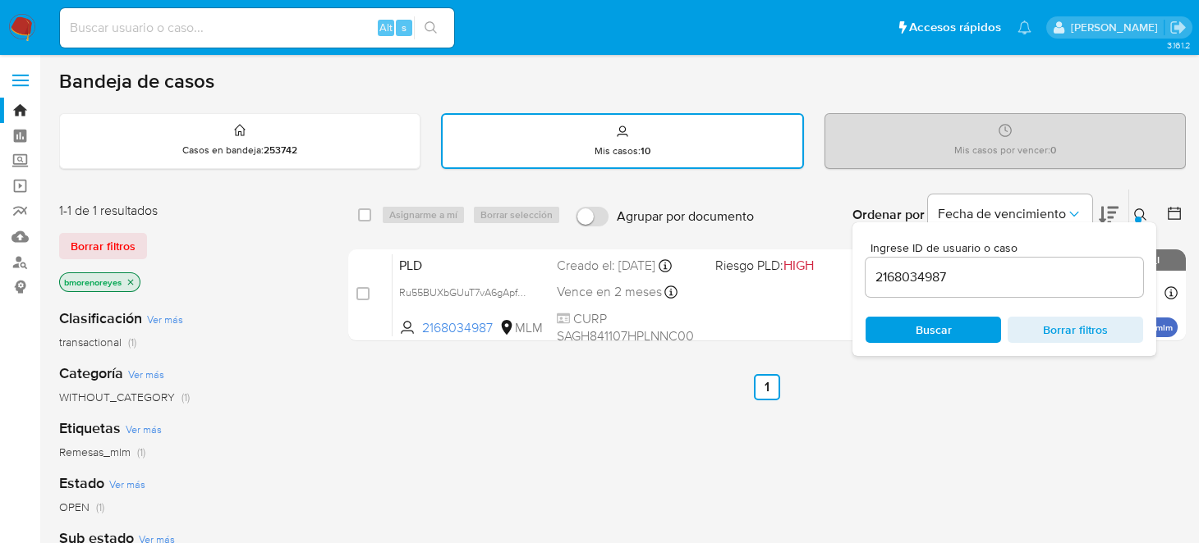
click at [1149, 215] on button at bounding box center [1142, 215] width 27 height 20
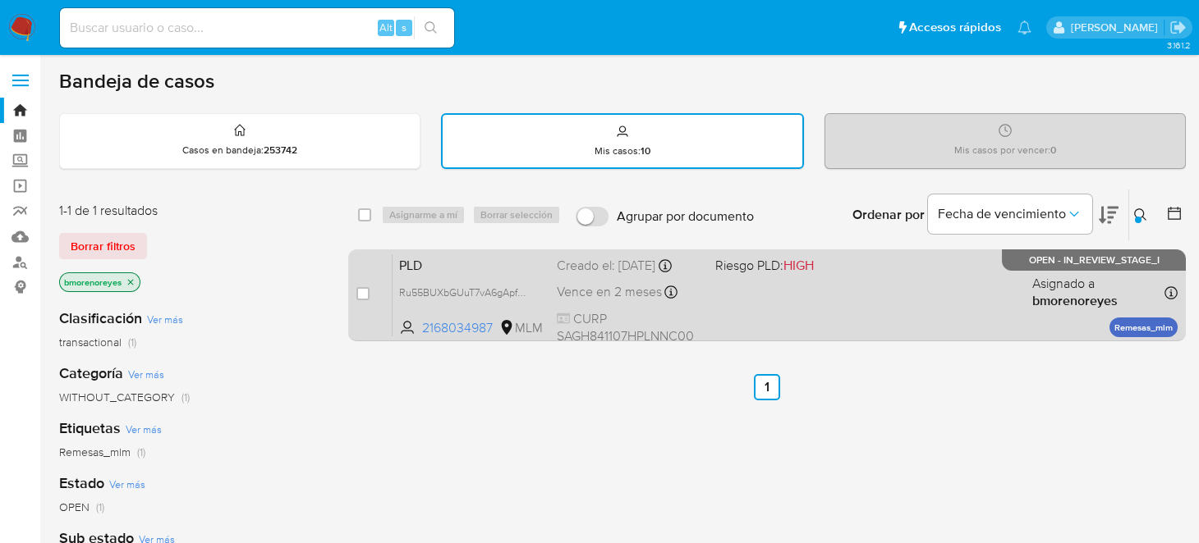
click at [800, 291] on span at bounding box center [787, 292] width 145 height 3
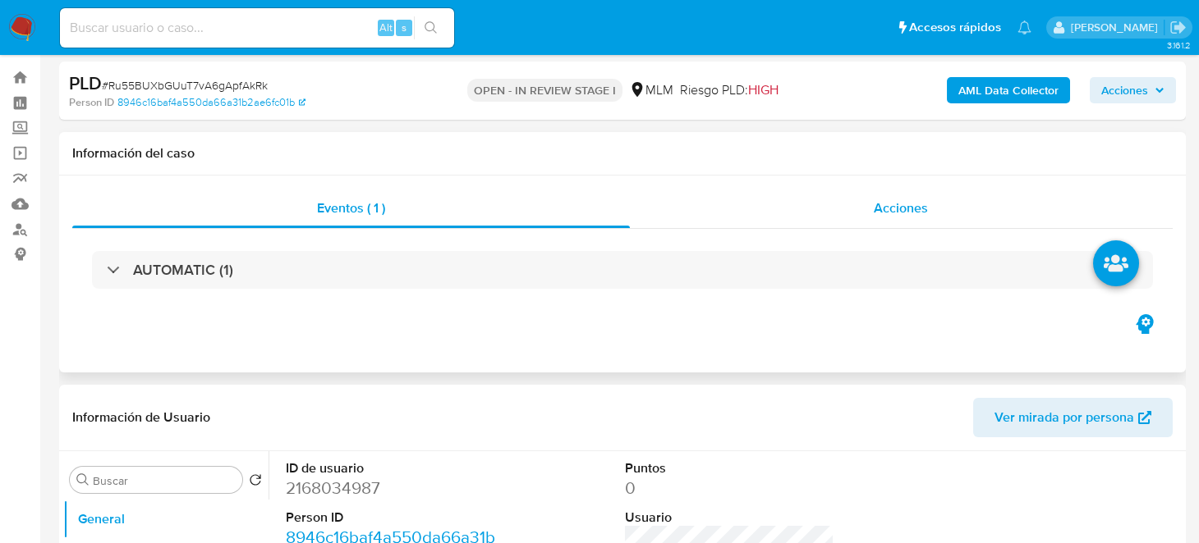
select select "10"
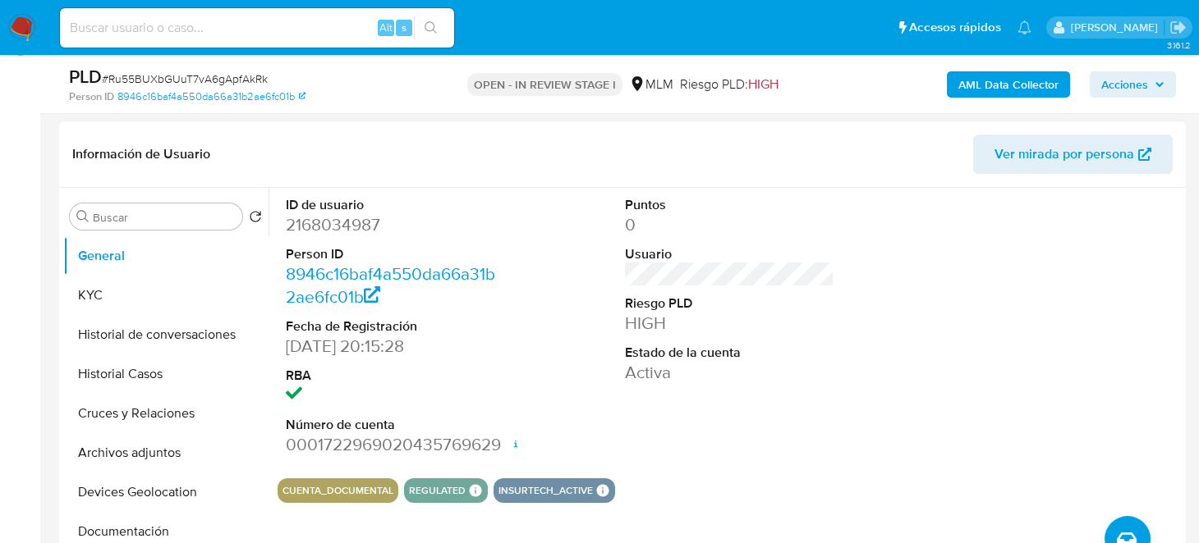
scroll to position [246, 0]
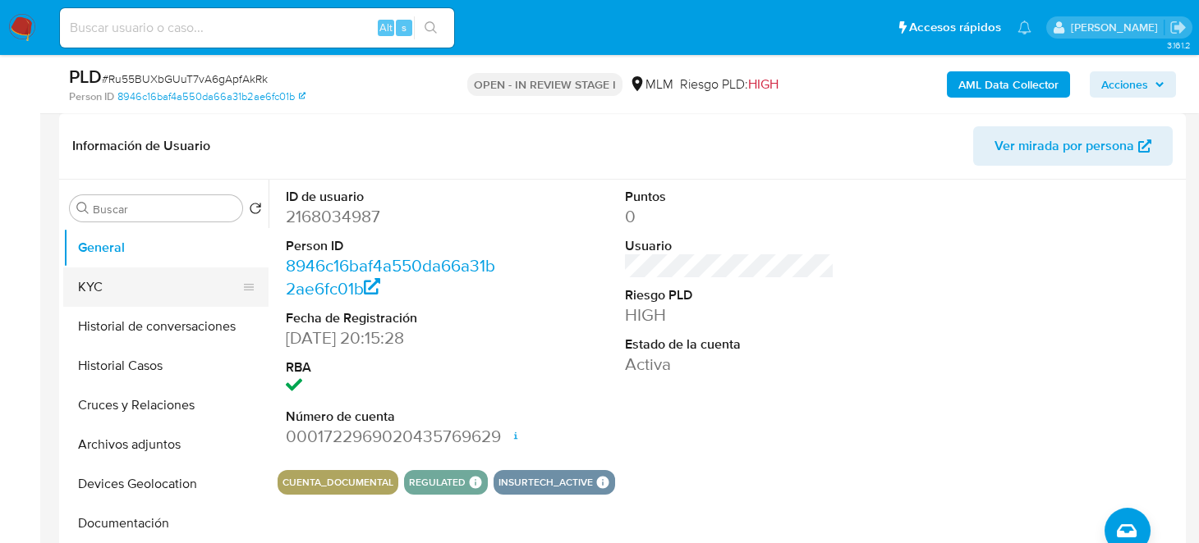
click at [112, 283] on button "KYC" at bounding box center [159, 287] width 192 height 39
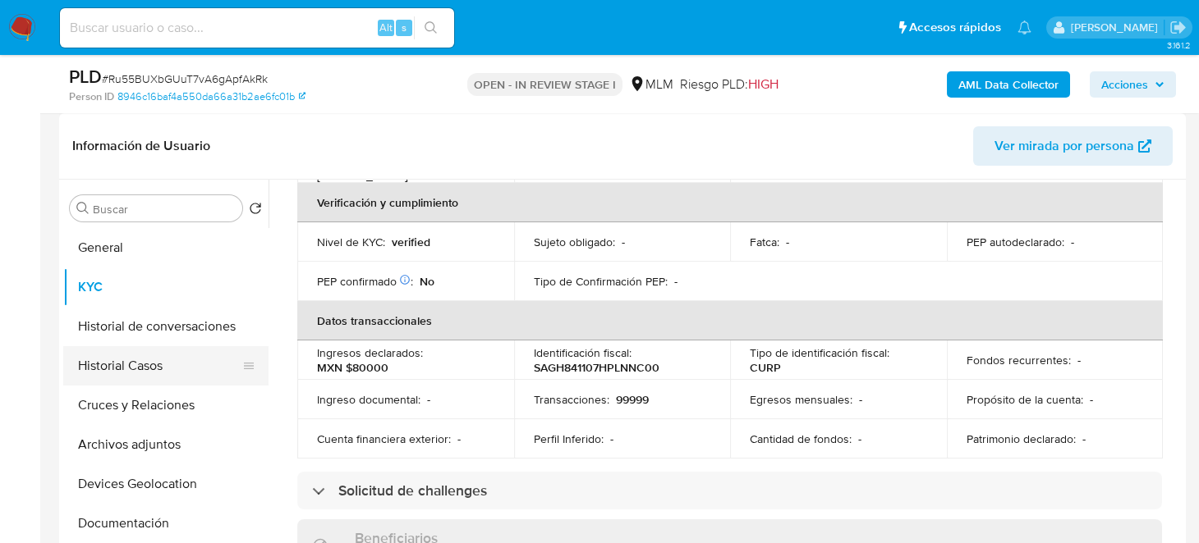
scroll to position [81, 0]
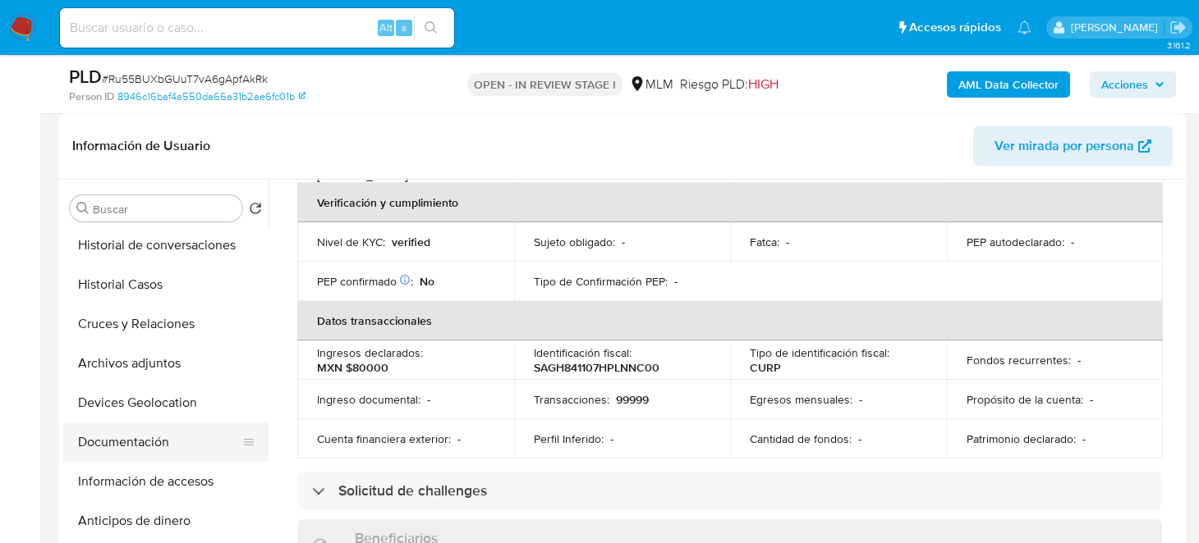
click at [138, 442] on button "Documentación" at bounding box center [159, 442] width 192 height 39
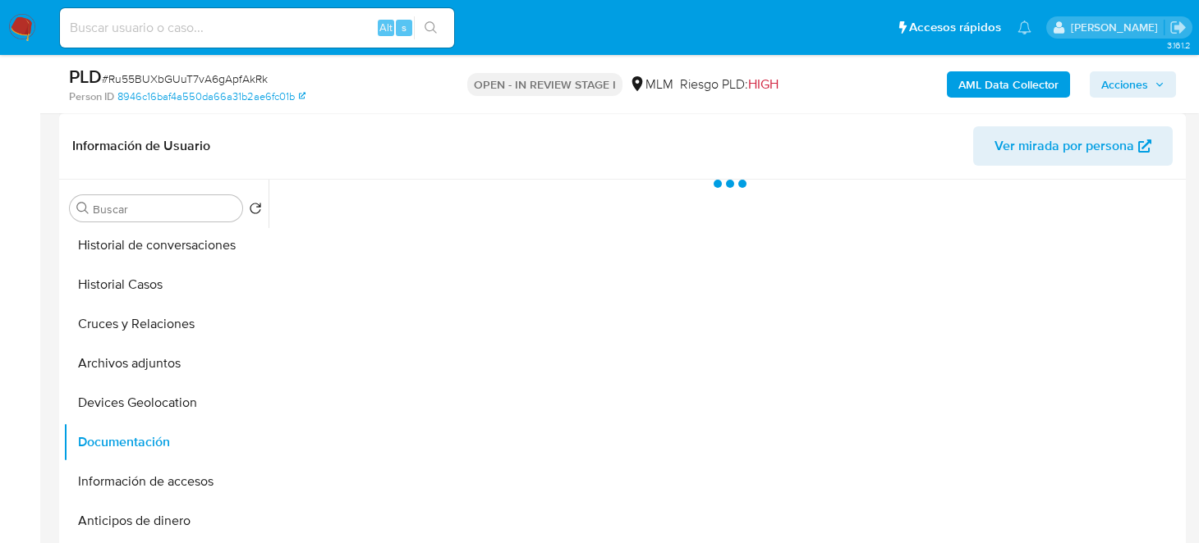
scroll to position [0, 0]
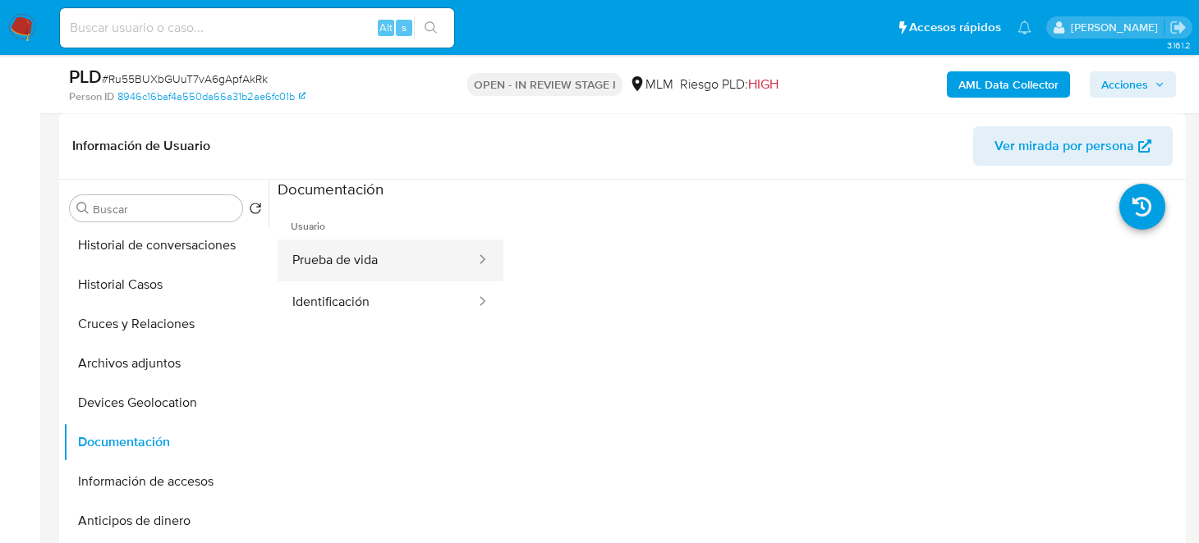
click at [388, 267] on button "Prueba de vida" at bounding box center [376, 261] width 199 height 42
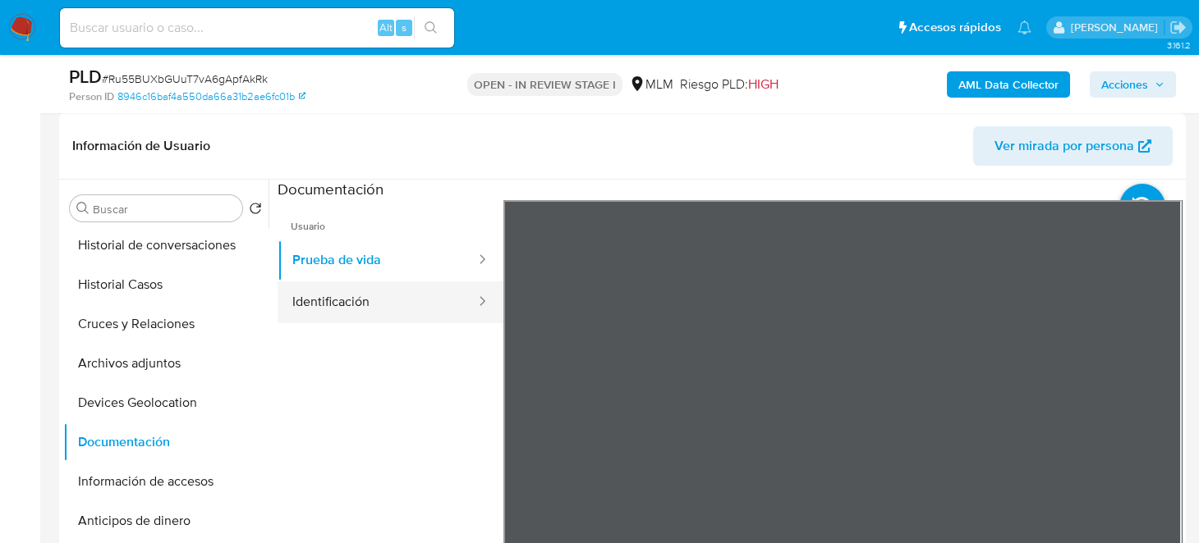
click at [351, 305] on button "Identificación" at bounding box center [376, 303] width 199 height 42
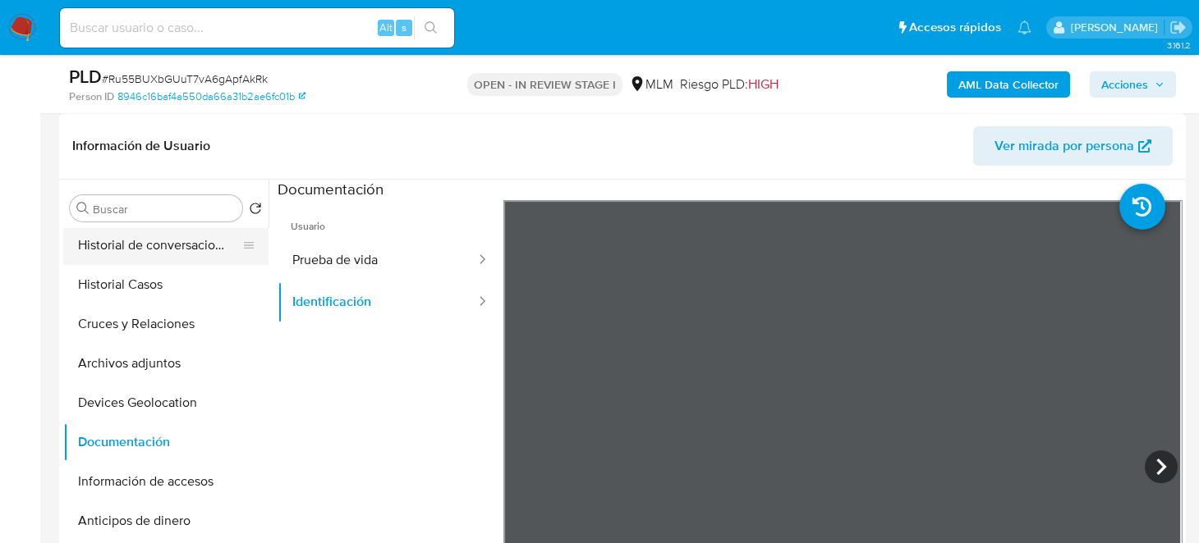
click at [109, 255] on button "Historial de conversaciones" at bounding box center [159, 245] width 192 height 39
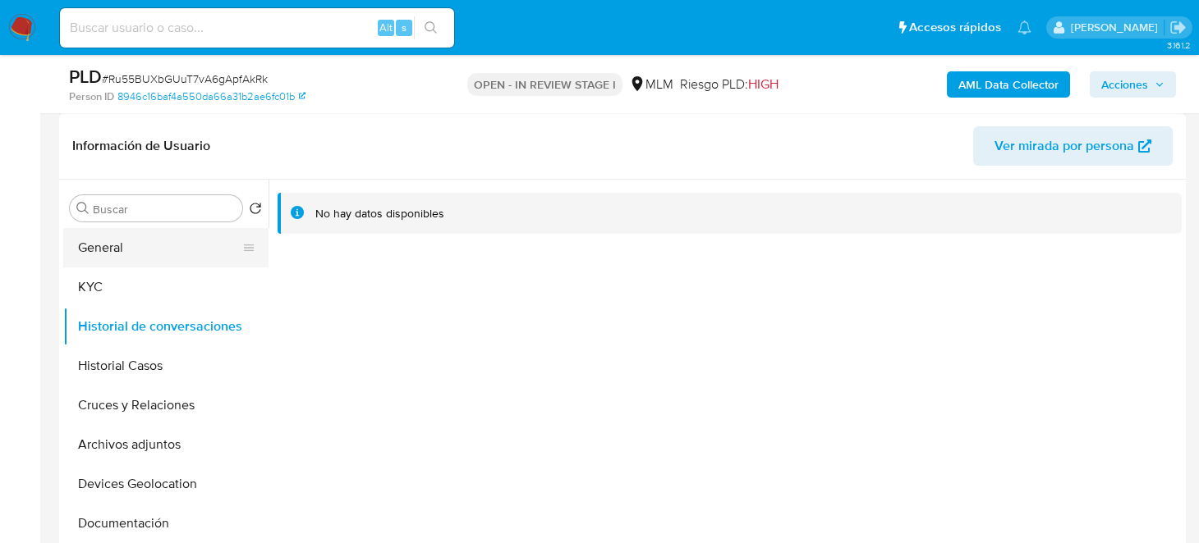
click at [132, 248] on button "General" at bounding box center [159, 247] width 192 height 39
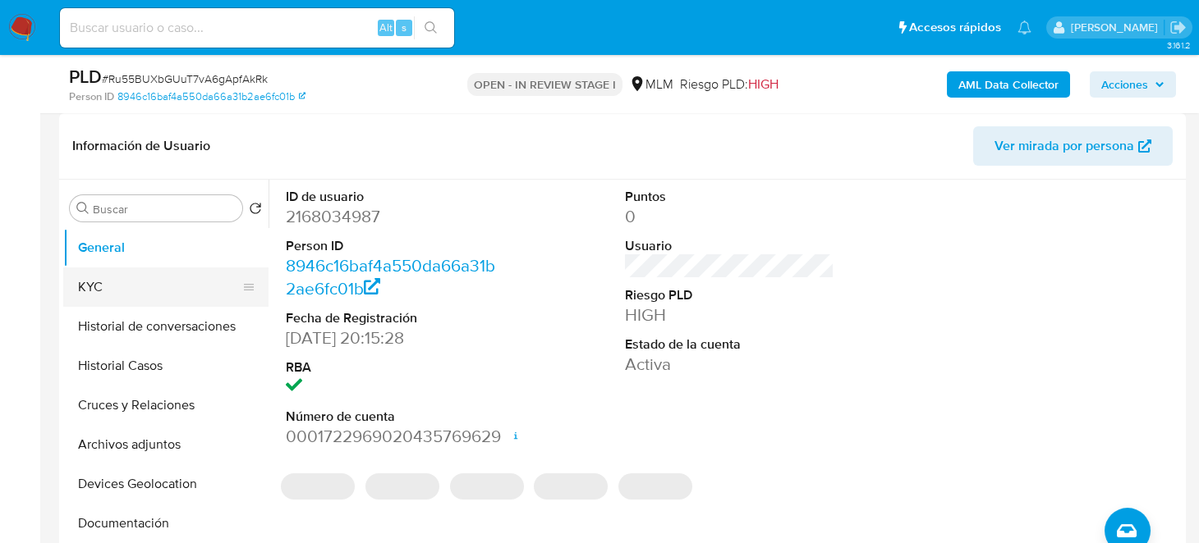
click at [82, 281] on button "KYC" at bounding box center [159, 287] width 192 height 39
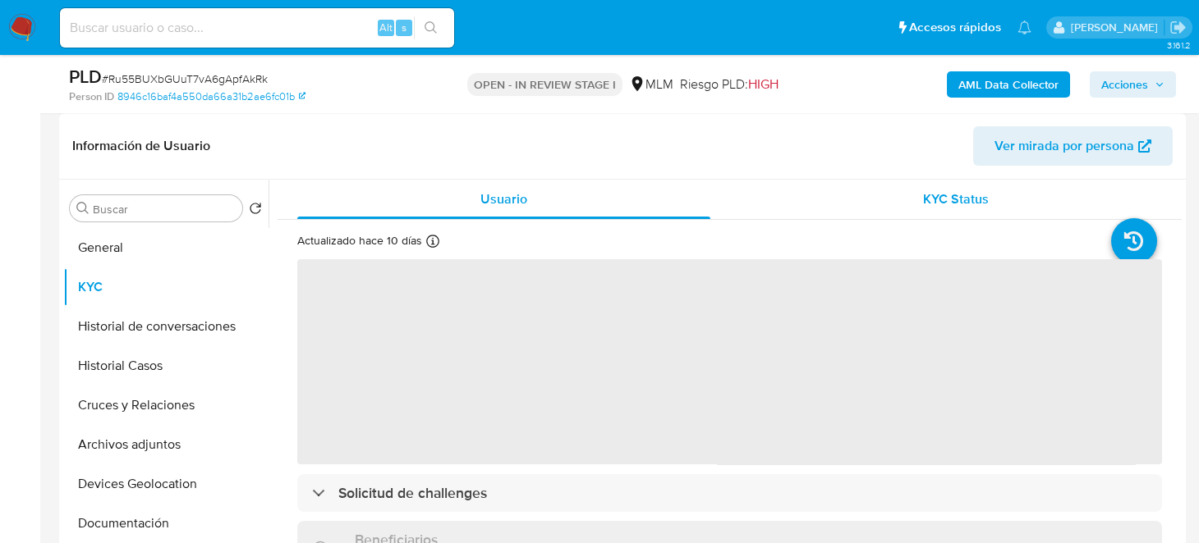
click at [902, 211] on div "KYC Status" at bounding box center [956, 199] width 413 height 39
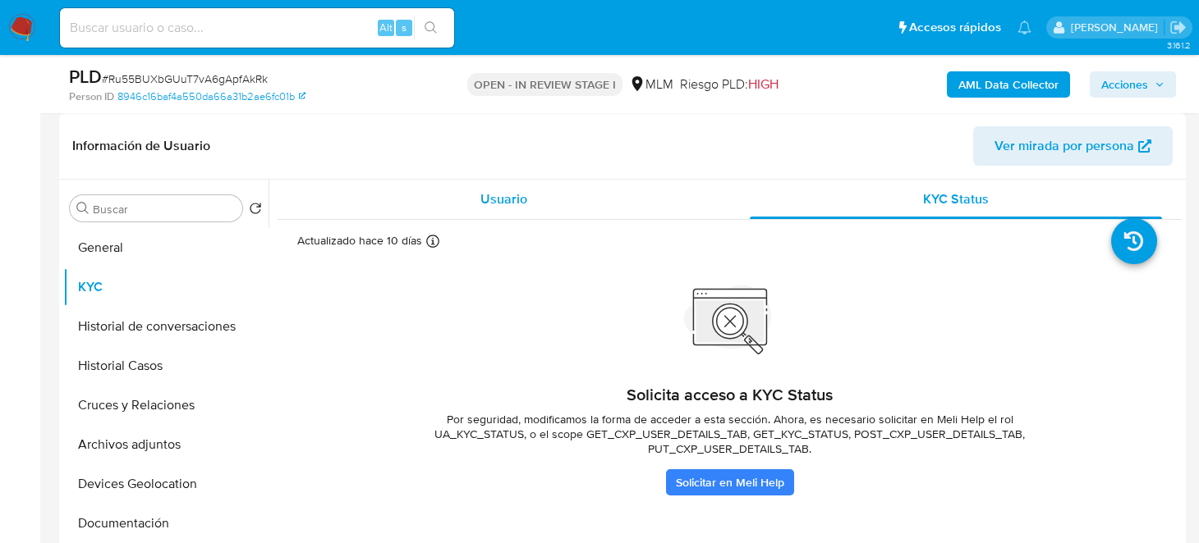
click at [467, 200] on div "Usuario" at bounding box center [503, 199] width 413 height 39
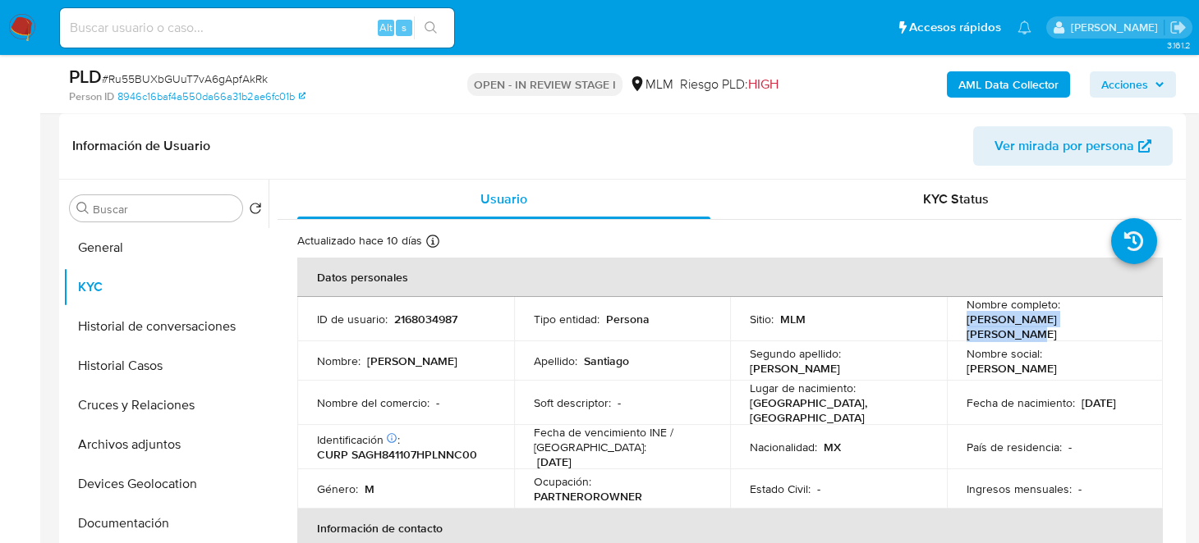
drag, startPoint x: 960, startPoint y: 321, endPoint x: 1097, endPoint y: 332, distance: 137.5
click at [1097, 332] on td "Nombre completo : Hector Ivan Santiago Gonzalez" at bounding box center [1055, 319] width 217 height 44
copy p "Hector Ivan Santiago Gonz"
click at [1019, 323] on p "Hector Ivan Santiago Gonzalez" at bounding box center [1051, 327] width 171 height 30
drag, startPoint x: 998, startPoint y: 324, endPoint x: 1132, endPoint y: 327, distance: 133.8
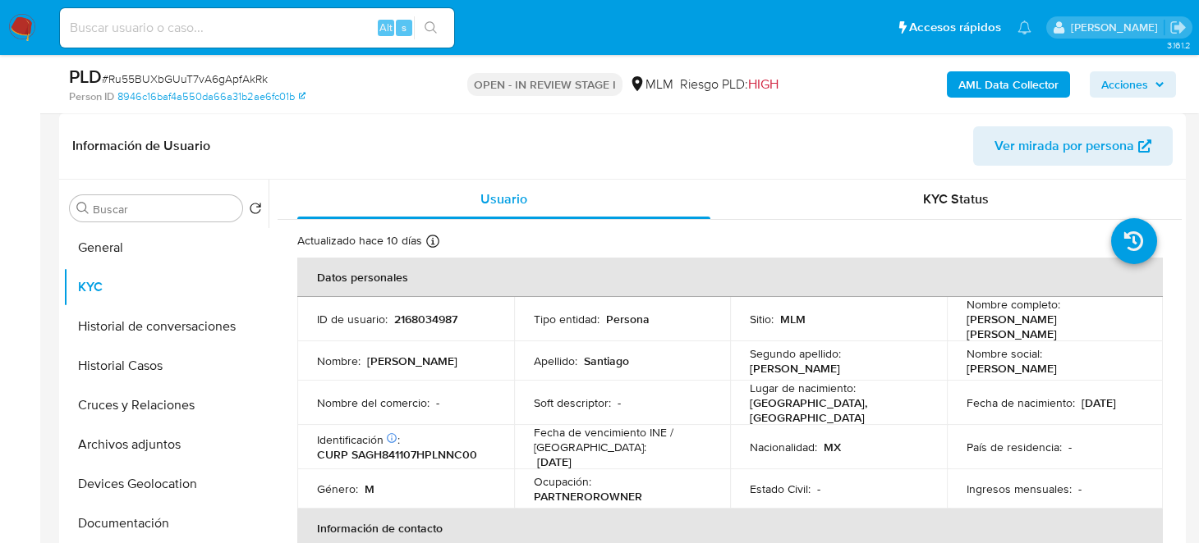
click at [1132, 327] on td "Nombre completo : Hector Ivan Santiago Gonzalez" at bounding box center [1055, 319] width 217 height 44
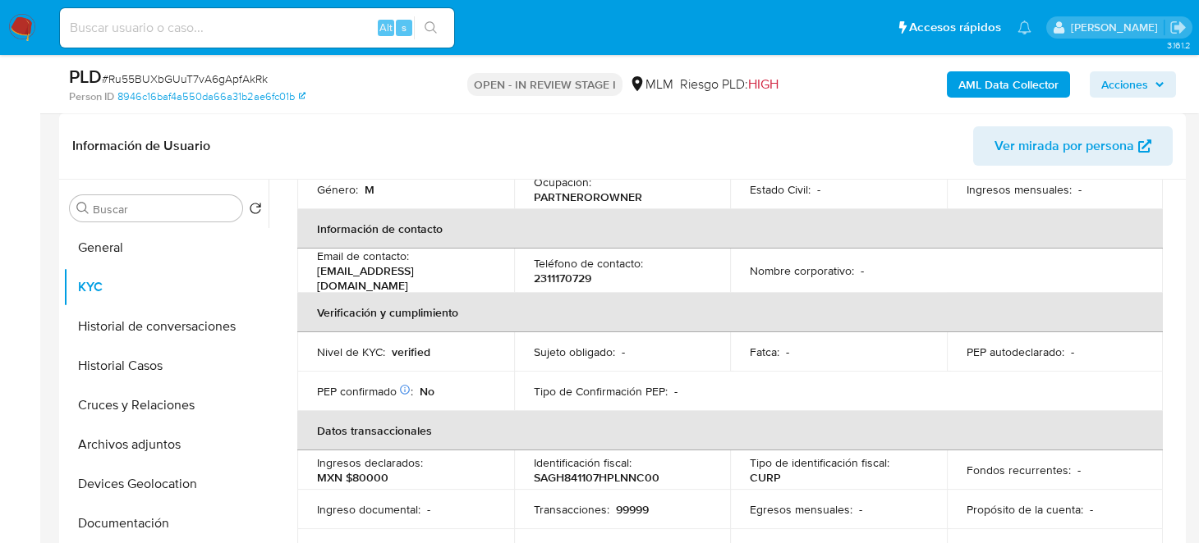
scroll to position [328, 0]
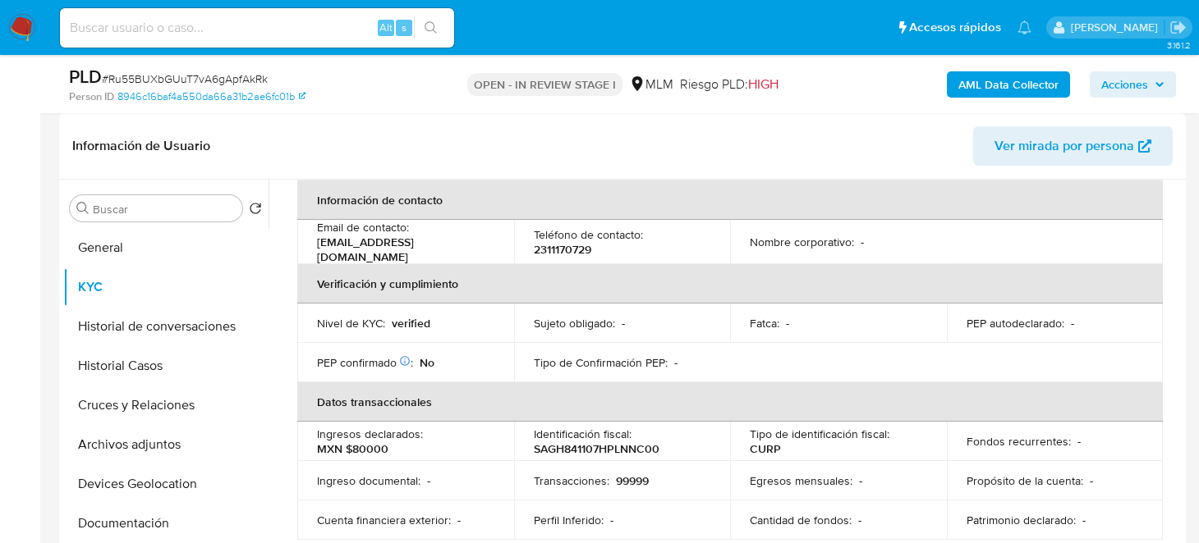
click at [562, 242] on p "2311170729" at bounding box center [562, 249] width 57 height 15
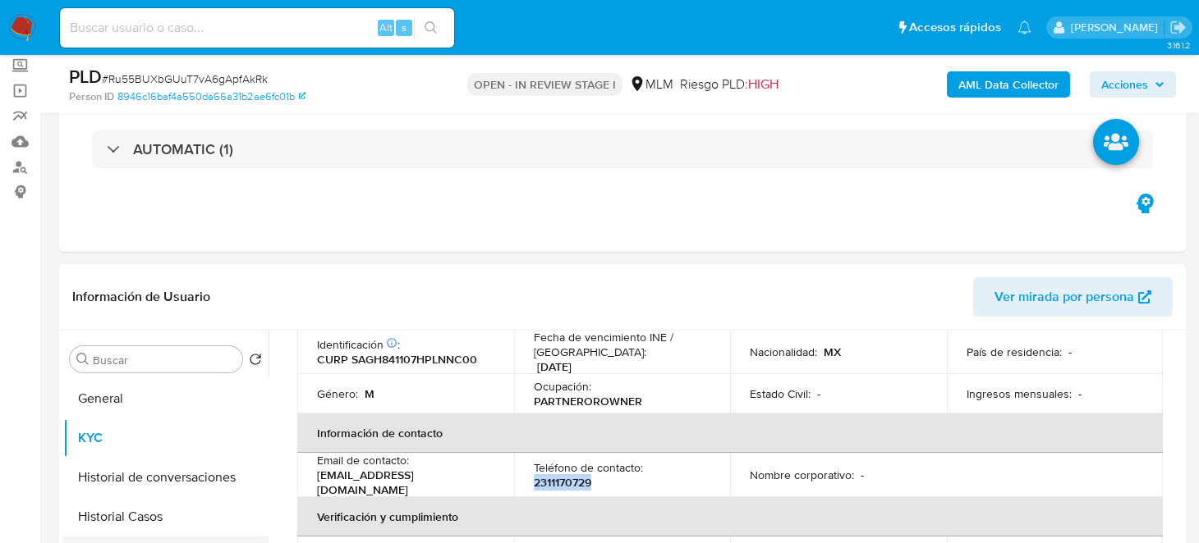
scroll to position [163, 0]
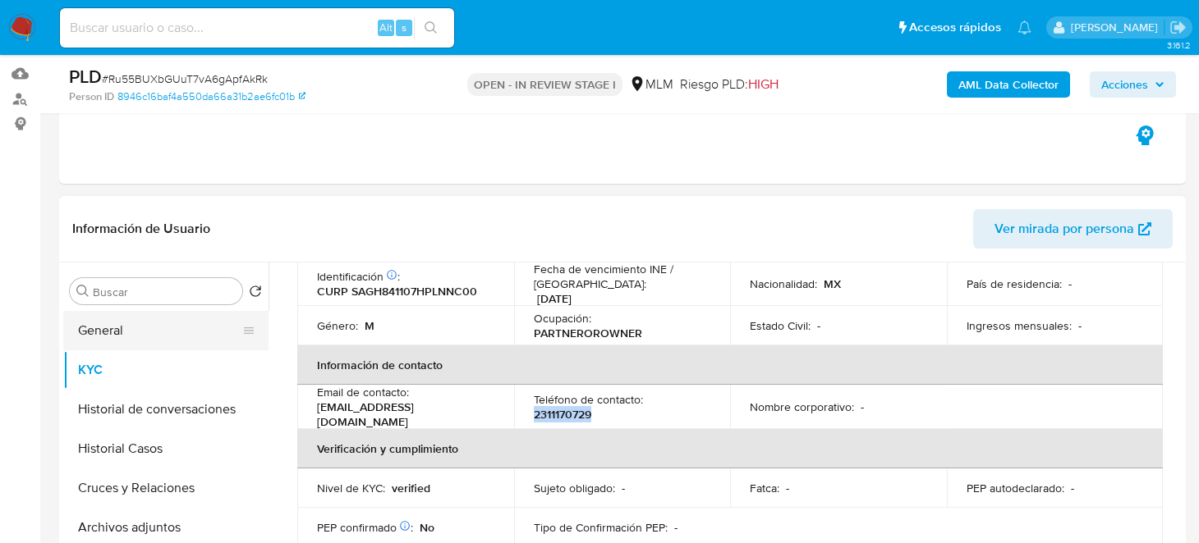
click at [100, 327] on button "General" at bounding box center [159, 330] width 192 height 39
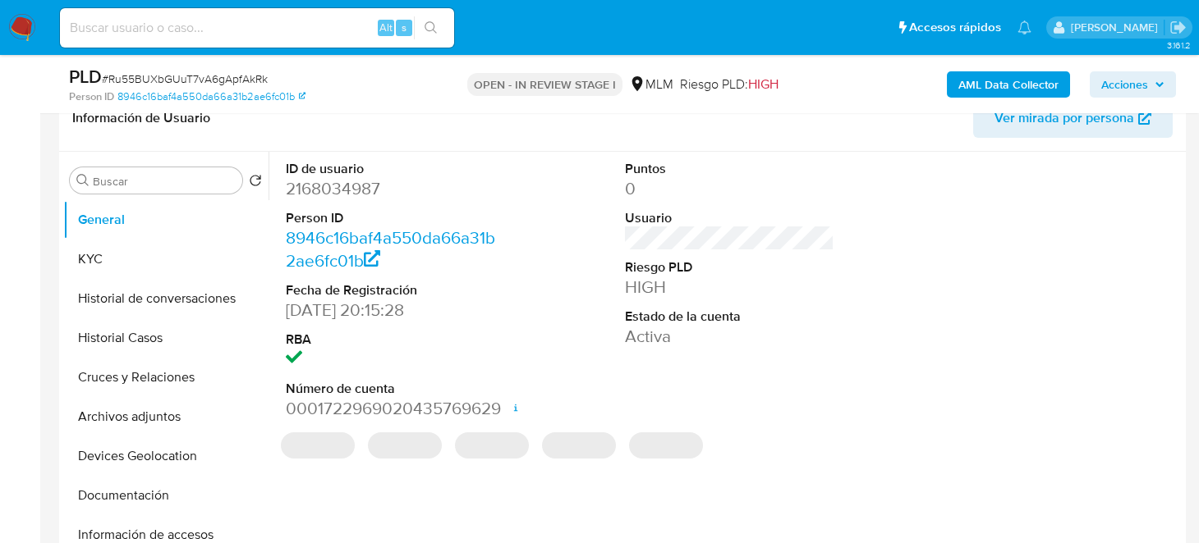
scroll to position [246, 0]
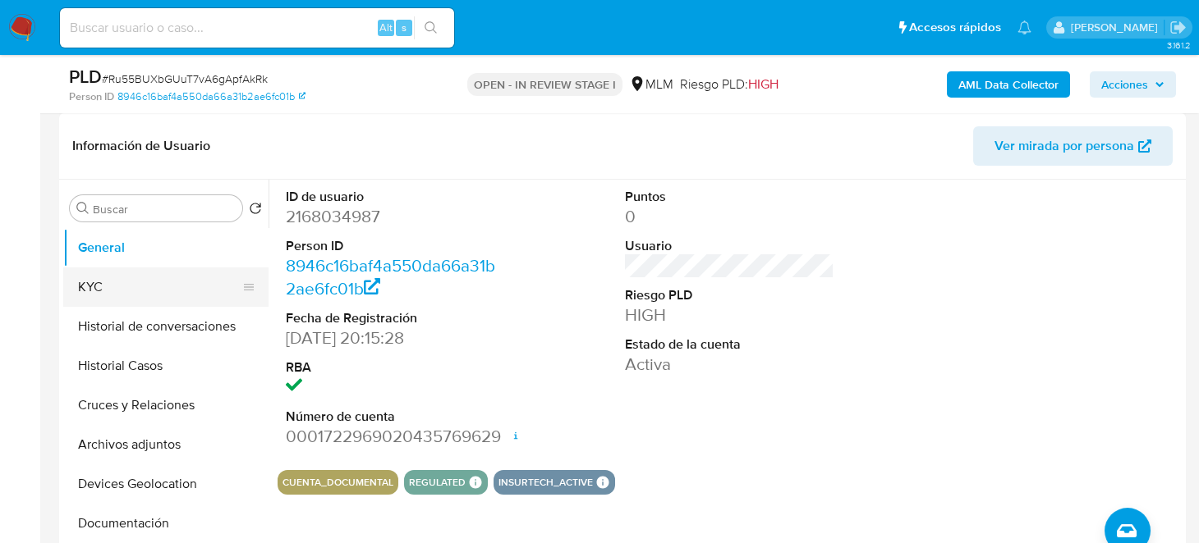
click at [127, 297] on button "KYC" at bounding box center [159, 287] width 192 height 39
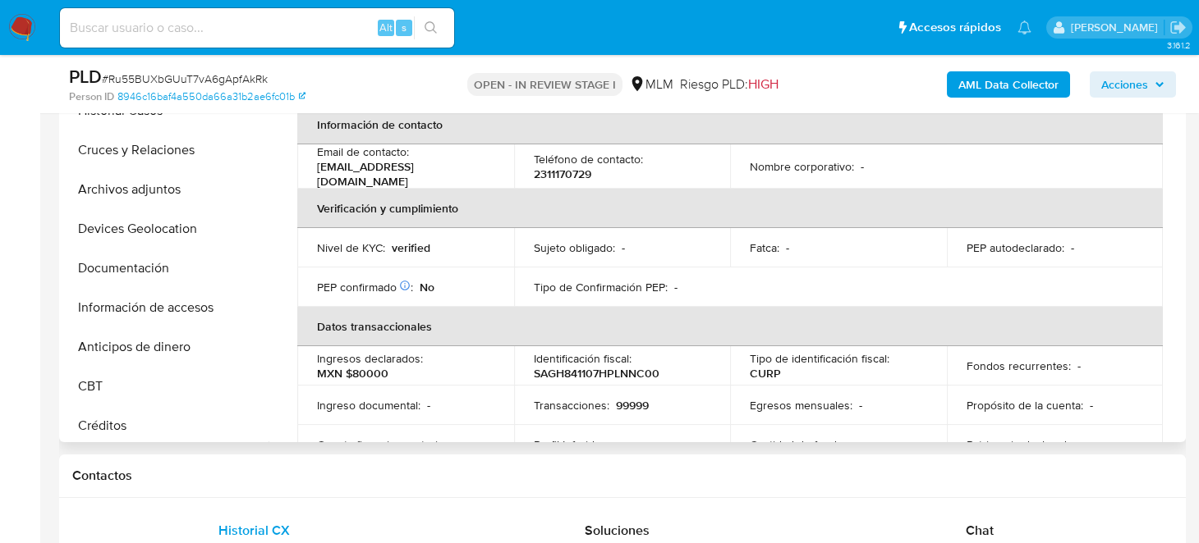
drag, startPoint x: 1174, startPoint y: 181, endPoint x: 1179, endPoint y: 242, distance: 61.8
click at [1179, 242] on div "Usuario KYC Status Actualizado hace 10 días Creado: 19/12/2024 18:15:30 Actuali…" at bounding box center [724, 232] width 913 height 420
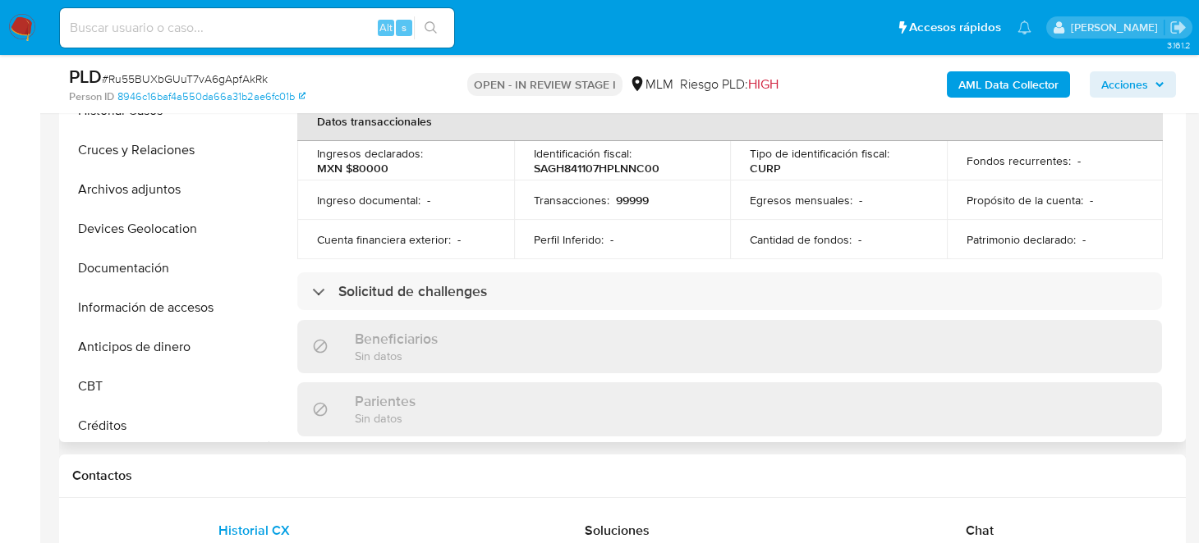
scroll to position [605, 0]
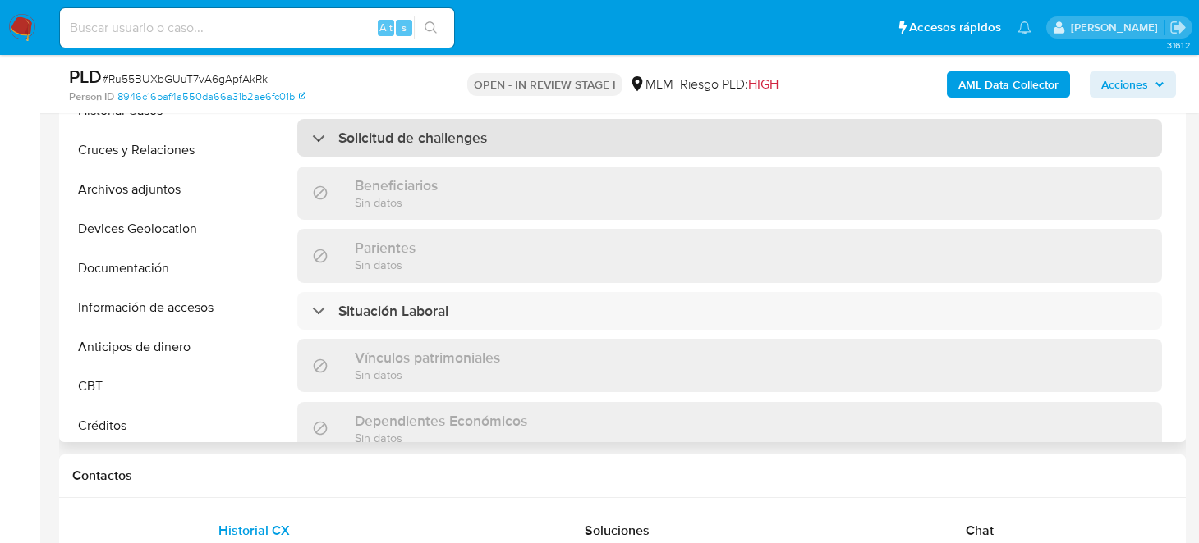
click at [447, 129] on h3 "Solicitud de challenges" at bounding box center [412, 138] width 149 height 18
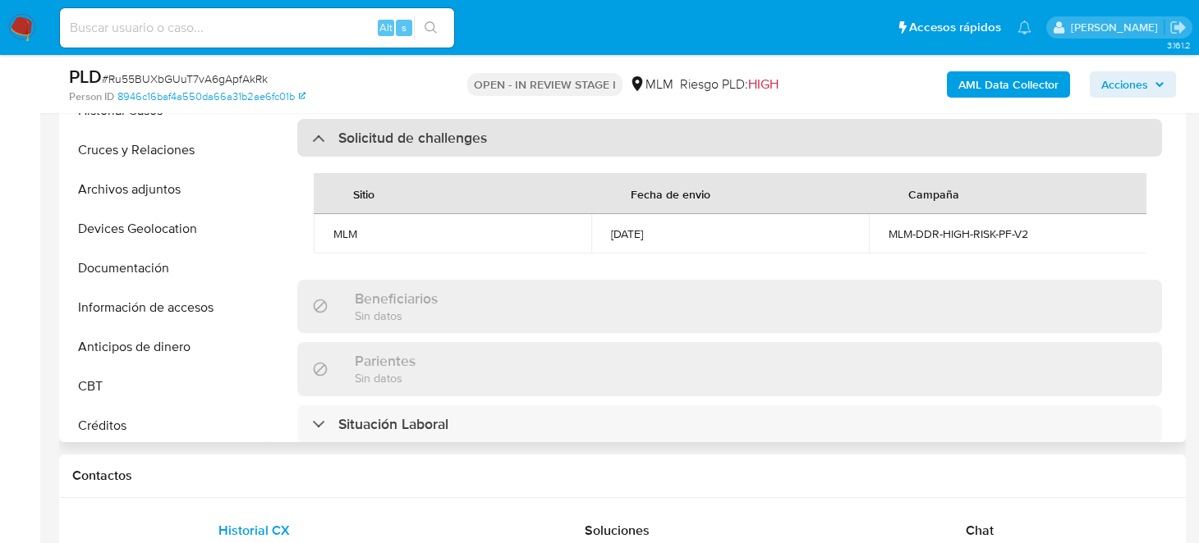
click at [308, 123] on div "Solicitud de challenges" at bounding box center [729, 138] width 864 height 38
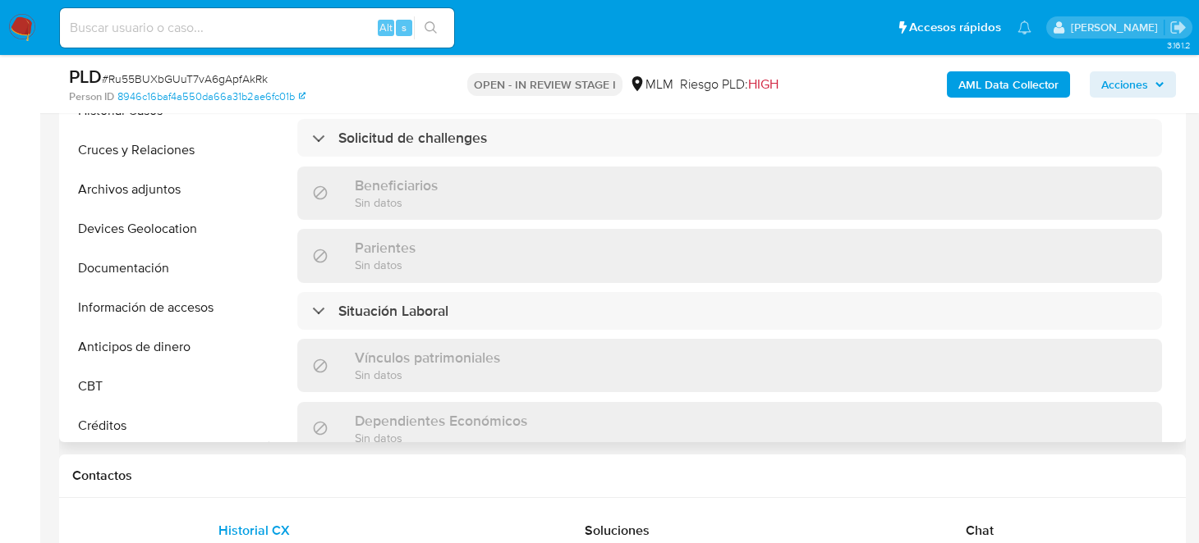
click at [401, 270] on div "Actualizado hace 10 días Creado: 19/12/2024 18:15:30 Actualizado: 16/09/2025 14…" at bounding box center [729, 164] width 904 height 1415
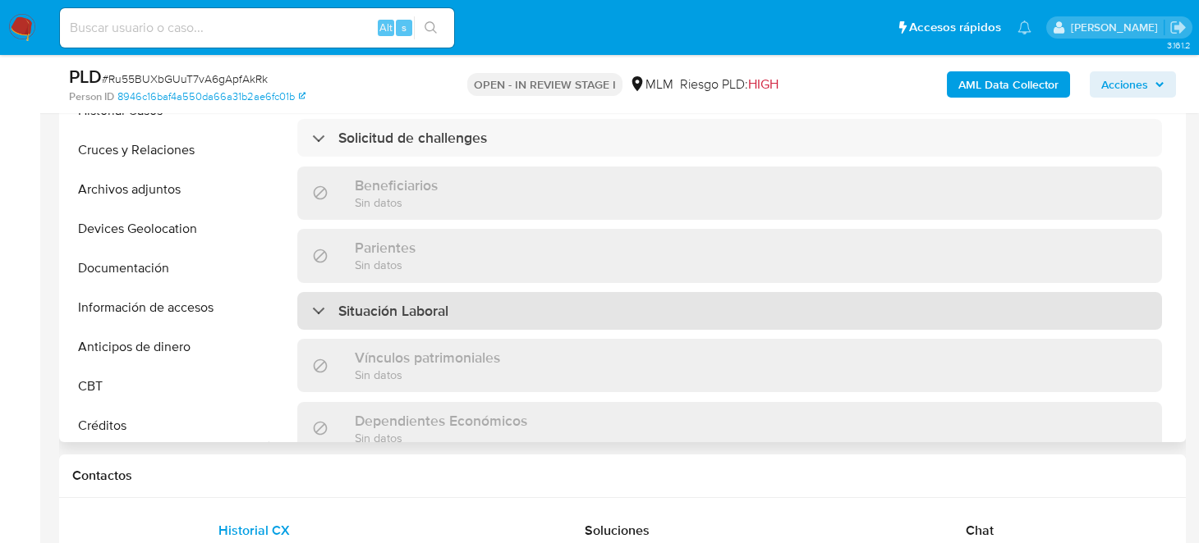
click at [401, 302] on h3 "Situación Laboral" at bounding box center [393, 311] width 110 height 18
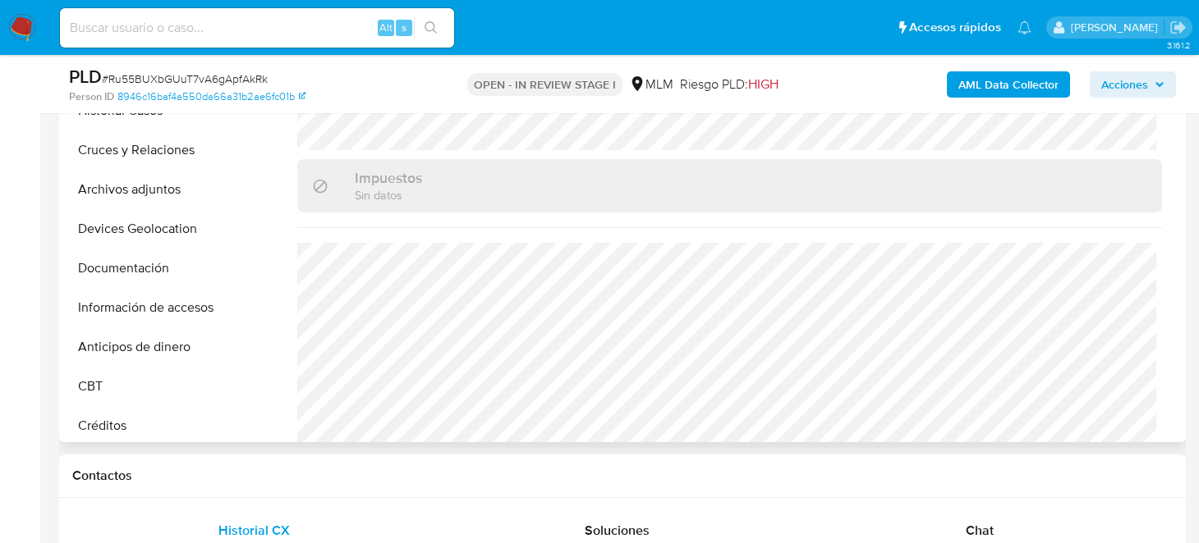
scroll to position [0, 0]
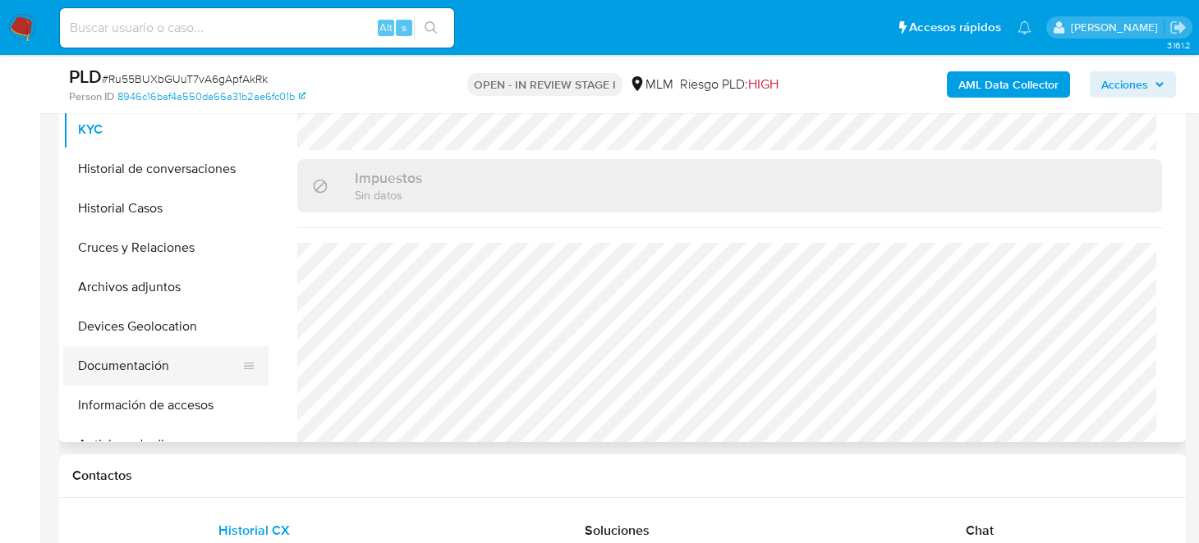
click at [141, 370] on button "Documentación" at bounding box center [159, 365] width 192 height 39
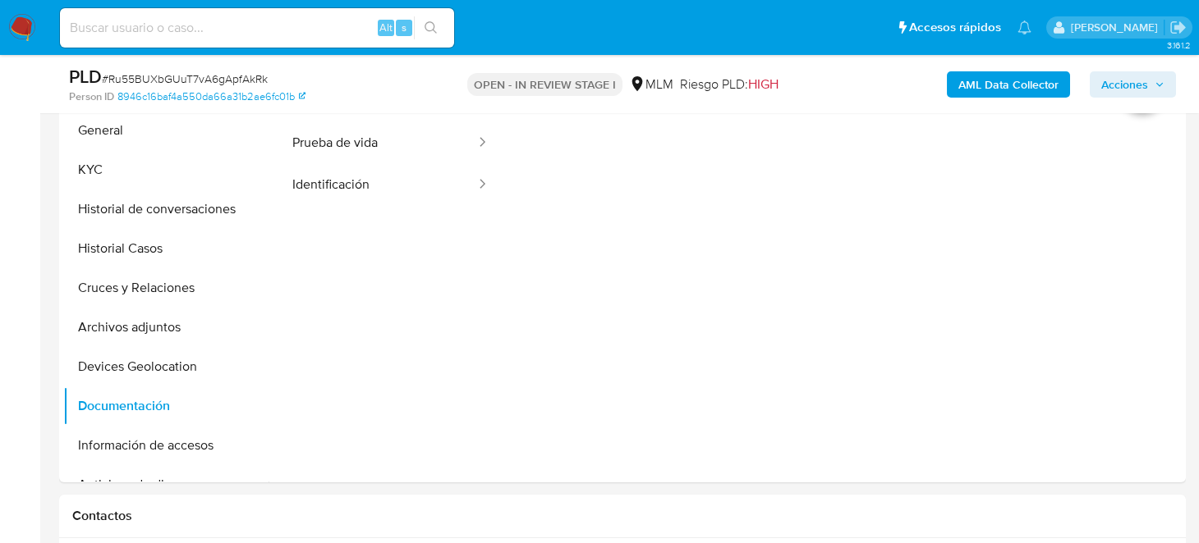
scroll to position [357, 0]
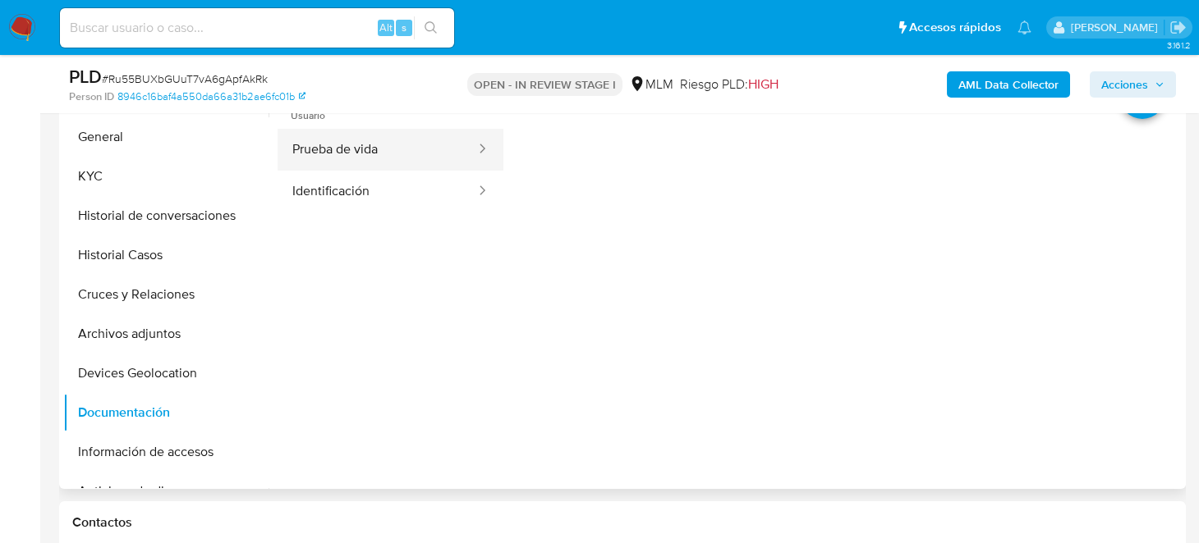
click at [369, 149] on button "Prueba de vida" at bounding box center [376, 150] width 199 height 42
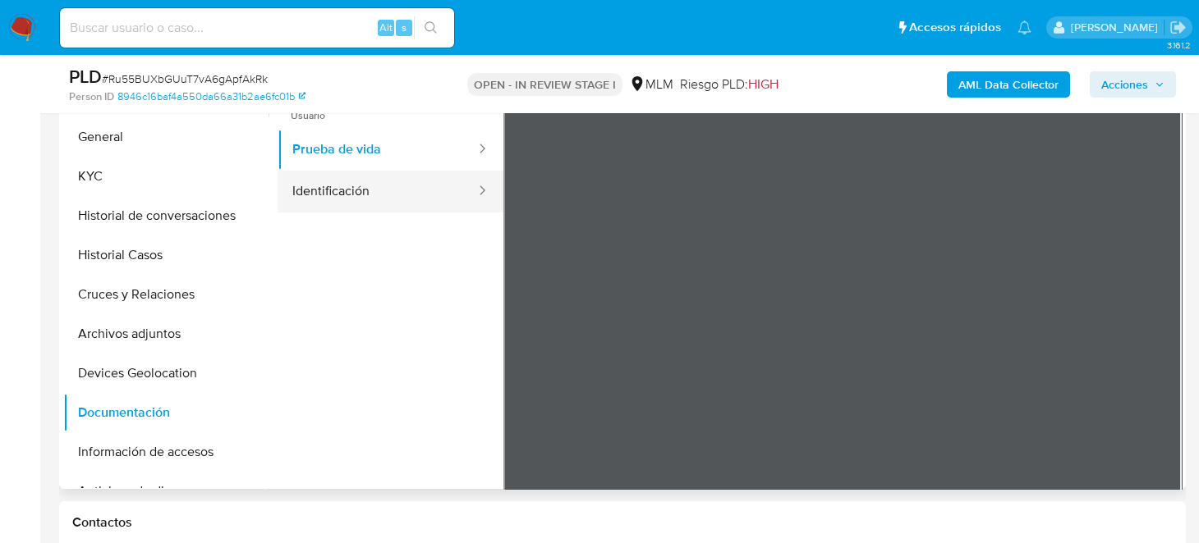
click at [342, 189] on button "Identificación" at bounding box center [376, 192] width 199 height 42
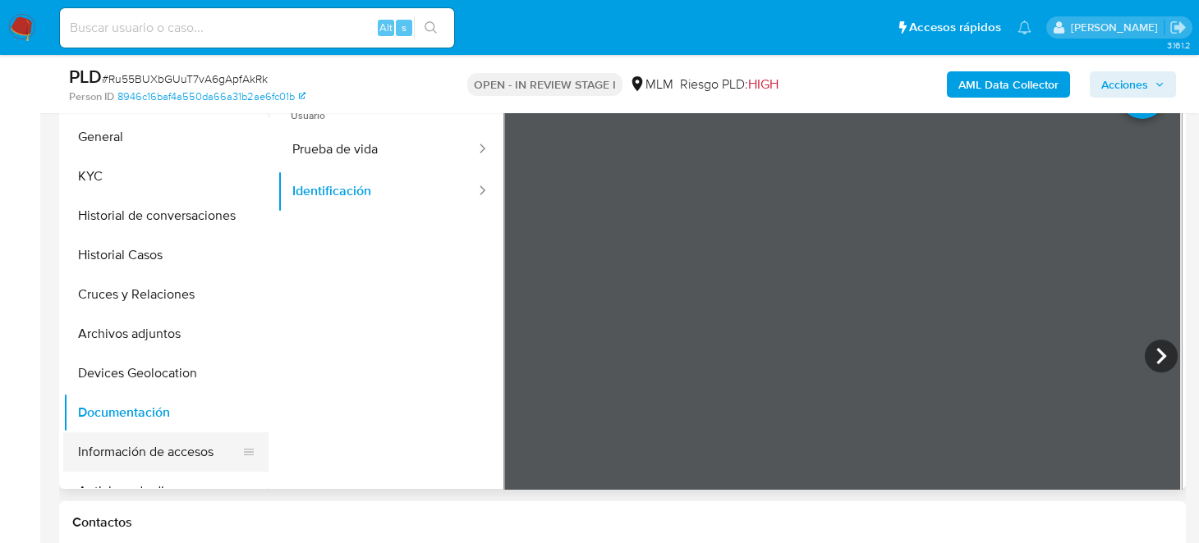
click at [157, 452] on button "Información de accesos" at bounding box center [159, 452] width 192 height 39
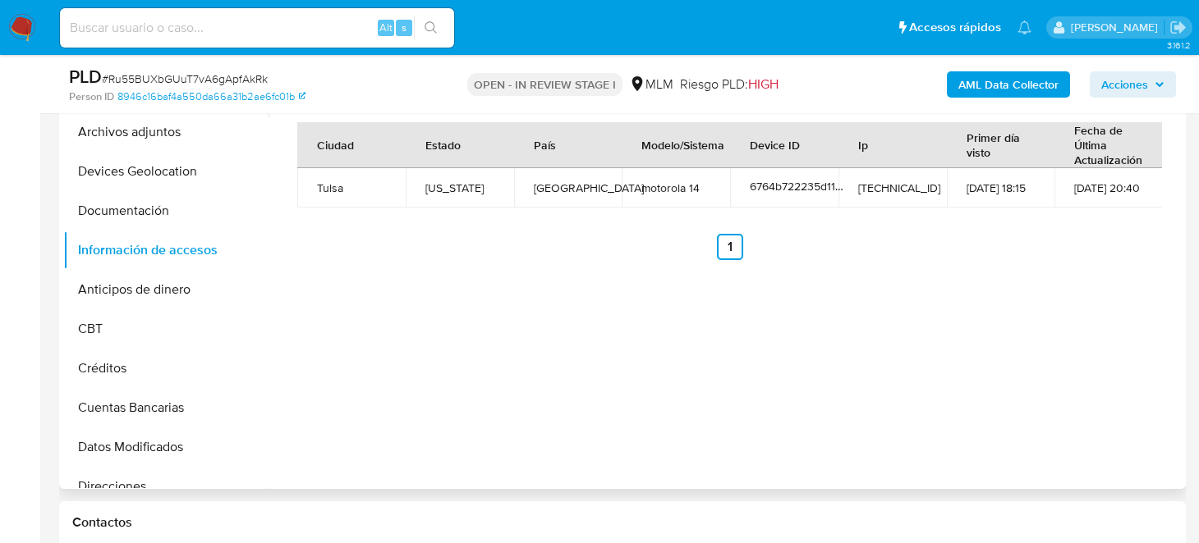
scroll to position [200, 0]
click at [156, 181] on button "Devices Geolocation" at bounding box center [159, 173] width 192 height 39
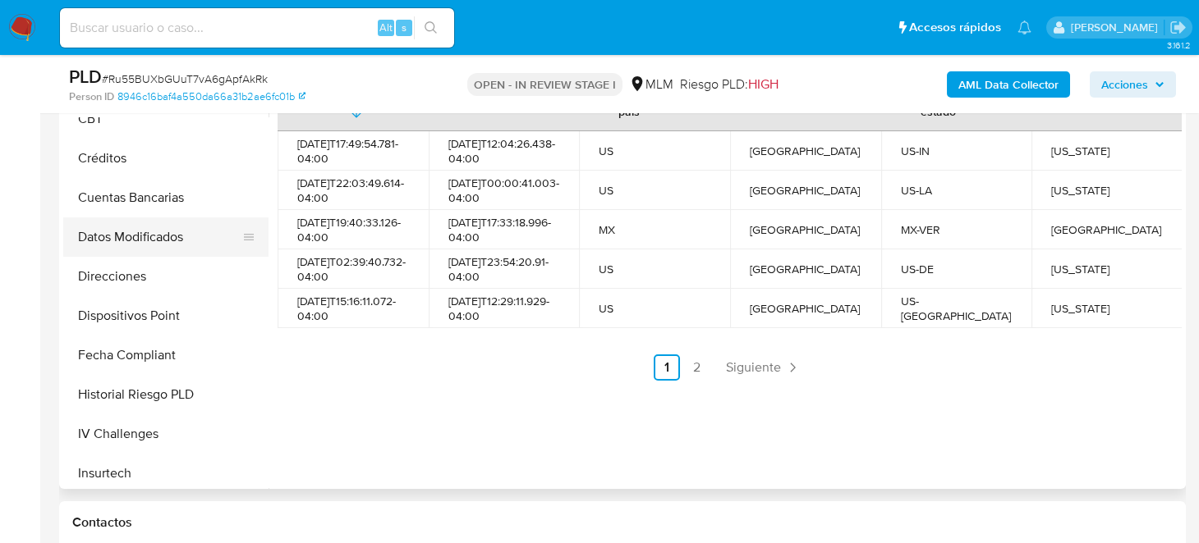
scroll to position [364, 0]
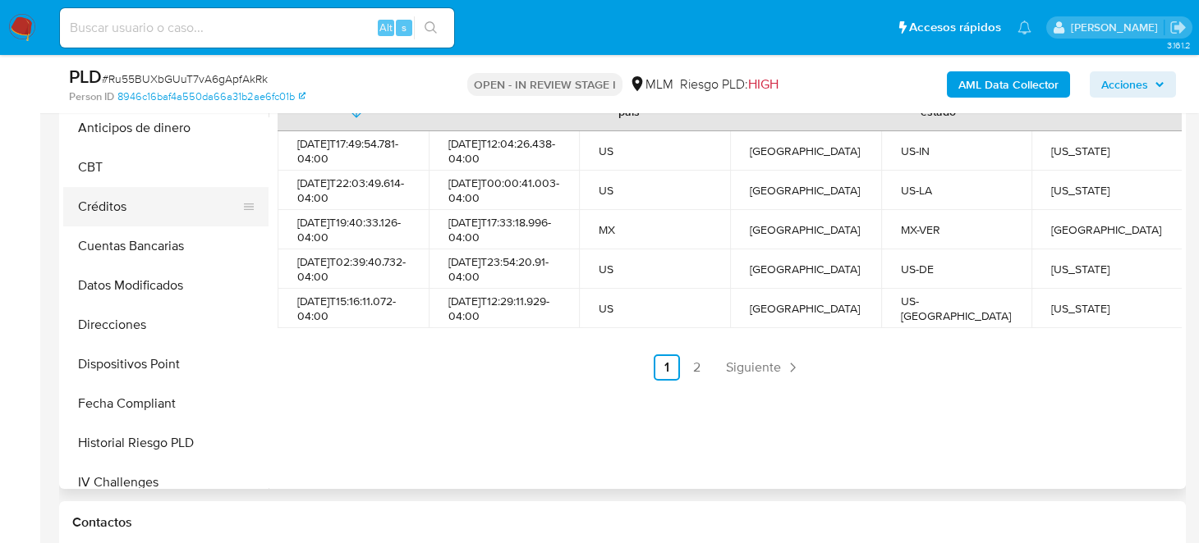
click at [131, 202] on button "Créditos" at bounding box center [159, 206] width 192 height 39
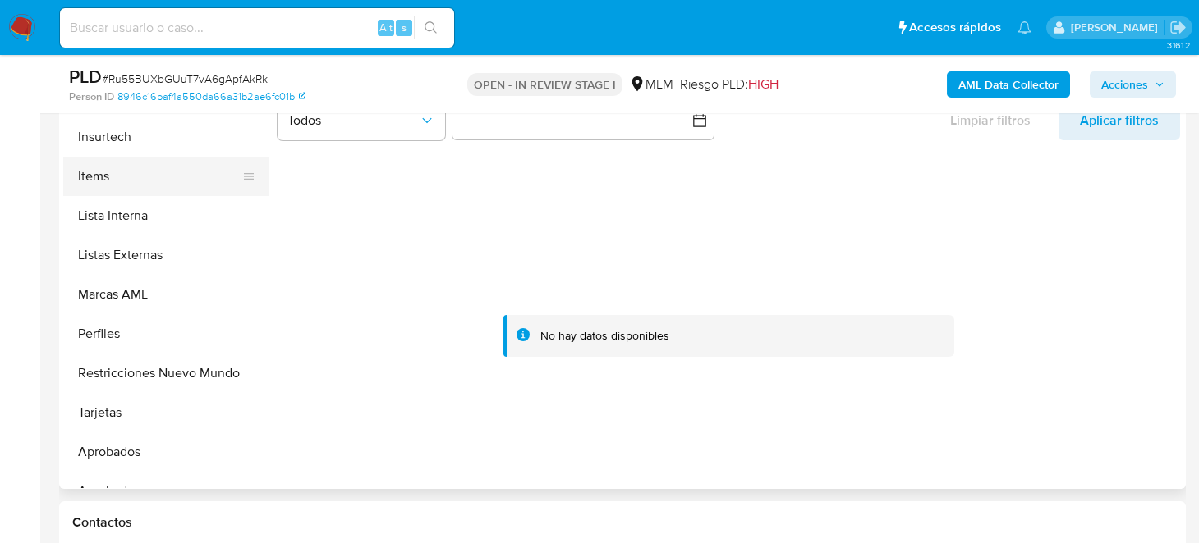
scroll to position [772, 0]
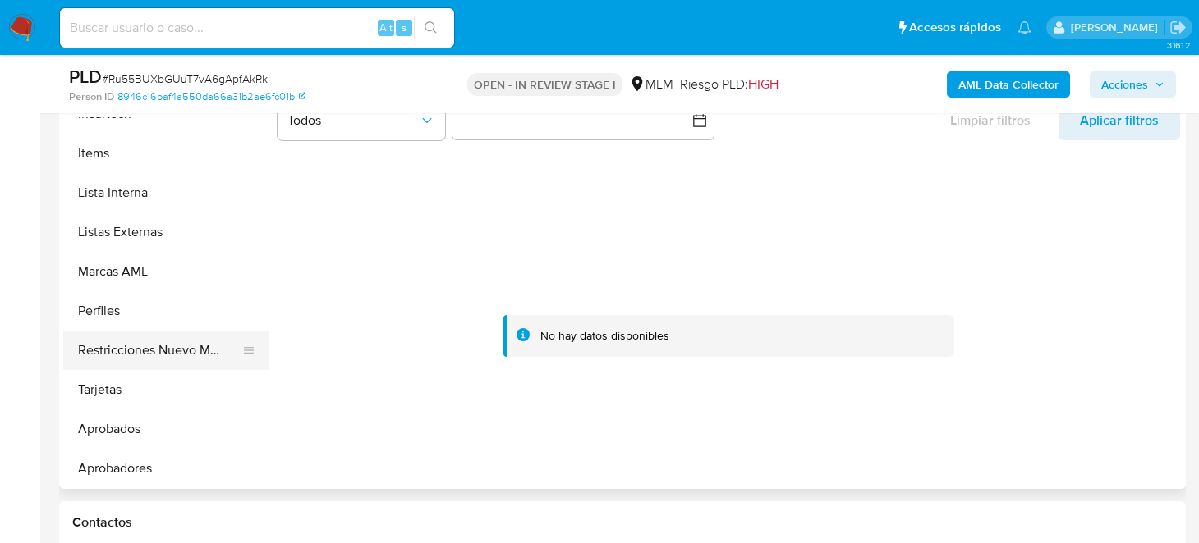
click at [146, 357] on button "Restricciones Nuevo Mundo" at bounding box center [159, 350] width 192 height 39
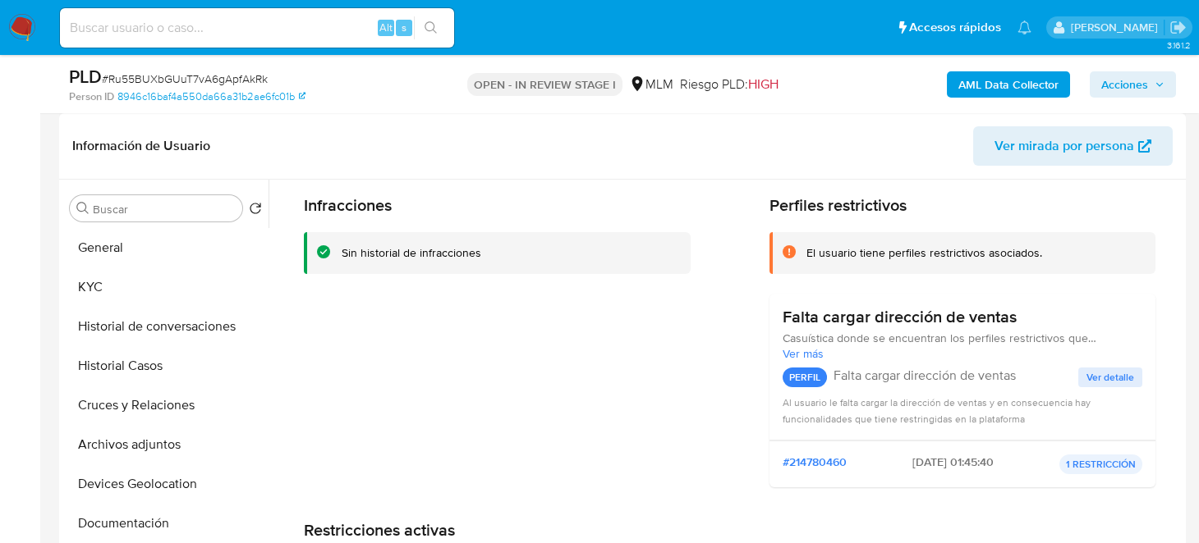
scroll to position [81, 0]
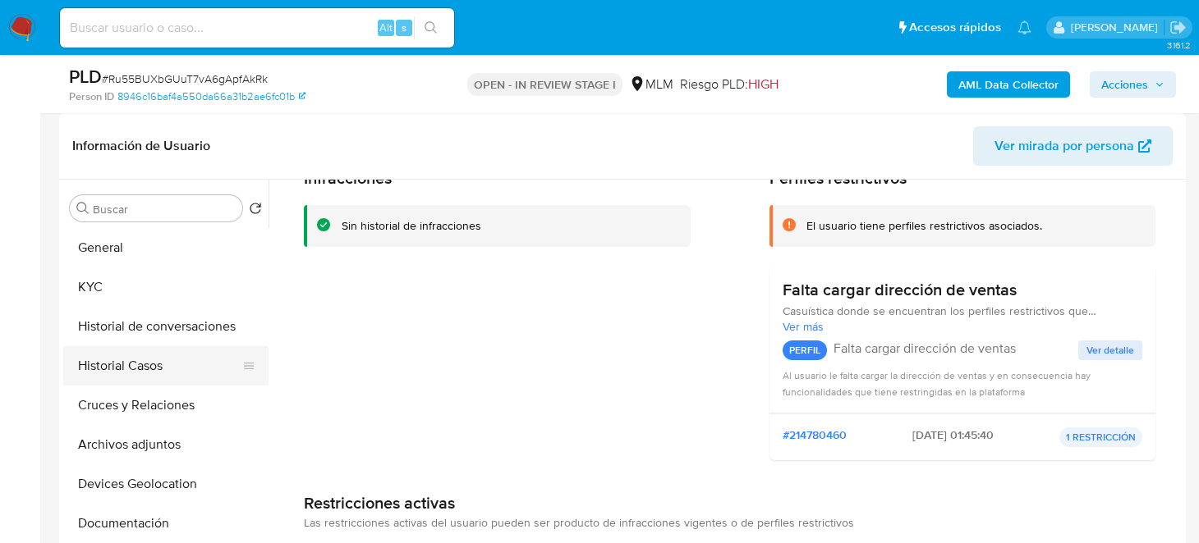
click at [134, 357] on button "Historial Casos" at bounding box center [159, 365] width 192 height 39
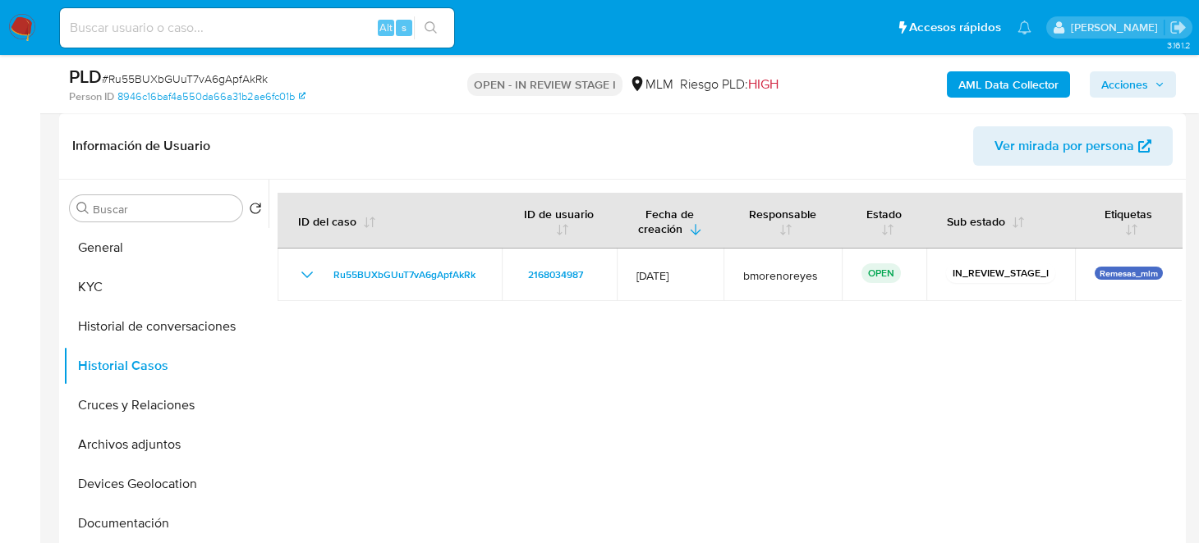
click at [641, 416] on div at bounding box center [724, 390] width 913 height 420
click at [704, 414] on div at bounding box center [724, 390] width 913 height 420
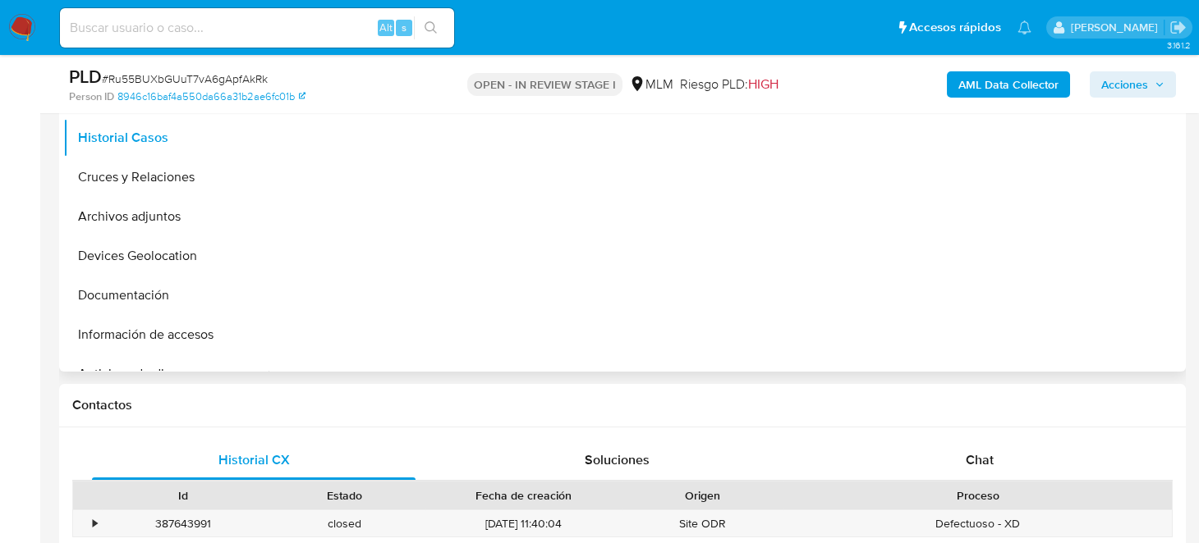
scroll to position [492, 0]
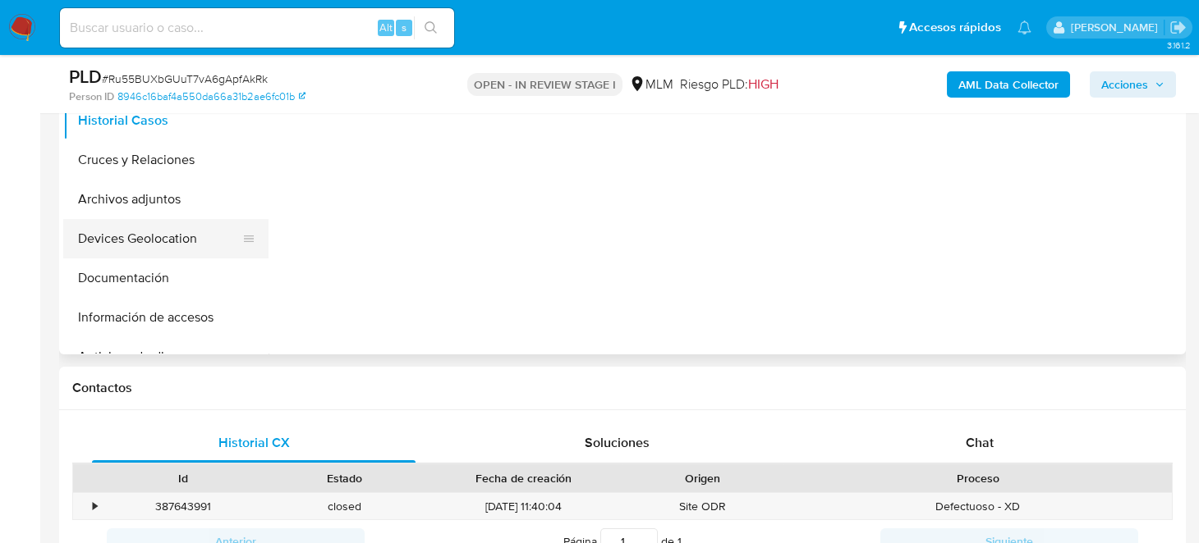
click at [139, 234] on button "Devices Geolocation" at bounding box center [159, 238] width 192 height 39
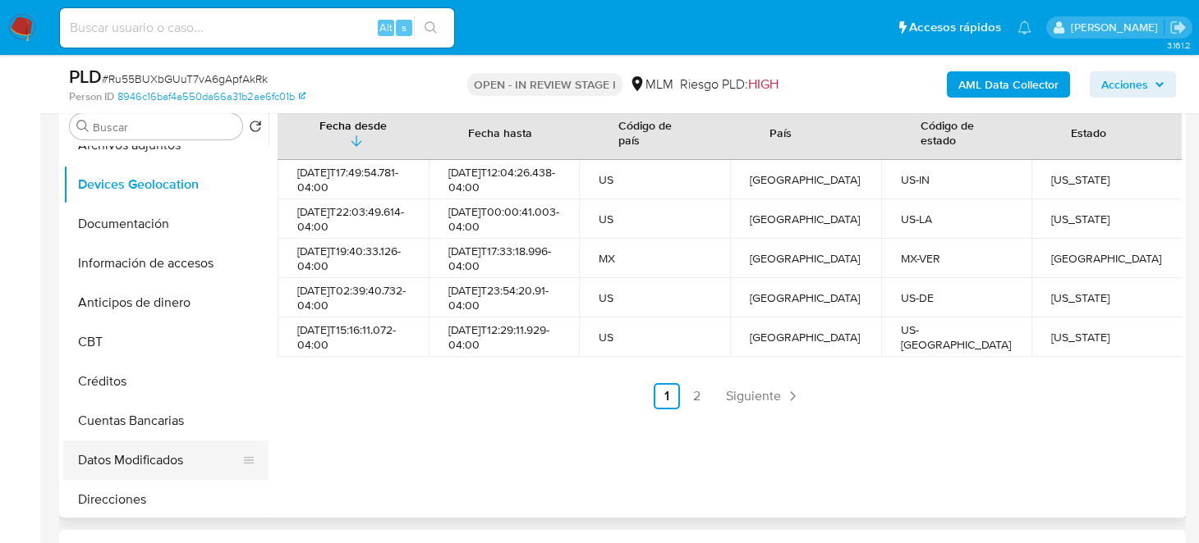
scroll to position [246, 0]
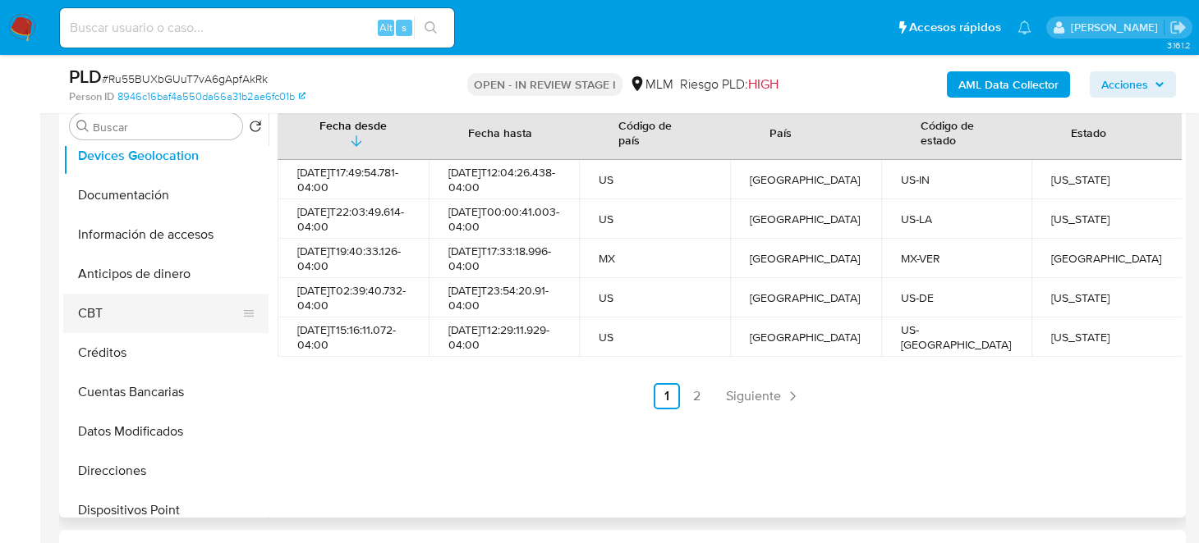
click at [138, 314] on button "CBT" at bounding box center [159, 313] width 192 height 39
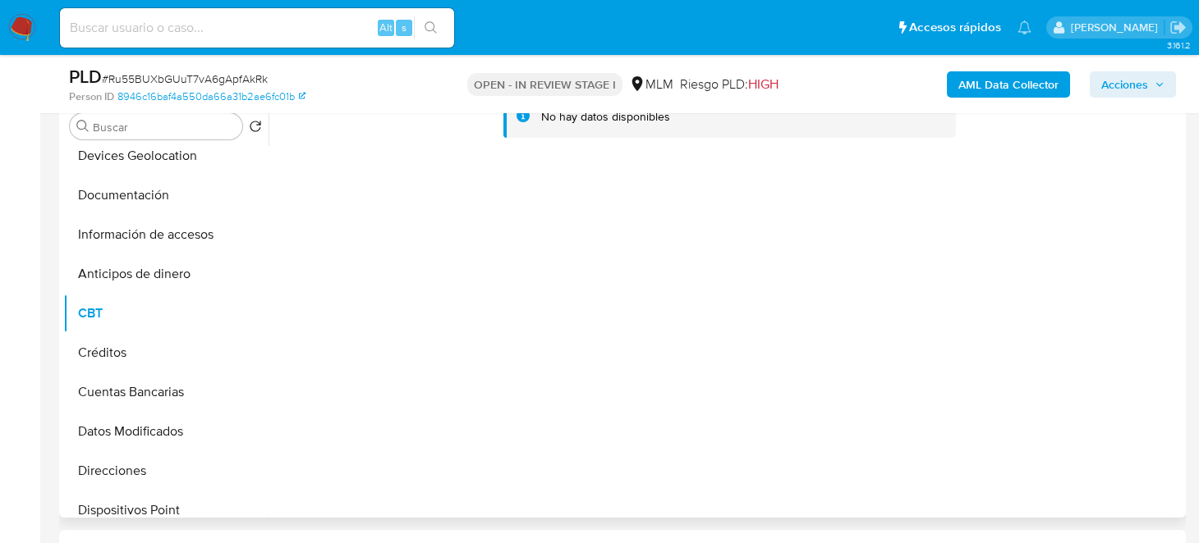
click at [674, 358] on div at bounding box center [724, 308] width 913 height 420
click at [35, 25] on img at bounding box center [22, 28] width 28 height 28
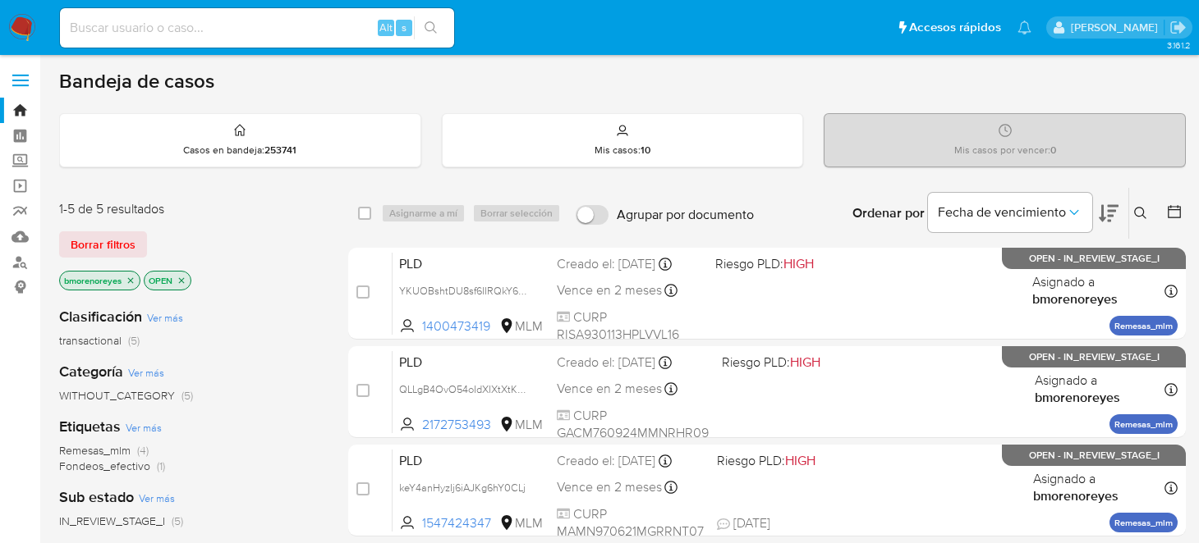
scroll to position [328, 0]
click at [149, 20] on input at bounding box center [257, 27] width 394 height 21
paste input "1636864785"
type input "1636864785"
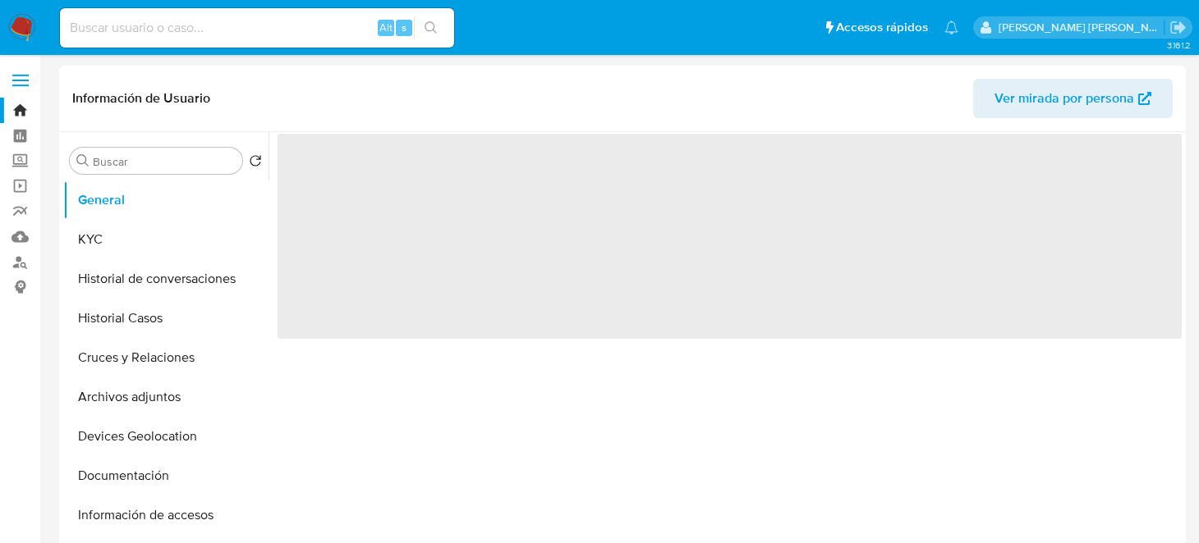
select select "10"
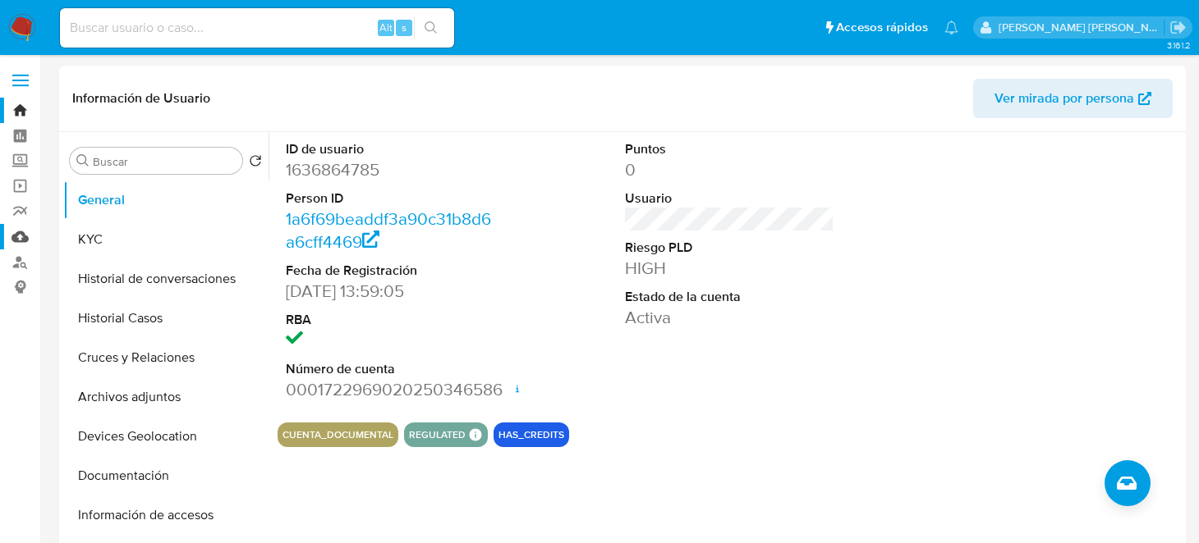
drag, startPoint x: 5, startPoint y: 242, endPoint x: 35, endPoint y: 241, distance: 30.4
click at [5, 242] on link "Mulan" at bounding box center [97, 236] width 195 height 25
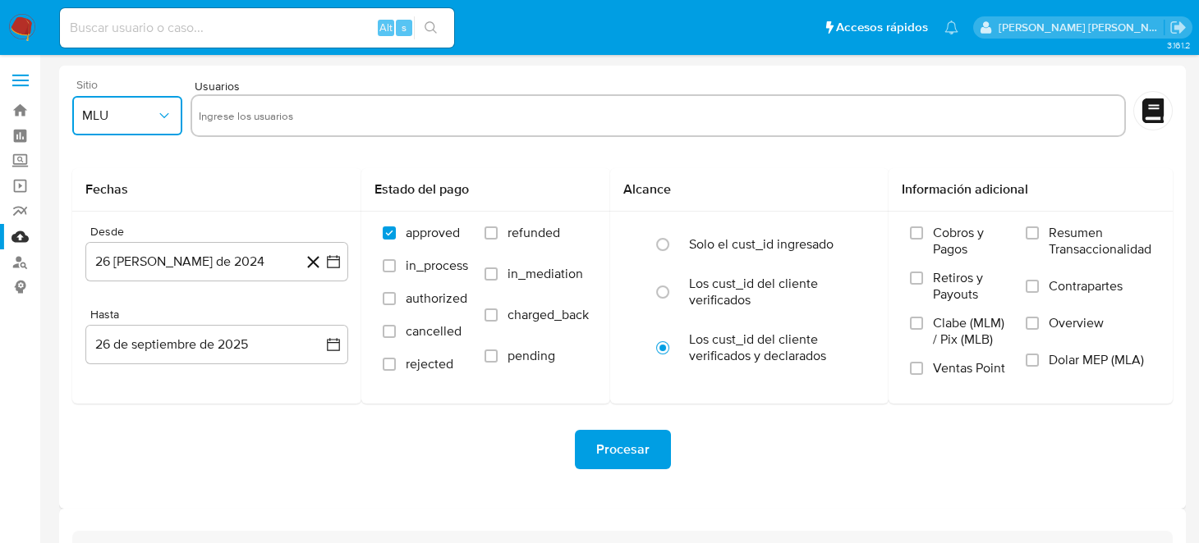
click at [157, 124] on button "MLU" at bounding box center [127, 115] width 110 height 39
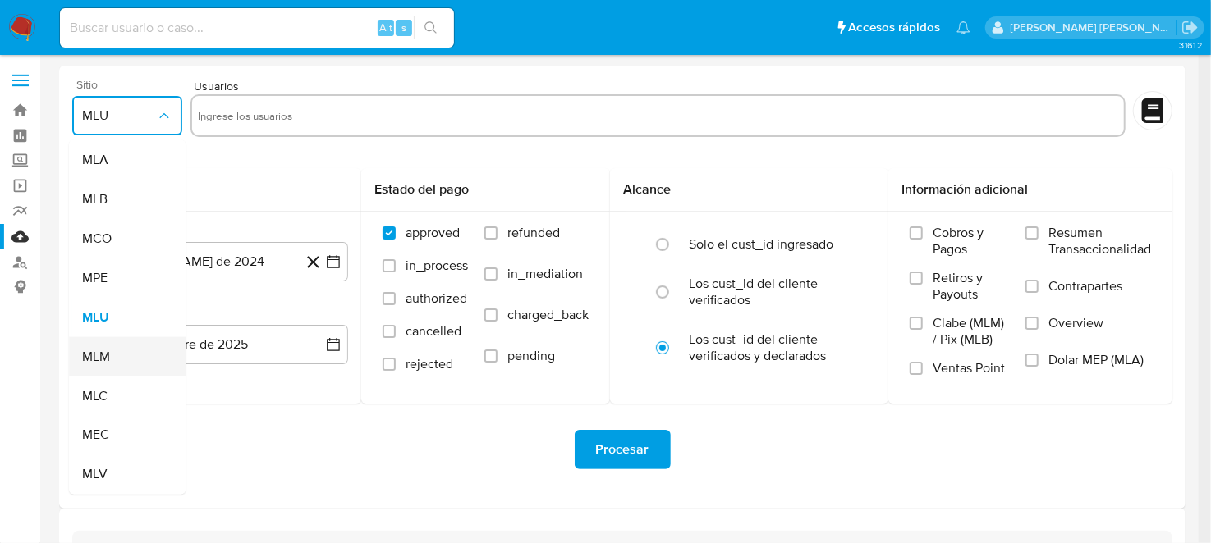
click at [117, 350] on div "MLM" at bounding box center [122, 356] width 80 height 39
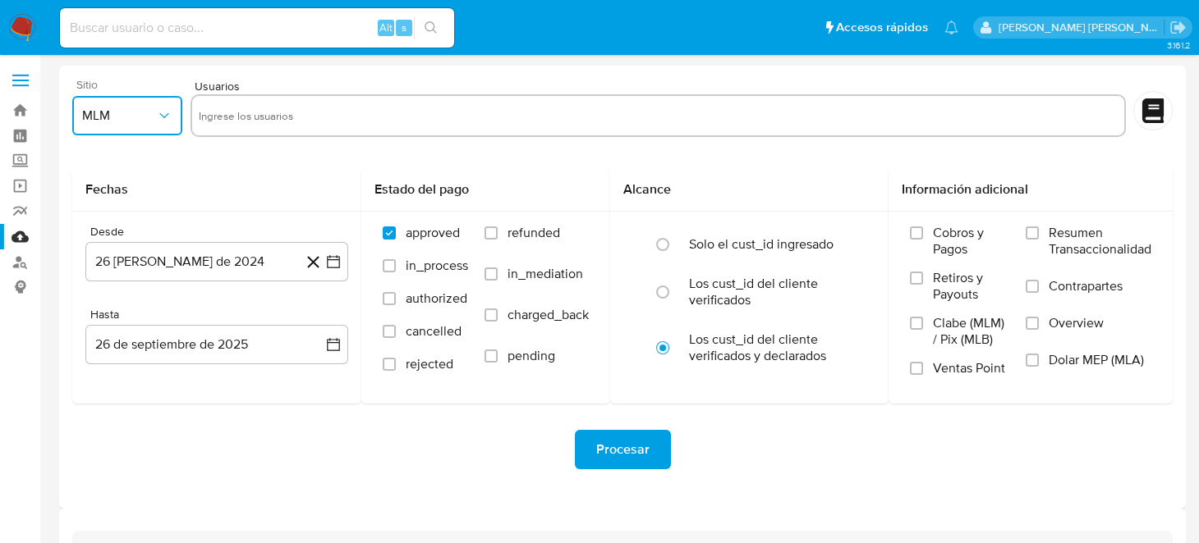
click at [274, 126] on input "text" at bounding box center [658, 116] width 919 height 26
type input "1636864785"
click at [328, 269] on icon "button" at bounding box center [333, 262] width 16 height 16
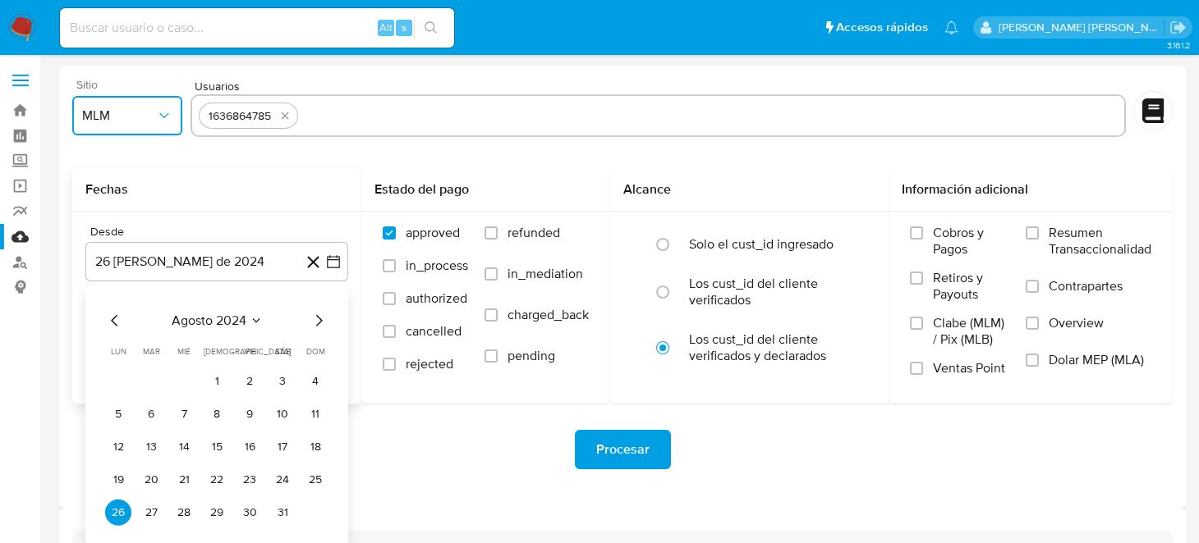
click at [318, 324] on icon "Mes siguiente" at bounding box center [319, 321] width 20 height 20
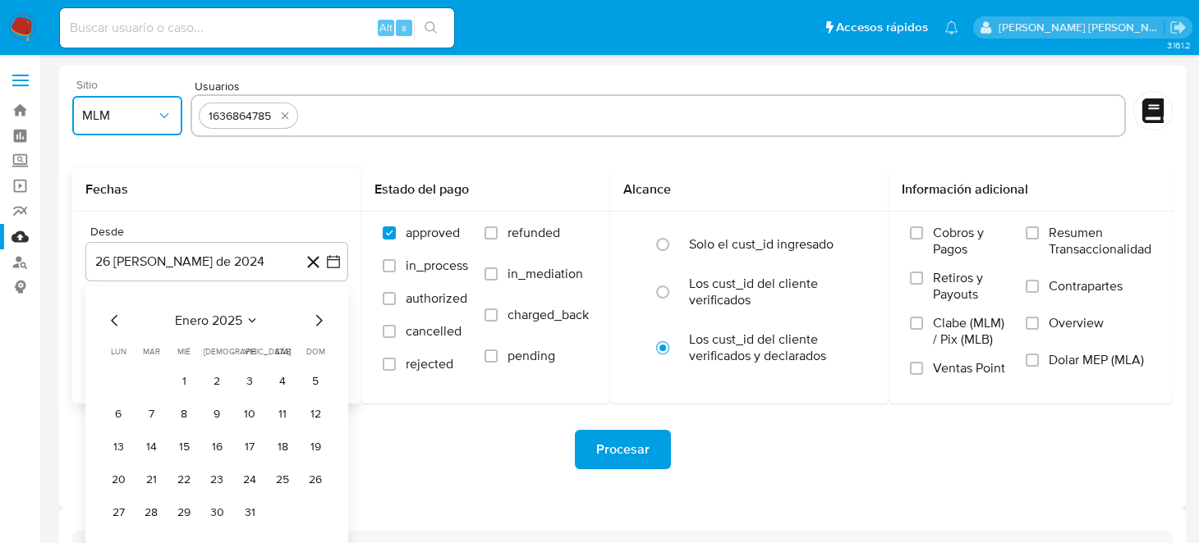
click at [318, 324] on icon "Mes siguiente" at bounding box center [319, 321] width 20 height 20
click at [314, 319] on icon "Mes siguiente" at bounding box center [319, 321] width 20 height 20
click at [212, 380] on button "1" at bounding box center [217, 382] width 26 height 26
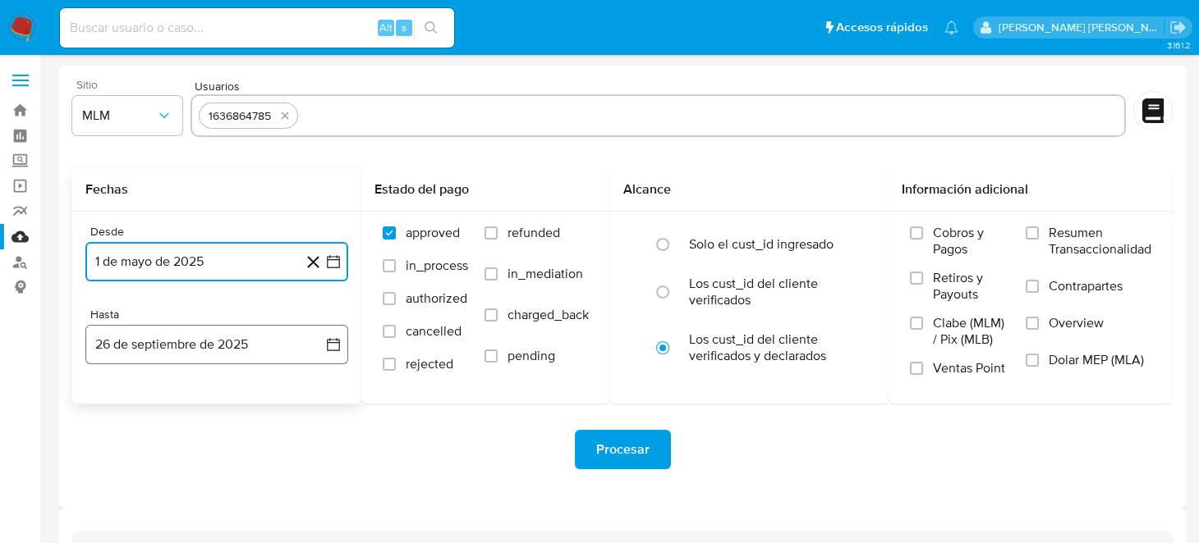
click at [345, 343] on button "26 de septiembre de 2025" at bounding box center [216, 344] width 263 height 39
click at [114, 403] on icon "Mes anterior" at bounding box center [115, 404] width 20 height 20
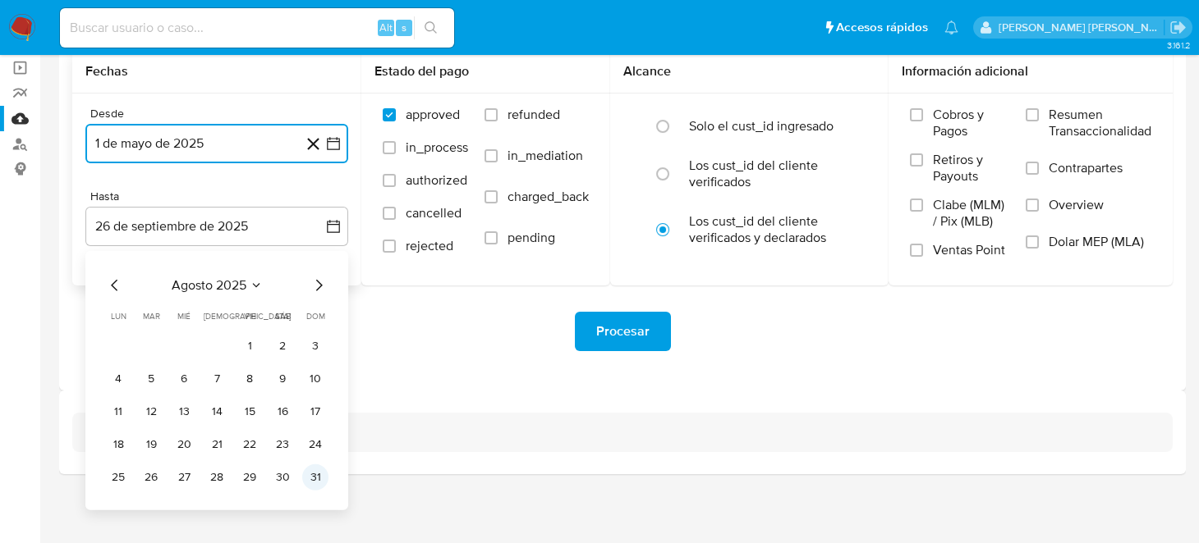
click at [316, 476] on button "31" at bounding box center [315, 478] width 26 height 26
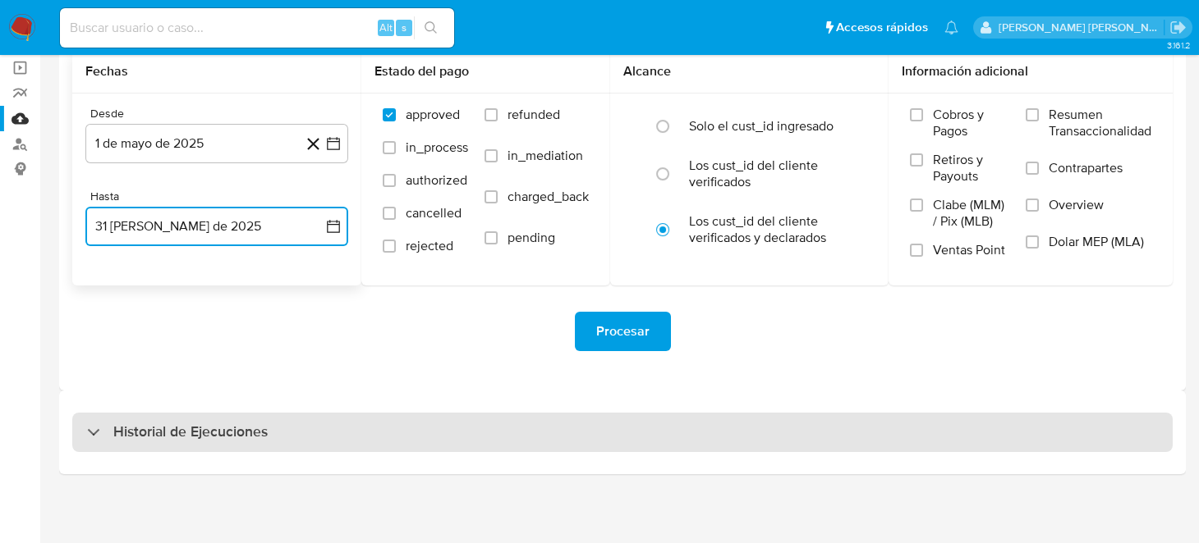
click at [385, 420] on div "Historial de Ejecuciones" at bounding box center [622, 432] width 1100 height 39
select select "10"
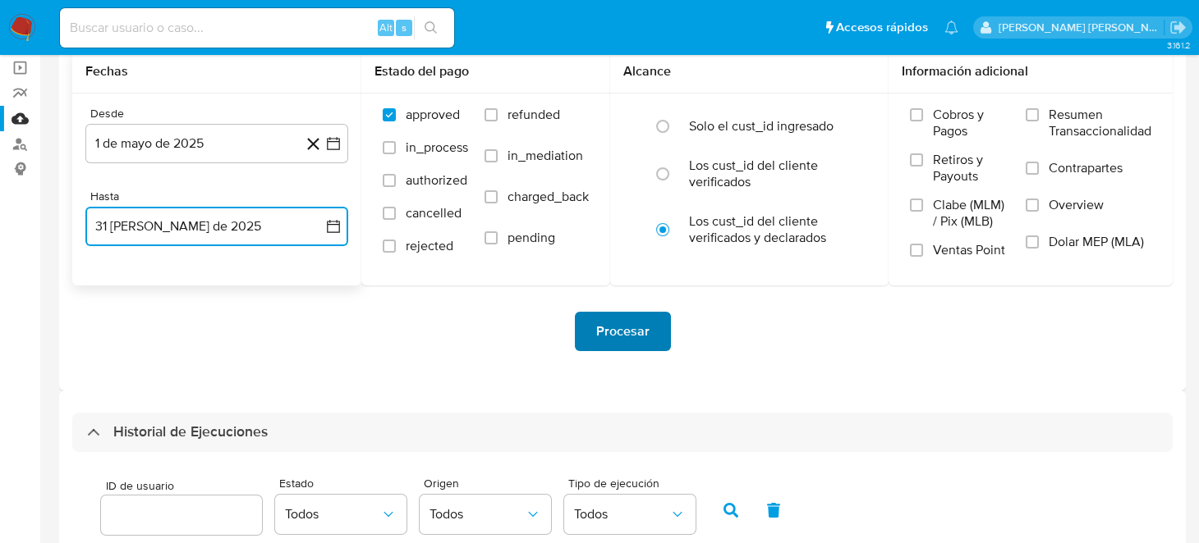
click at [632, 332] on span "Procesar" at bounding box center [622, 332] width 53 height 36
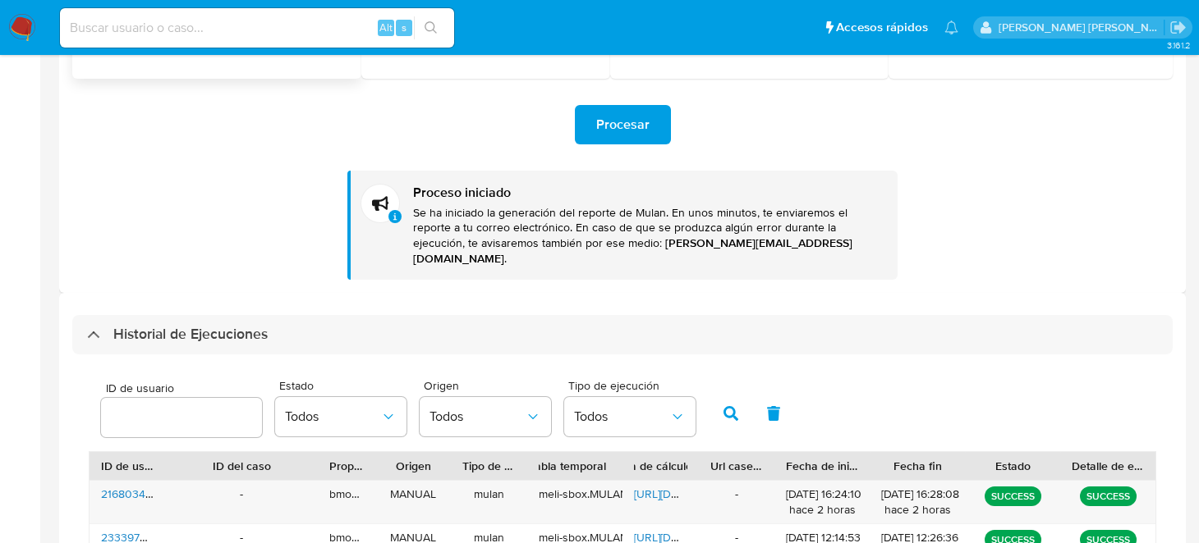
scroll to position [163, 0]
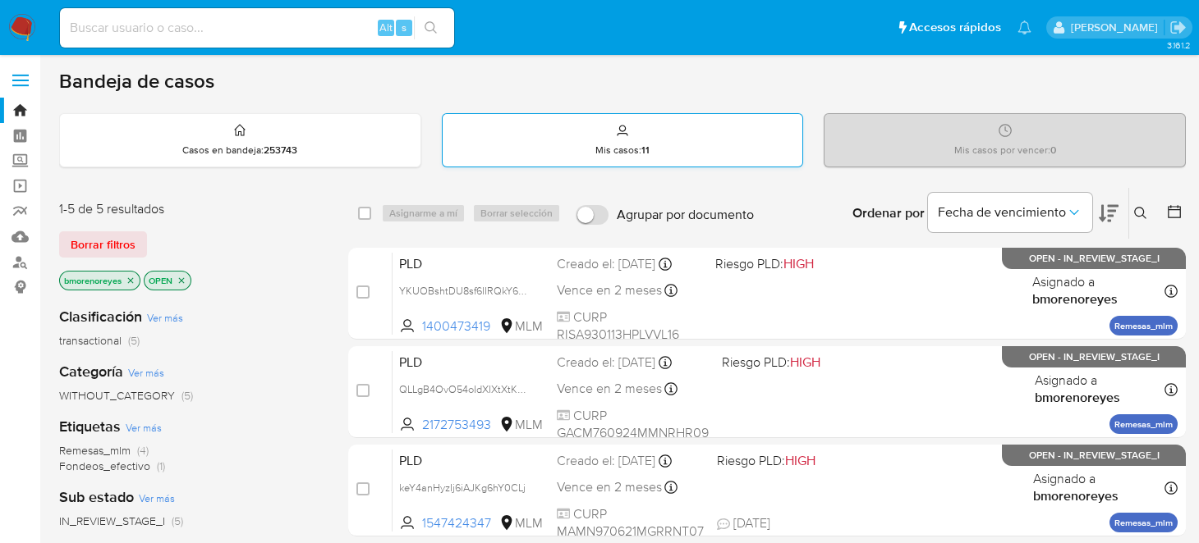
click at [620, 149] on p "Mis casos : 11" at bounding box center [622, 150] width 54 height 13
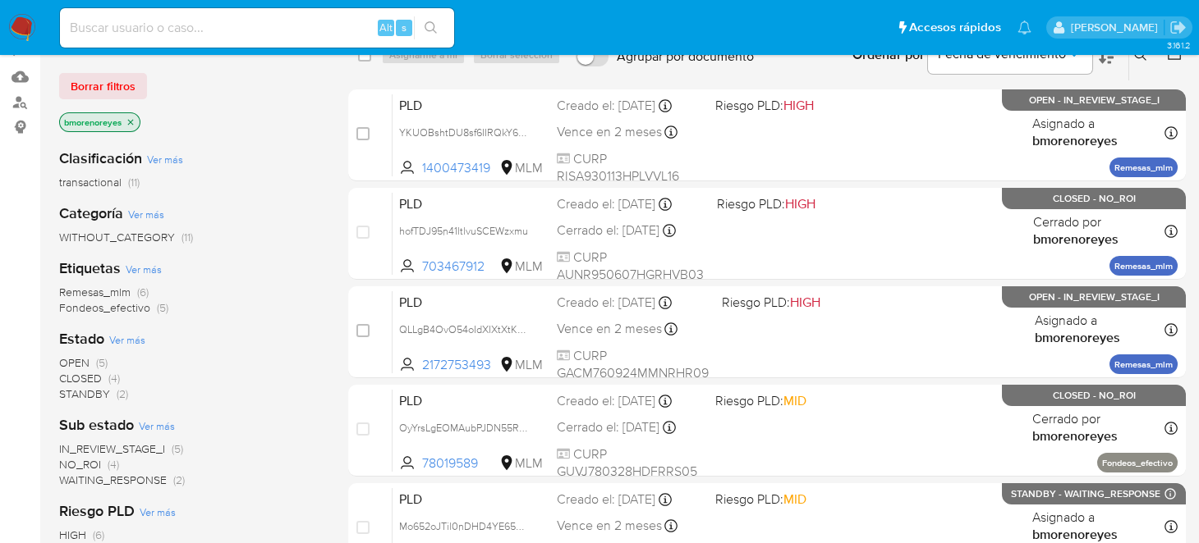
scroll to position [154, 0]
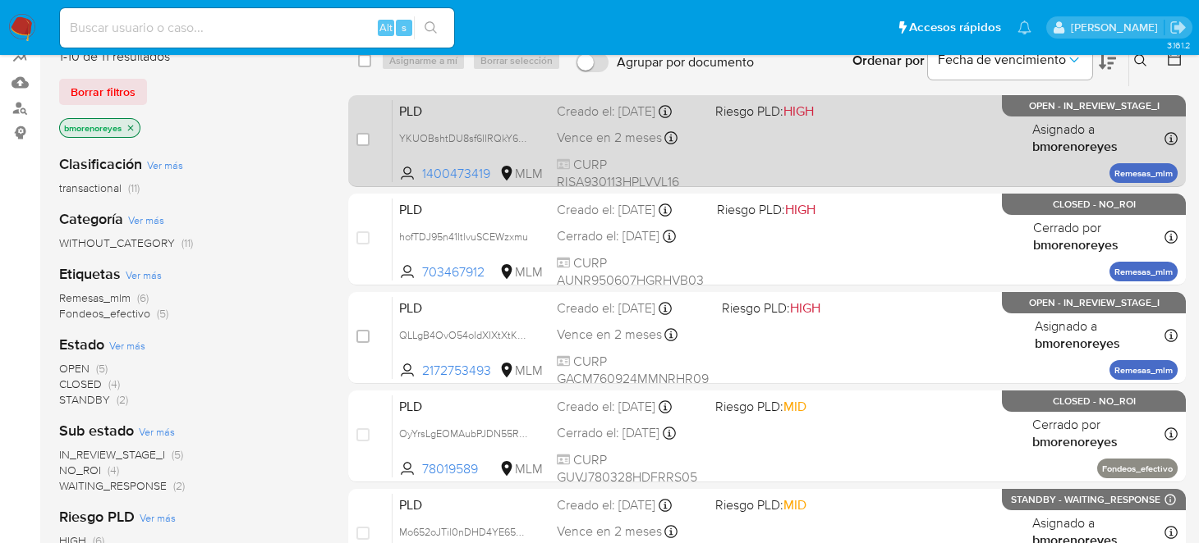
click at [867, 141] on div "PLD YKUOBshtDU8sf6IIRQkY669M 1400473419 MLM Riesgo PLD: HIGH Creado el: [DATE] …" at bounding box center [784, 140] width 785 height 83
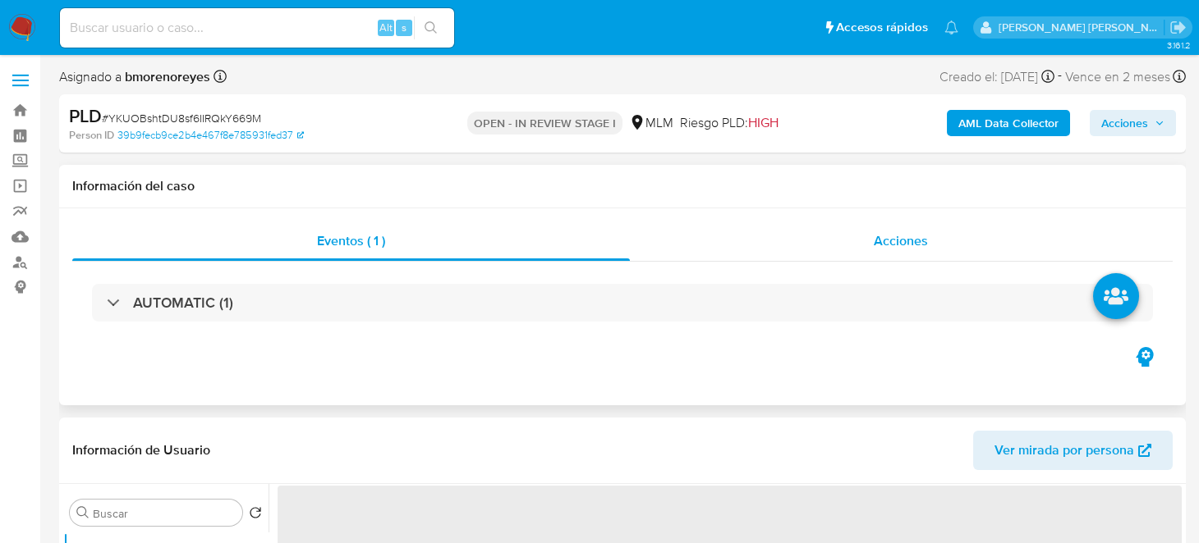
select select "10"
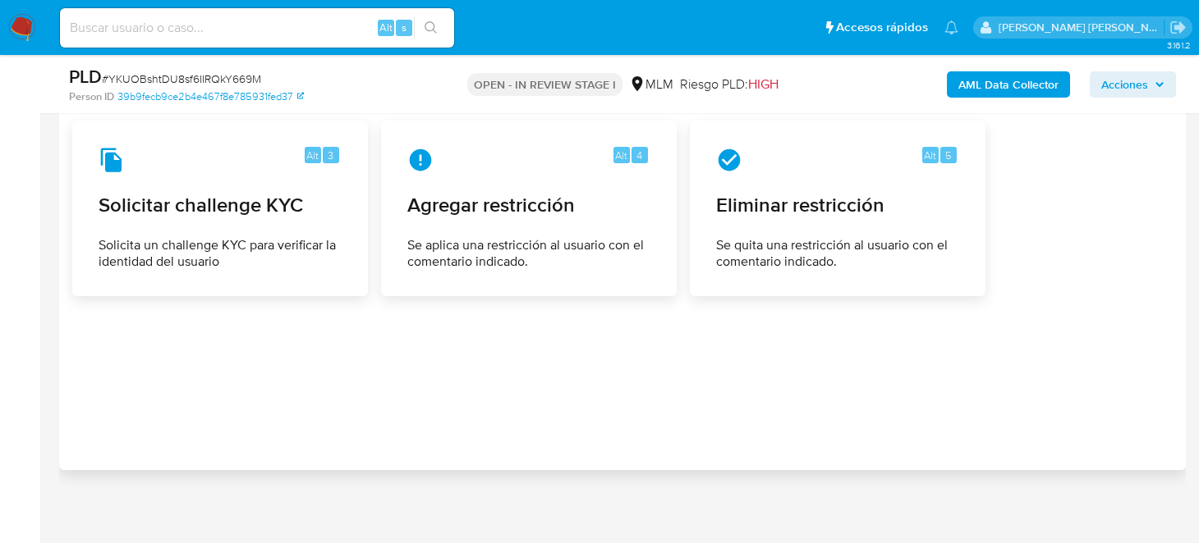
scroll to position [2299, 0]
